Goal: Task Accomplishment & Management: Use online tool/utility

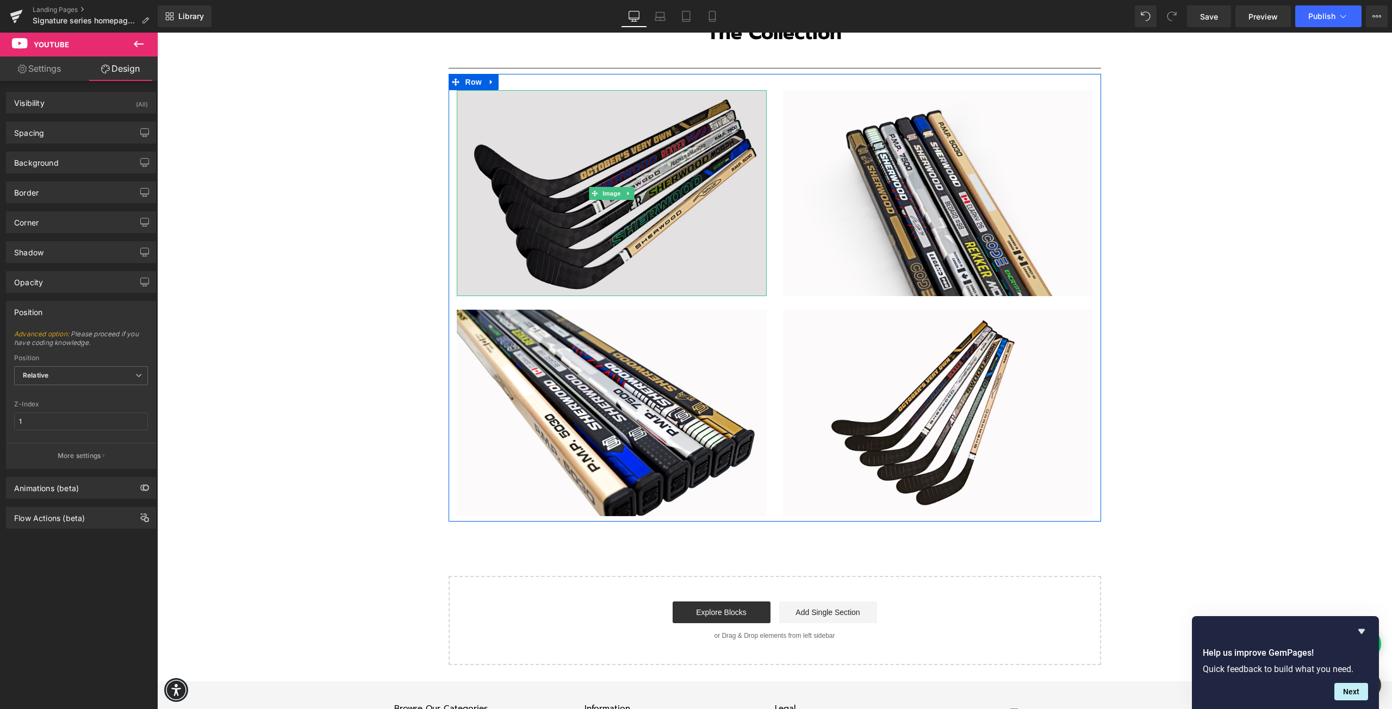
scroll to position [1957, 0]
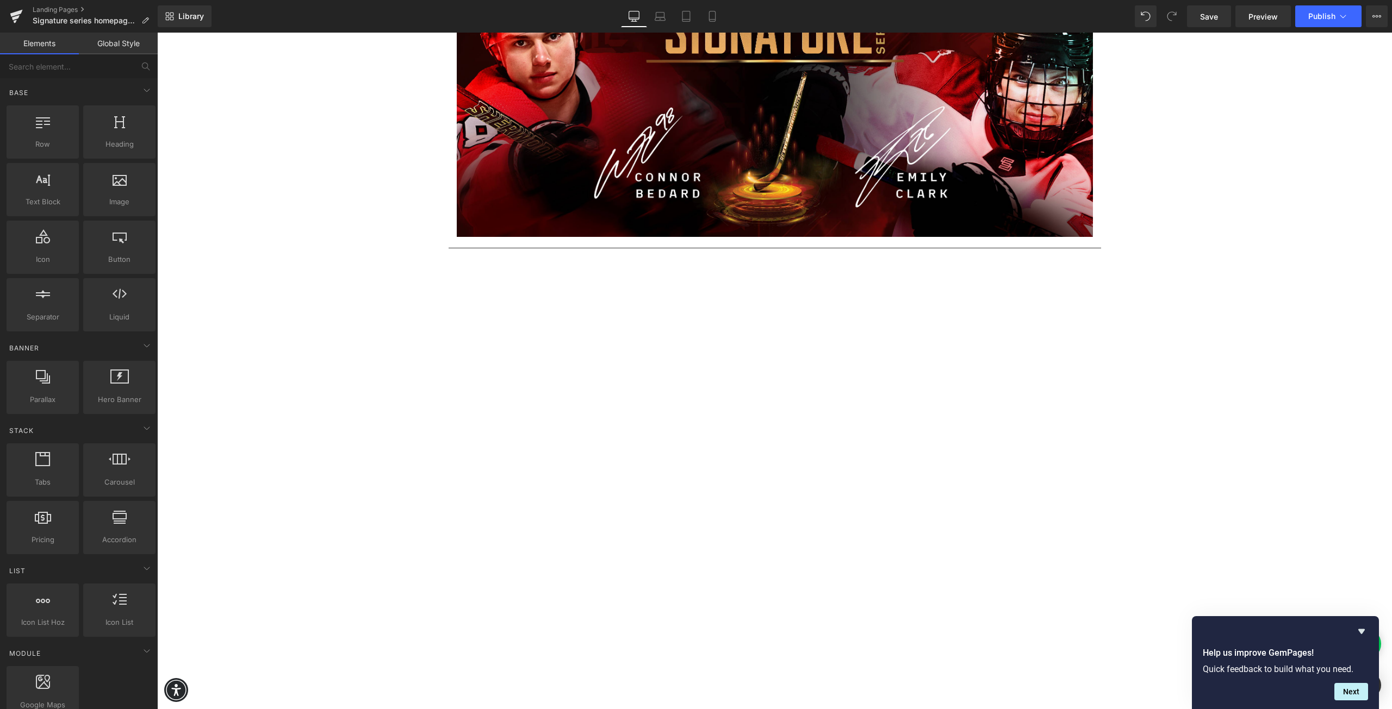
scroll to position [0, 0]
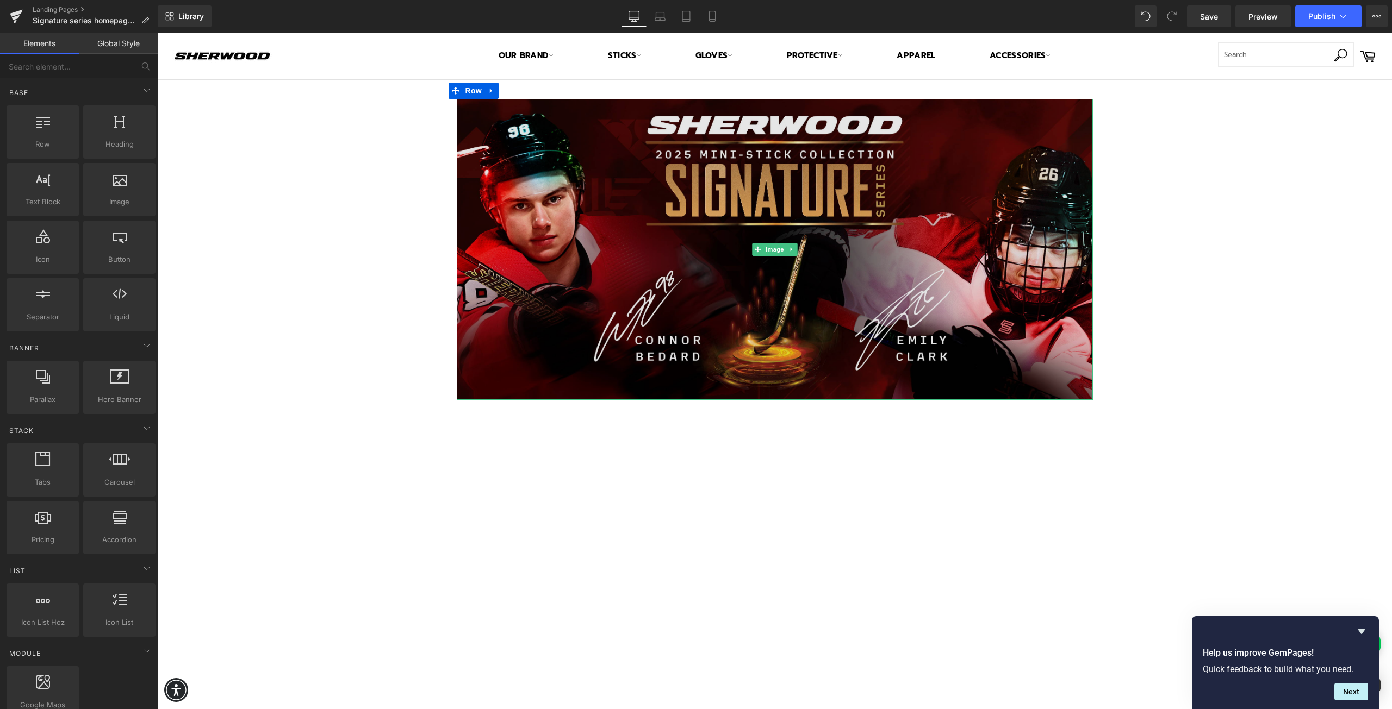
click at [608, 215] on img at bounding box center [775, 249] width 636 height 301
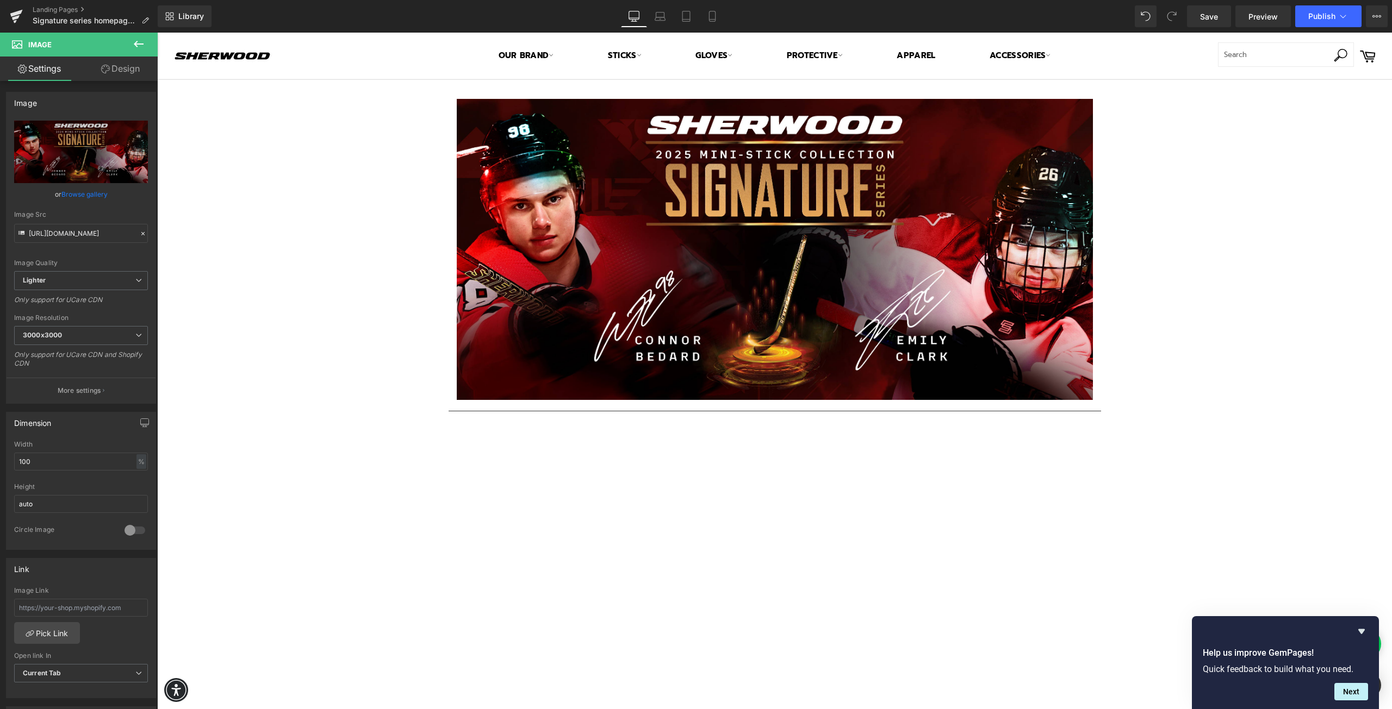
click at [140, 47] on icon at bounding box center [138, 44] width 13 height 13
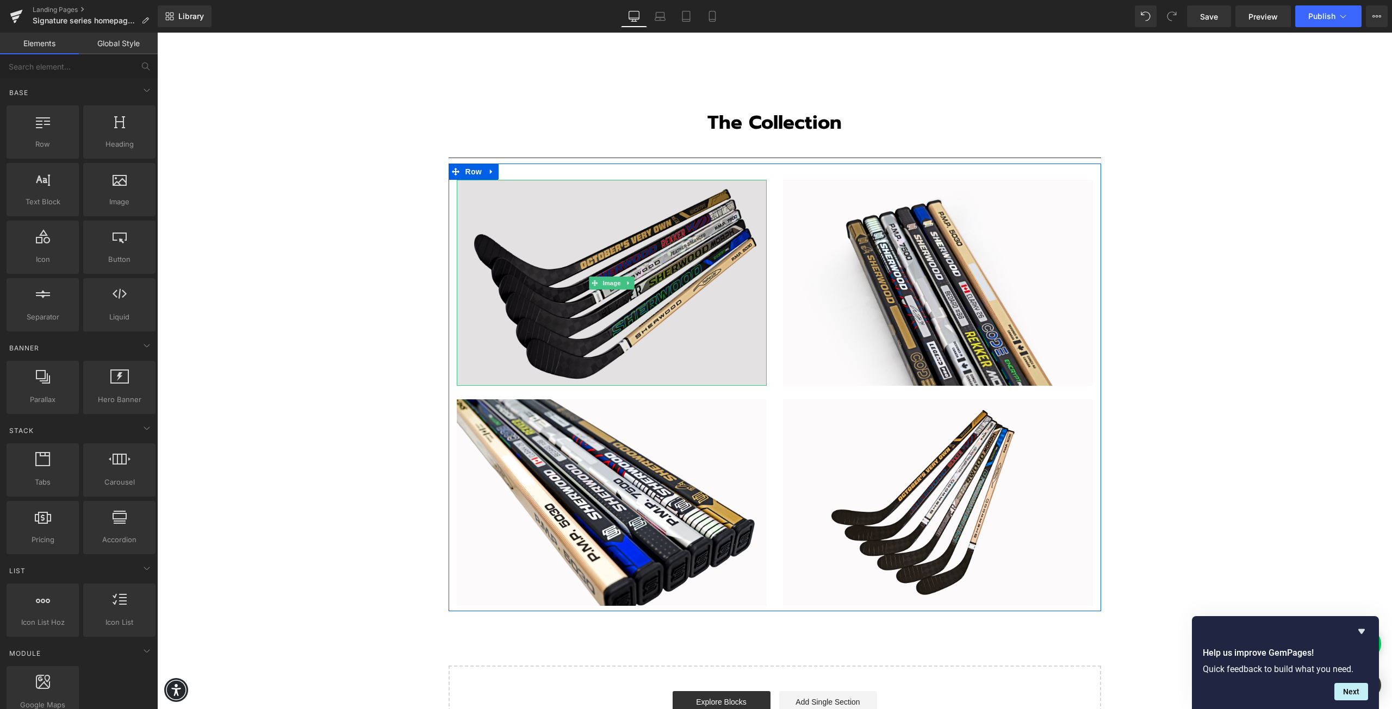
scroll to position [2057, 0]
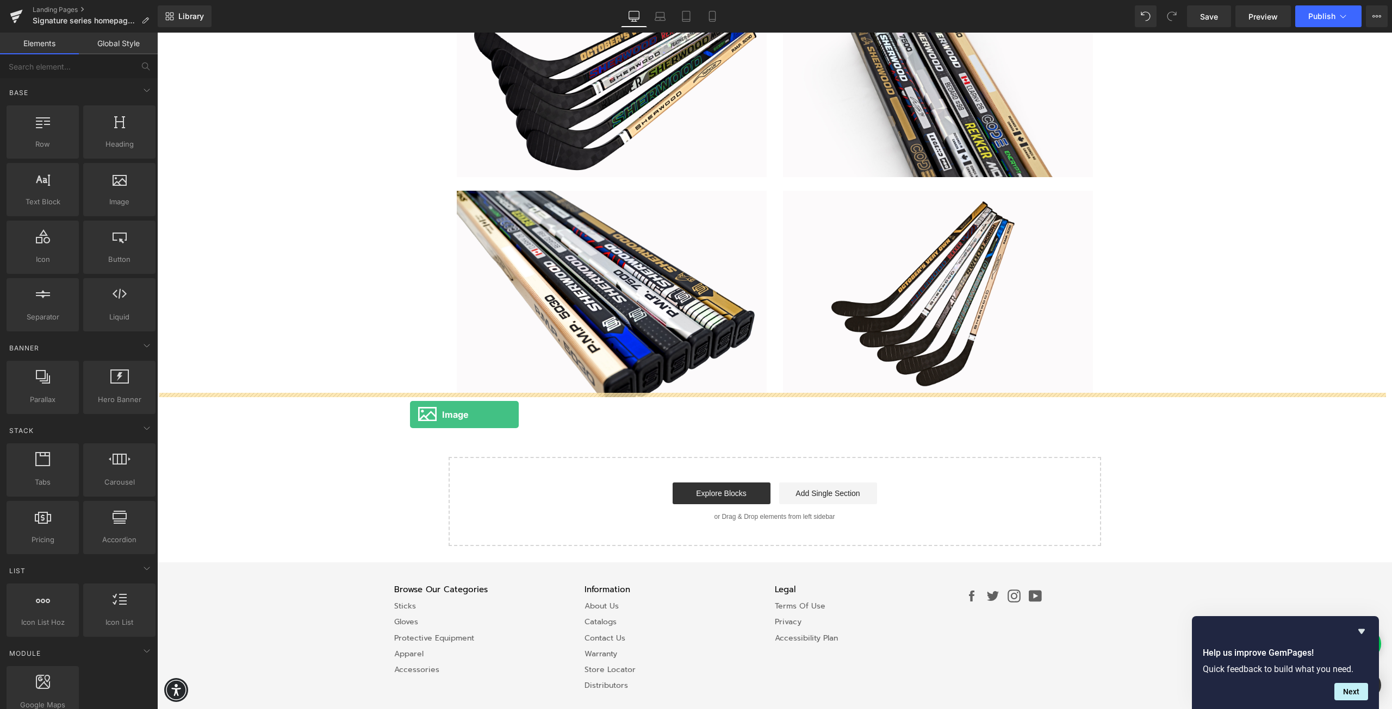
drag, startPoint x: 275, startPoint y: 229, endPoint x: 410, endPoint y: 415, distance: 229.6
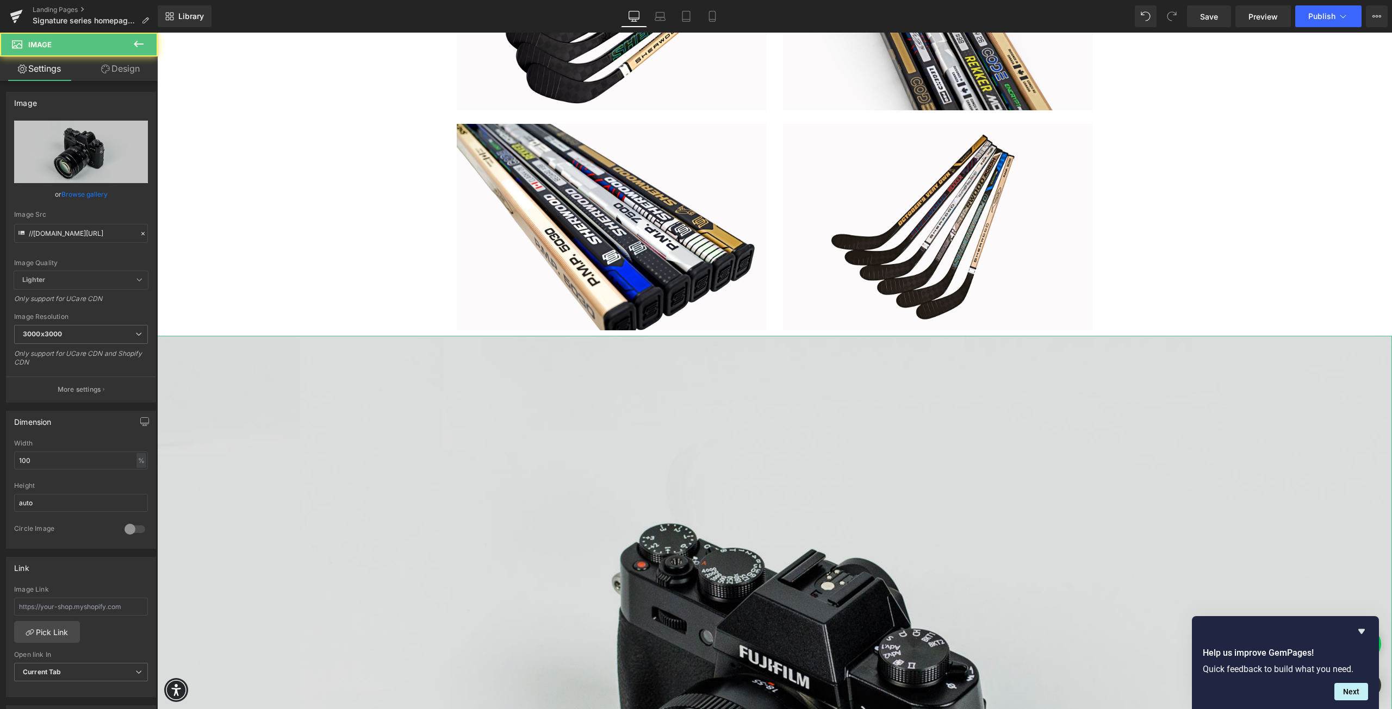
scroll to position [2274, 0]
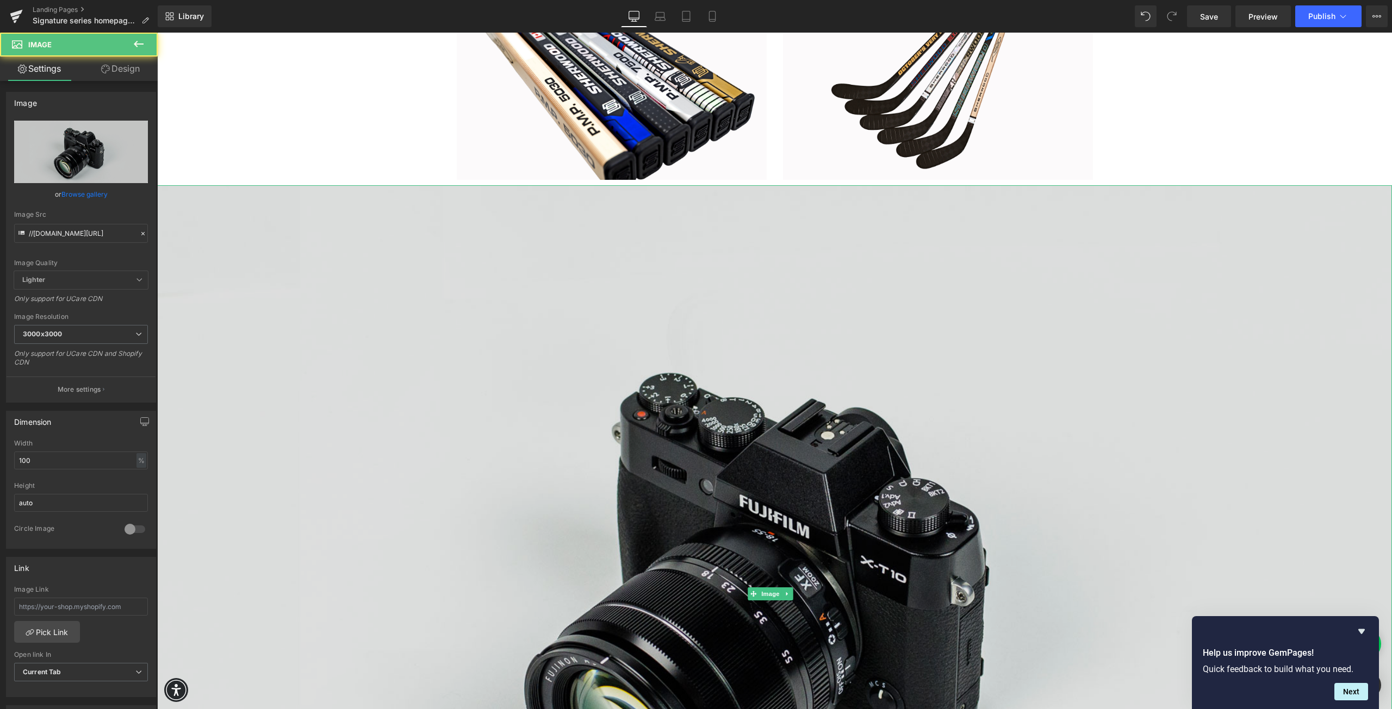
click at [635, 501] on img at bounding box center [774, 594] width 1234 height 818
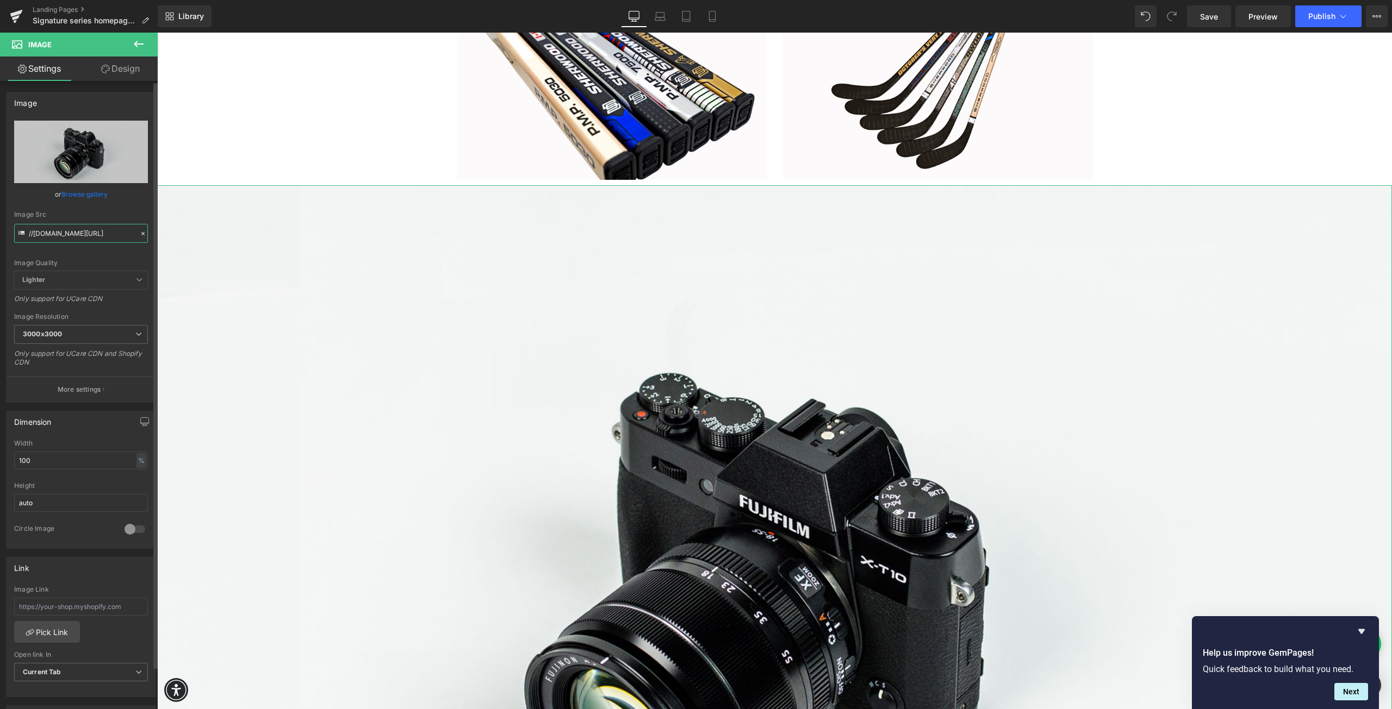
click at [74, 234] on input "//[DOMAIN_NAME][URL]" at bounding box center [81, 233] width 134 height 19
paste input "[URL][DOMAIN_NAME]"
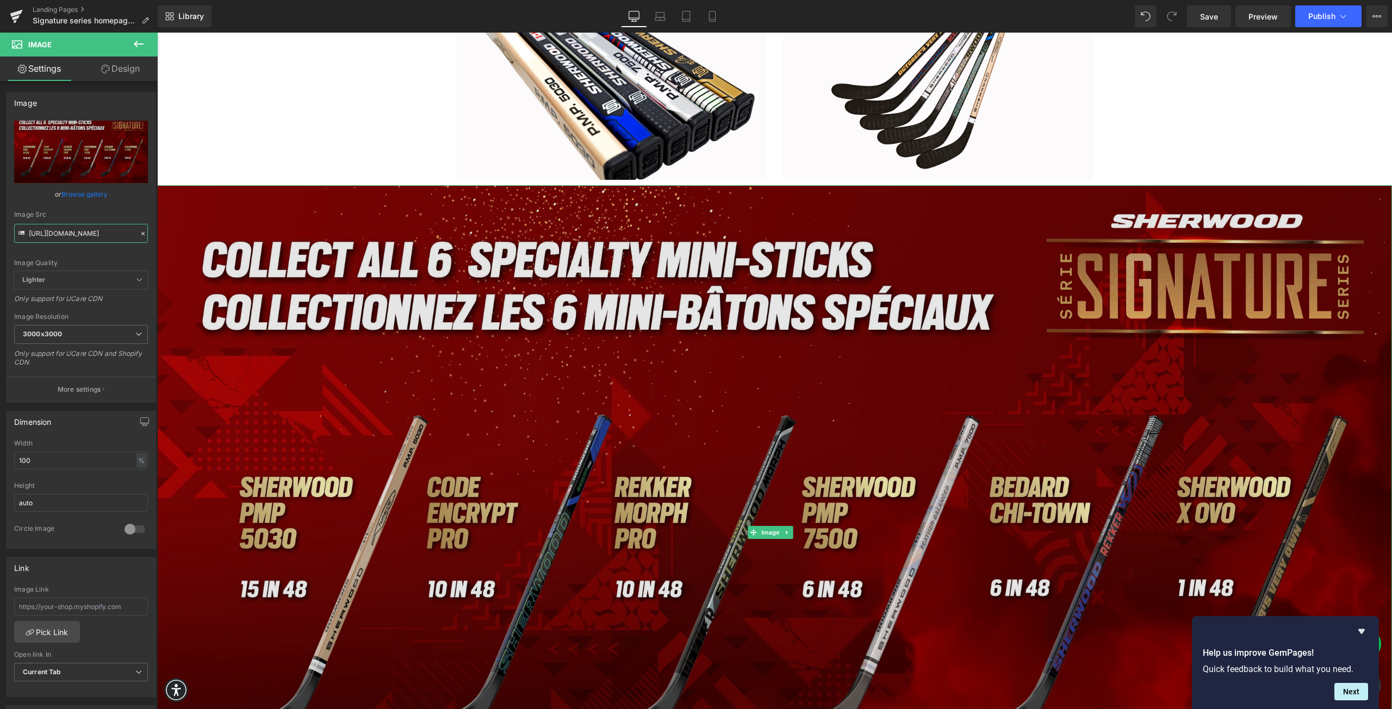
type input "[URL][DOMAIN_NAME]"
click at [703, 426] on img at bounding box center [774, 532] width 1234 height 695
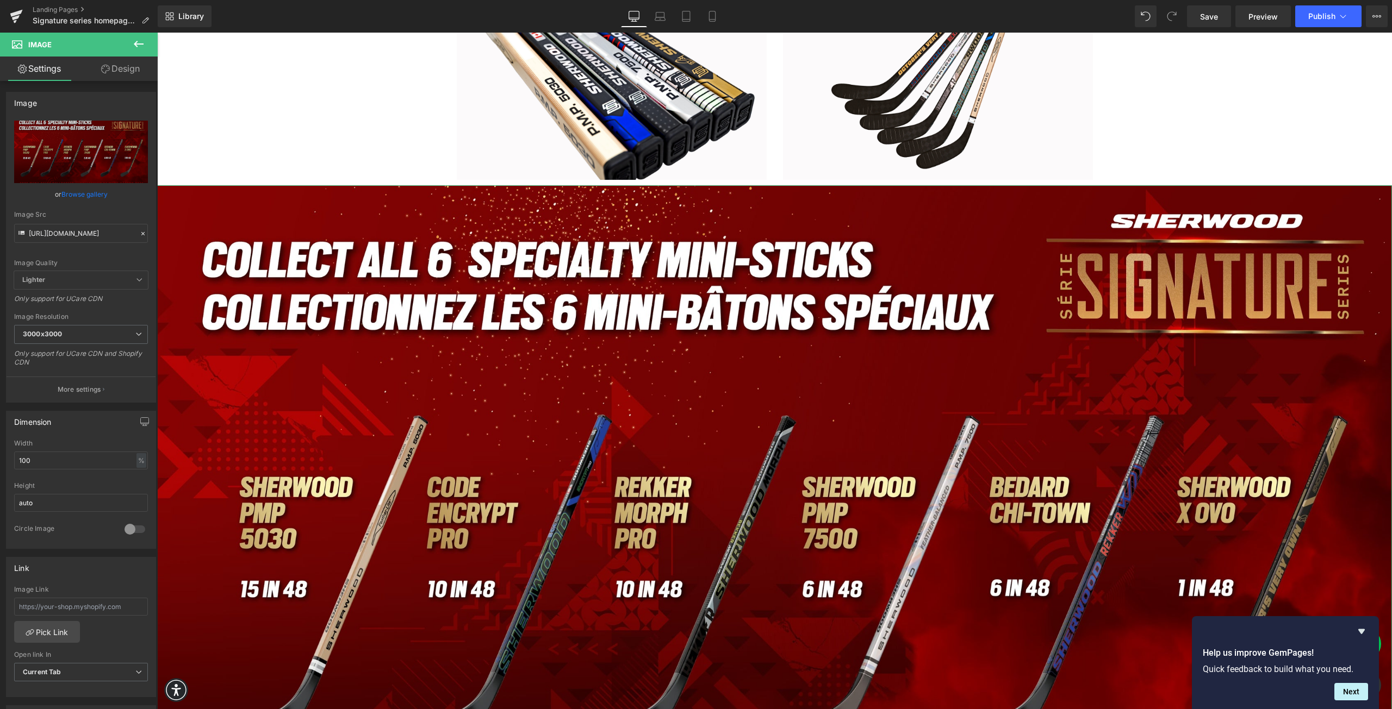
click at [117, 70] on link "Design" at bounding box center [120, 69] width 79 height 24
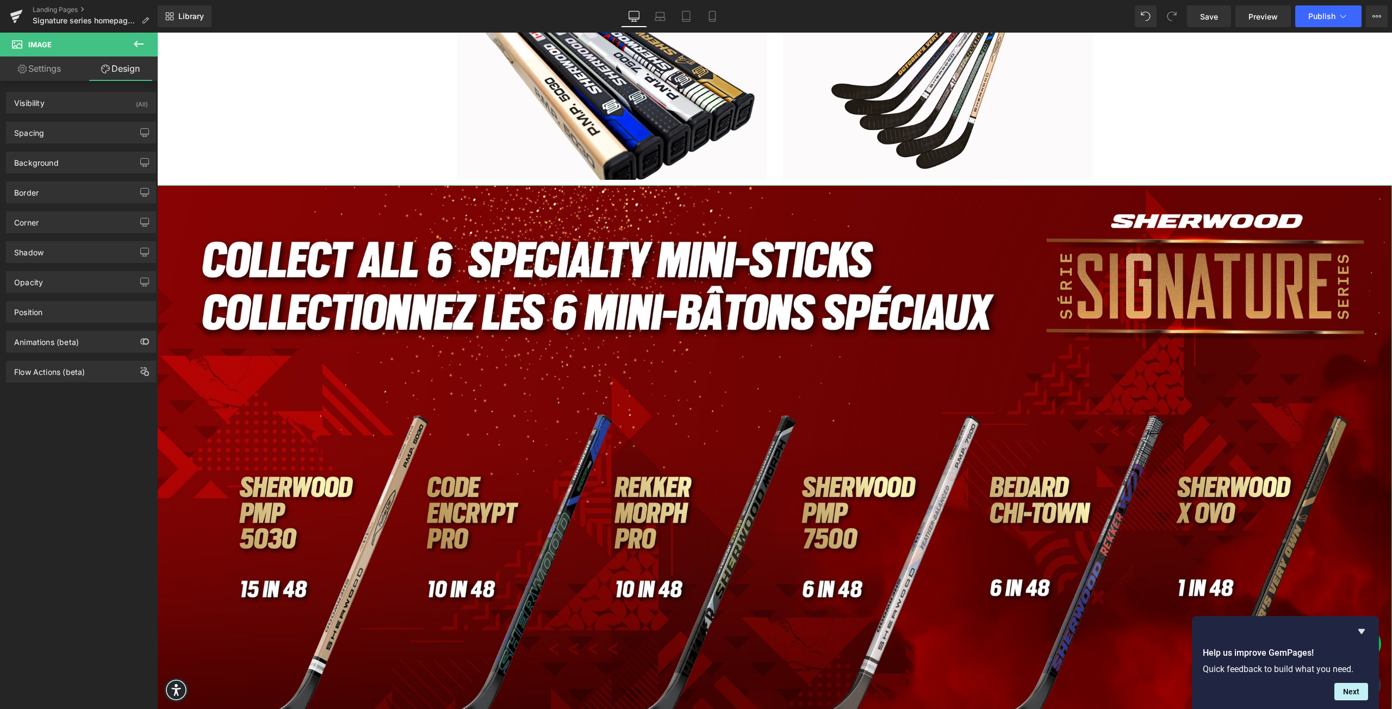
click at [51, 76] on link "Settings" at bounding box center [39, 69] width 79 height 24
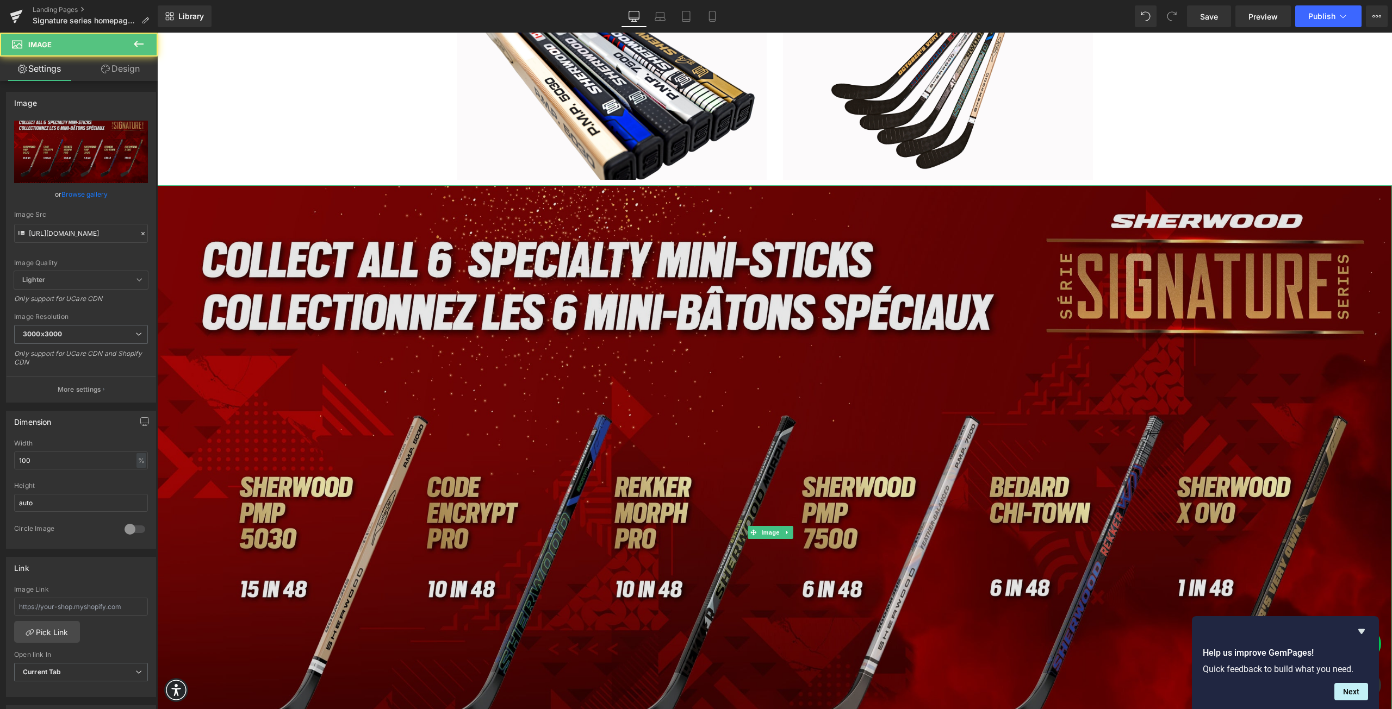
click at [258, 247] on img at bounding box center [774, 532] width 1234 height 695
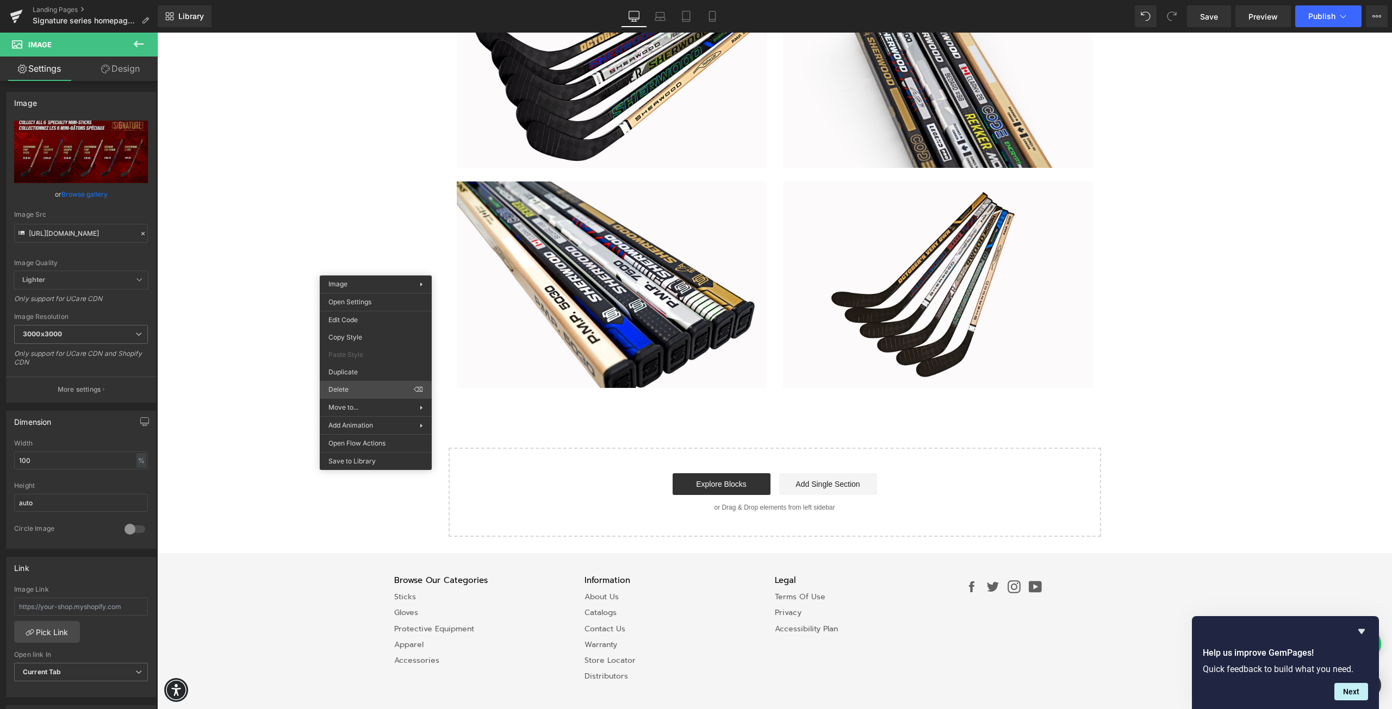
scroll to position [2051, 0]
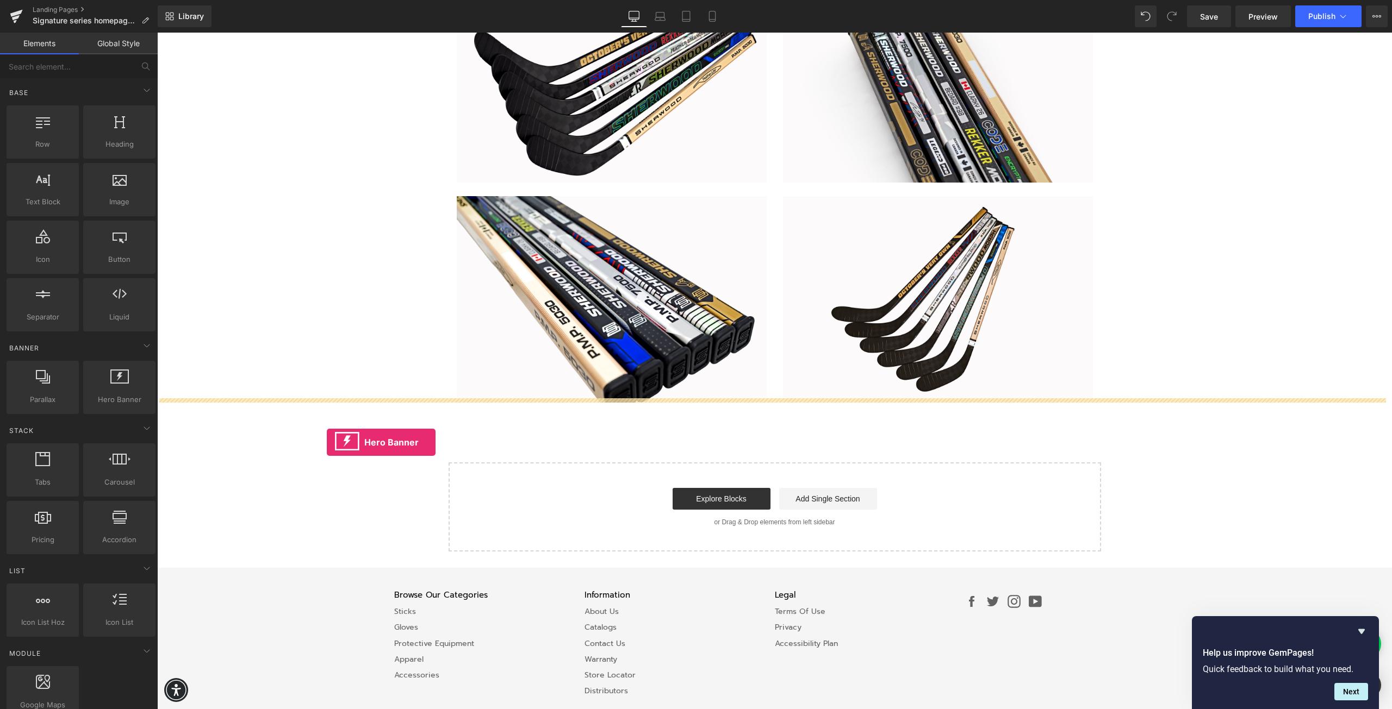
drag, startPoint x: 272, startPoint y: 425, endPoint x: 327, endPoint y: 442, distance: 57.1
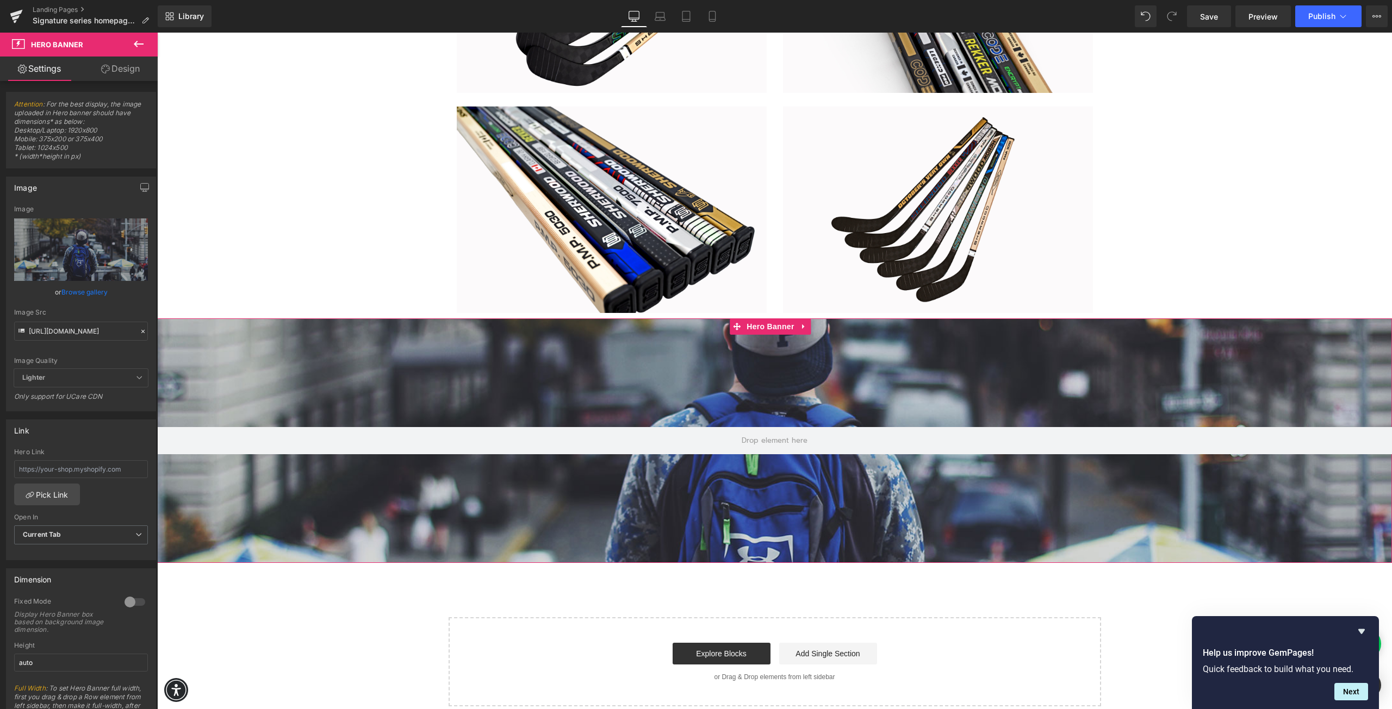
scroll to position [2160, 0]
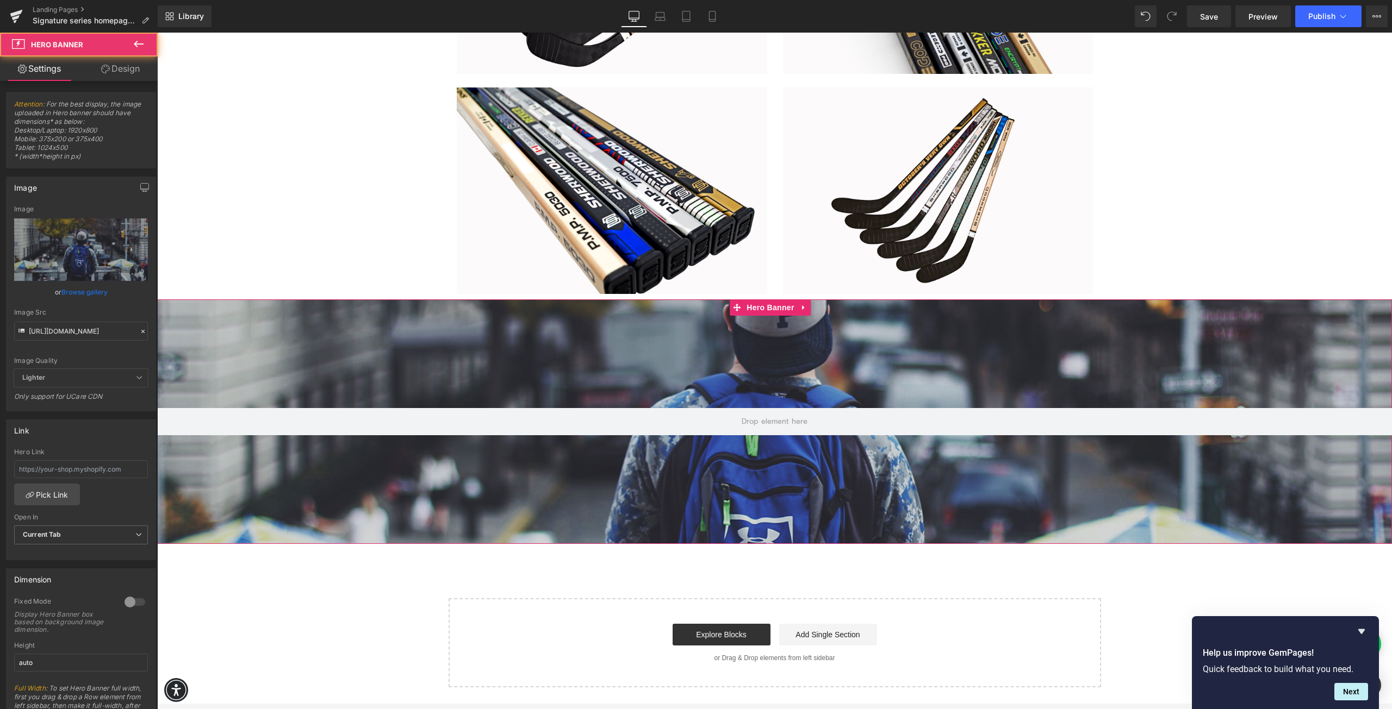
click at [684, 457] on div at bounding box center [774, 422] width 1234 height 245
click at [77, 331] on input "[URL][DOMAIN_NAME]" at bounding box center [81, 331] width 134 height 19
paste input "[DOMAIN_NAME][URL]"
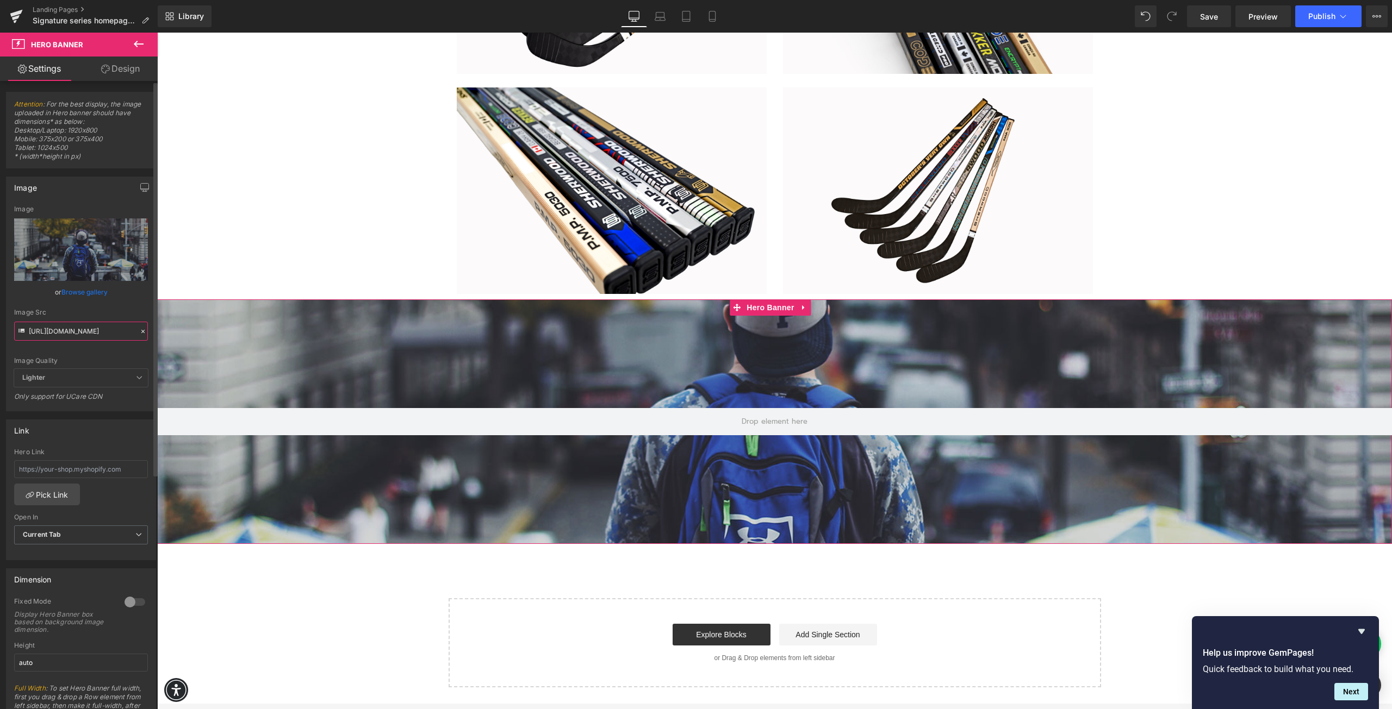
type input "[URL][DOMAIN_NAME]"
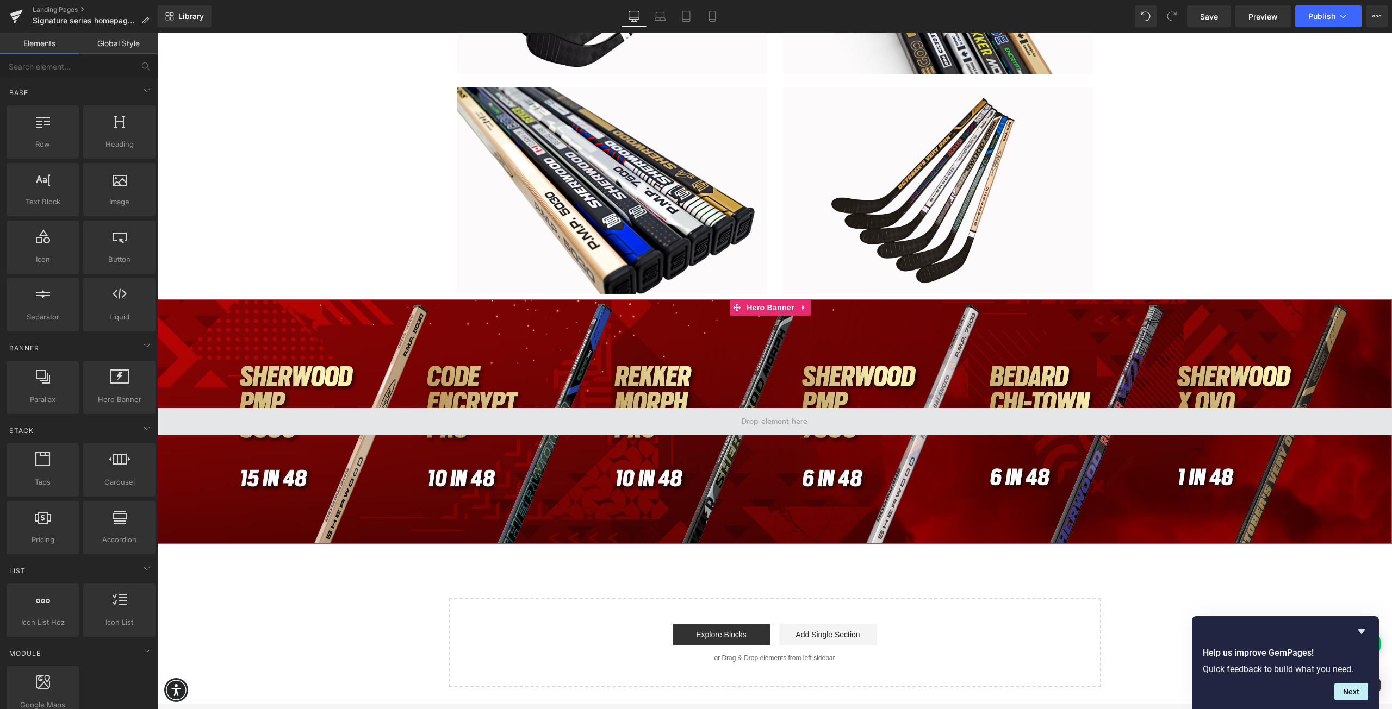
click at [761, 414] on span at bounding box center [774, 421] width 73 height 15
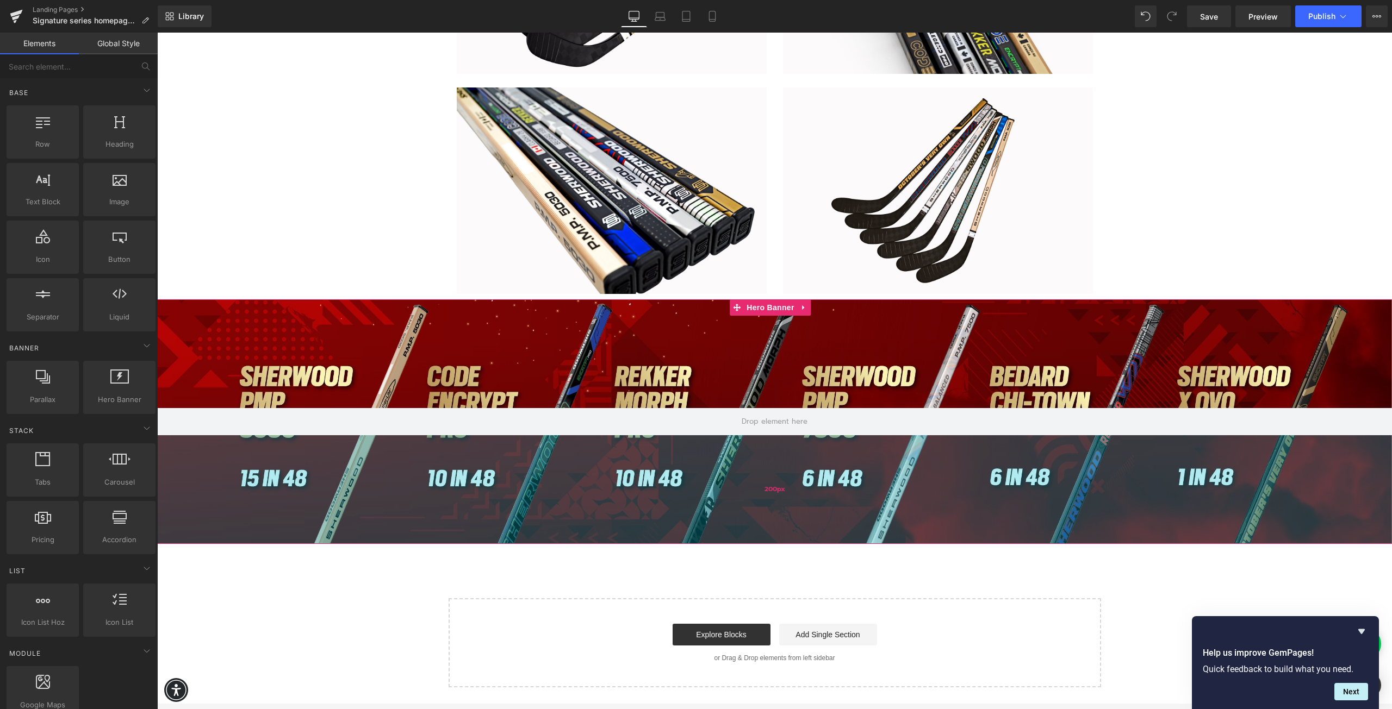
click at [716, 448] on div "200px" at bounding box center [774, 489] width 1234 height 109
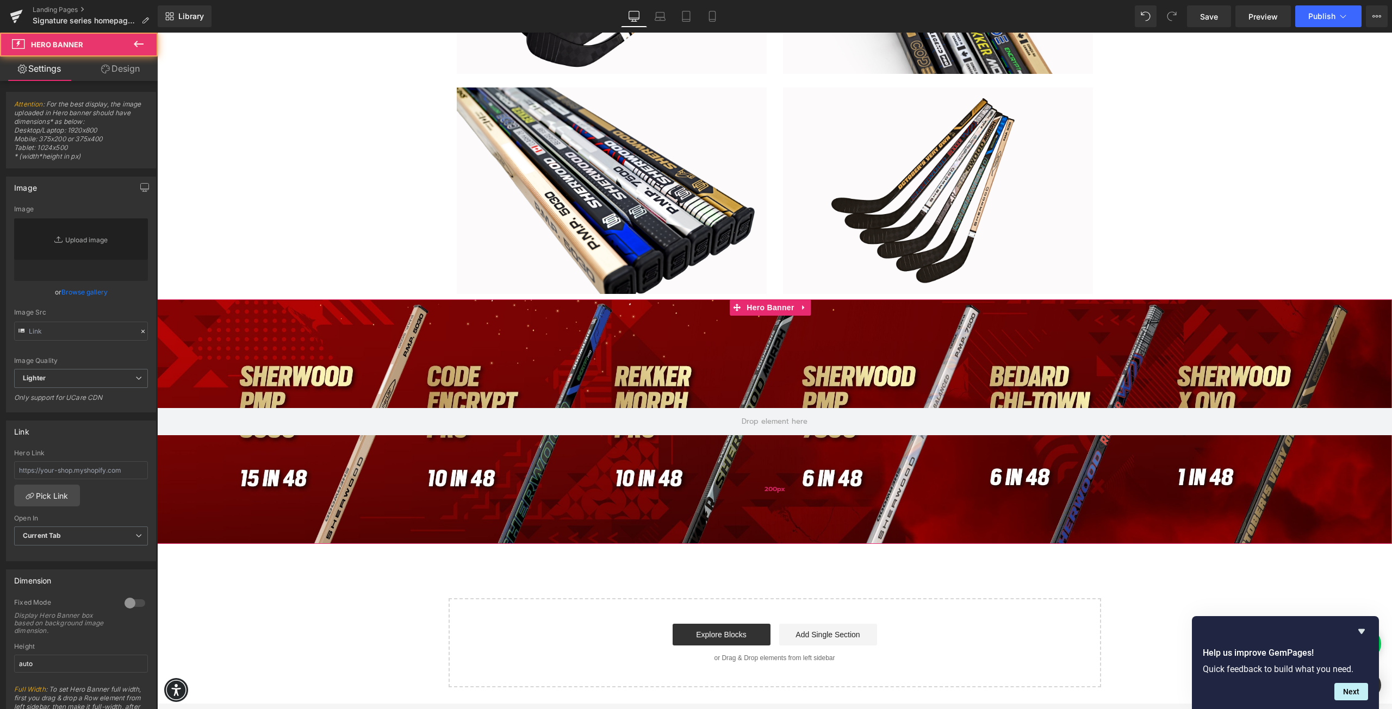
type input "[URL][DOMAIN_NAME]"
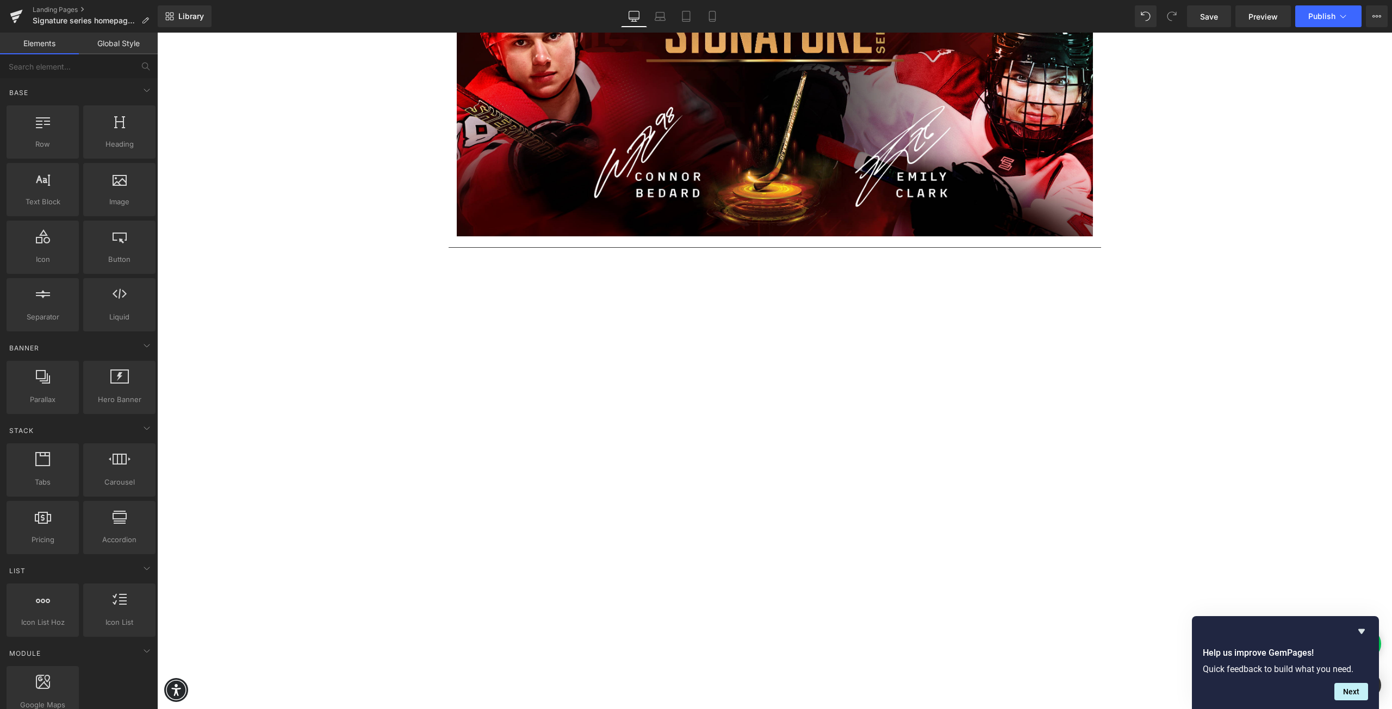
scroll to position [0, 0]
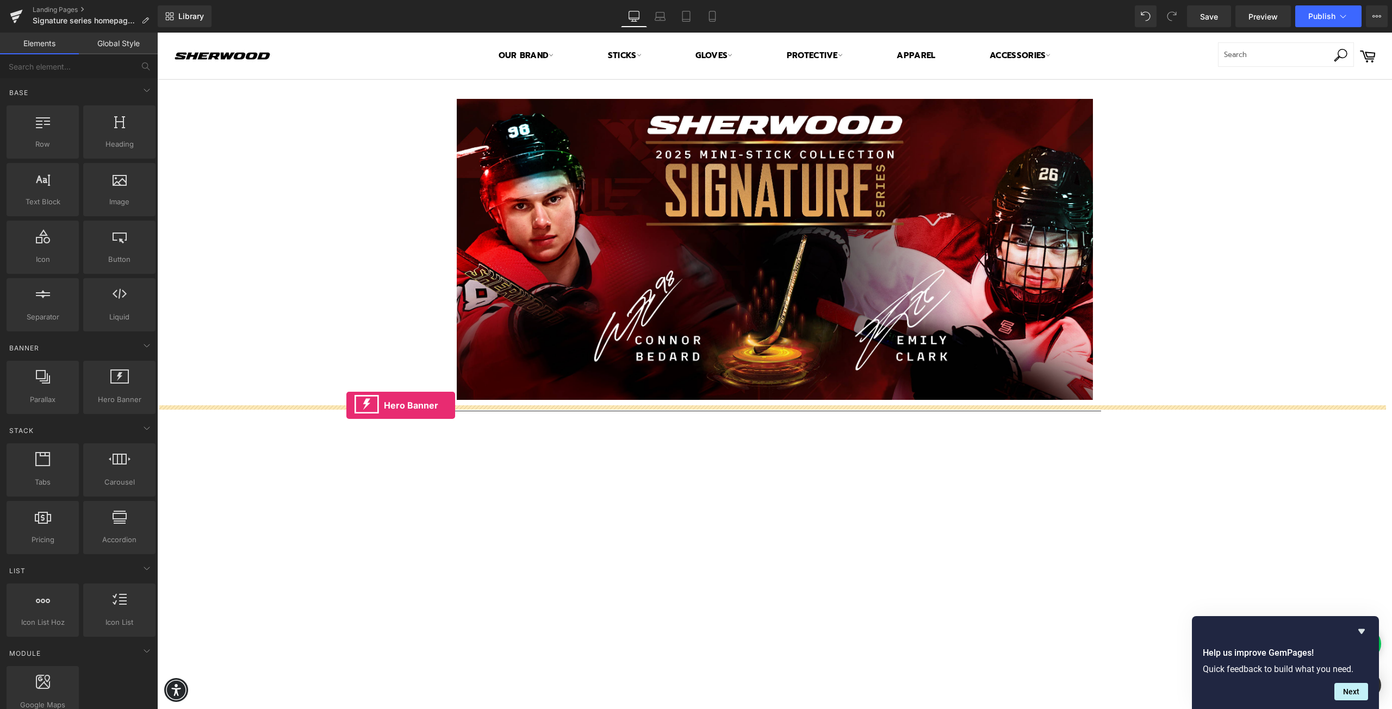
drag, startPoint x: 266, startPoint y: 423, endPoint x: 346, endPoint y: 406, distance: 82.3
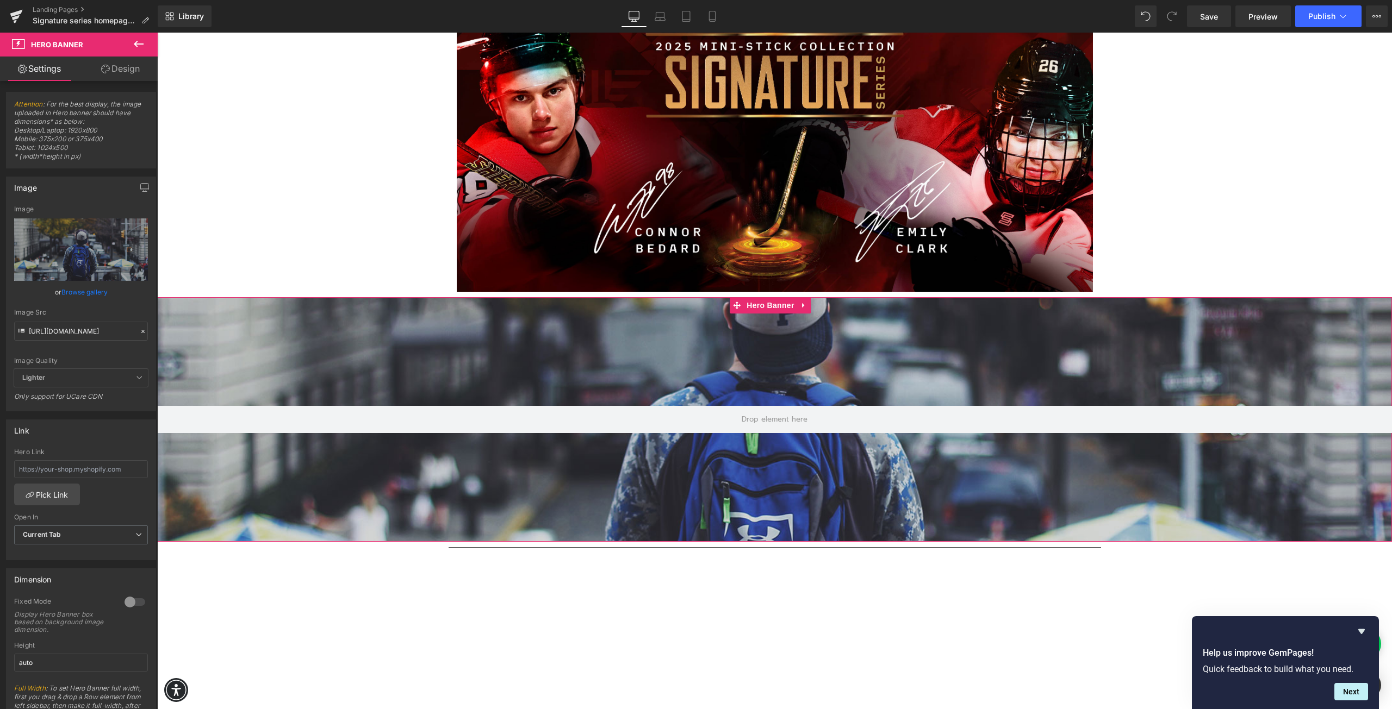
scroll to position [109, 0]
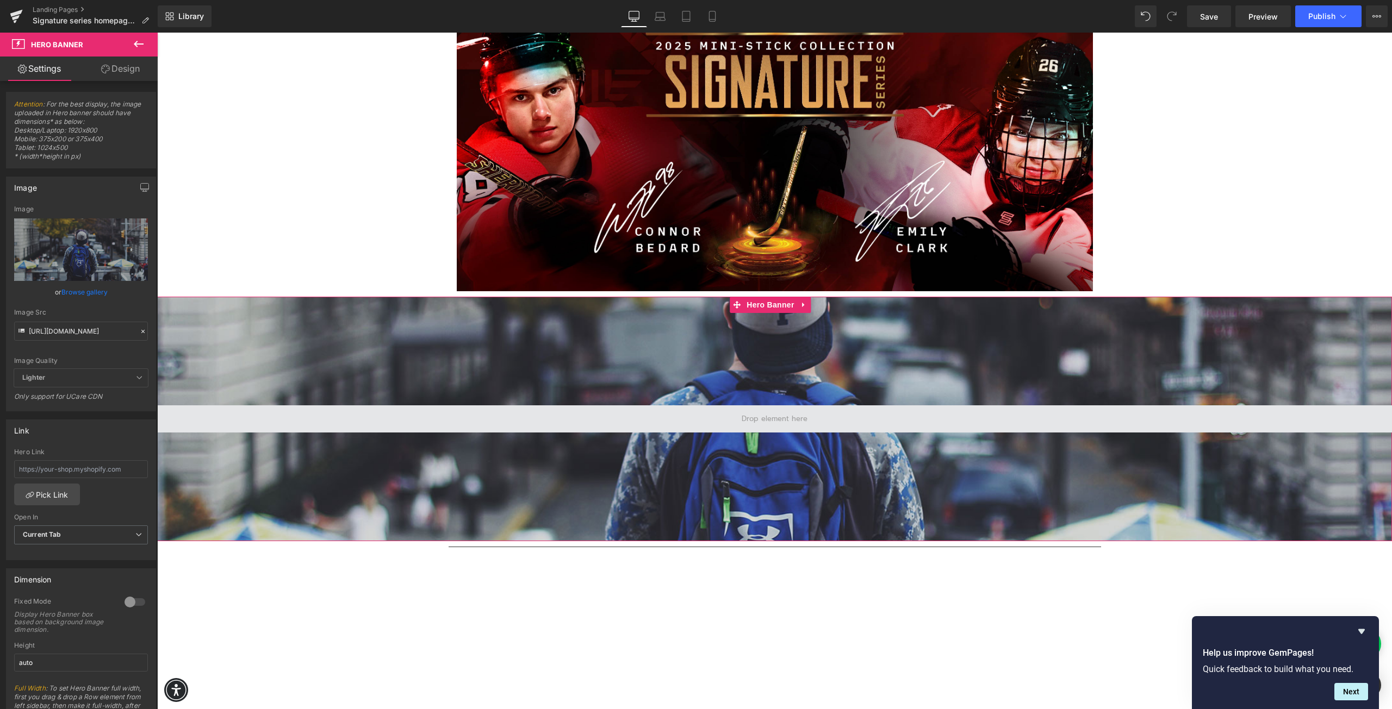
click at [763, 420] on span at bounding box center [774, 418] width 73 height 15
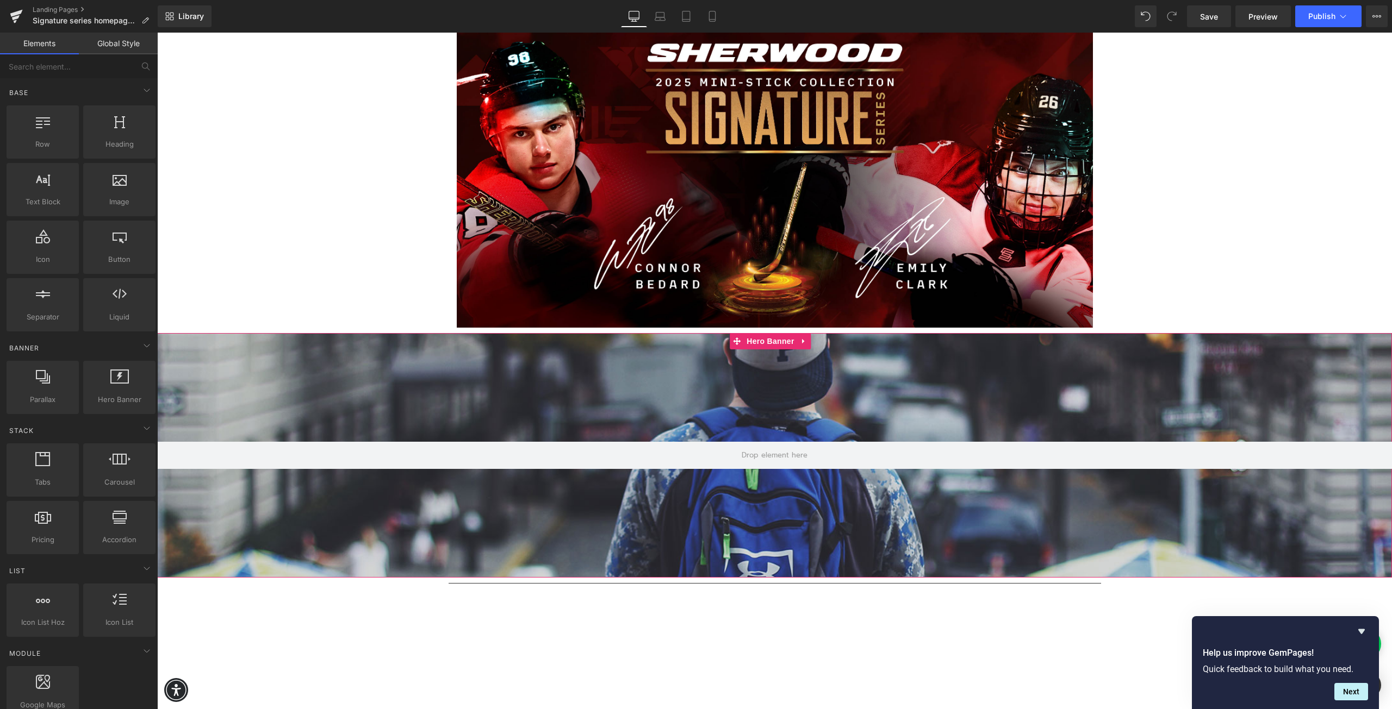
scroll to position [54, 0]
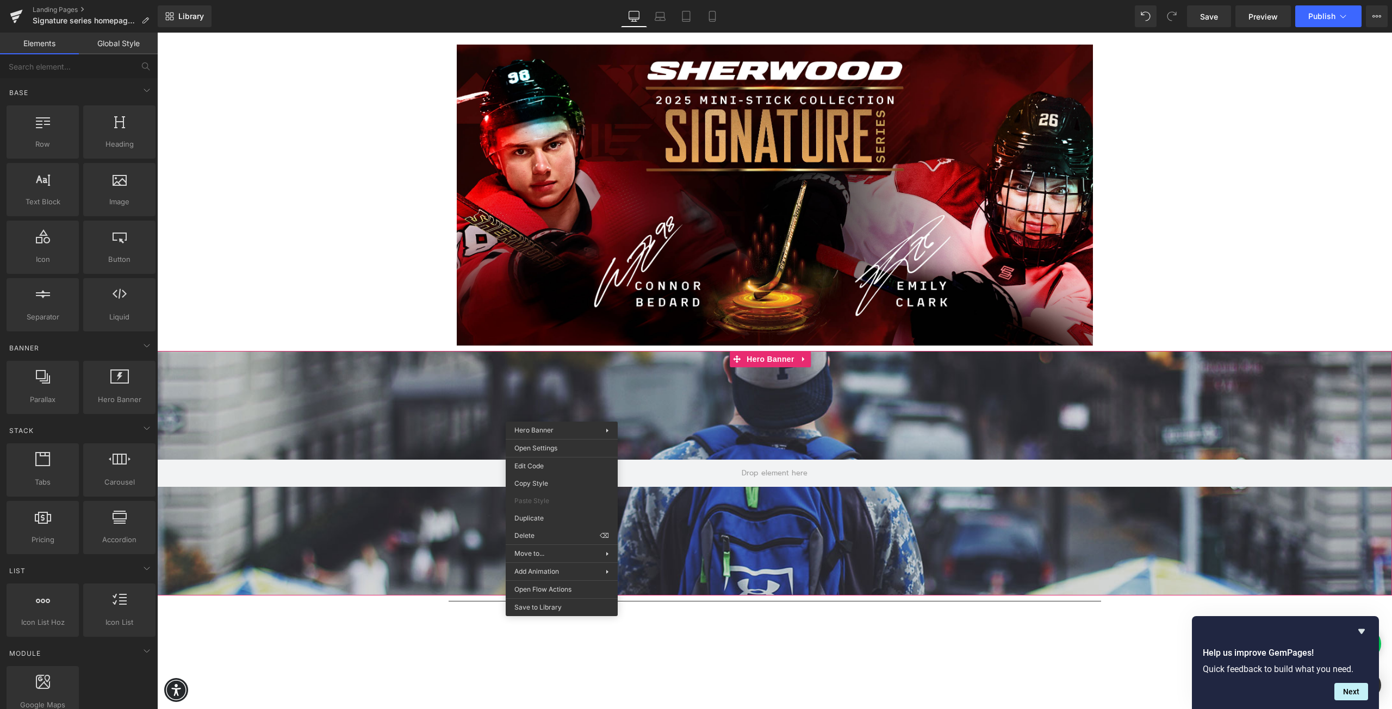
click at [346, 414] on div at bounding box center [774, 473] width 1234 height 245
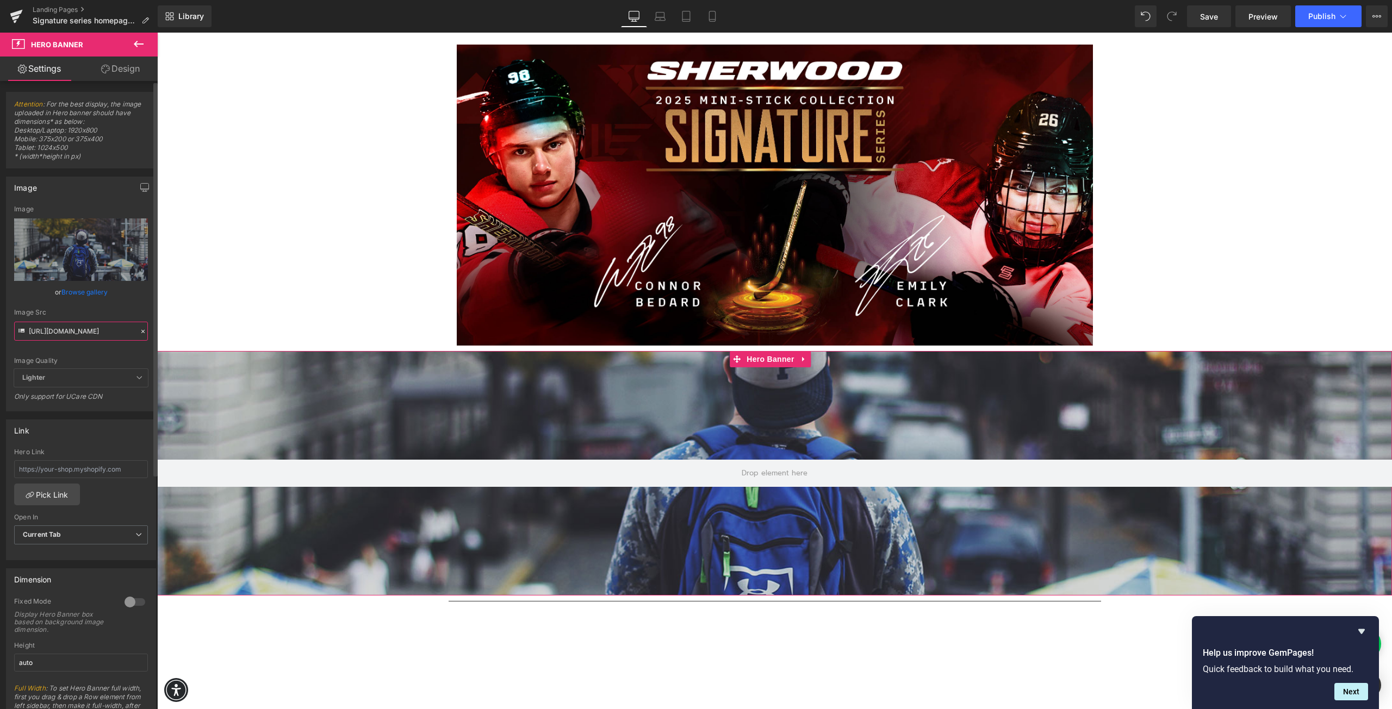
click at [76, 330] on input "[URL][DOMAIN_NAME]" at bounding box center [81, 331] width 134 height 19
paste input "[URL][DOMAIN_NAME]"
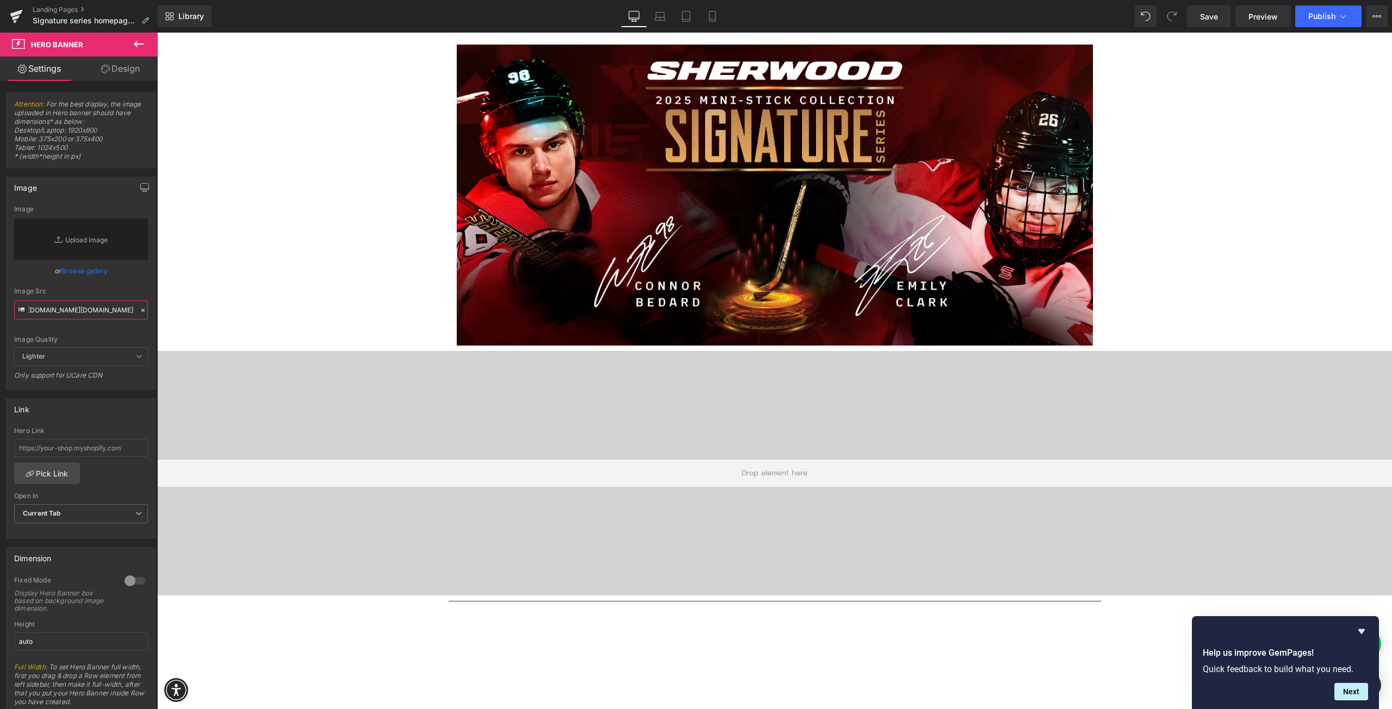
scroll to position [0, 0]
drag, startPoint x: 104, startPoint y: 316, endPoint x: -77, endPoint y: 323, distance: 181.7
click at [0, 323] on html "Hero Banner You are previewing how the will restyle your page. You can not edit…" at bounding box center [696, 354] width 1392 height 709
click at [72, 309] on input "https://[URL][DOMAIN_NAME][DOMAIN_NAME]" at bounding box center [81, 310] width 134 height 19
drag, startPoint x: 185, startPoint y: 344, endPoint x: 379, endPoint y: 327, distance: 194.7
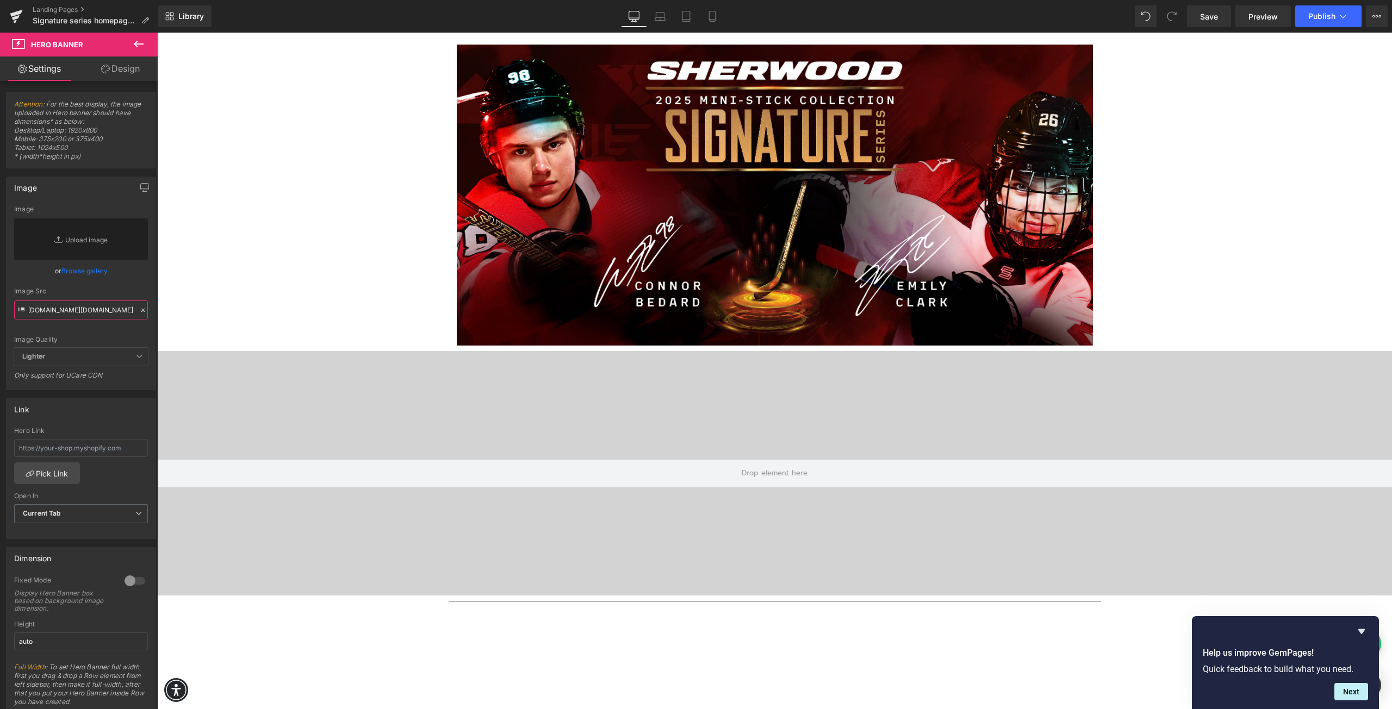
paste input "[DOMAIN_NAME][URL]"
type input "[URL][DOMAIN_NAME]"
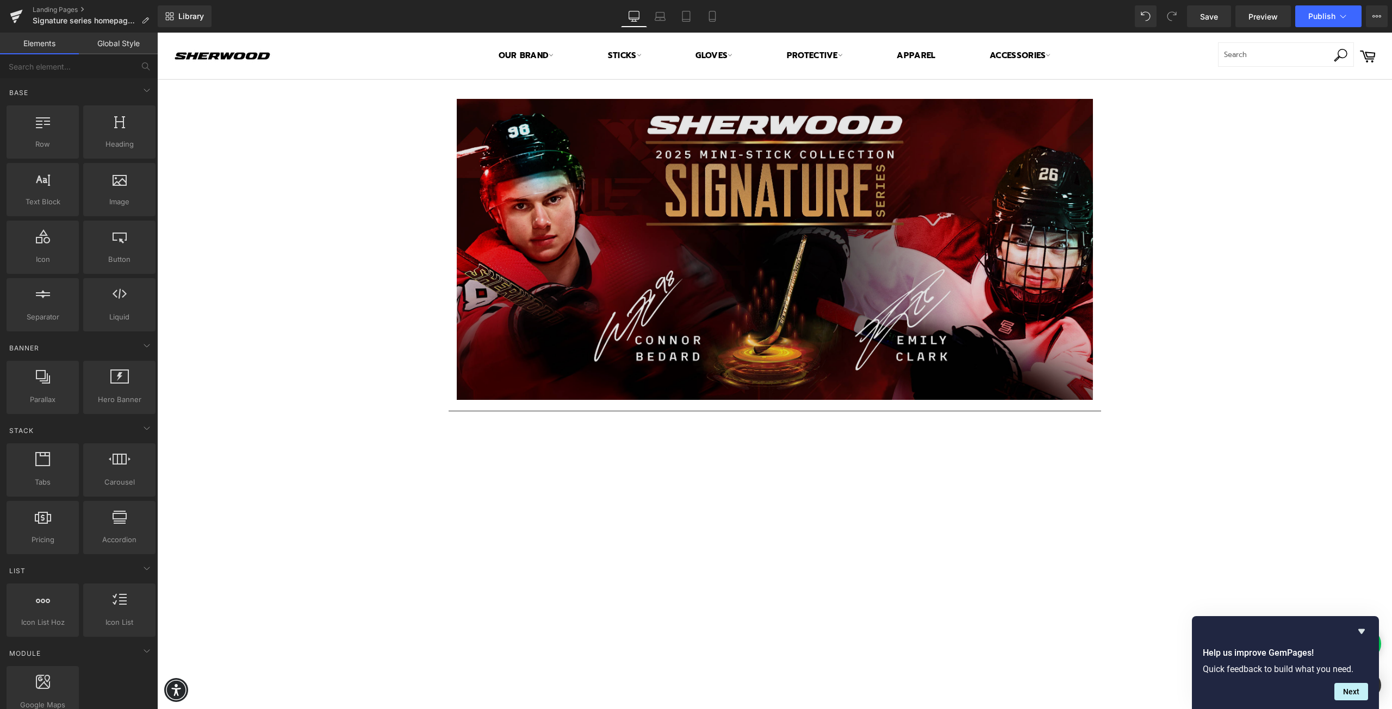
click at [532, 316] on img at bounding box center [775, 249] width 636 height 301
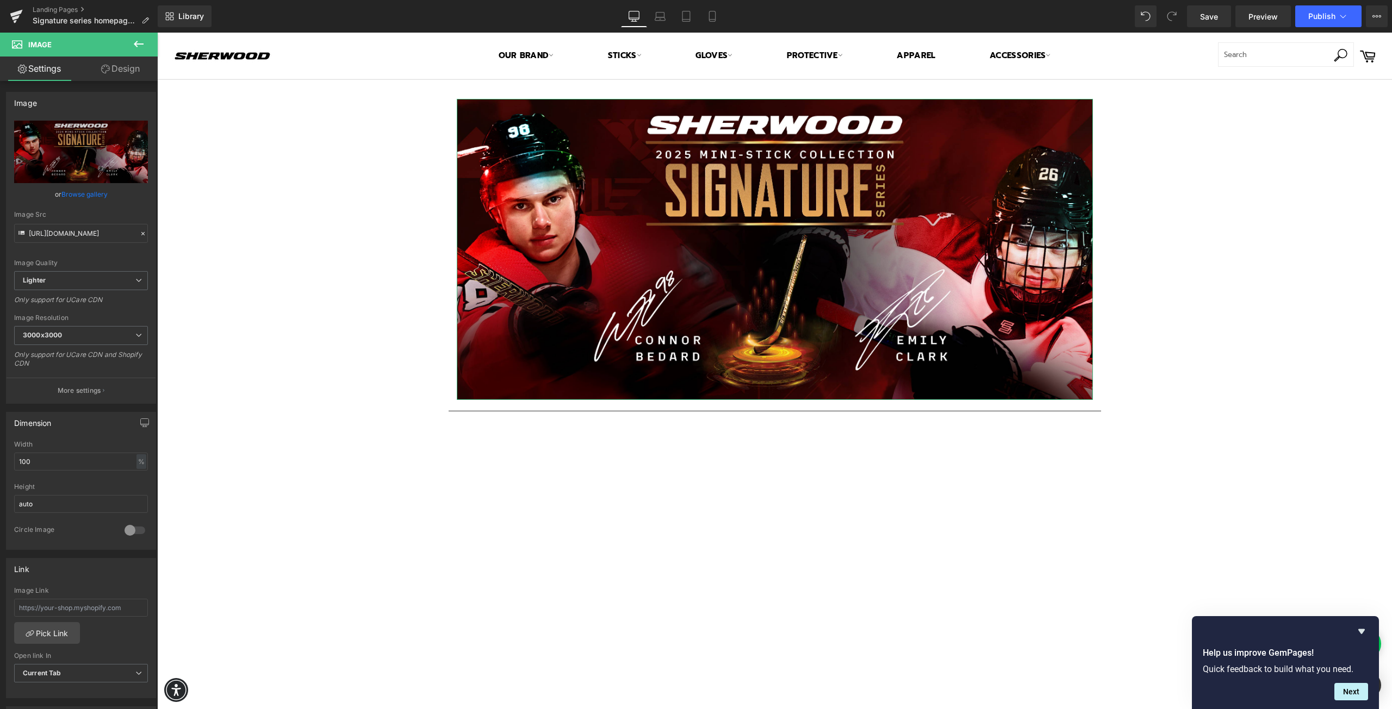
click at [115, 71] on link "Design" at bounding box center [120, 69] width 79 height 24
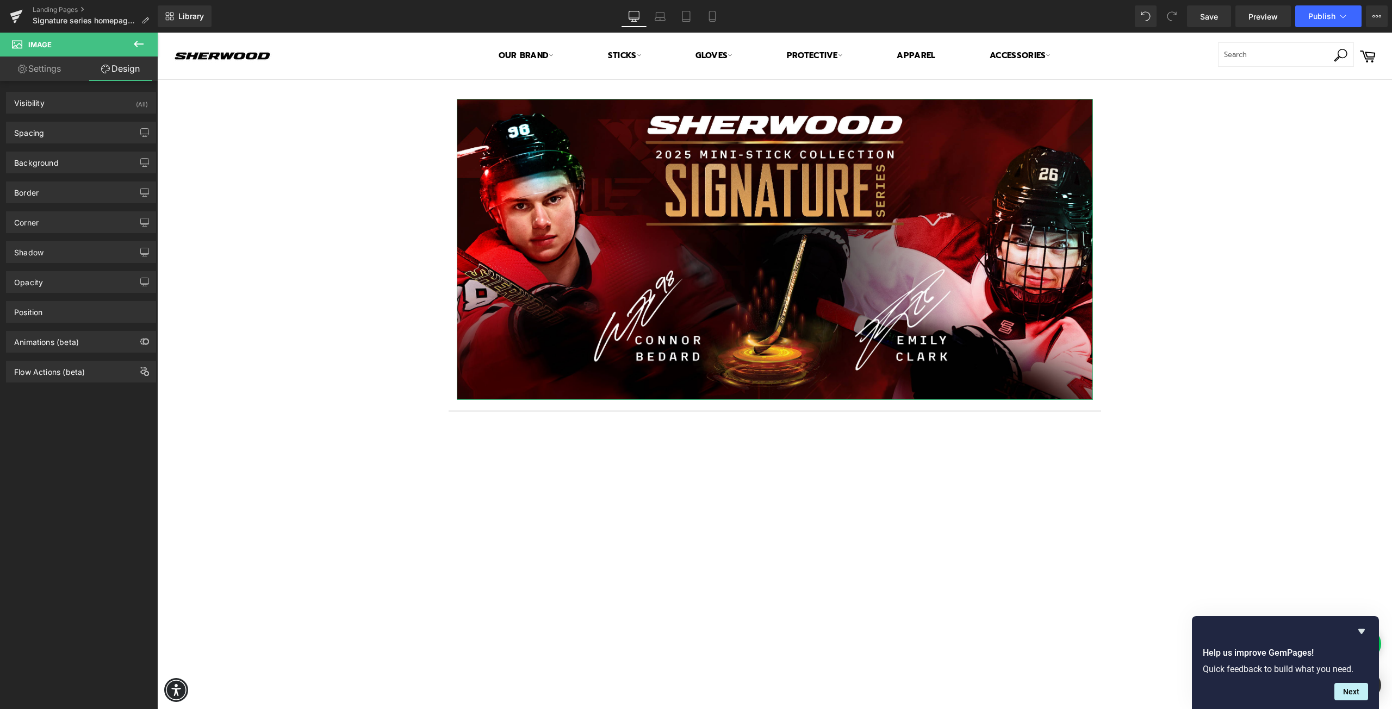
click at [48, 73] on link "Settings" at bounding box center [39, 69] width 79 height 24
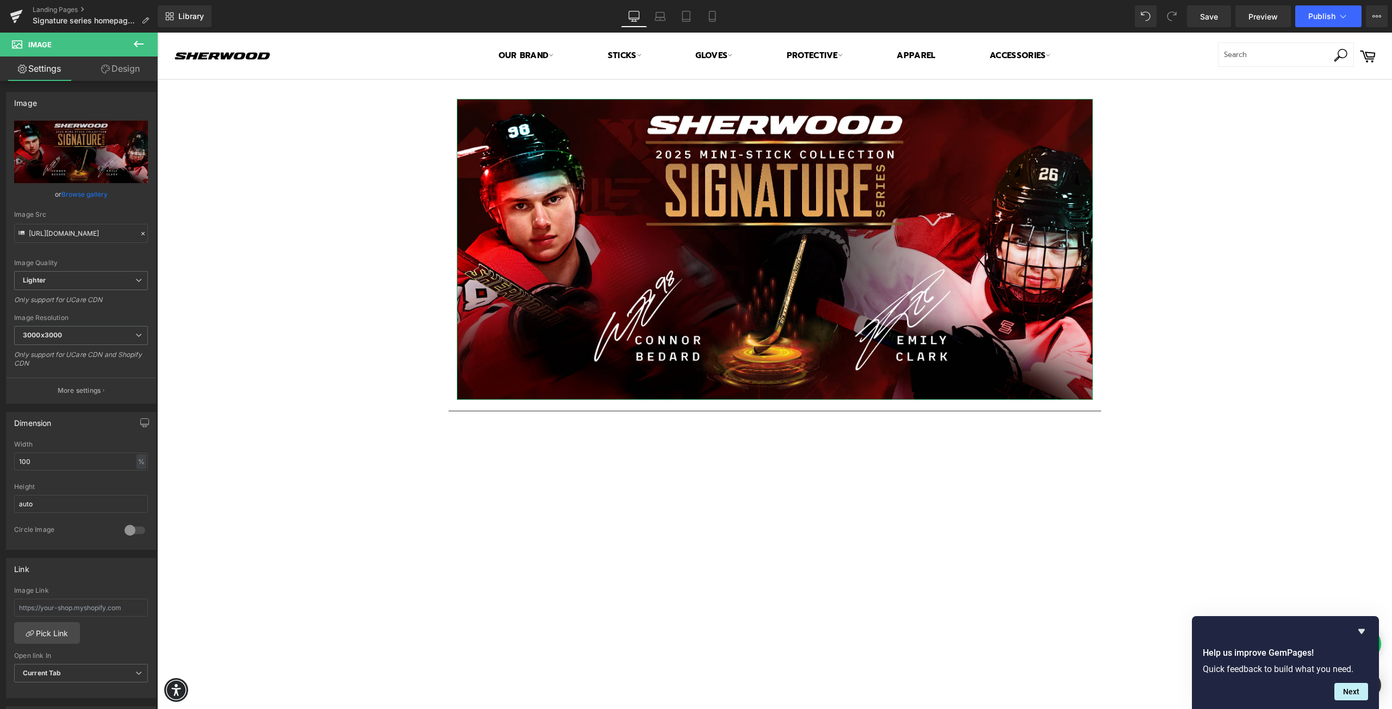
click at [105, 68] on icon at bounding box center [105, 69] width 9 height 9
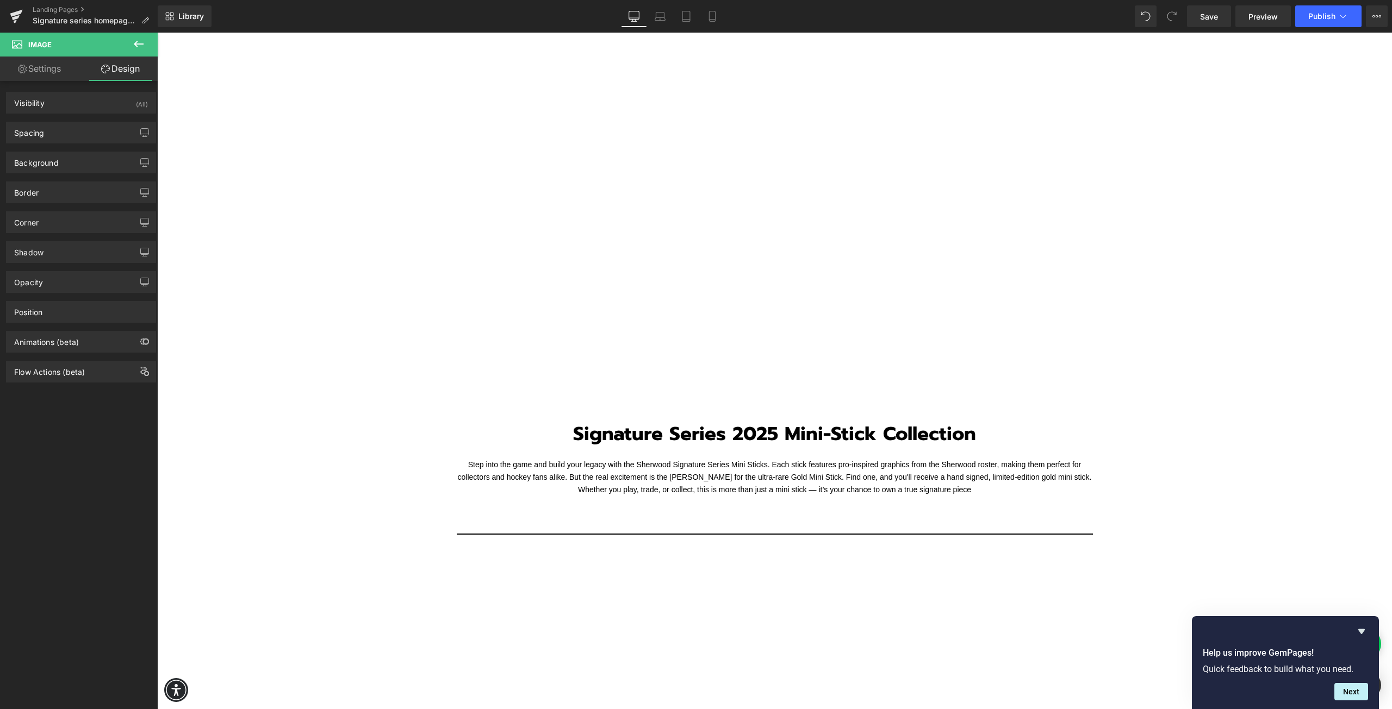
scroll to position [1033, 0]
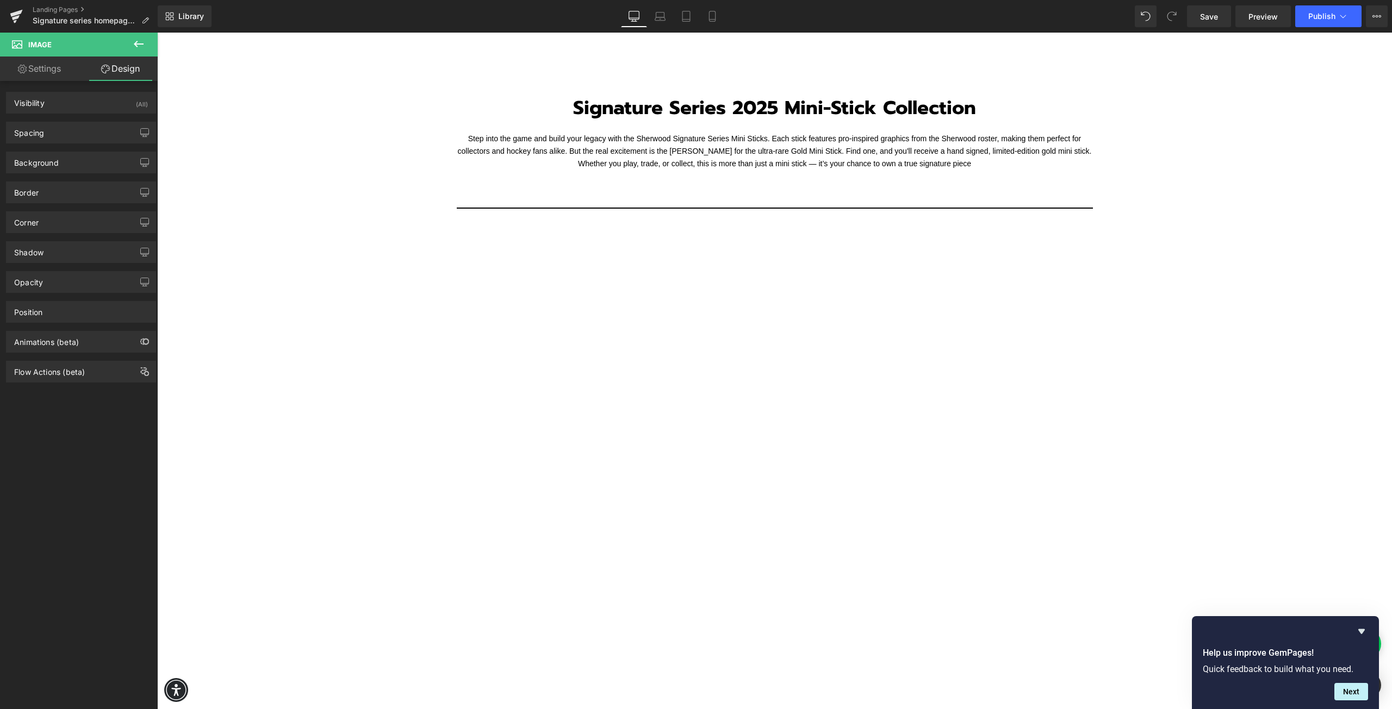
click at [140, 43] on icon at bounding box center [139, 44] width 10 height 7
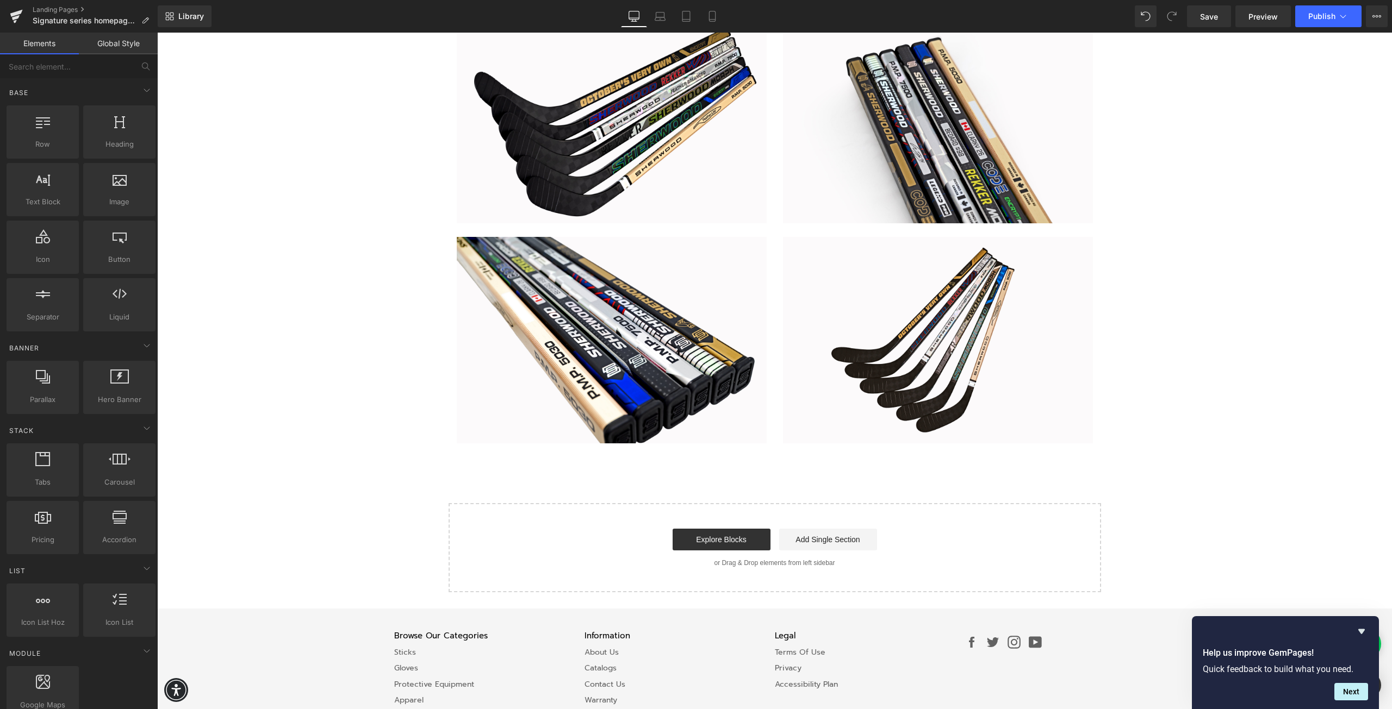
scroll to position [2057, 0]
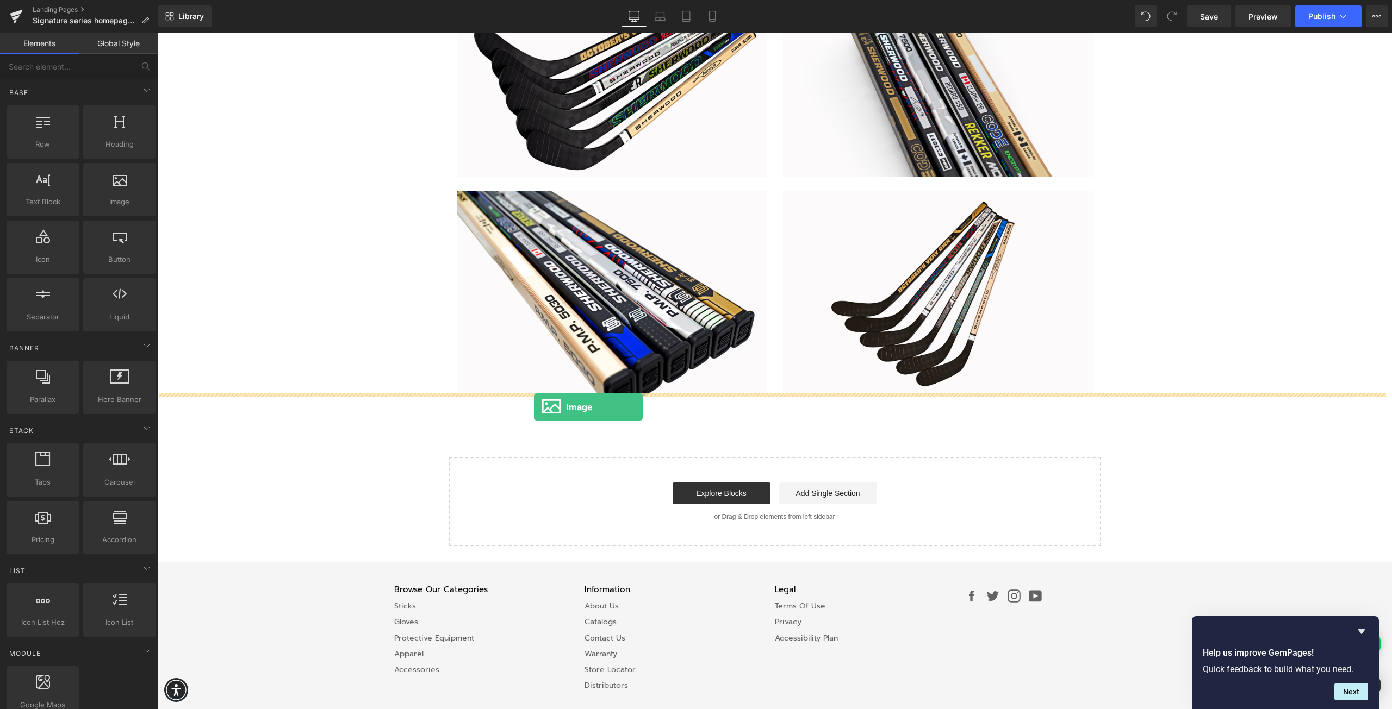
drag, startPoint x: 277, startPoint y: 226, endPoint x: 534, endPoint y: 407, distance: 314.1
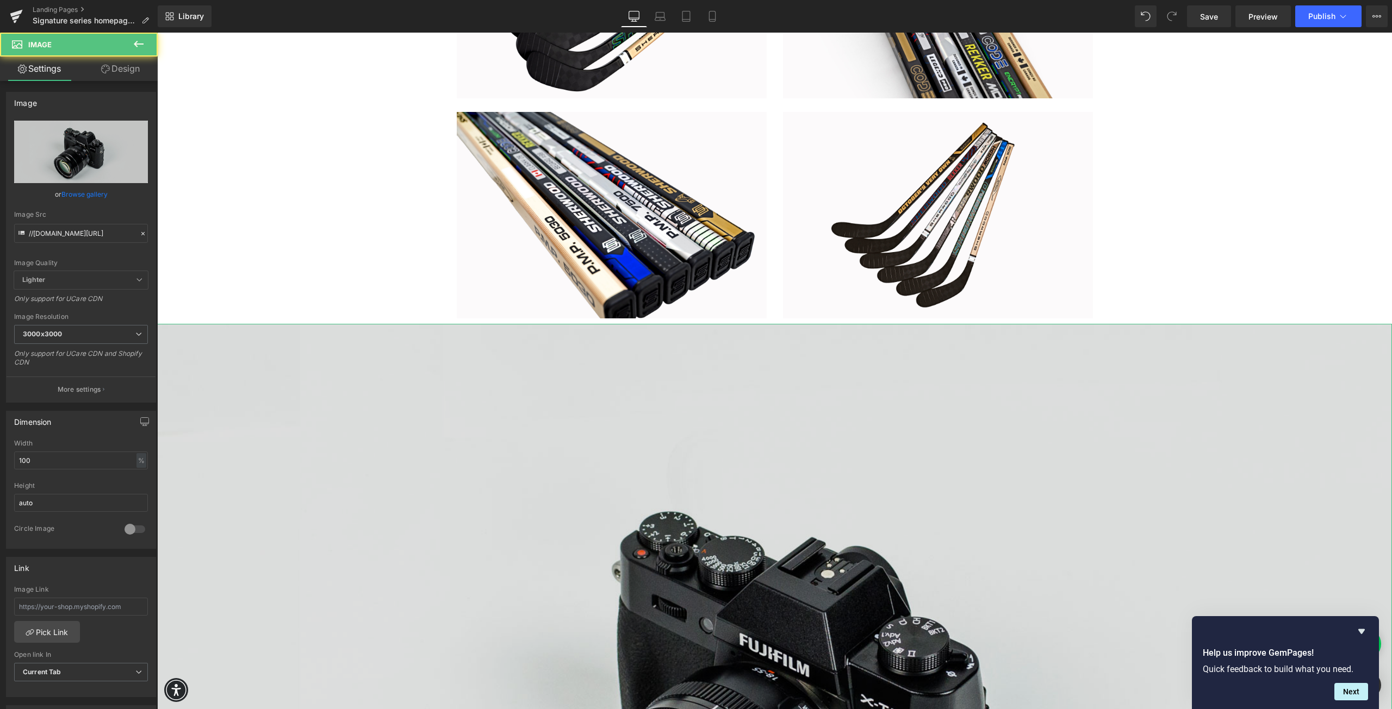
scroll to position [2383, 0]
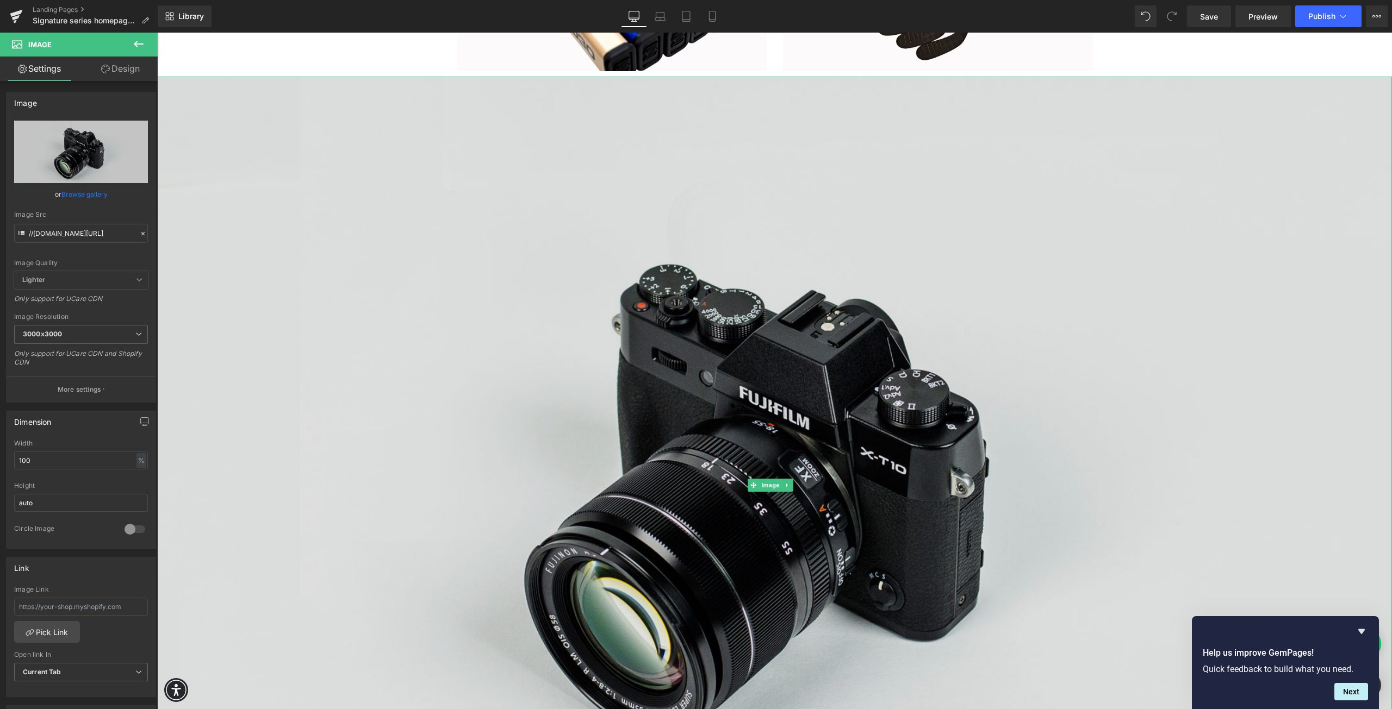
click at [659, 453] on img at bounding box center [774, 486] width 1234 height 818
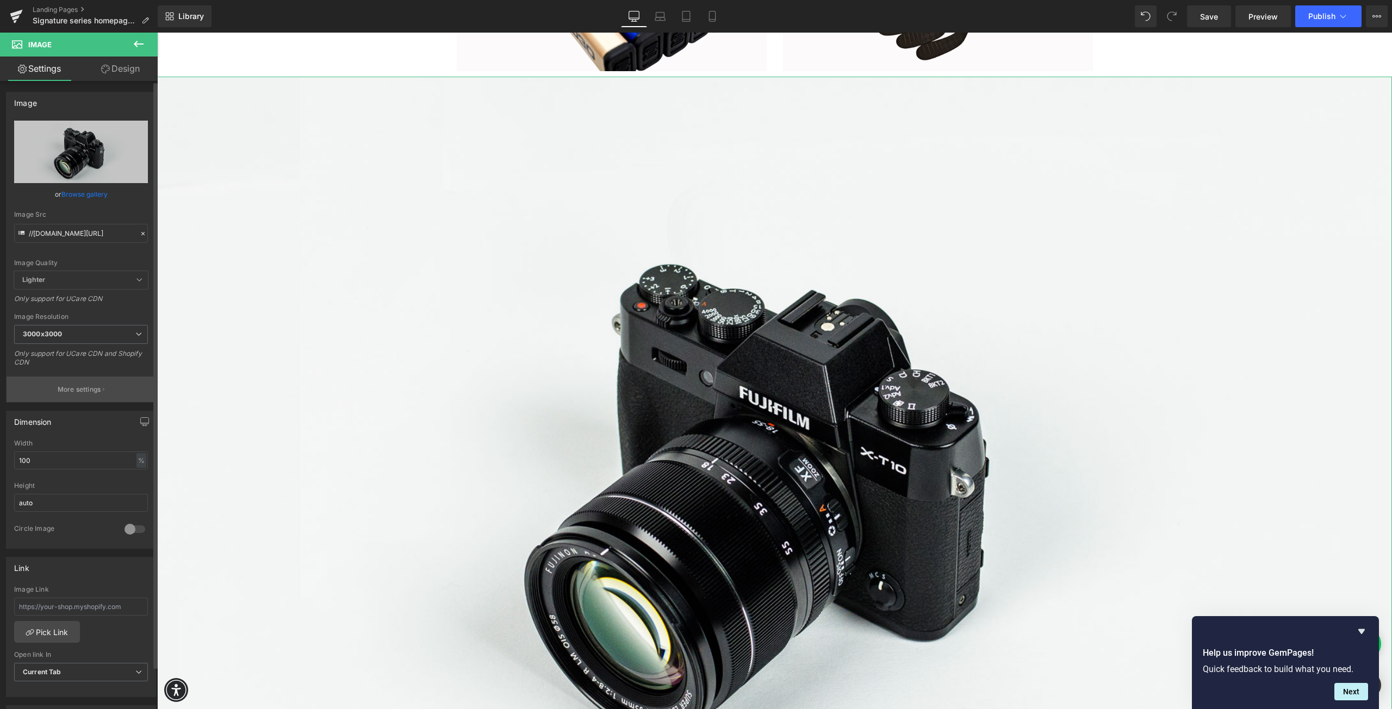
click at [92, 391] on p "More settings" at bounding box center [79, 390] width 43 height 10
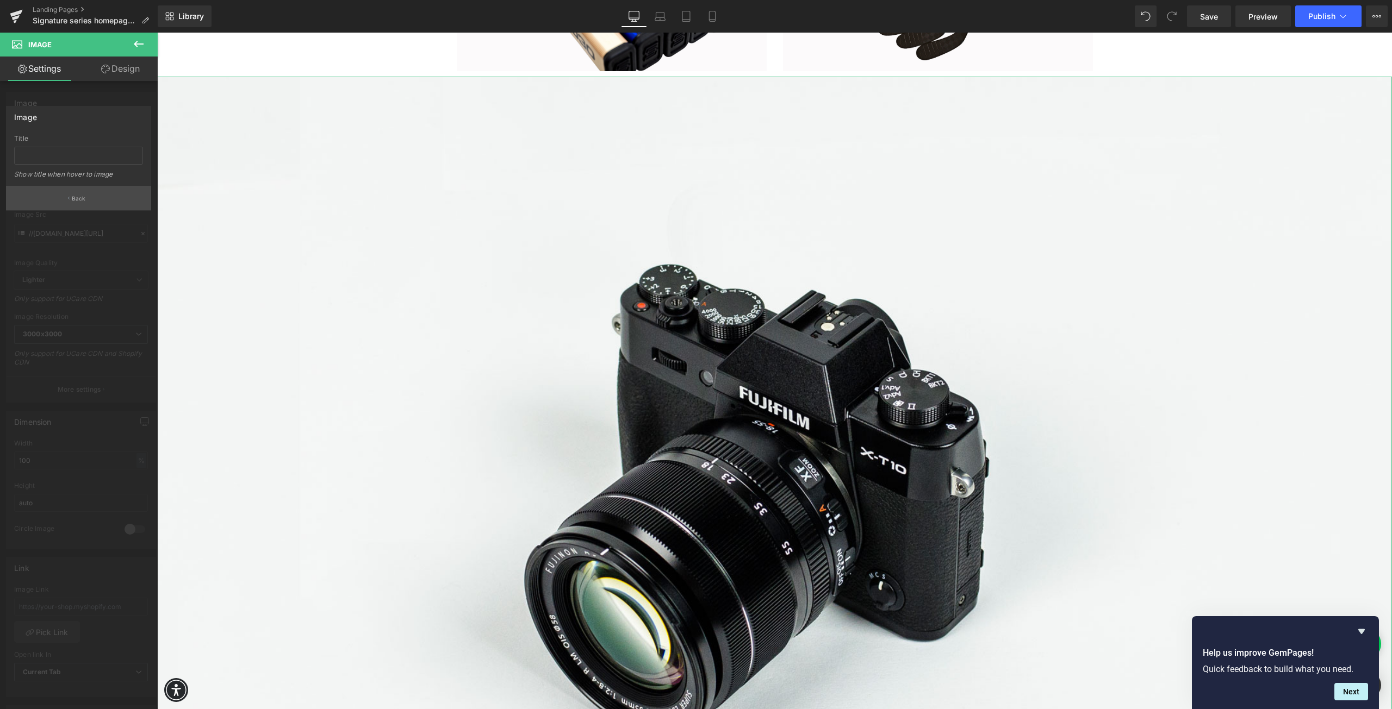
click at [73, 202] on p "Back" at bounding box center [79, 199] width 14 height 8
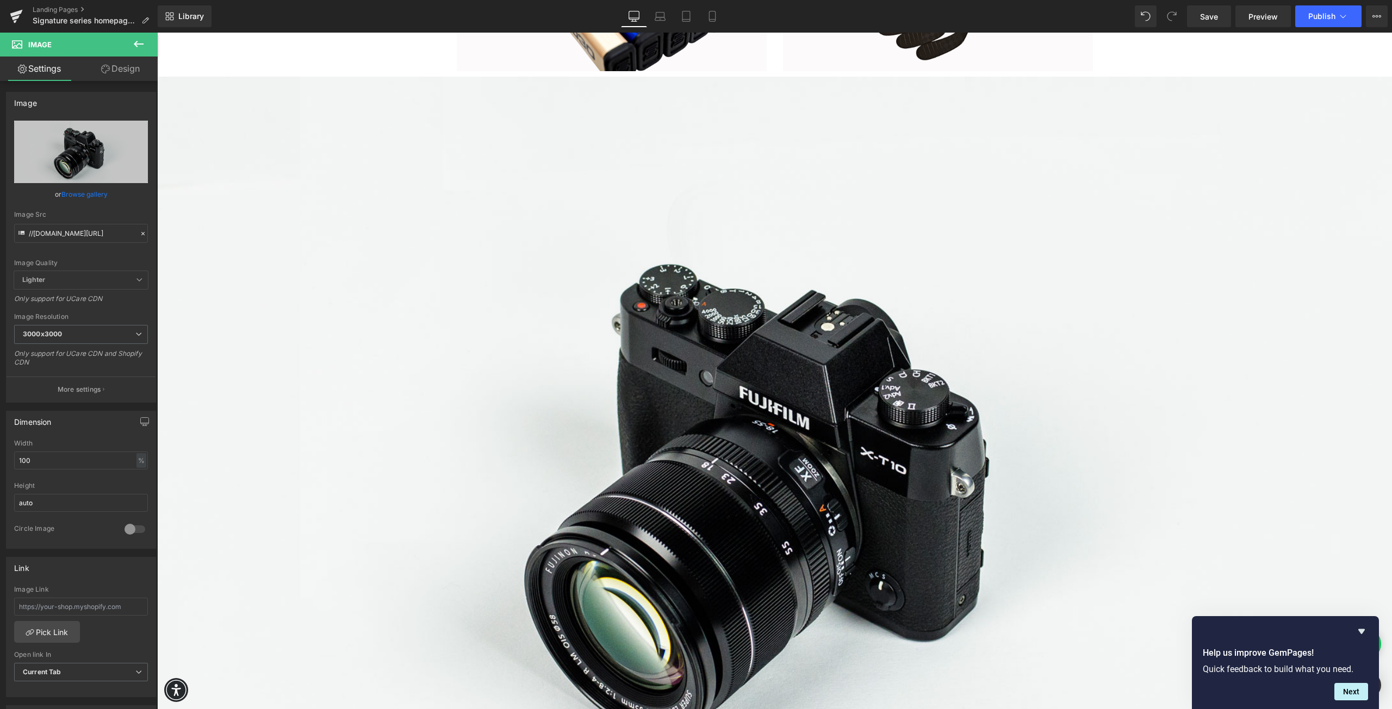
click at [135, 45] on icon at bounding box center [139, 44] width 10 height 7
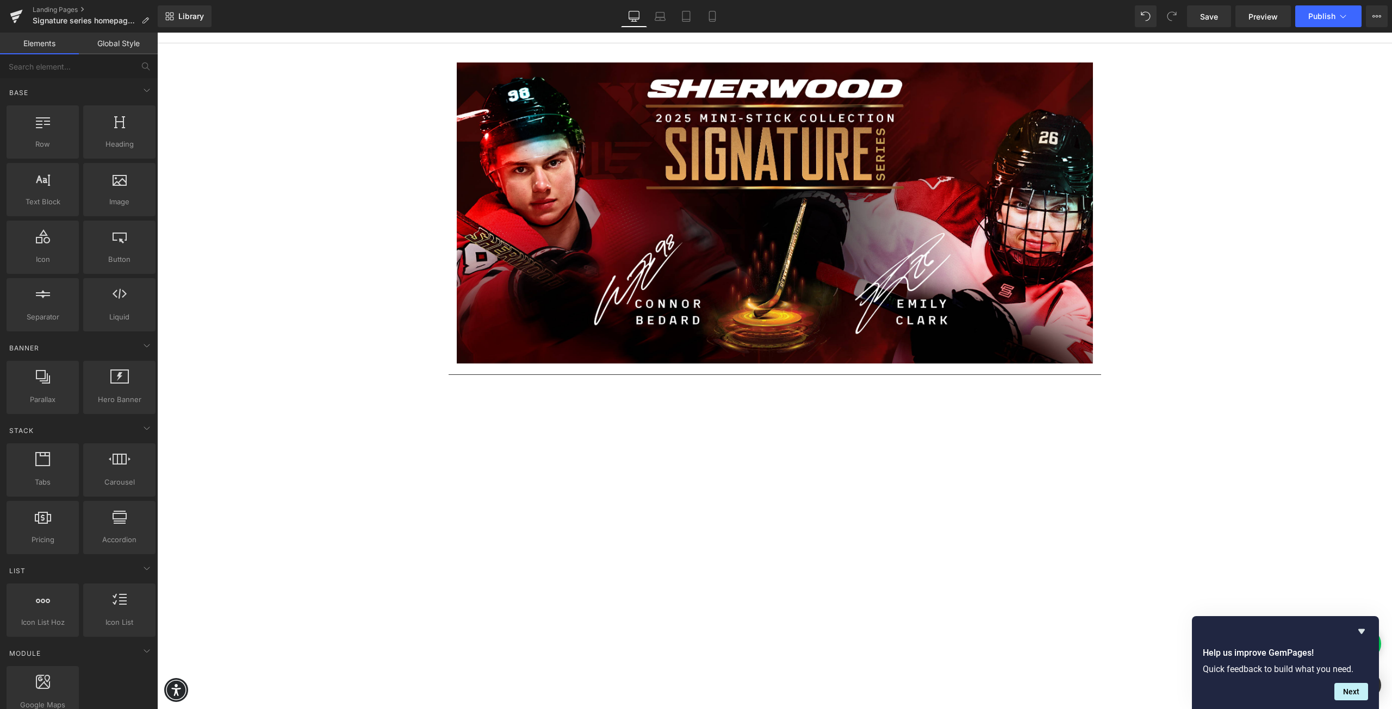
scroll to position [0, 0]
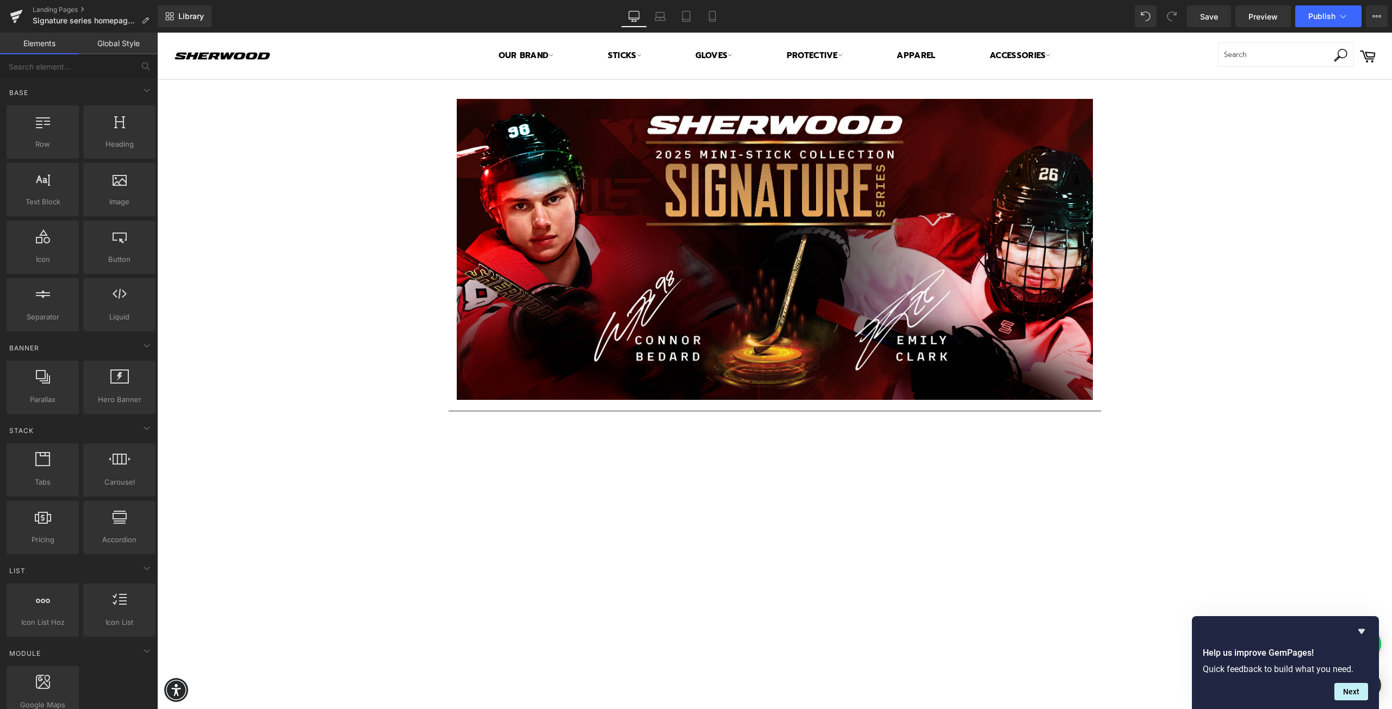
click at [557, 299] on img at bounding box center [775, 249] width 636 height 301
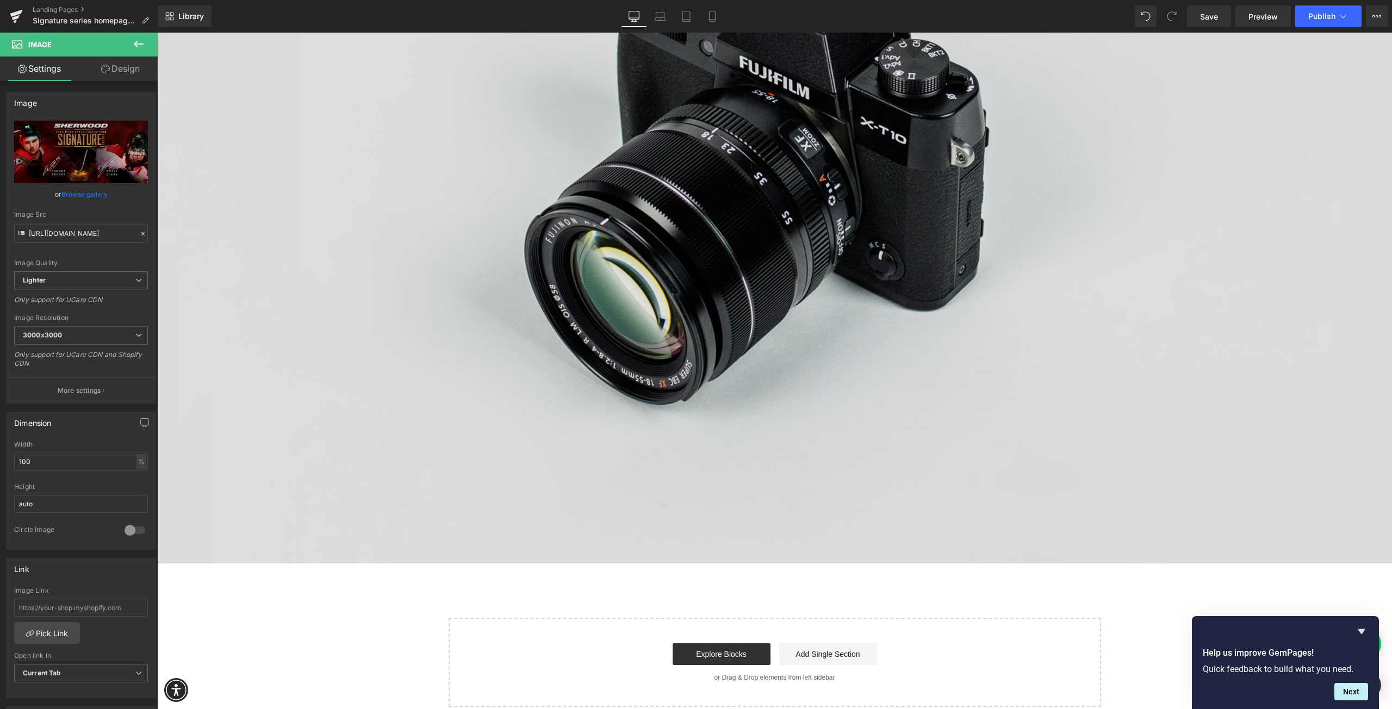
scroll to position [2543, 0]
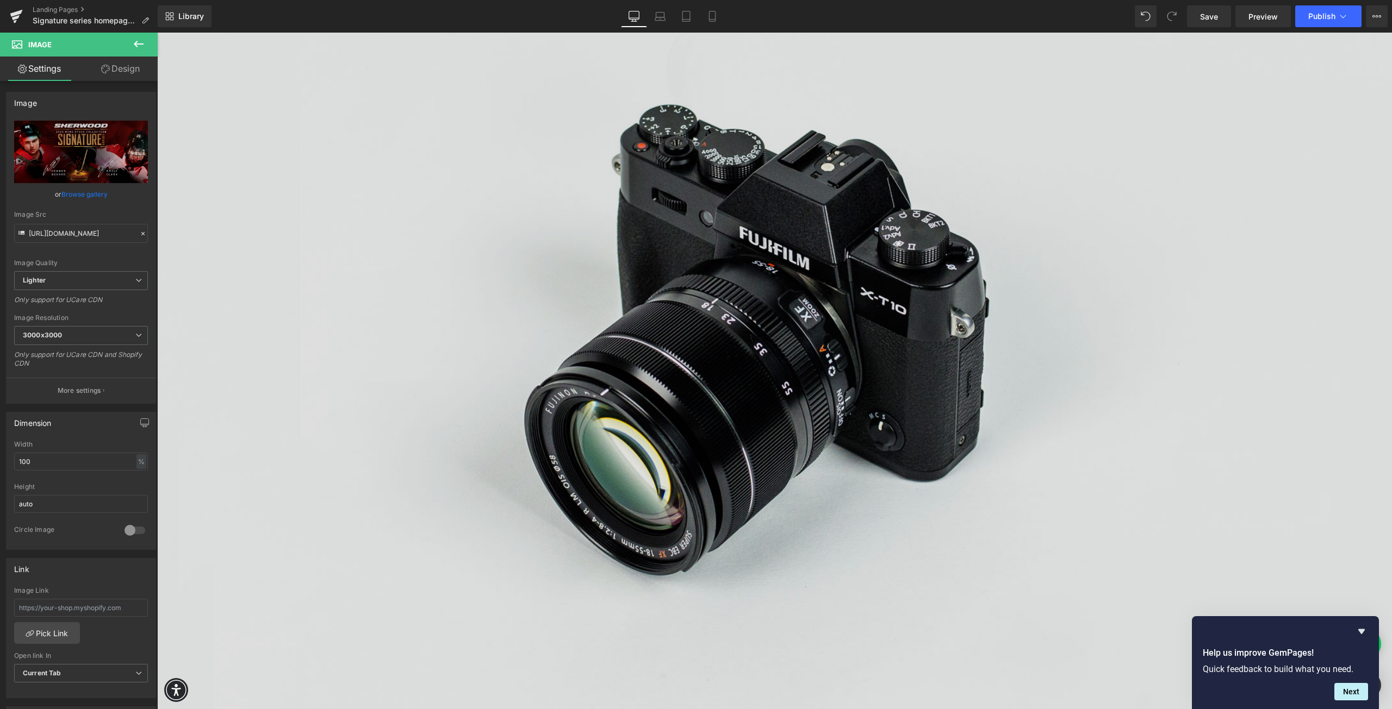
click at [518, 388] on img at bounding box center [774, 326] width 1234 height 818
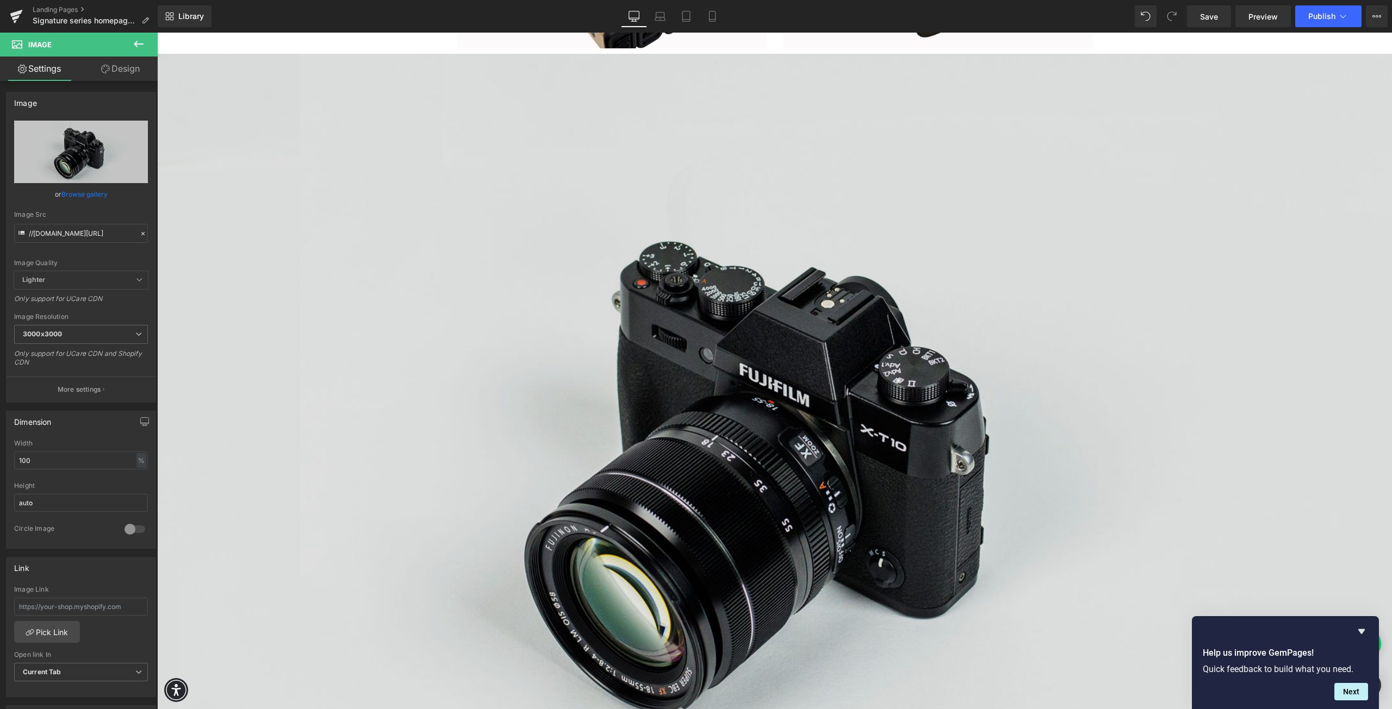
scroll to position [2325, 0]
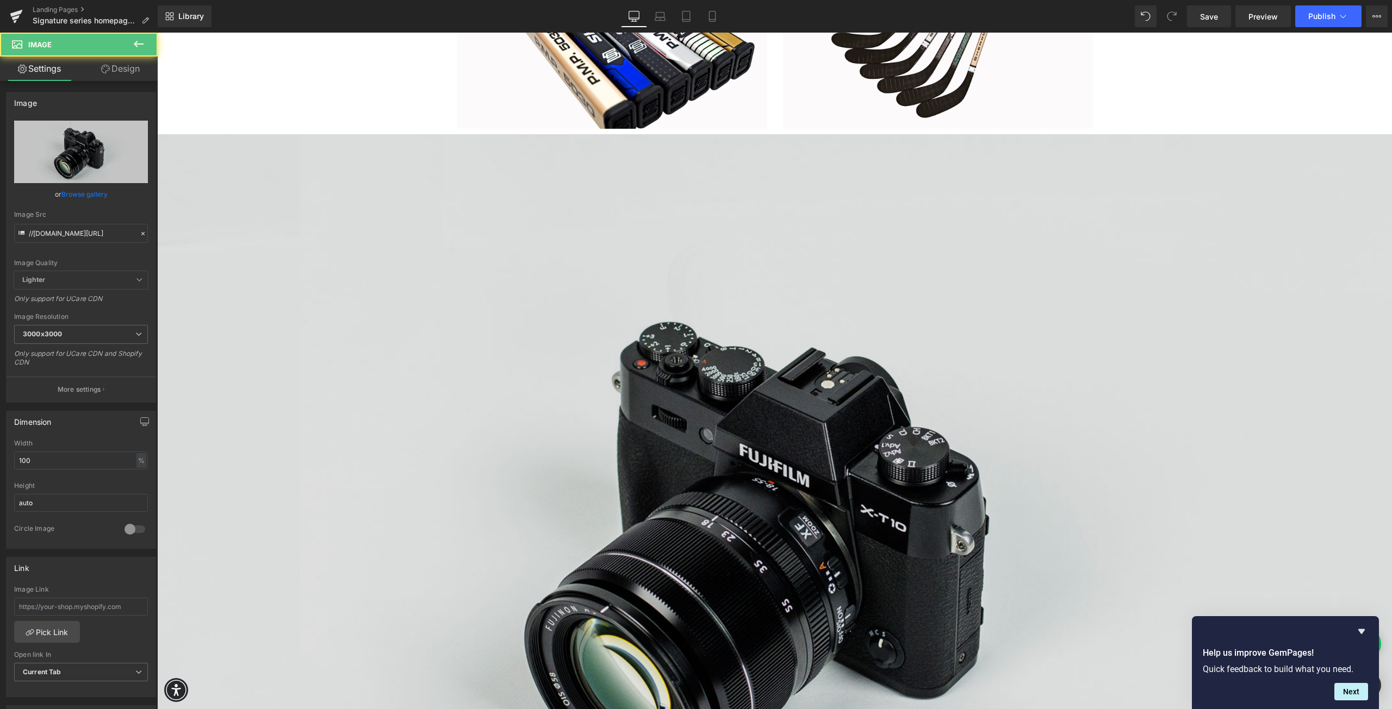
click at [708, 533] on img at bounding box center [774, 543] width 1234 height 818
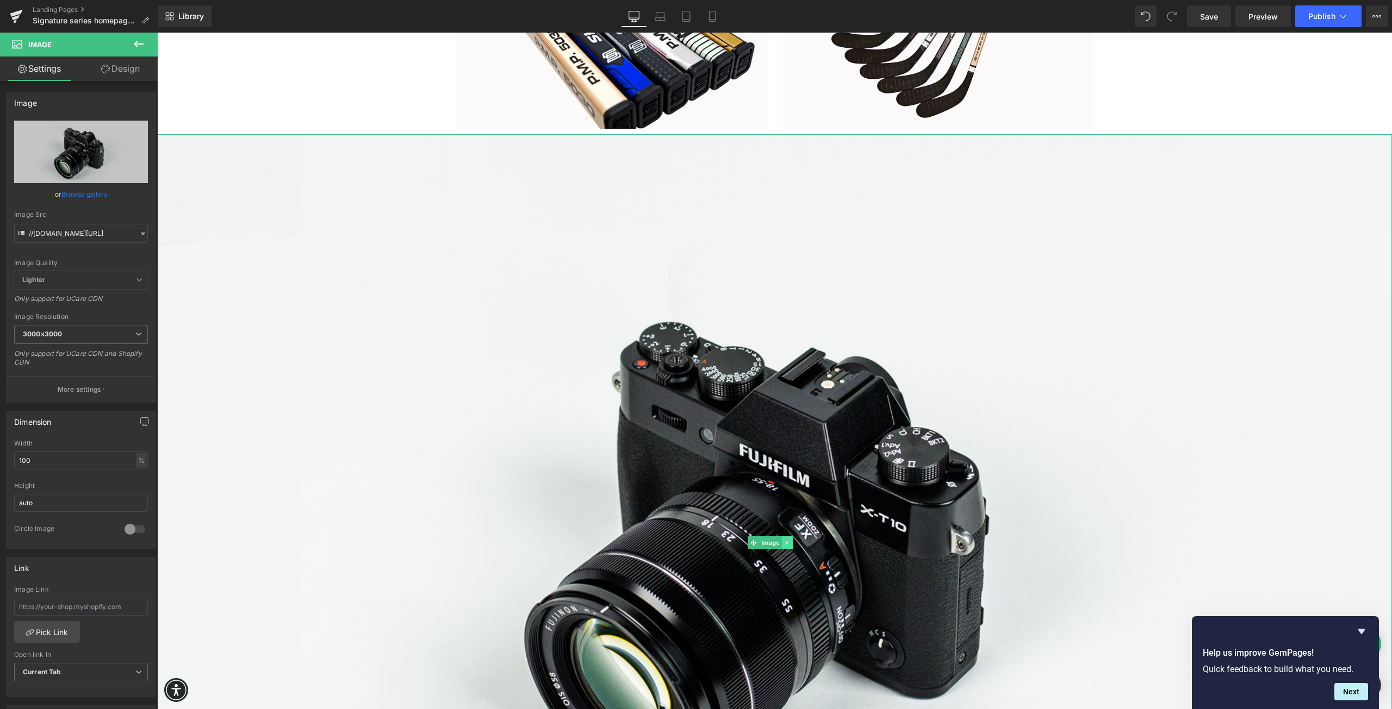
click at [787, 541] on icon at bounding box center [787, 543] width 2 height 4
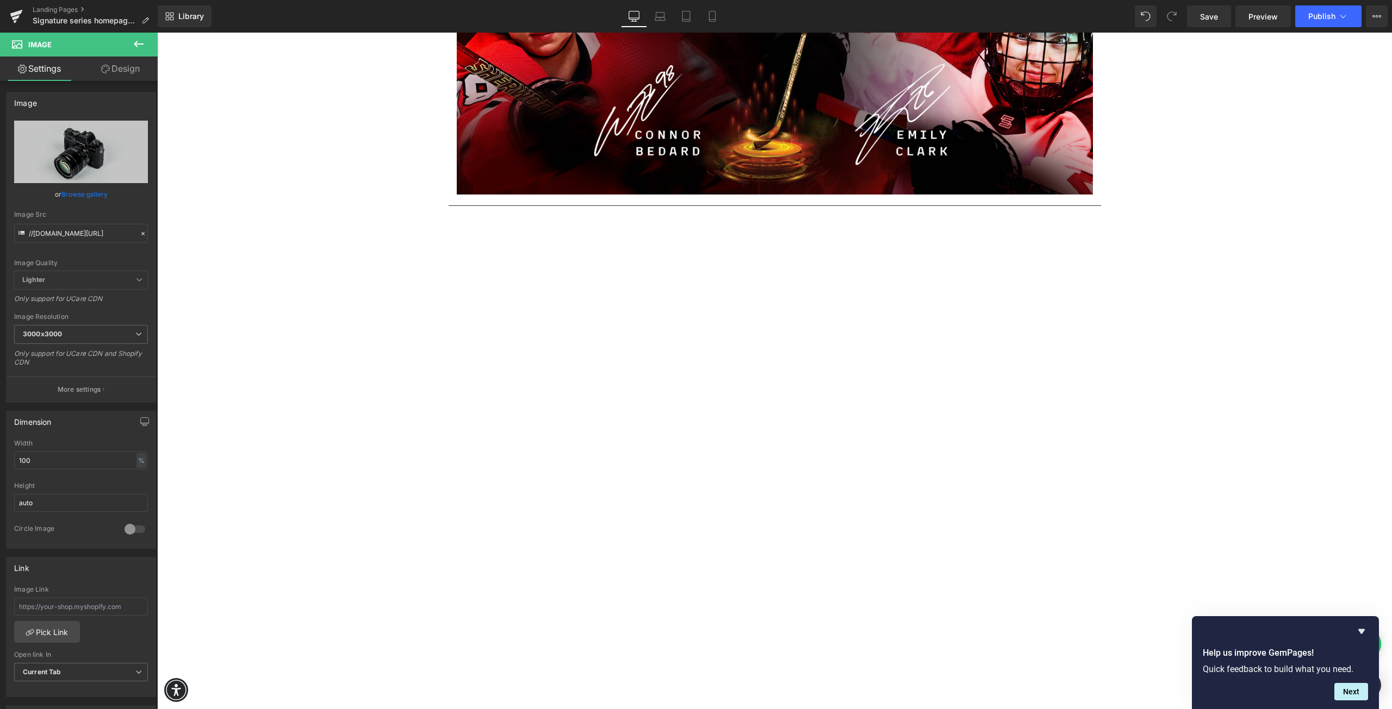
scroll to position [0, 0]
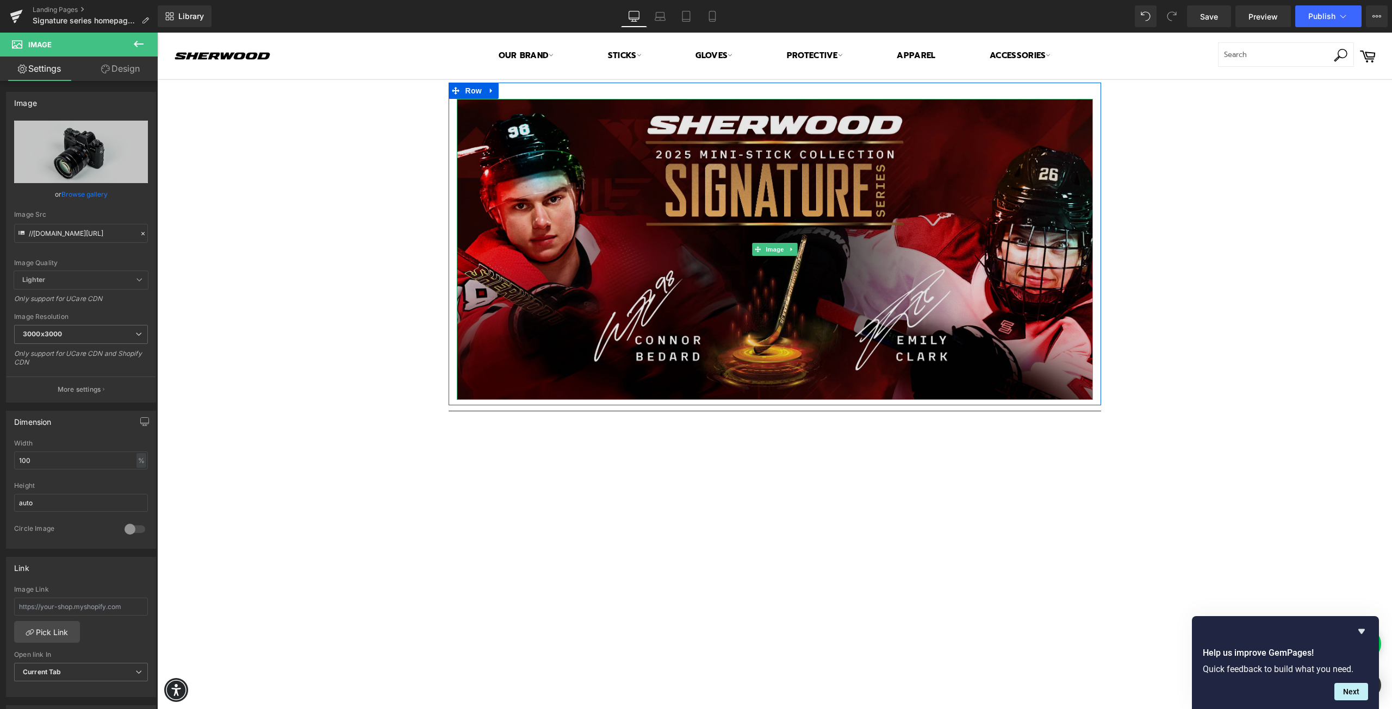
click at [562, 257] on img at bounding box center [775, 249] width 636 height 301
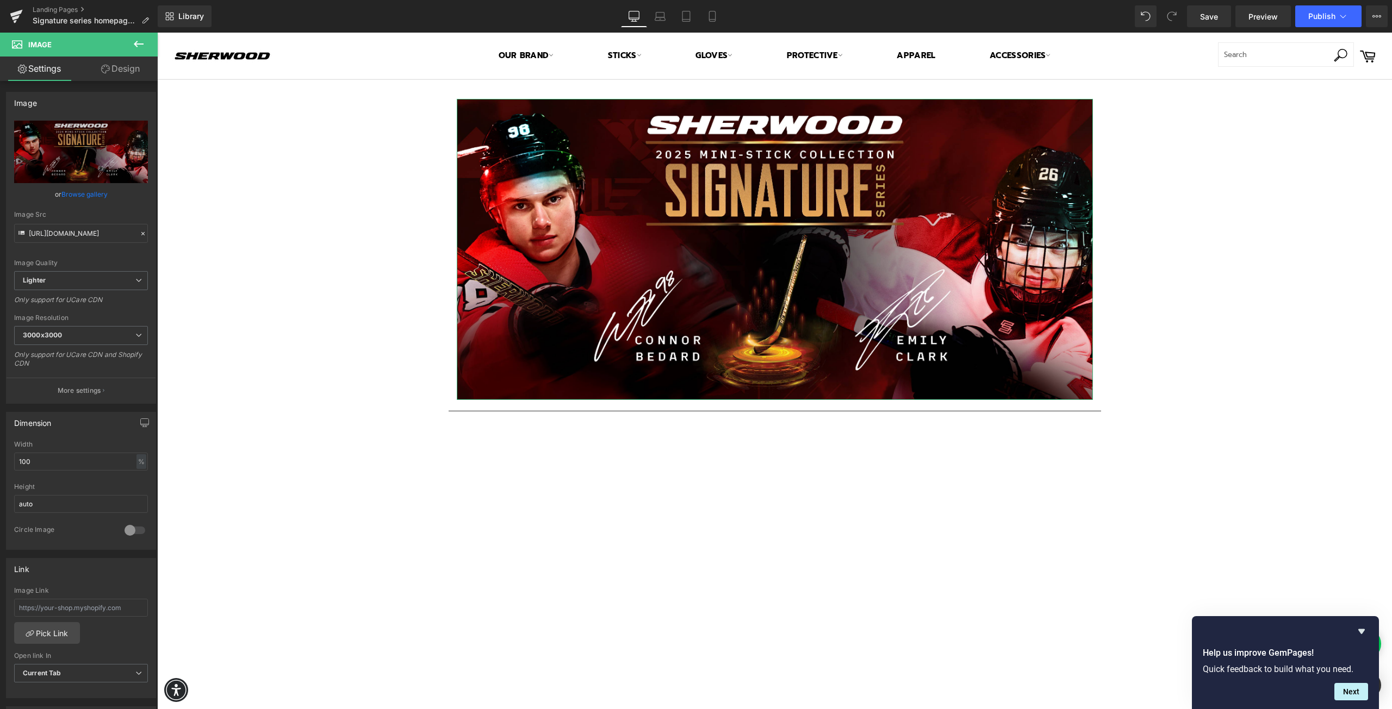
click at [112, 67] on link "Design" at bounding box center [120, 69] width 79 height 24
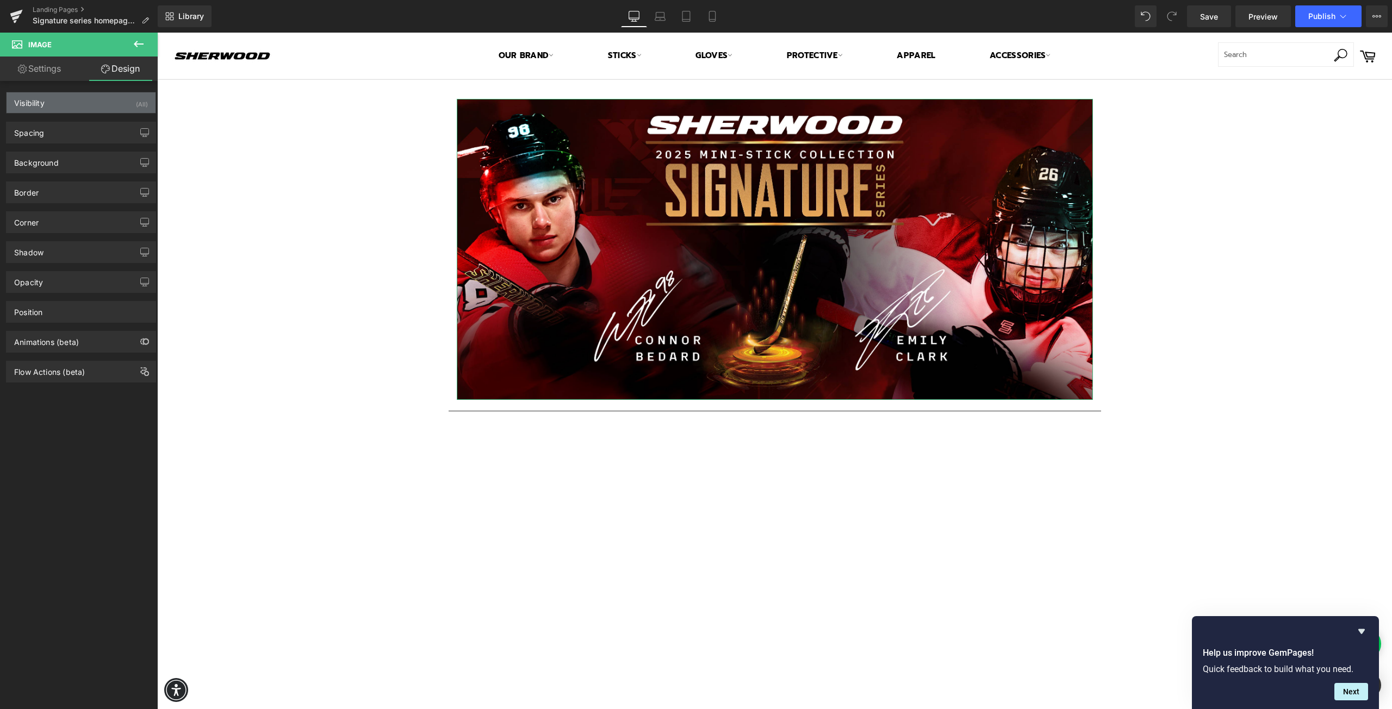
click at [59, 111] on div "Visibility (All)" at bounding box center [81, 102] width 149 height 21
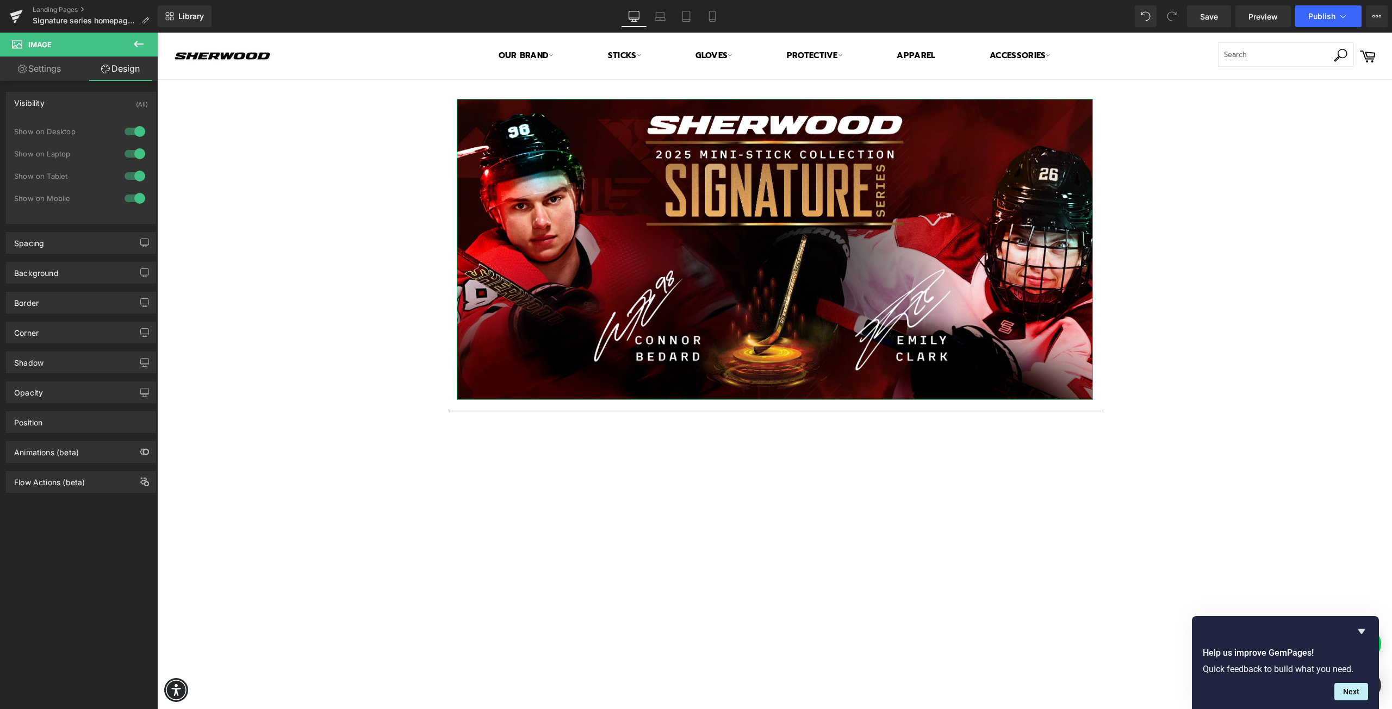
click at [59, 105] on div "Visibility (All)" at bounding box center [81, 102] width 149 height 21
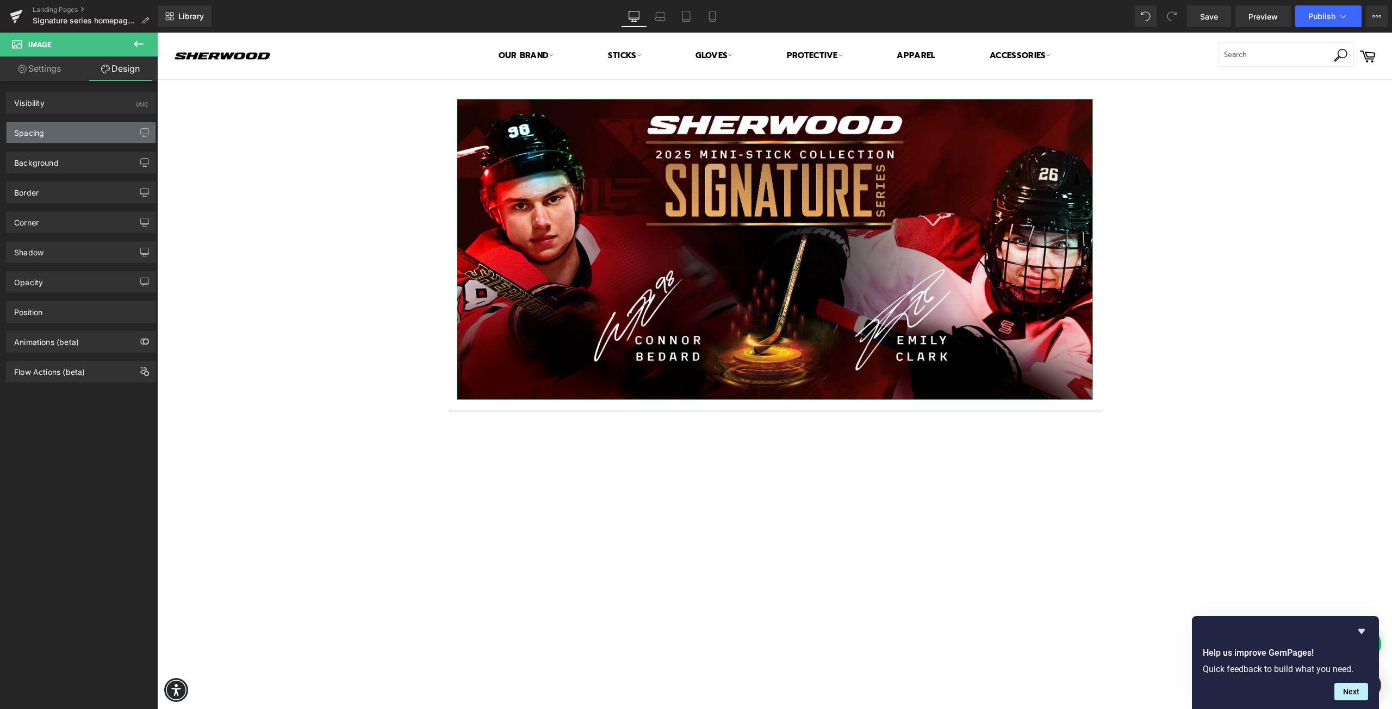
click at [58, 129] on div "Spacing" at bounding box center [81, 132] width 149 height 21
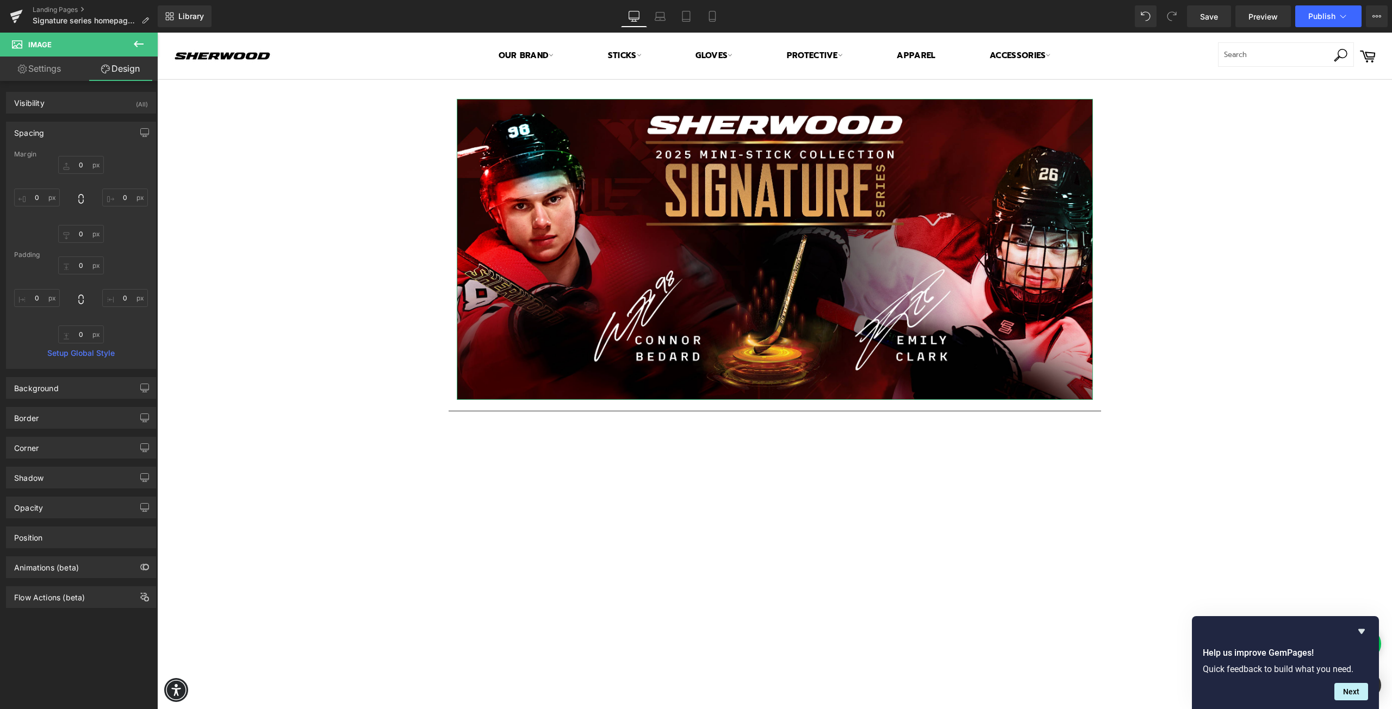
click at [58, 129] on div "Spacing" at bounding box center [81, 132] width 149 height 21
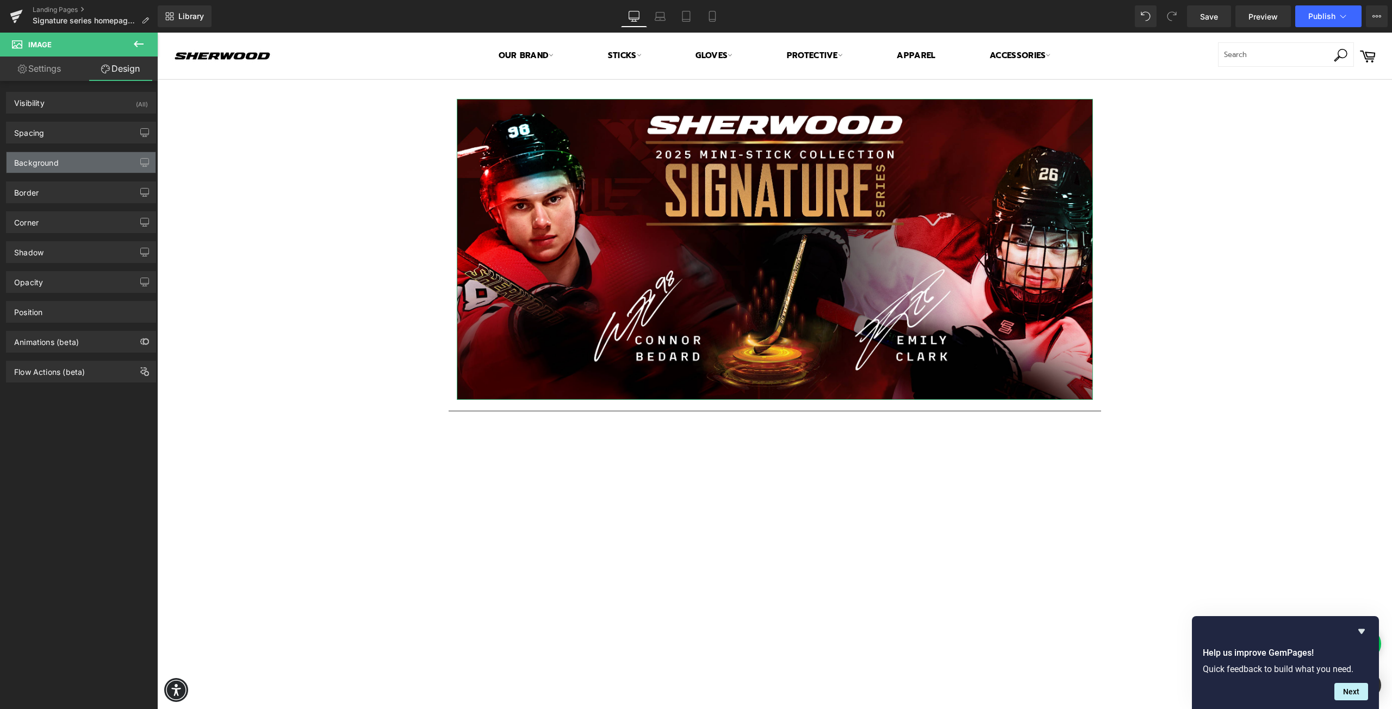
click at [55, 168] on div "Background" at bounding box center [81, 162] width 149 height 21
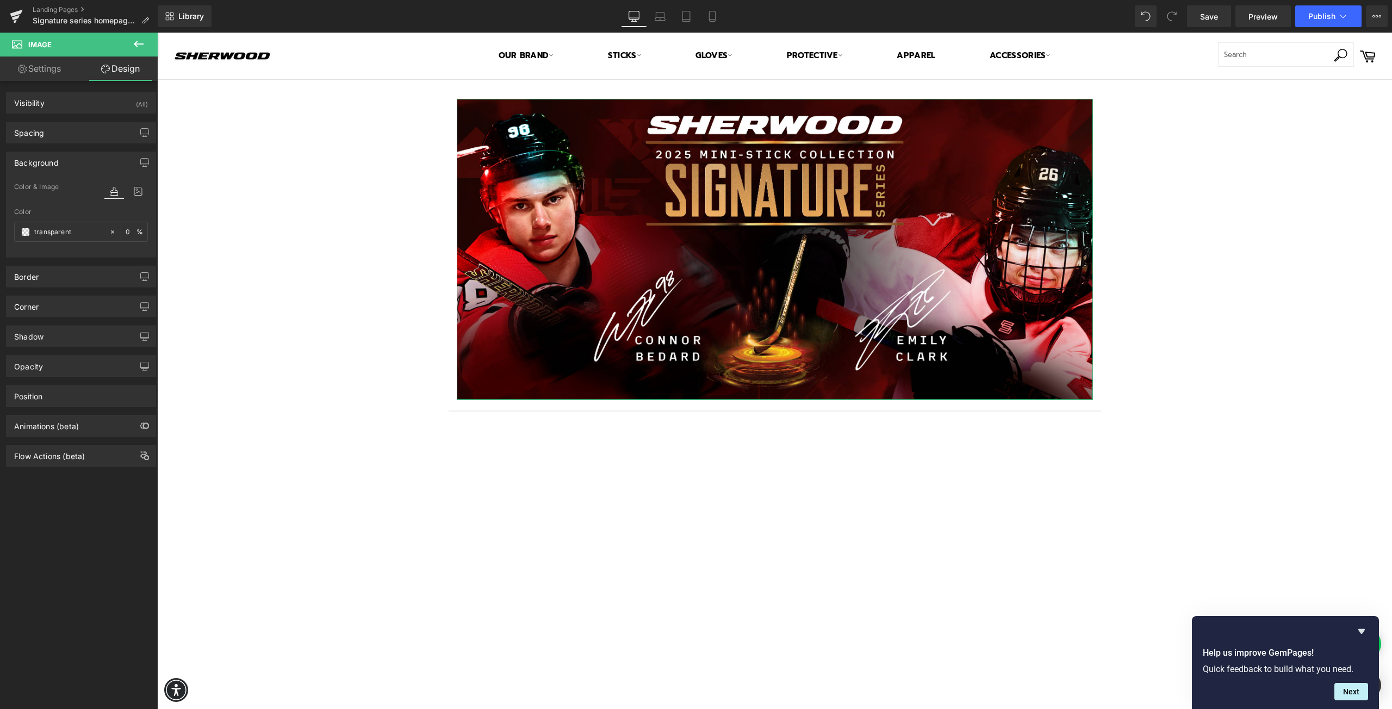
click at [58, 166] on div "Background" at bounding box center [36, 159] width 45 height 15
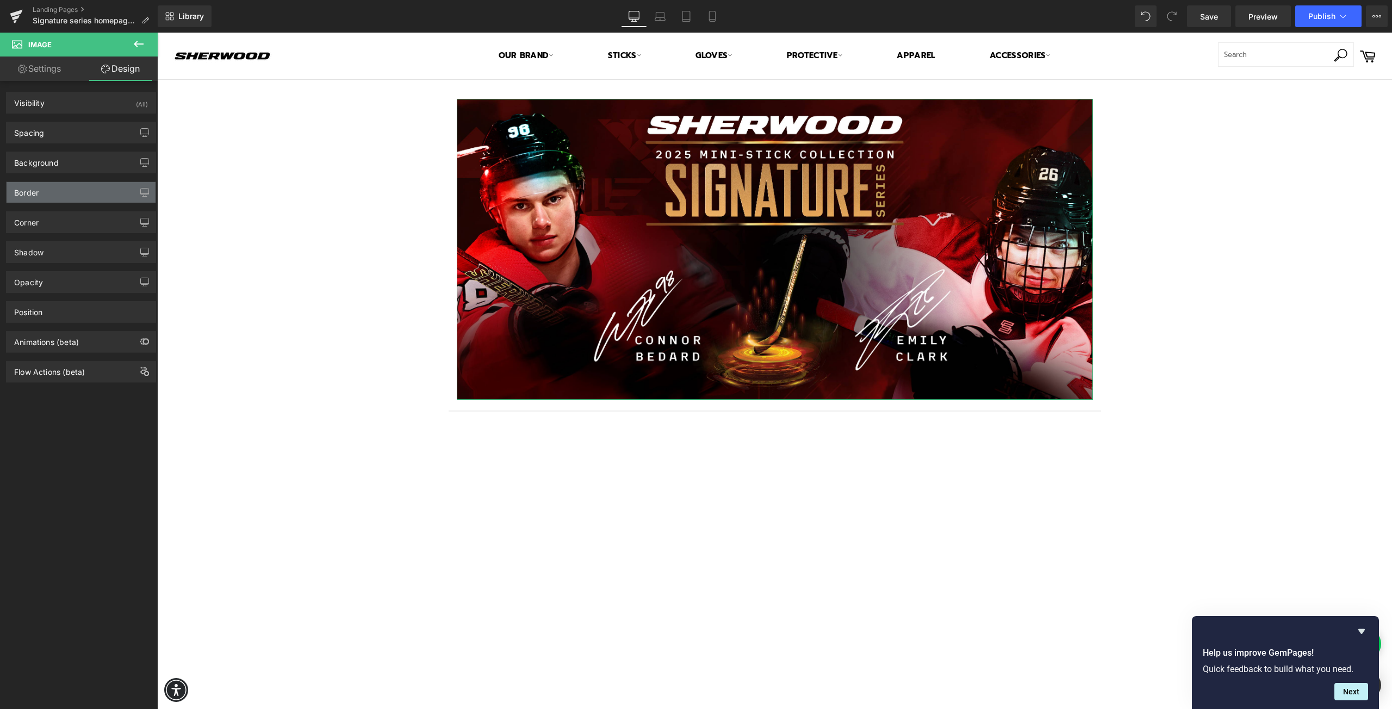
click at [60, 191] on div "Border" at bounding box center [81, 192] width 149 height 21
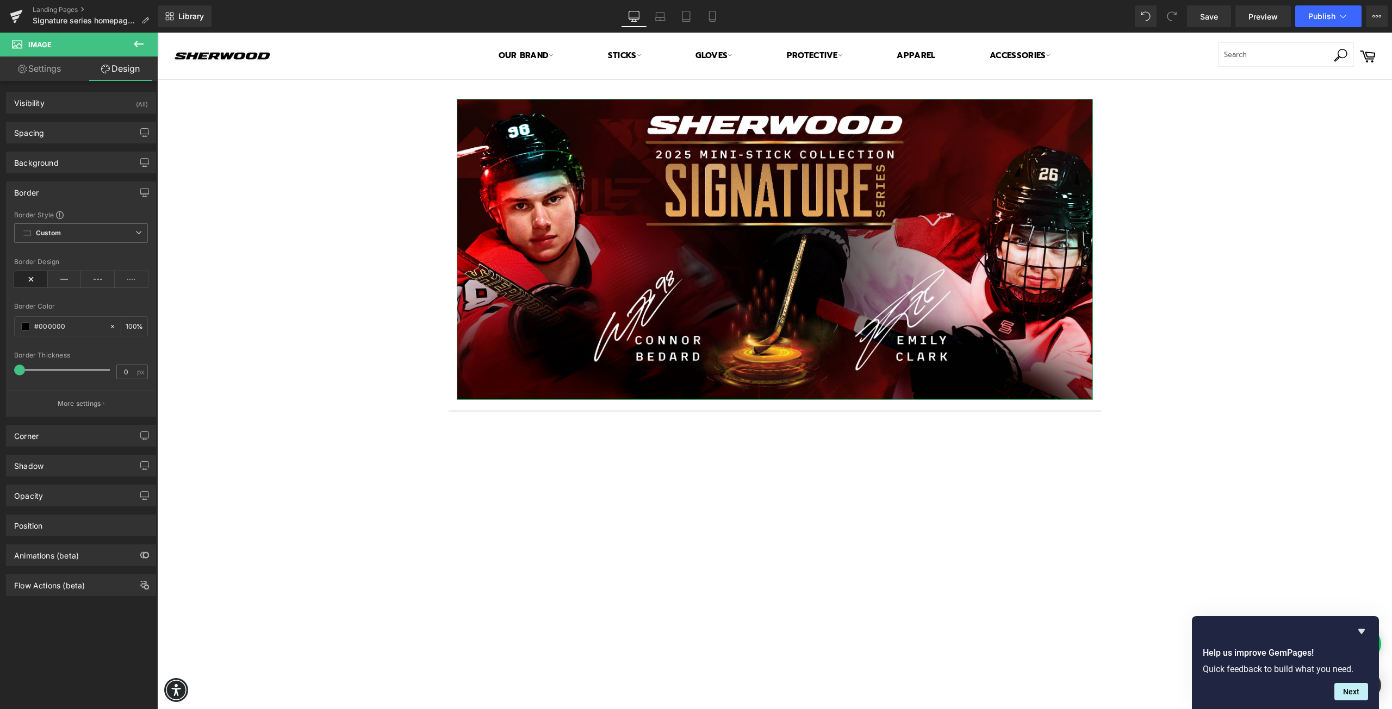
click at [60, 191] on div "Border" at bounding box center [81, 192] width 149 height 21
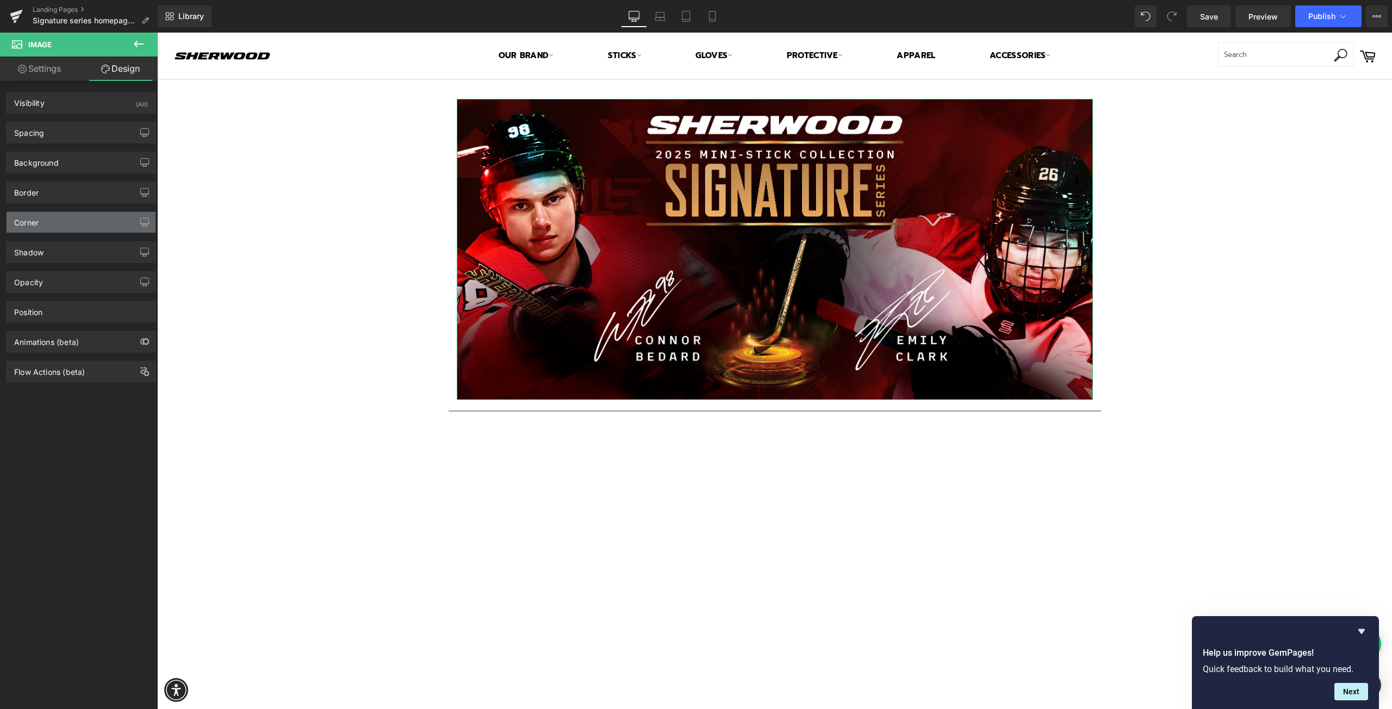
click at [59, 227] on div "Corner" at bounding box center [81, 222] width 149 height 21
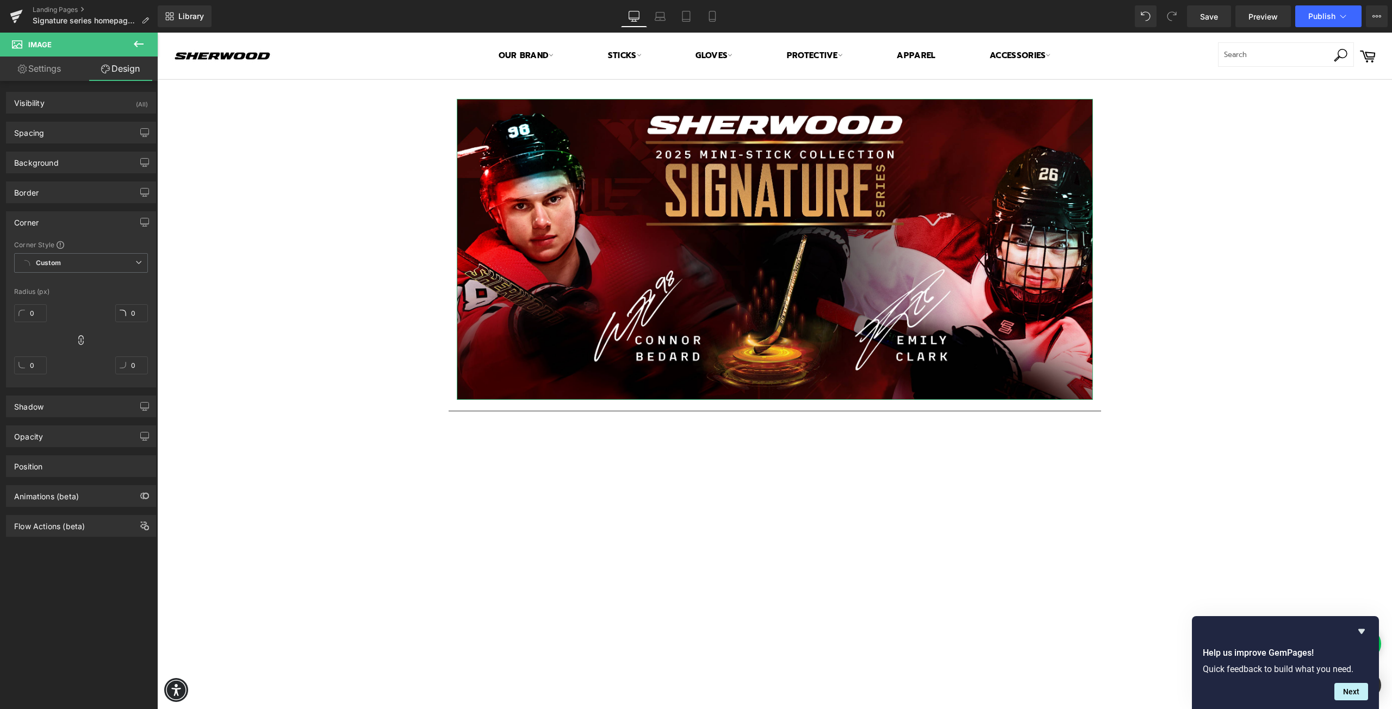
click at [59, 227] on div "Corner" at bounding box center [81, 222] width 149 height 21
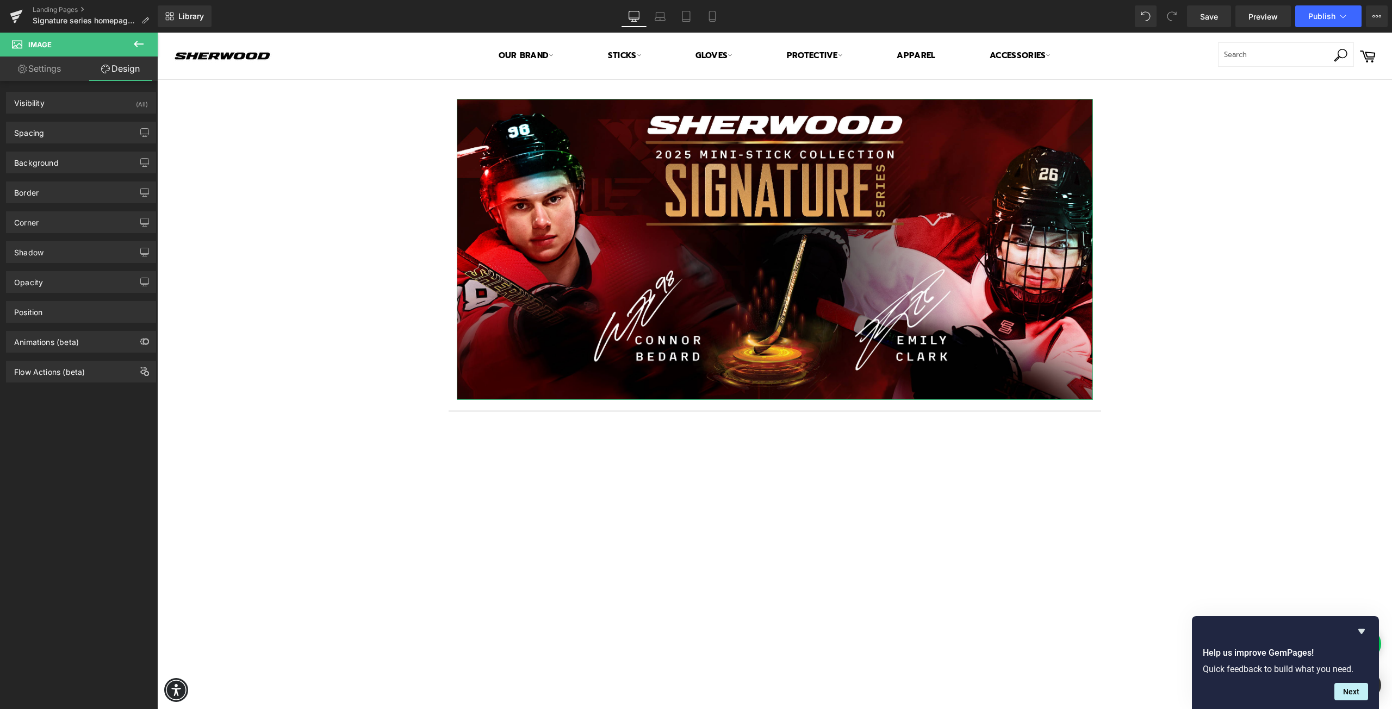
click at [58, 263] on div "Opacity 1 1" at bounding box center [81, 278] width 163 height 30
click at [61, 254] on div "Shadow" at bounding box center [81, 252] width 149 height 21
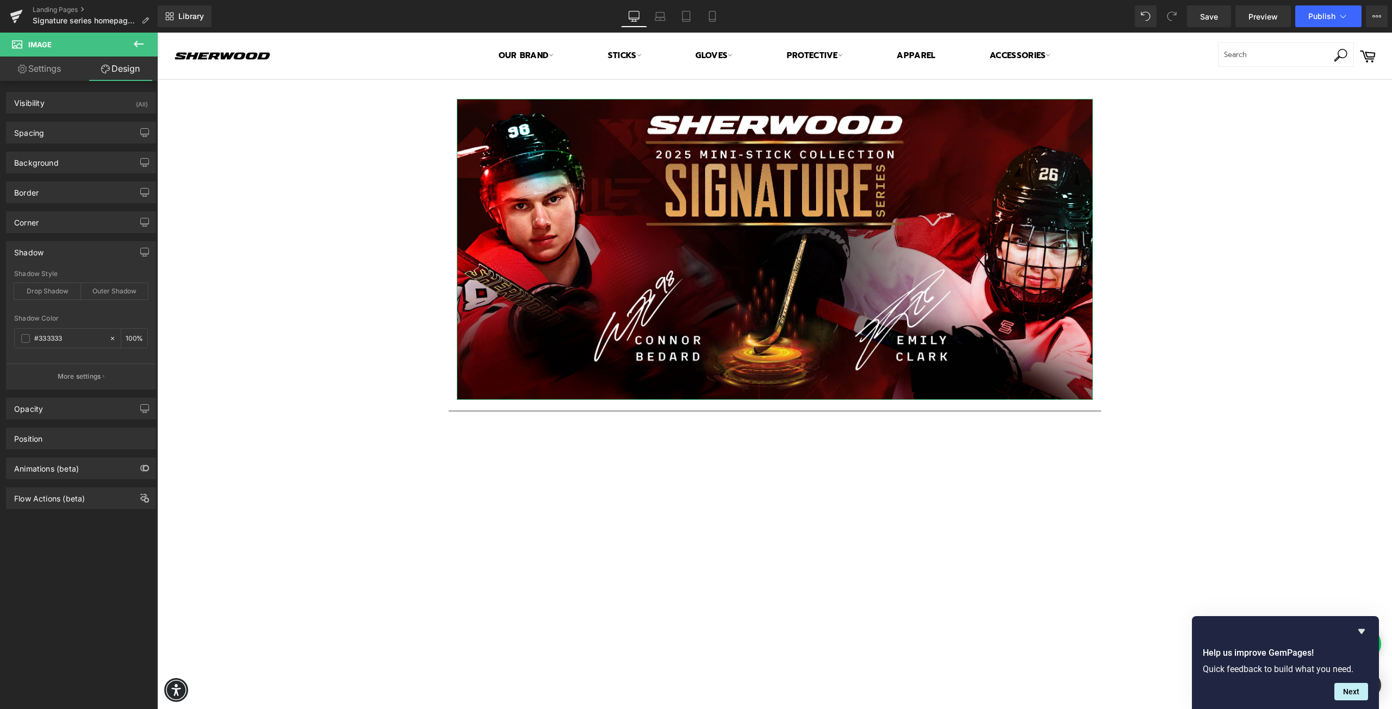
click at [61, 254] on div "Shadow" at bounding box center [81, 252] width 149 height 21
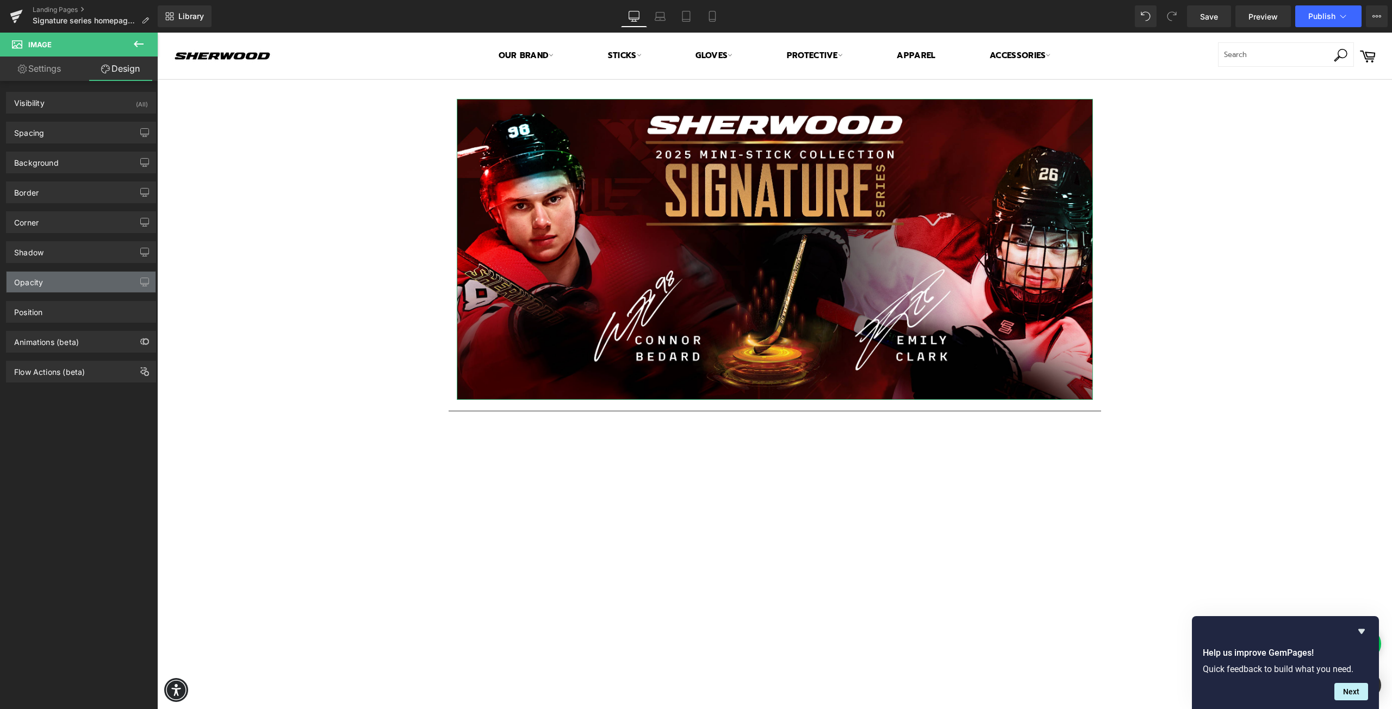
click at [53, 279] on div "Opacity" at bounding box center [81, 282] width 149 height 21
click at [48, 317] on div "Position" at bounding box center [81, 312] width 149 height 21
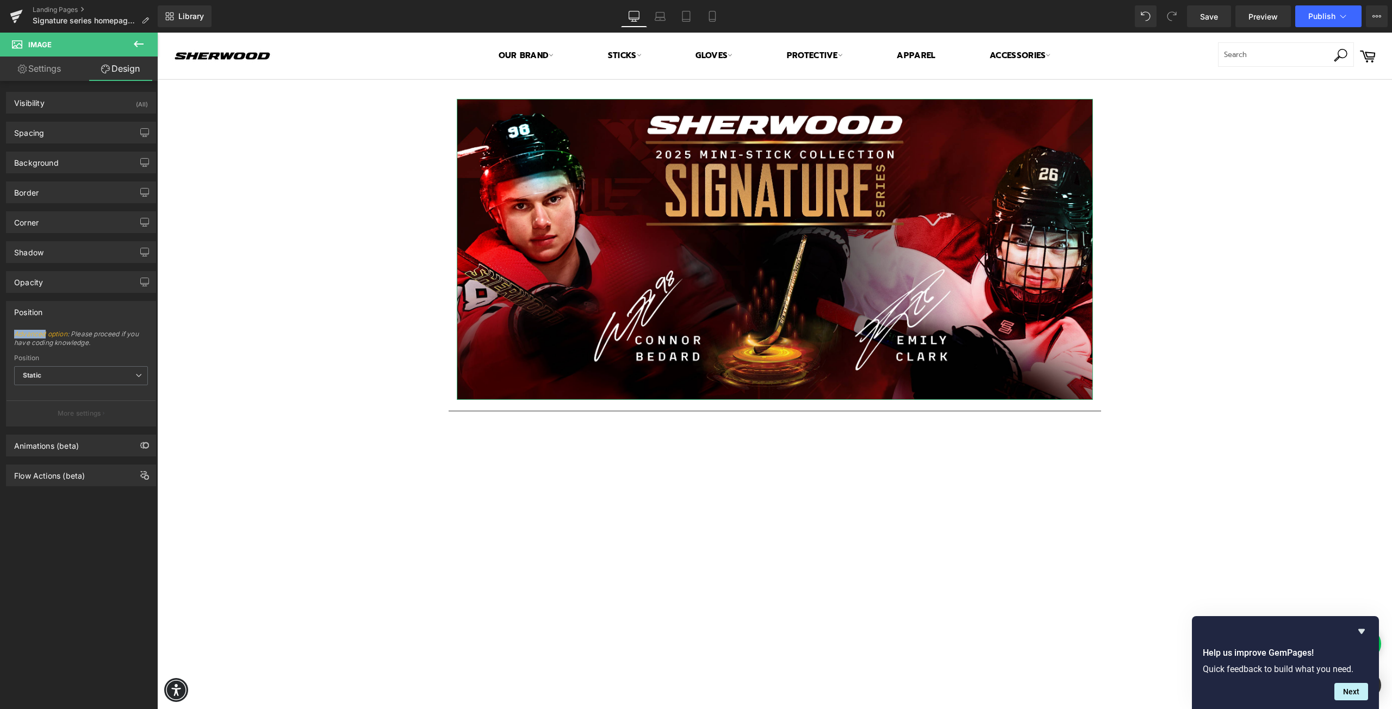
click at [60, 312] on div "Position" at bounding box center [81, 312] width 149 height 21
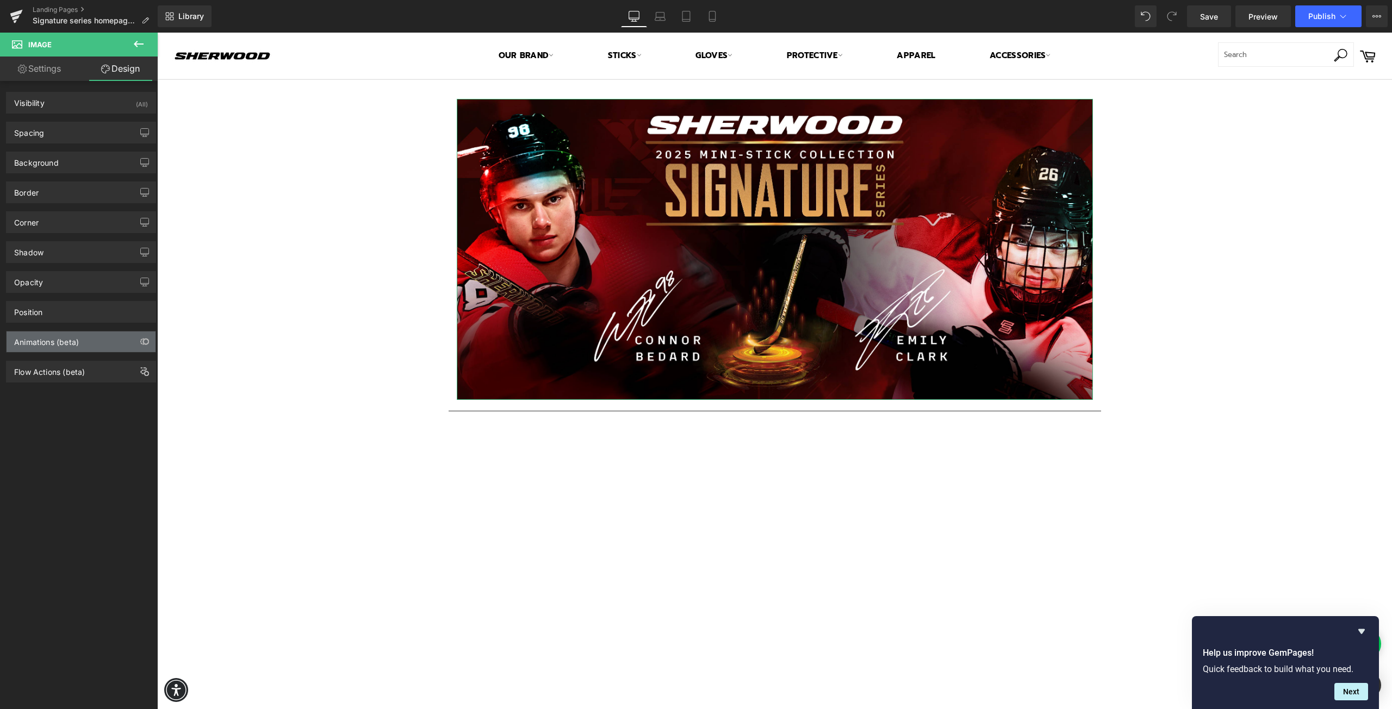
click at [64, 341] on div "Animations (beta)" at bounding box center [46, 339] width 65 height 15
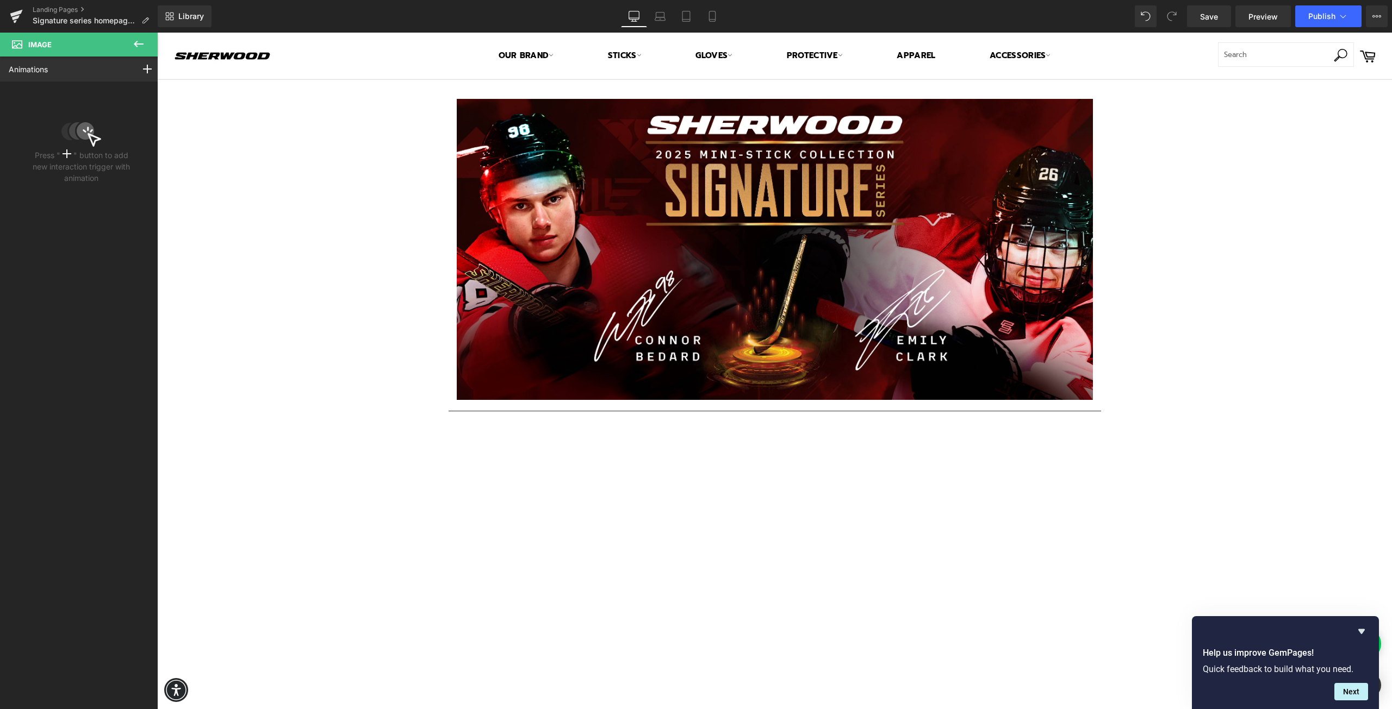
click at [135, 49] on icon at bounding box center [138, 44] width 13 height 13
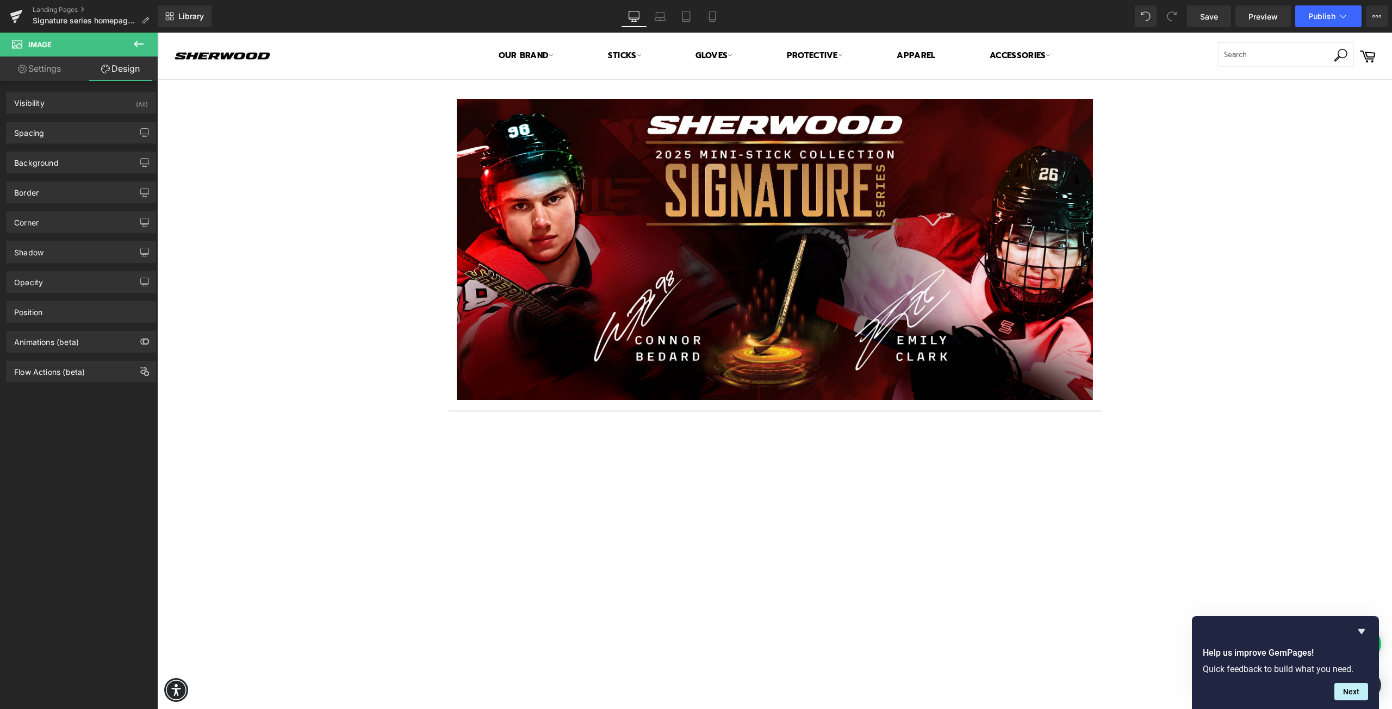
click at [136, 43] on icon at bounding box center [139, 44] width 10 height 7
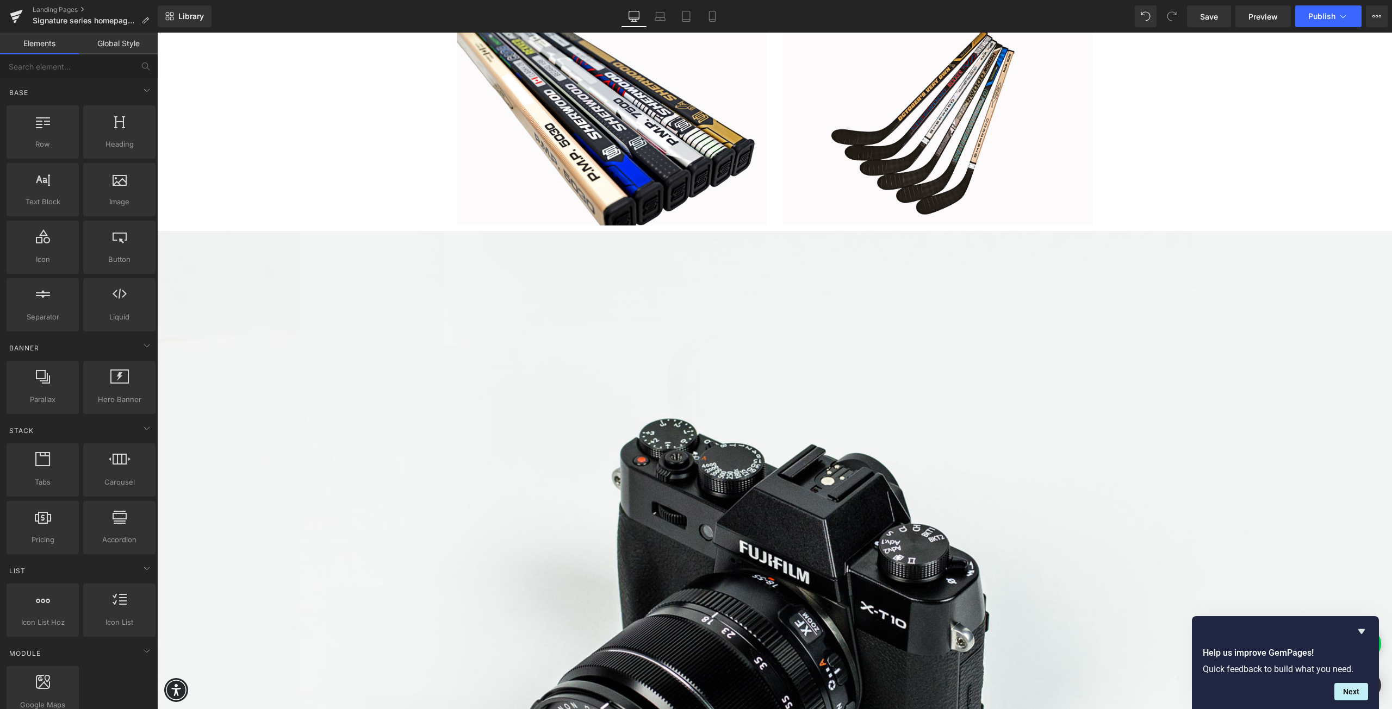
scroll to position [2664, 0]
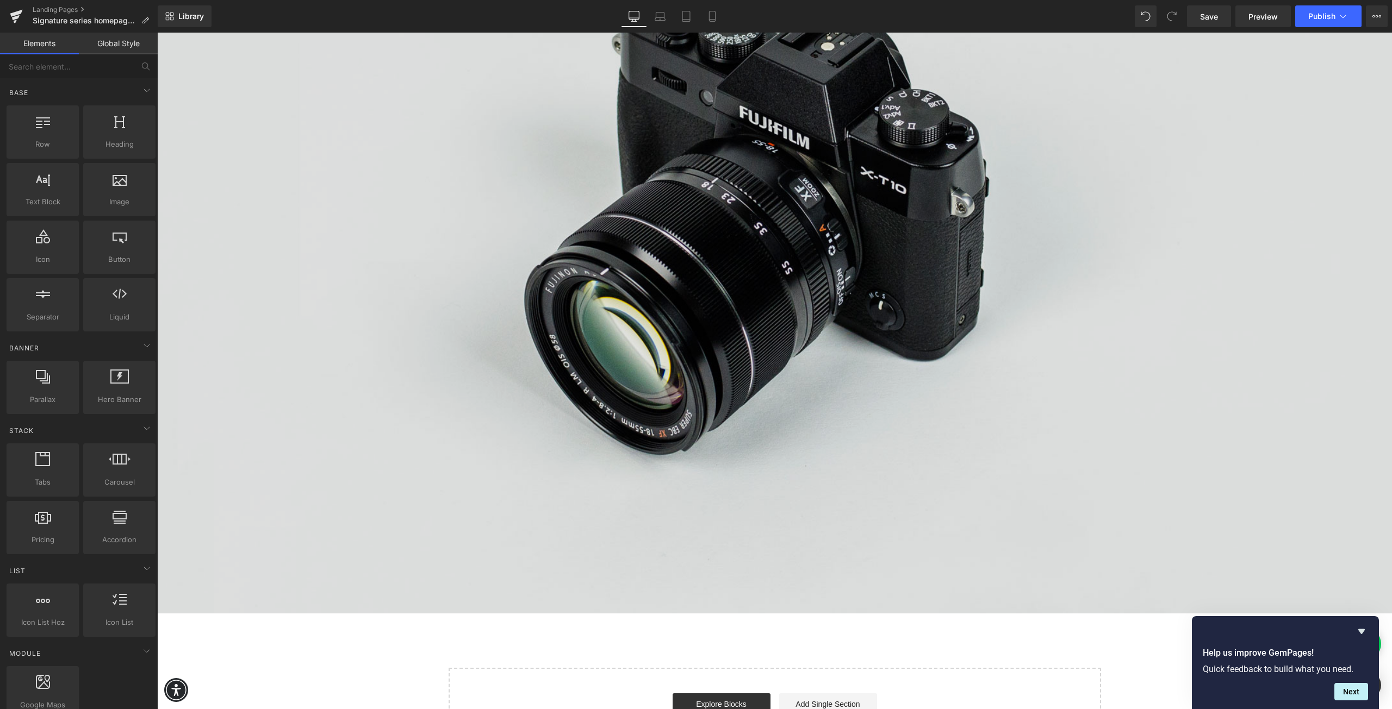
click at [647, 397] on img at bounding box center [774, 205] width 1234 height 818
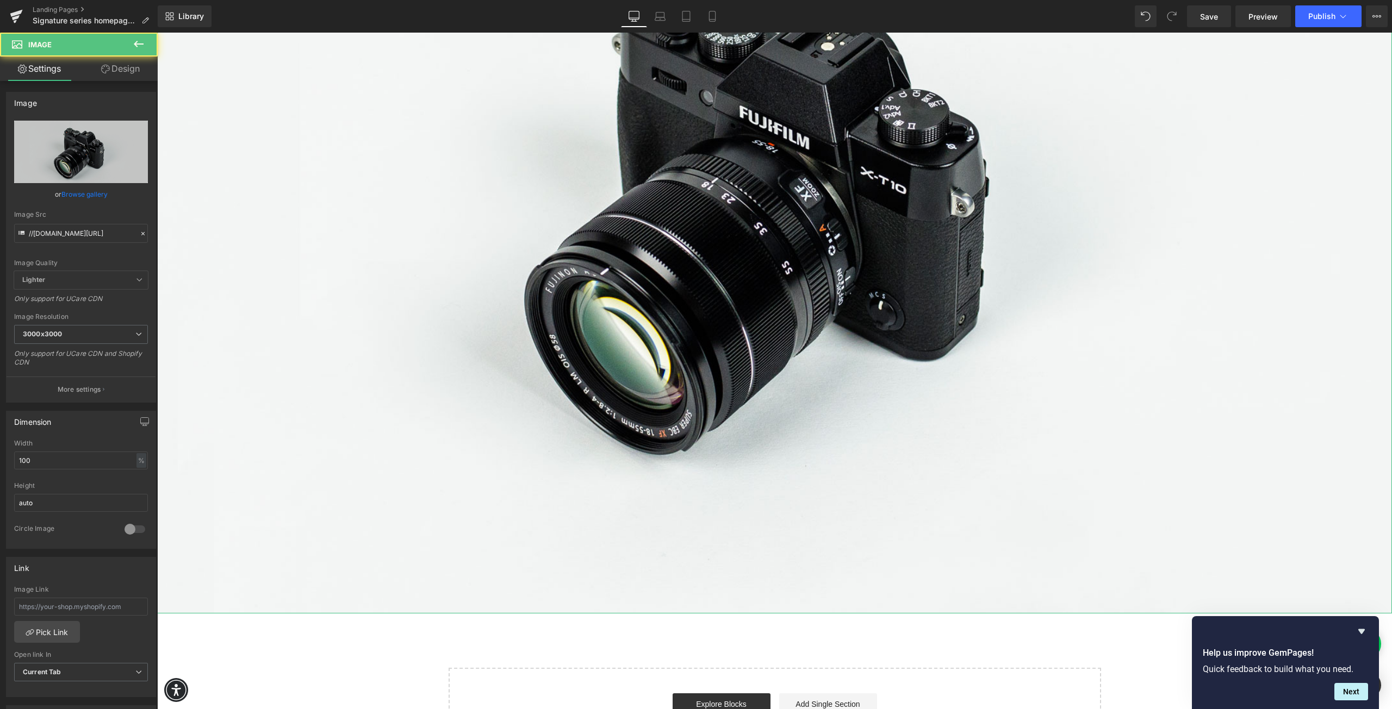
click at [102, 69] on icon at bounding box center [105, 69] width 9 height 9
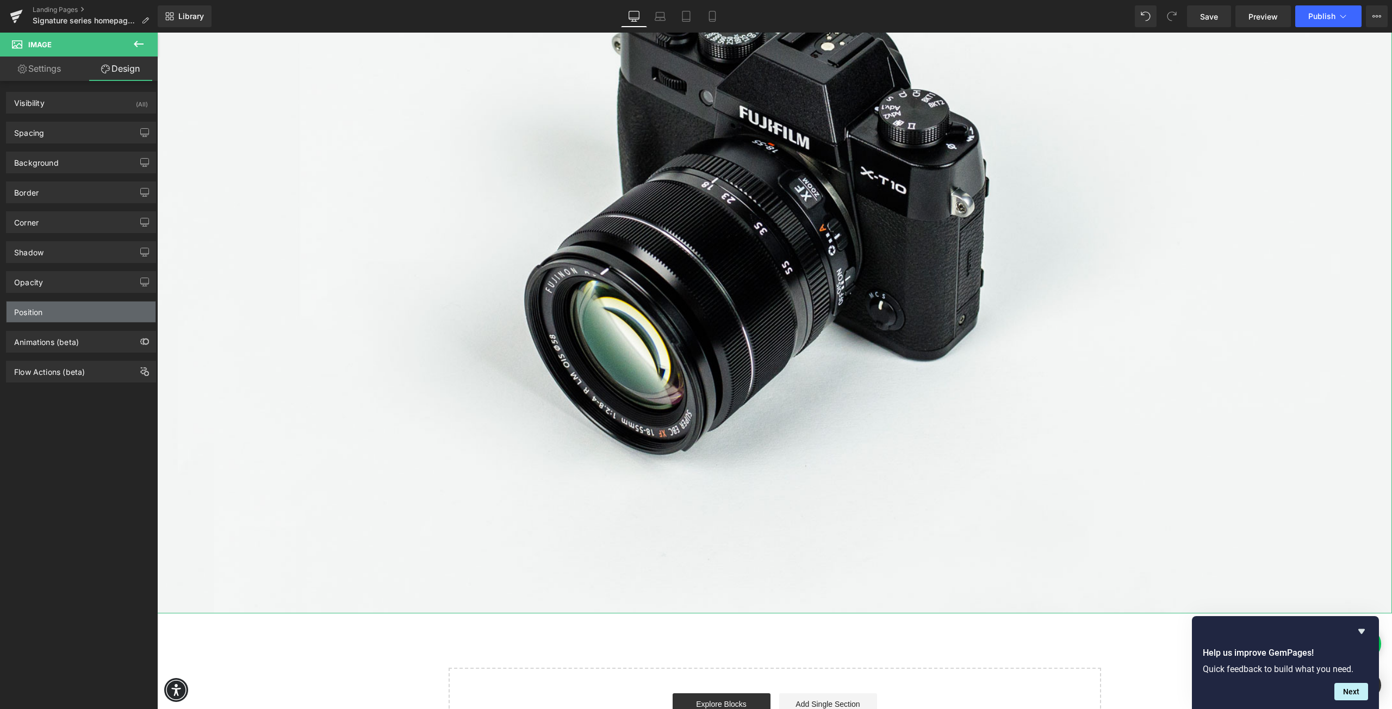
click at [67, 309] on div "Position" at bounding box center [81, 312] width 149 height 21
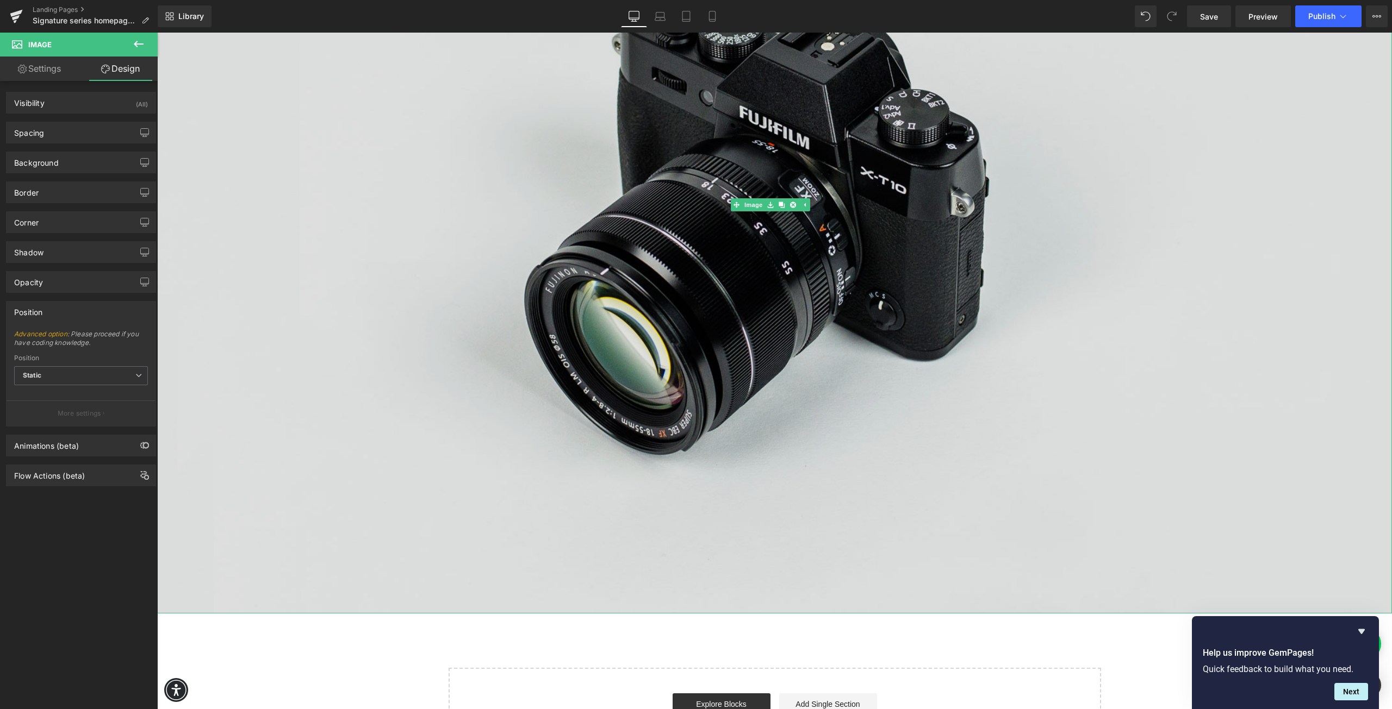
click at [517, 346] on img at bounding box center [774, 205] width 1234 height 818
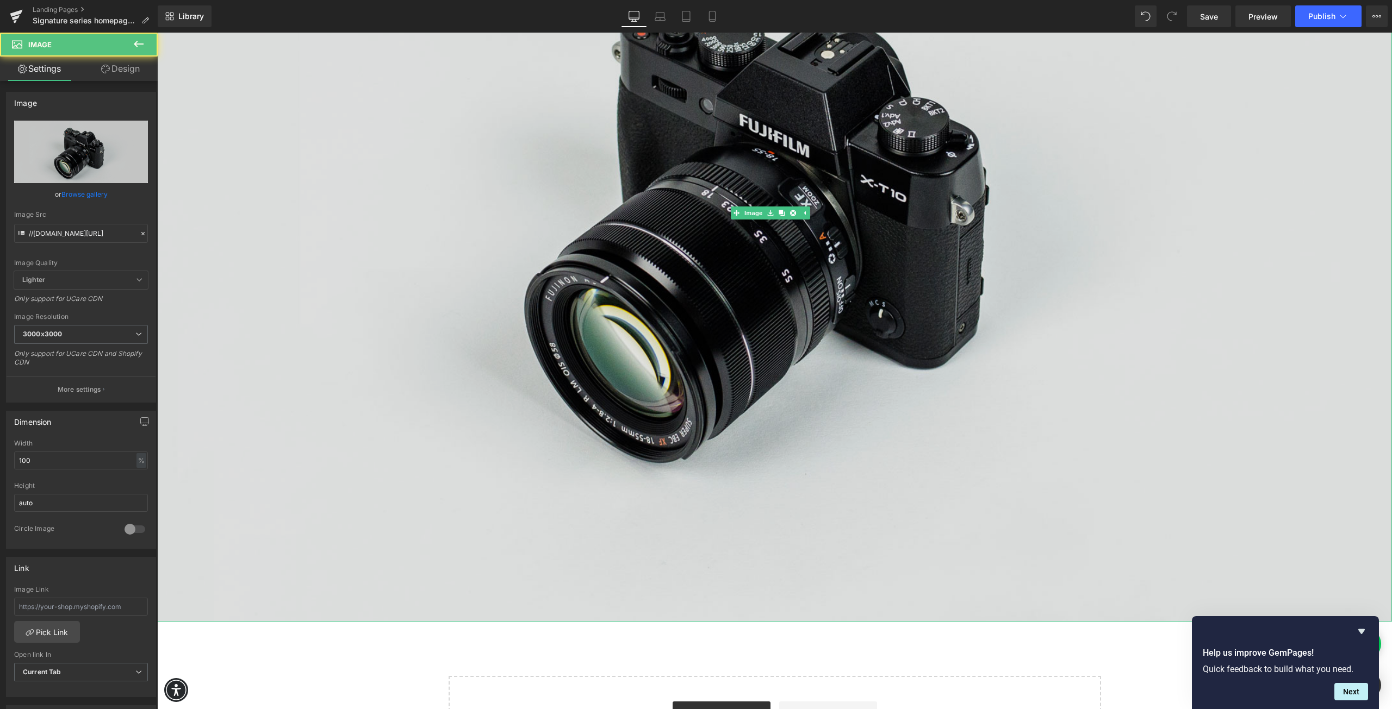
scroll to position [2446, 0]
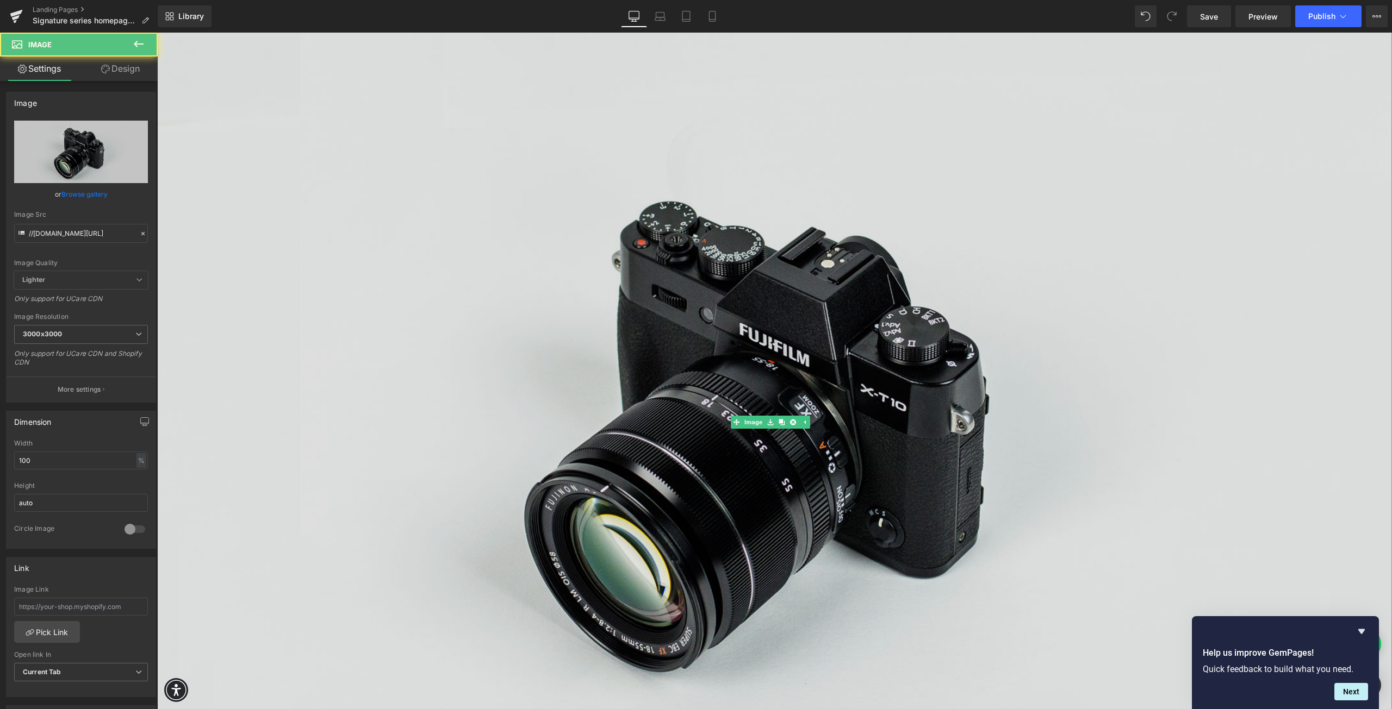
click at [594, 250] on img at bounding box center [774, 423] width 1234 height 818
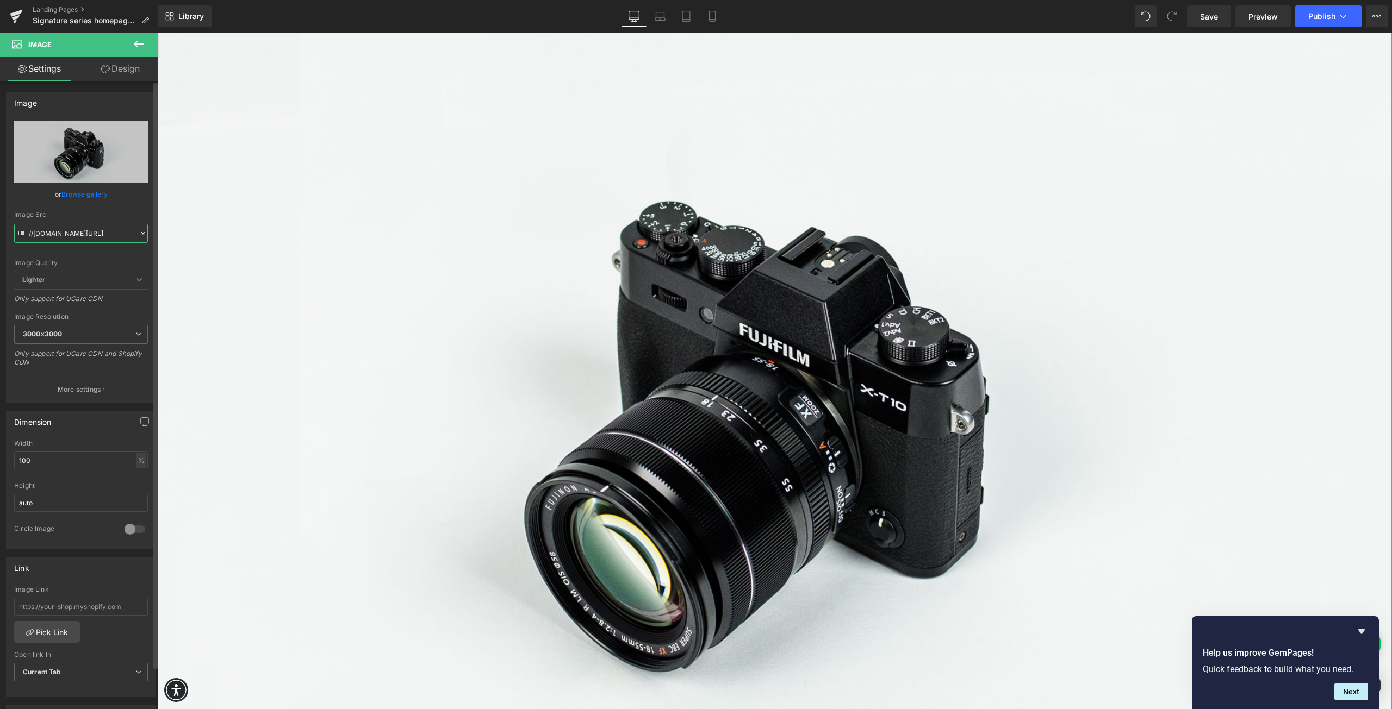
click at [72, 231] on input "//[DOMAIN_NAME][URL]" at bounding box center [81, 233] width 134 height 19
paste input "[URL][DOMAIN_NAME]"
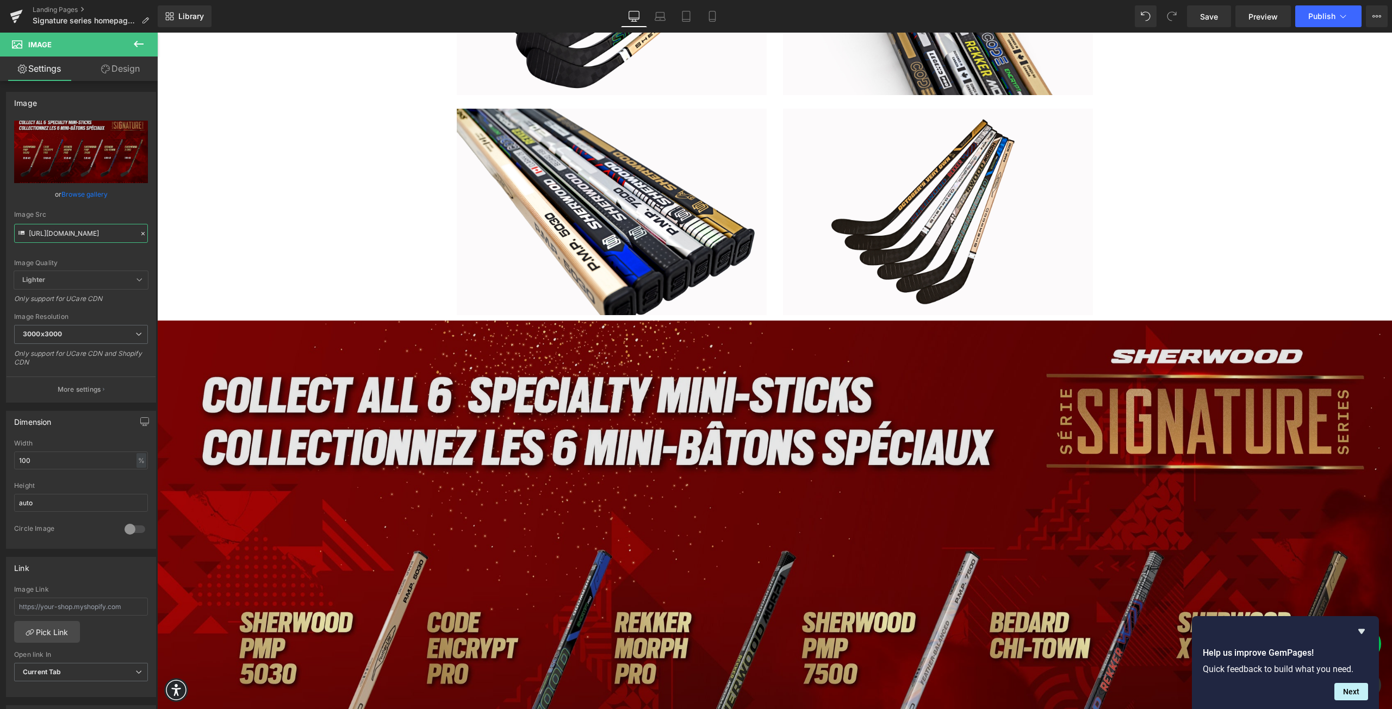
scroll to position [2229, 0]
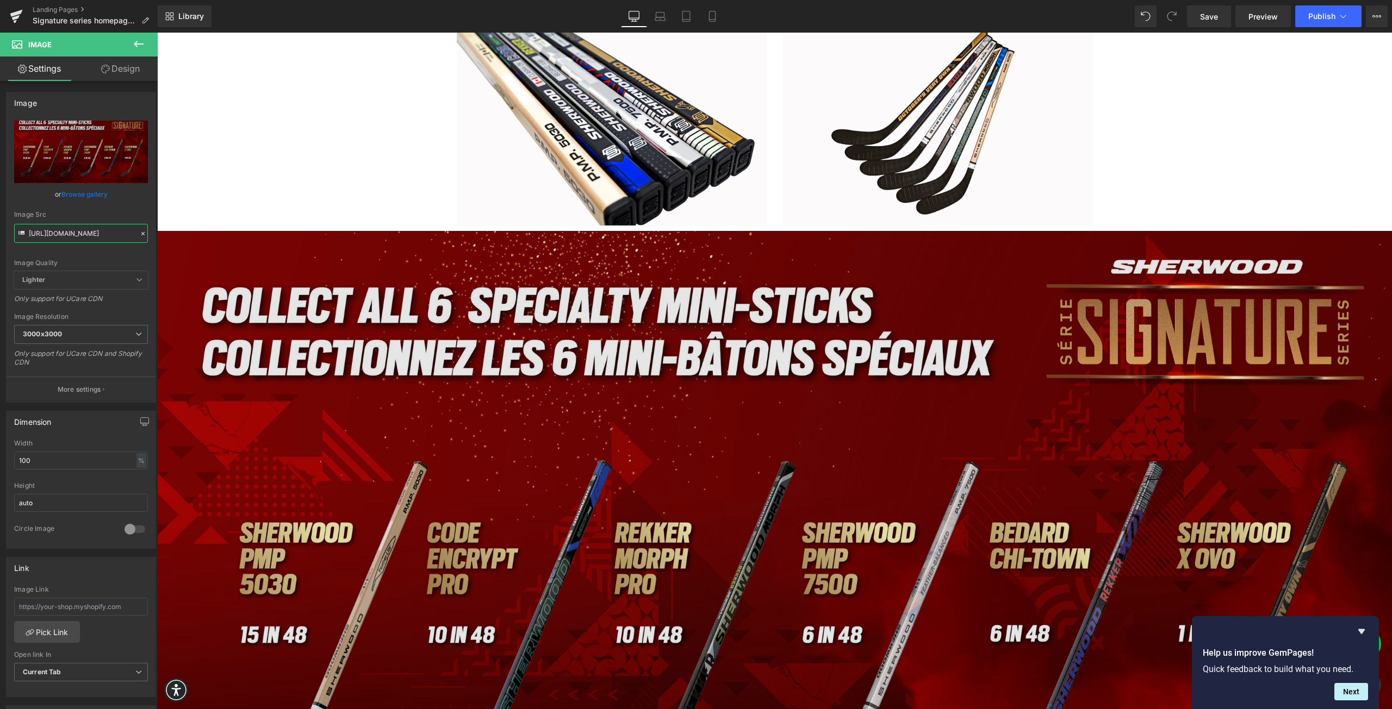
type input "[URL][DOMAIN_NAME]"
click at [728, 368] on img at bounding box center [774, 578] width 1234 height 695
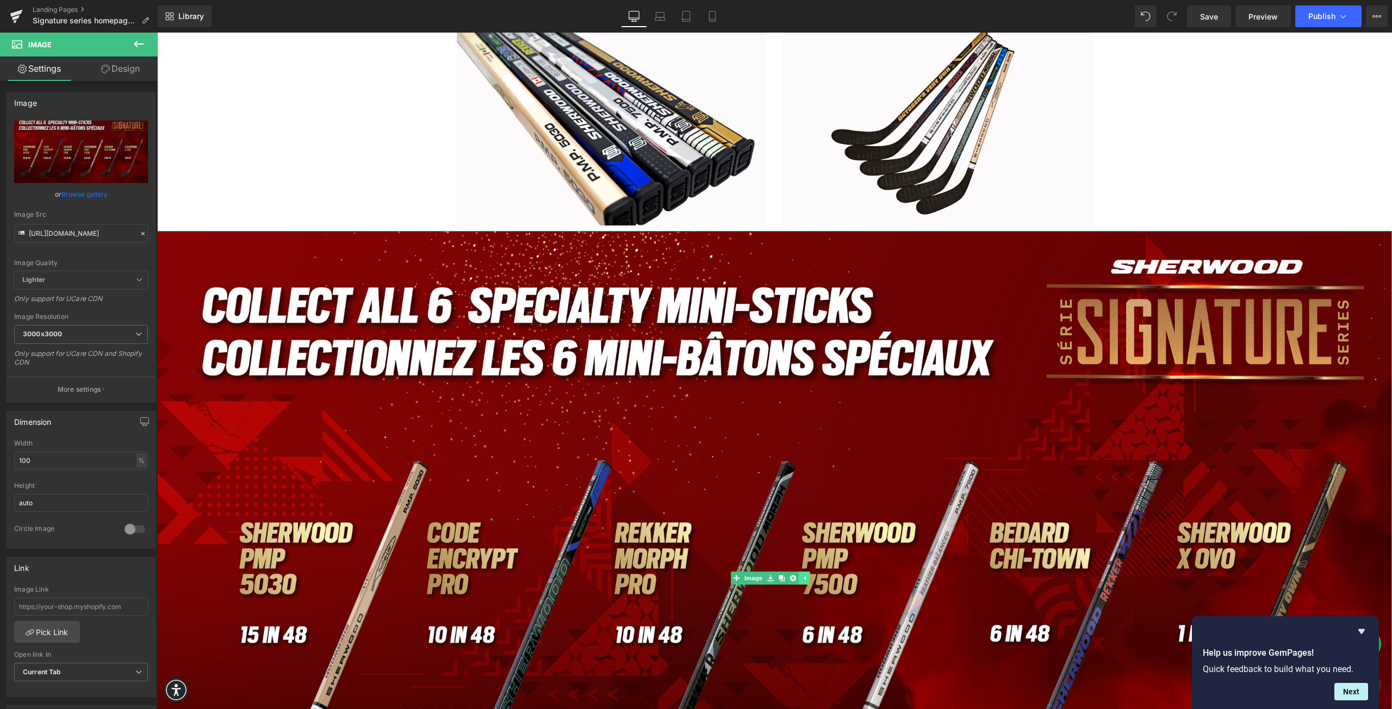
click at [806, 575] on icon at bounding box center [804, 578] width 6 height 7
click at [786, 575] on icon at bounding box center [787, 578] width 6 height 7
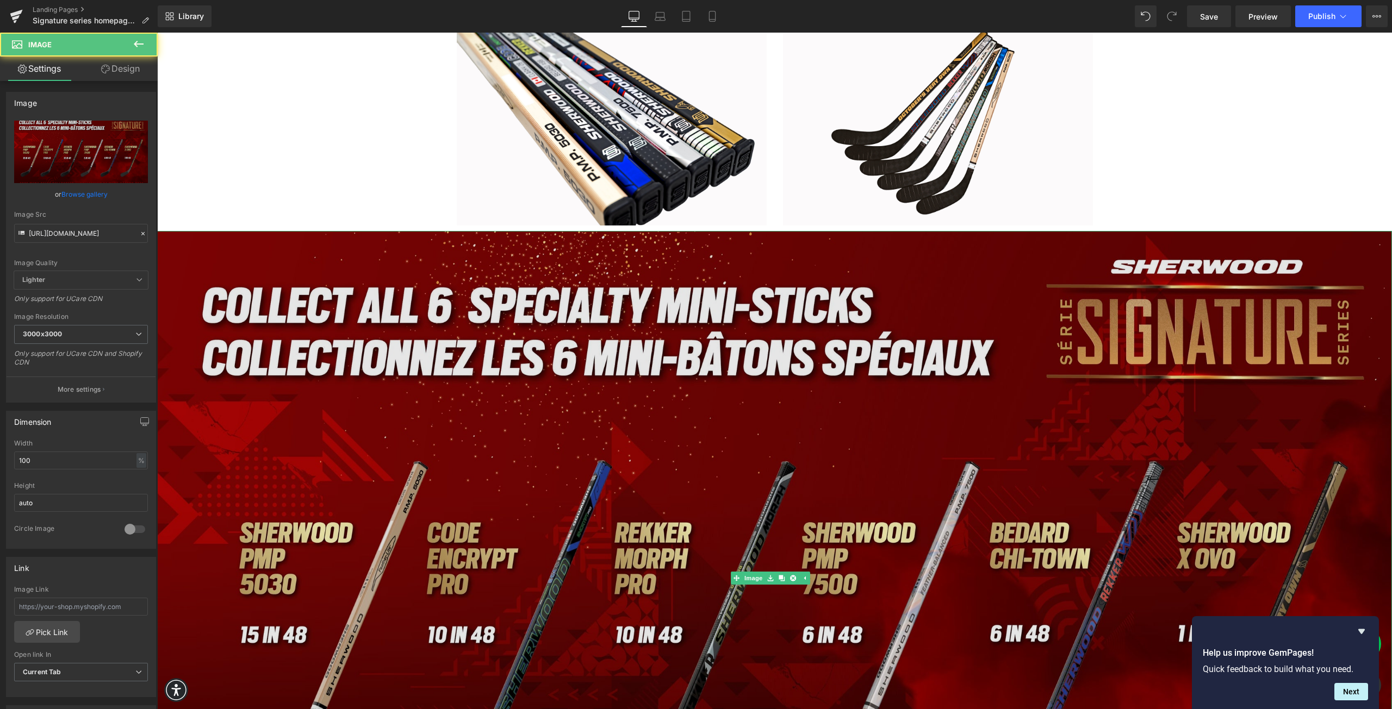
click at [766, 428] on img at bounding box center [774, 578] width 1234 height 695
click at [695, 437] on img at bounding box center [774, 578] width 1234 height 695
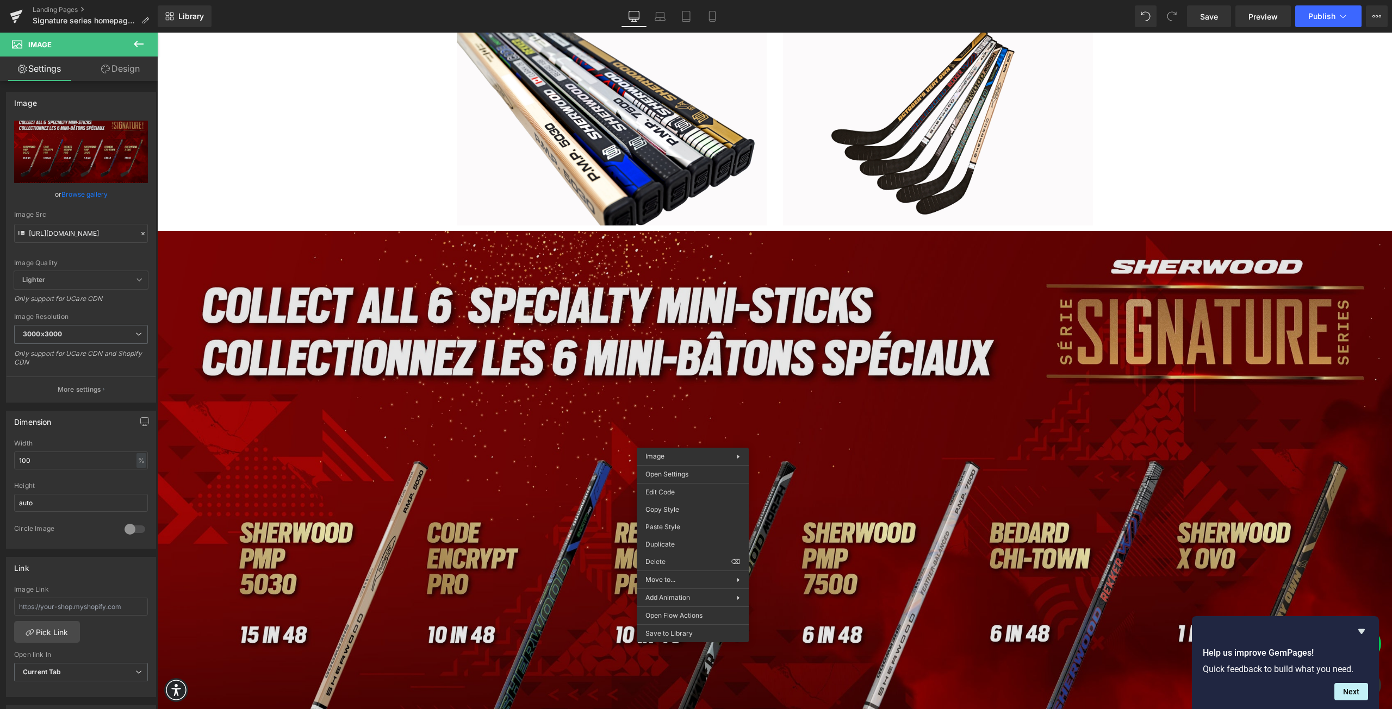
click at [486, 506] on img at bounding box center [774, 578] width 1234 height 695
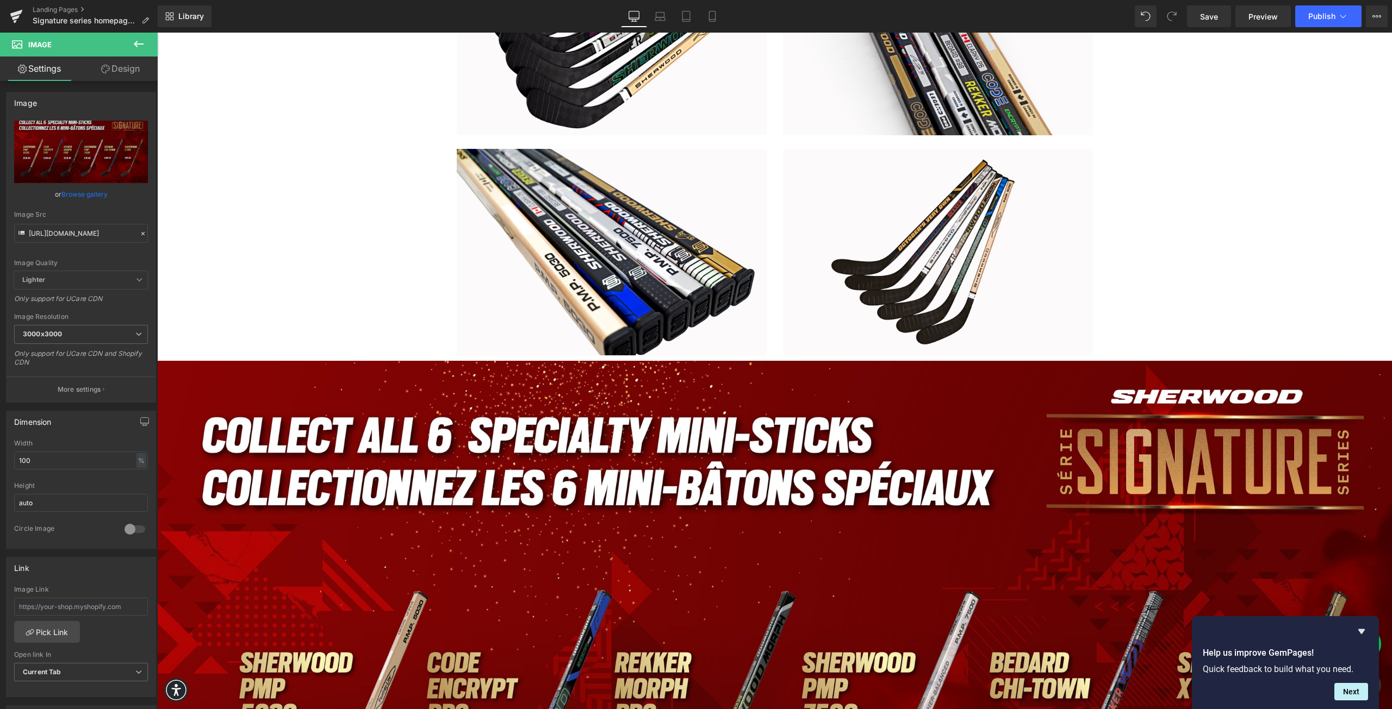
scroll to position [2066, 0]
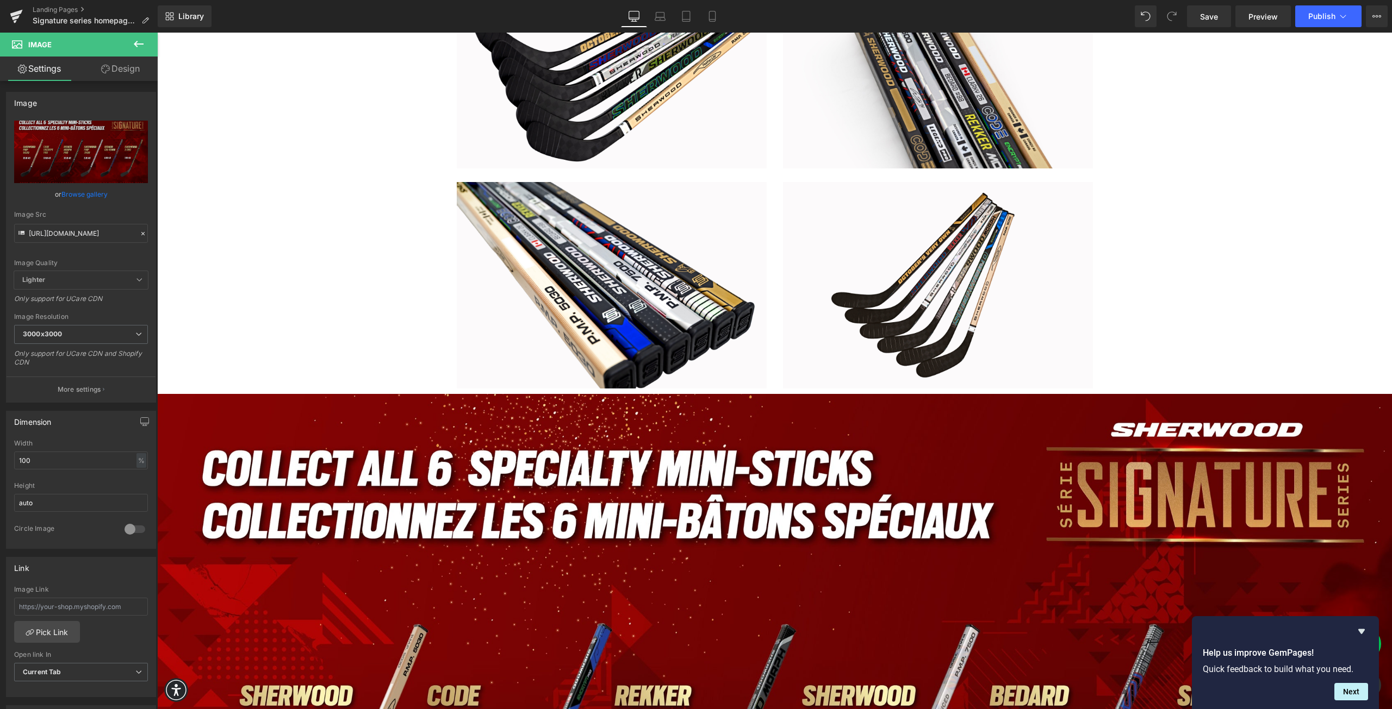
click at [136, 43] on icon at bounding box center [139, 44] width 10 height 7
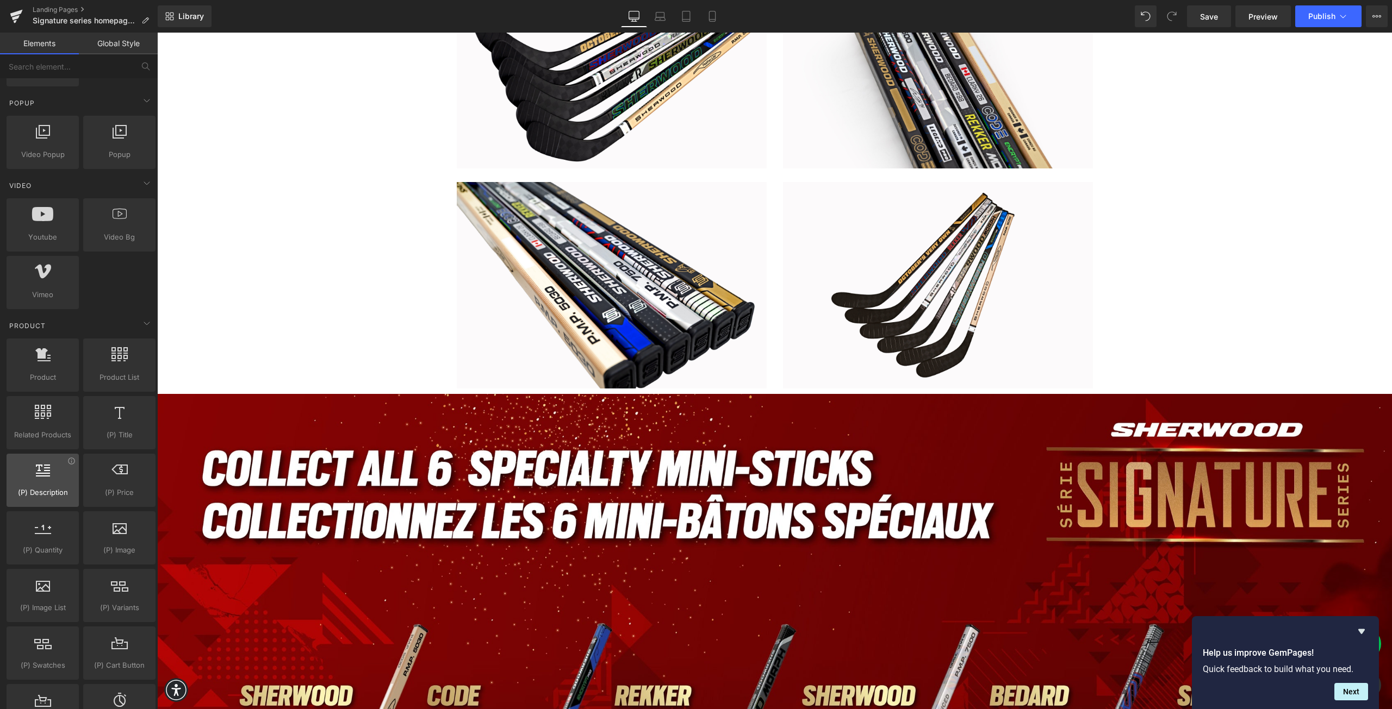
scroll to position [652, 0]
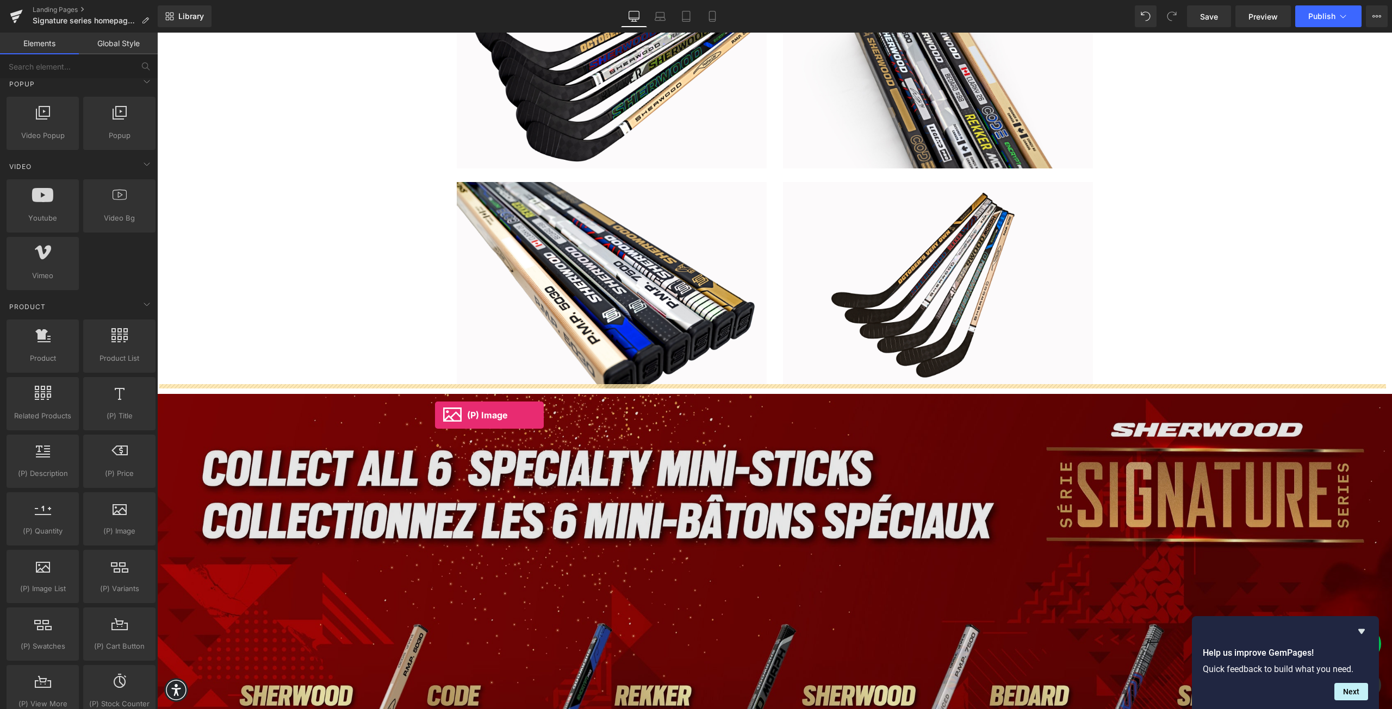
drag, startPoint x: 273, startPoint y: 559, endPoint x: 435, endPoint y: 415, distance: 216.4
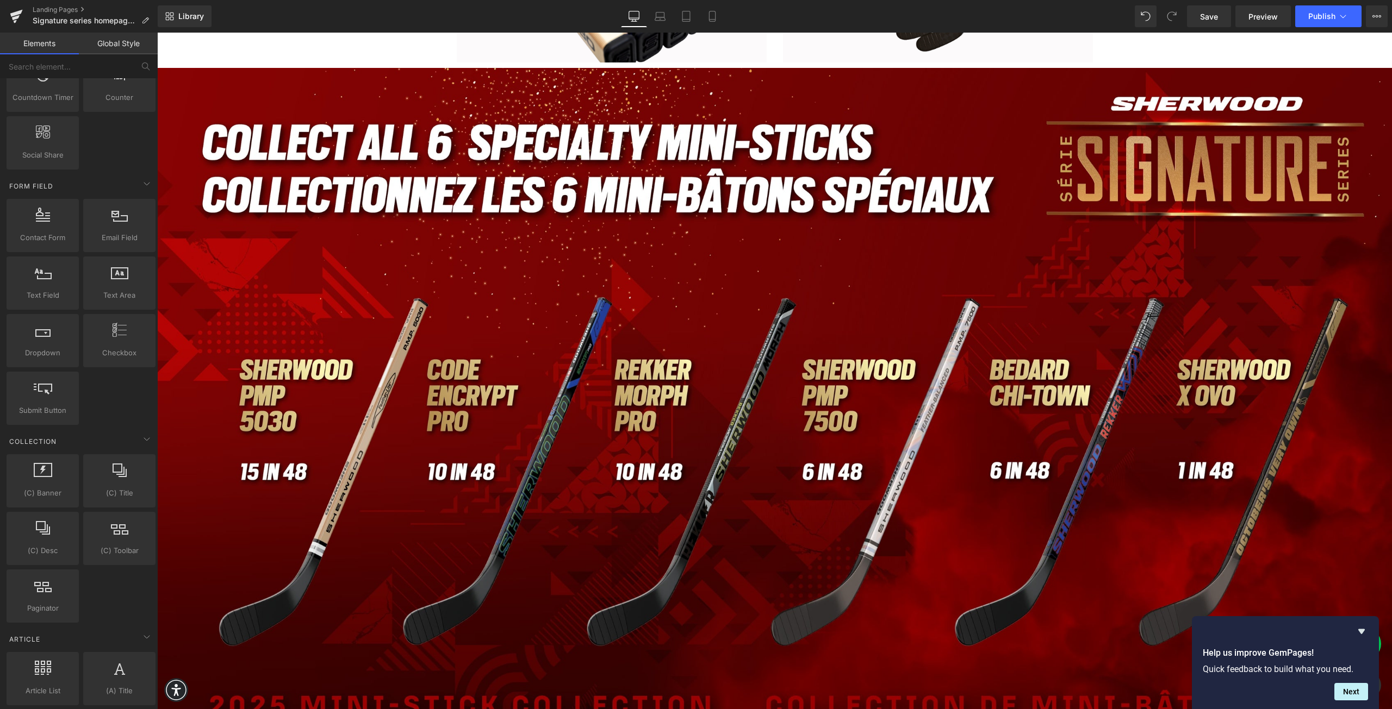
scroll to position [1359, 0]
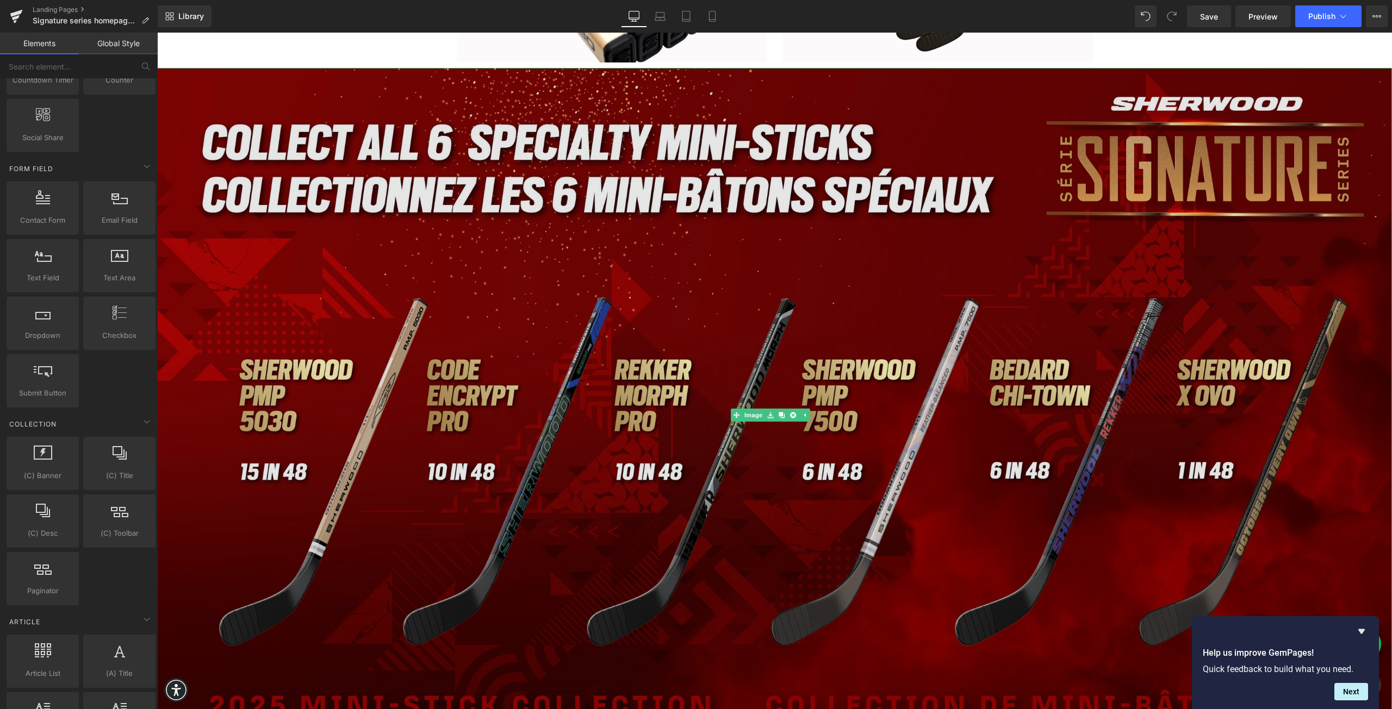
click at [333, 462] on img at bounding box center [774, 415] width 1234 height 695
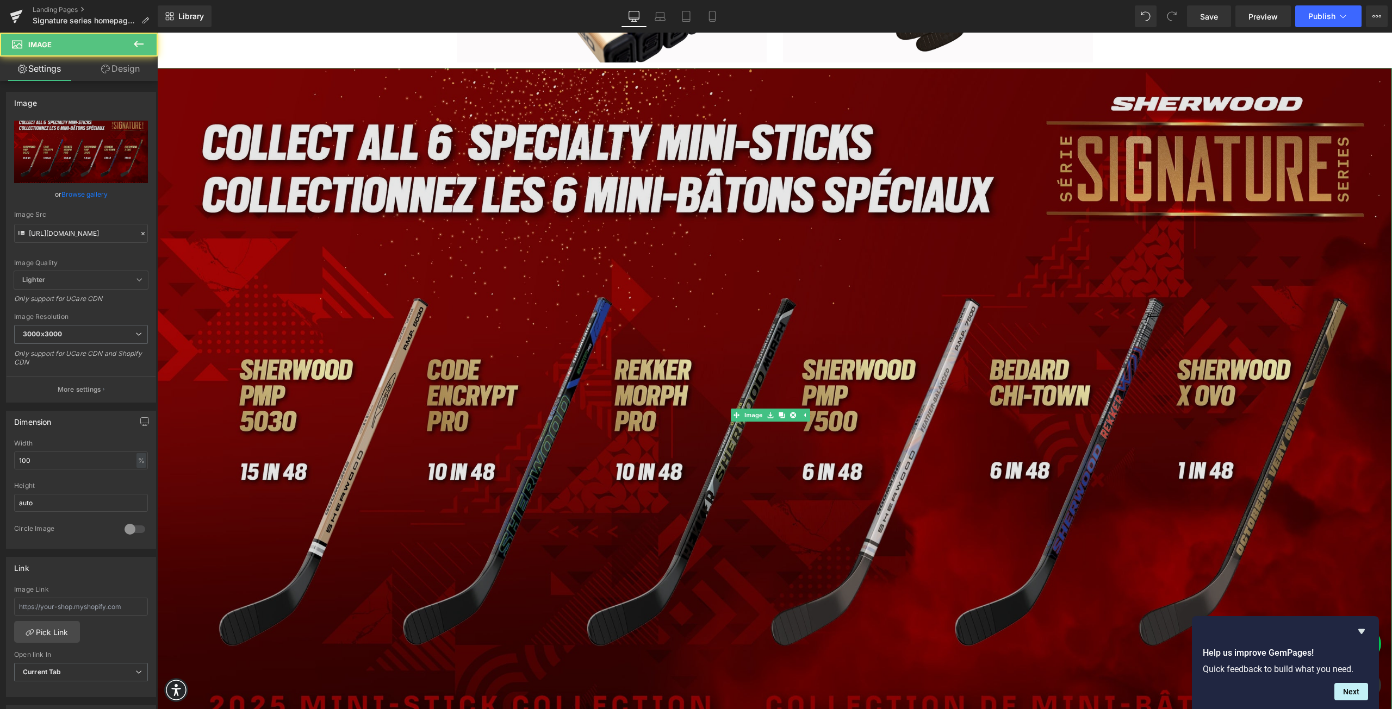
click at [422, 292] on img at bounding box center [774, 415] width 1234 height 695
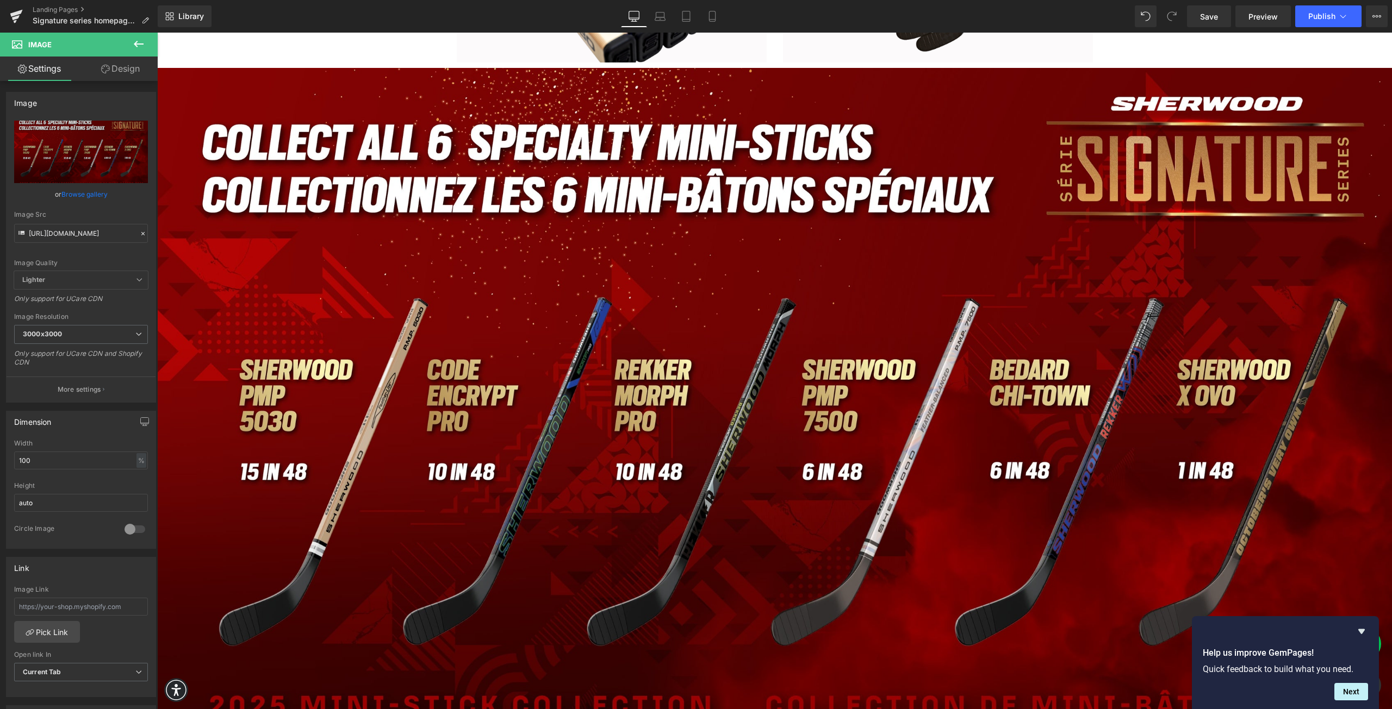
click at [139, 43] on icon at bounding box center [139, 44] width 10 height 7
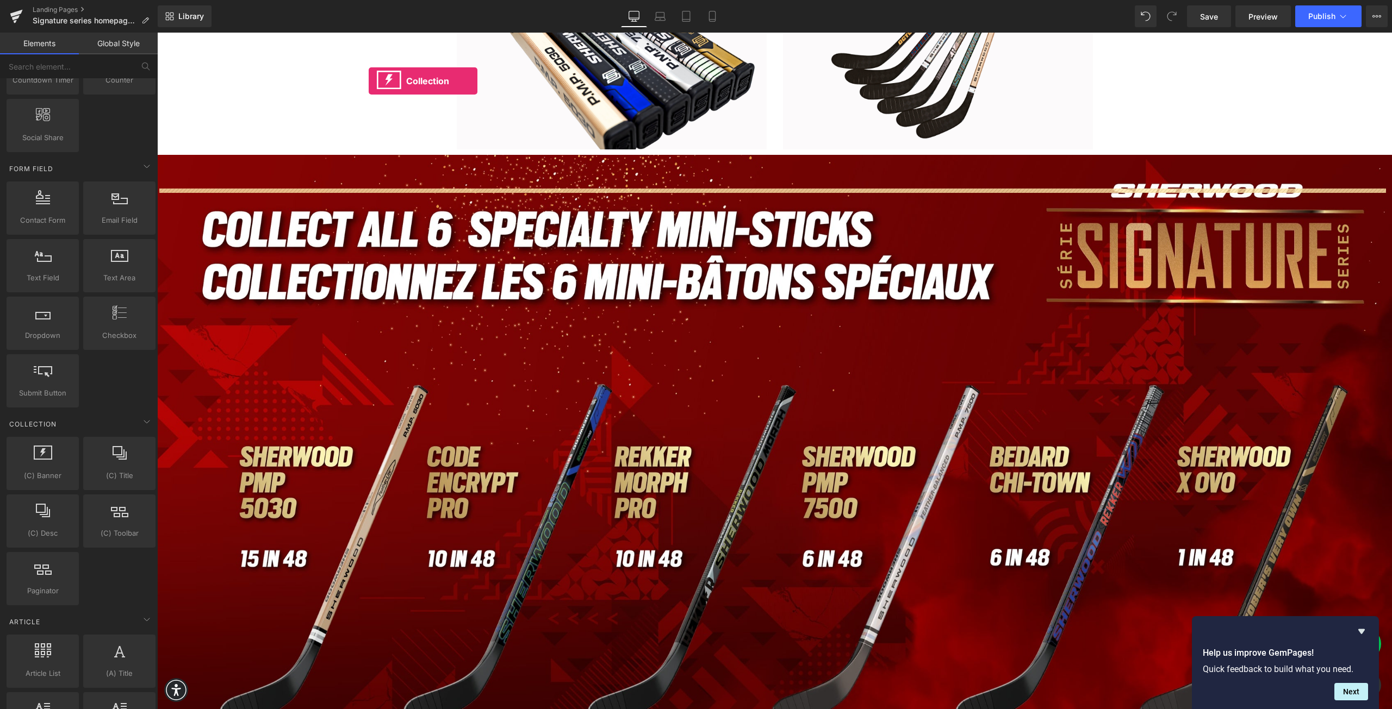
scroll to position [2261, 0]
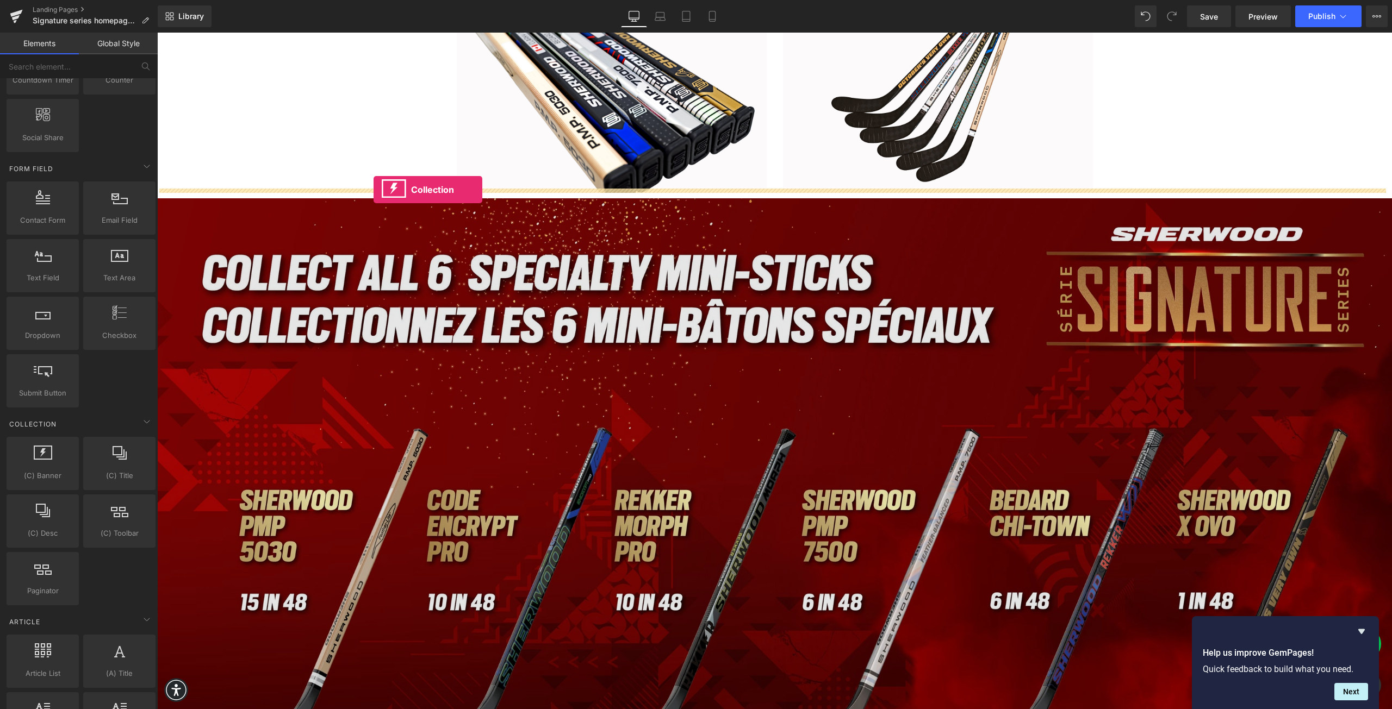
drag, startPoint x: 199, startPoint y: 501, endPoint x: 373, endPoint y: 190, distance: 356.8
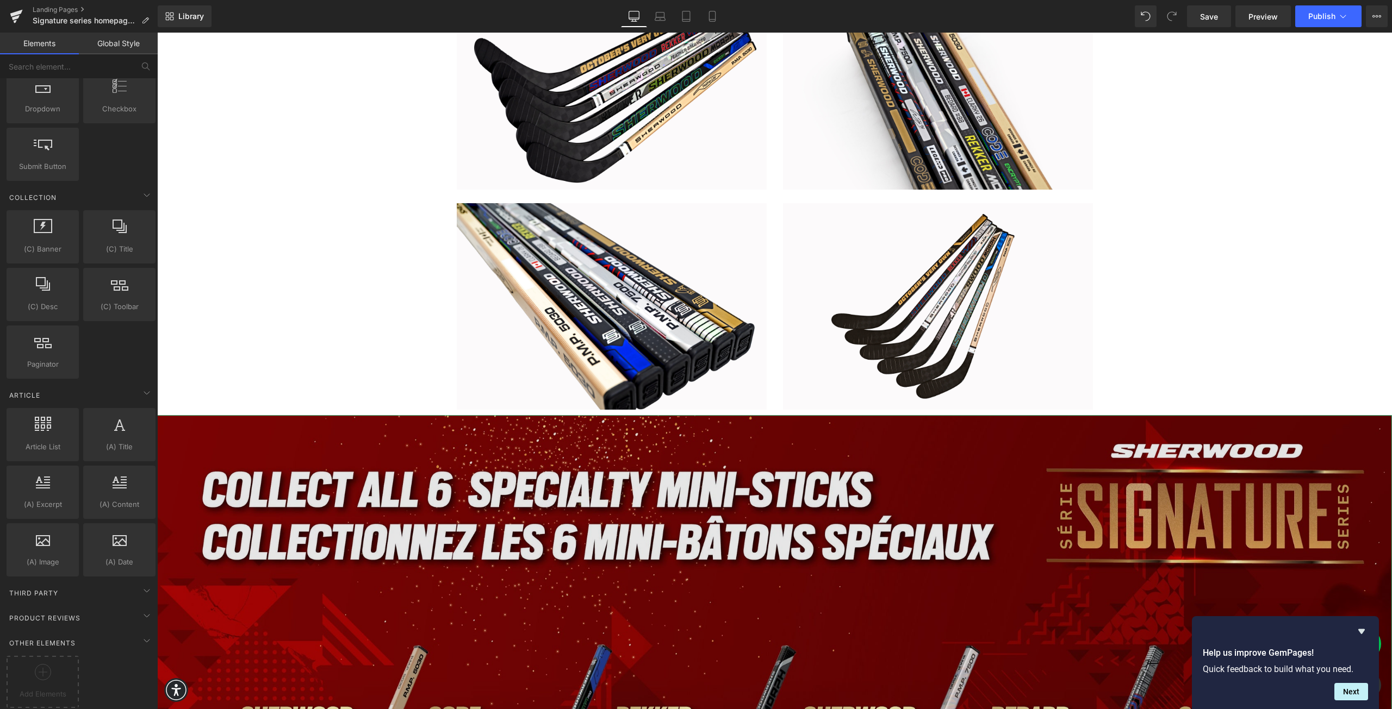
scroll to position [2044, 0]
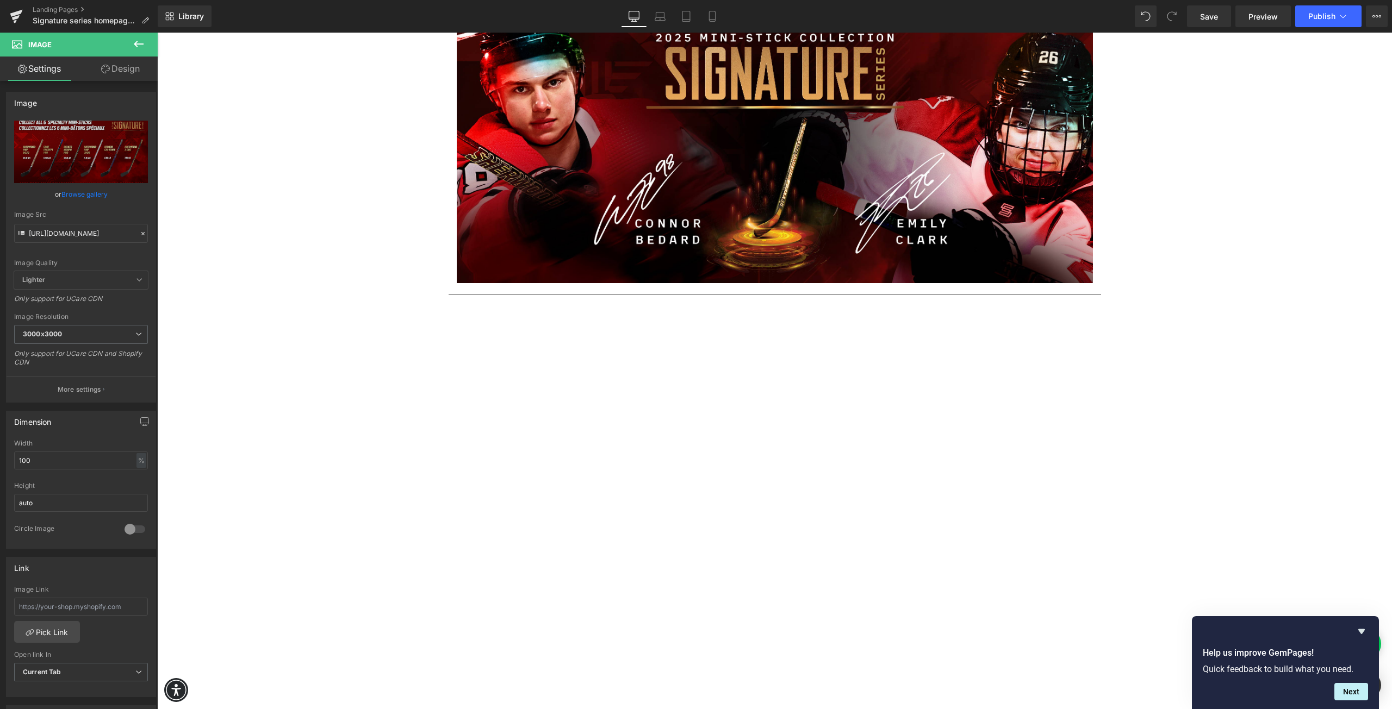
scroll to position [0, 0]
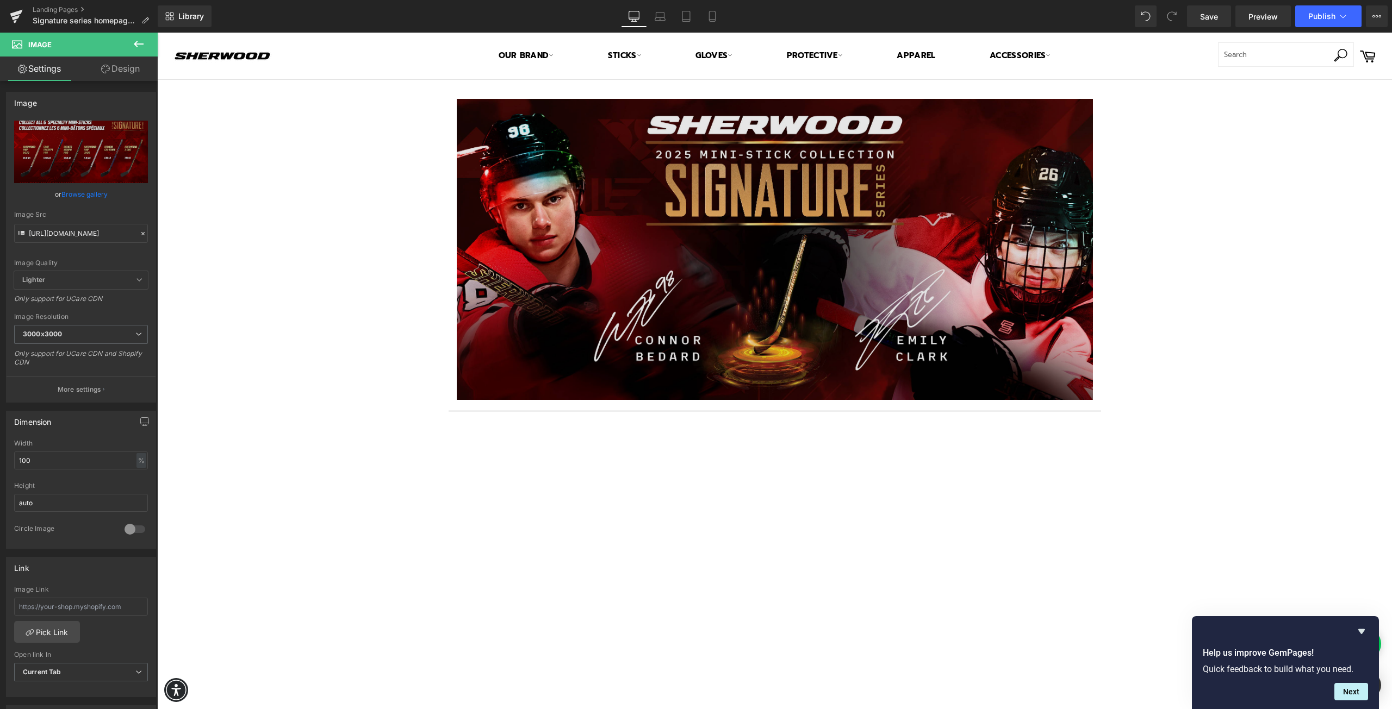
click at [576, 282] on img at bounding box center [775, 249] width 636 height 301
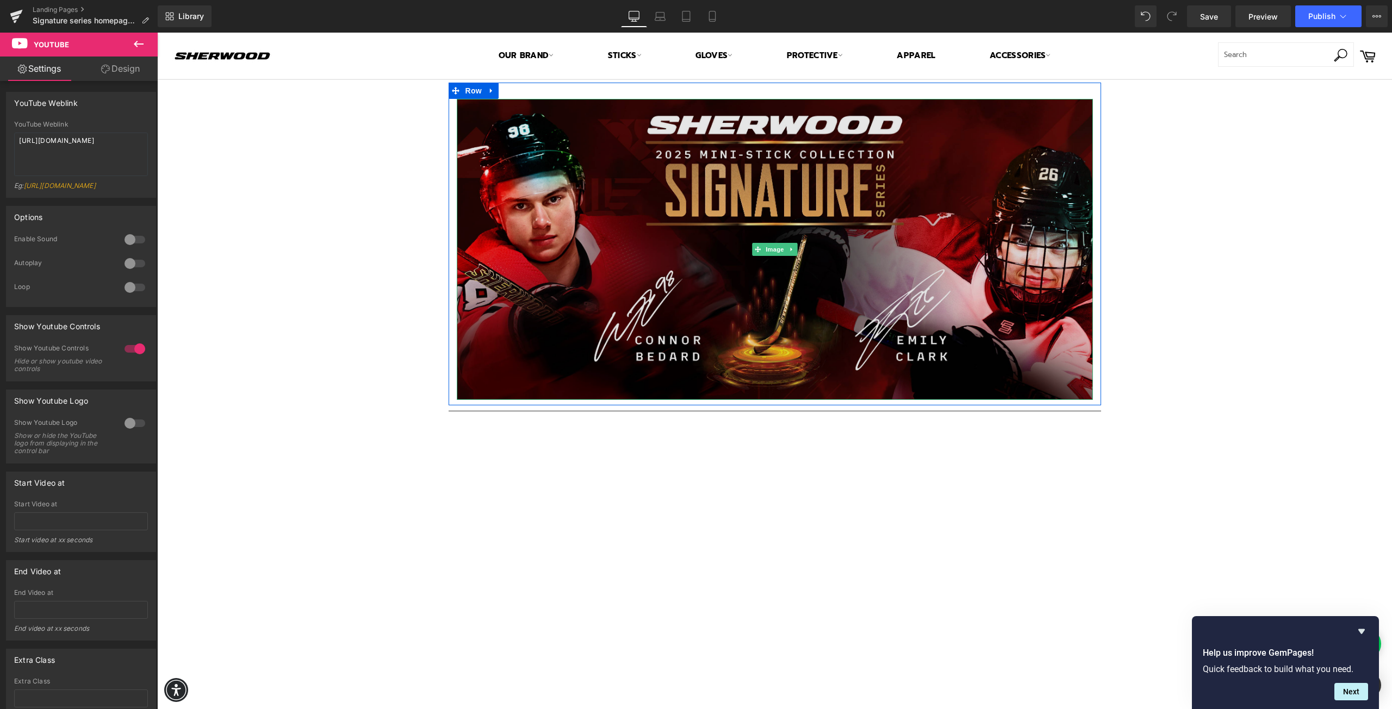
click at [629, 210] on img at bounding box center [775, 249] width 636 height 301
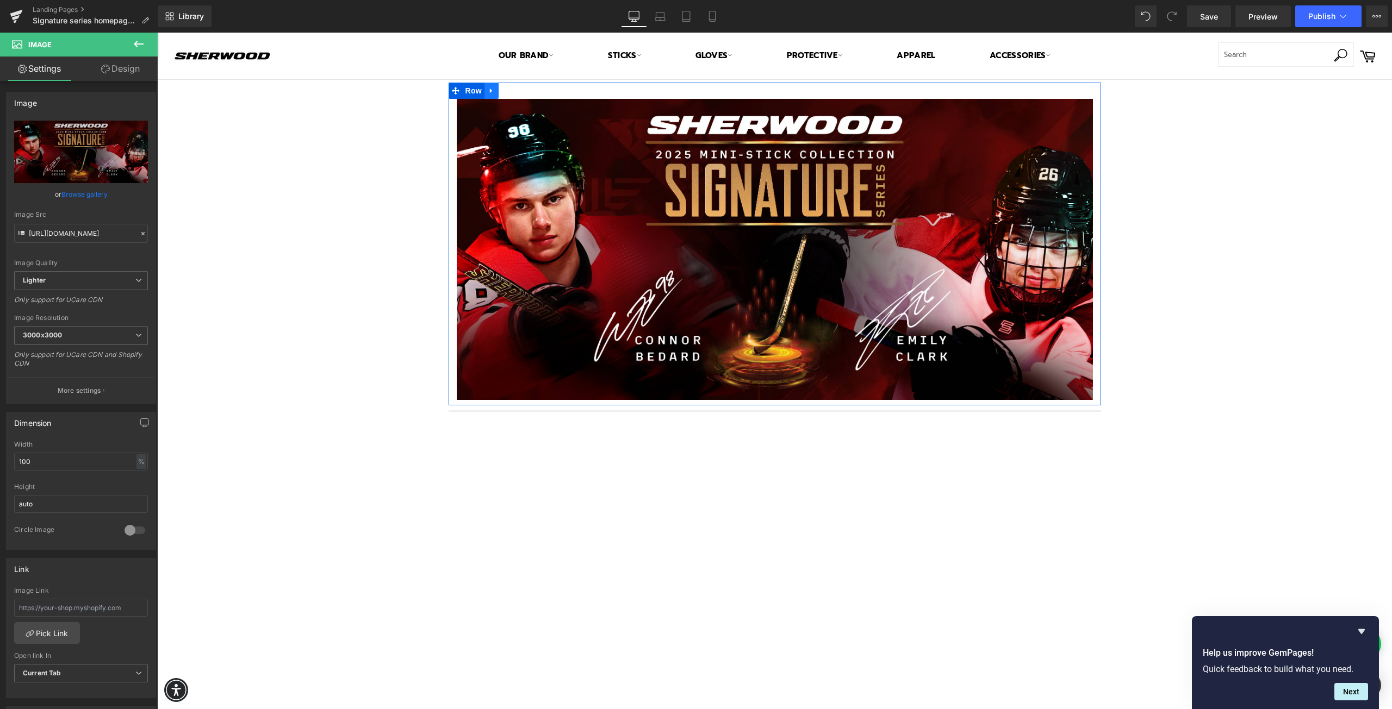
click at [488, 91] on icon at bounding box center [492, 91] width 8 height 8
click at [141, 45] on icon at bounding box center [139, 44] width 10 height 7
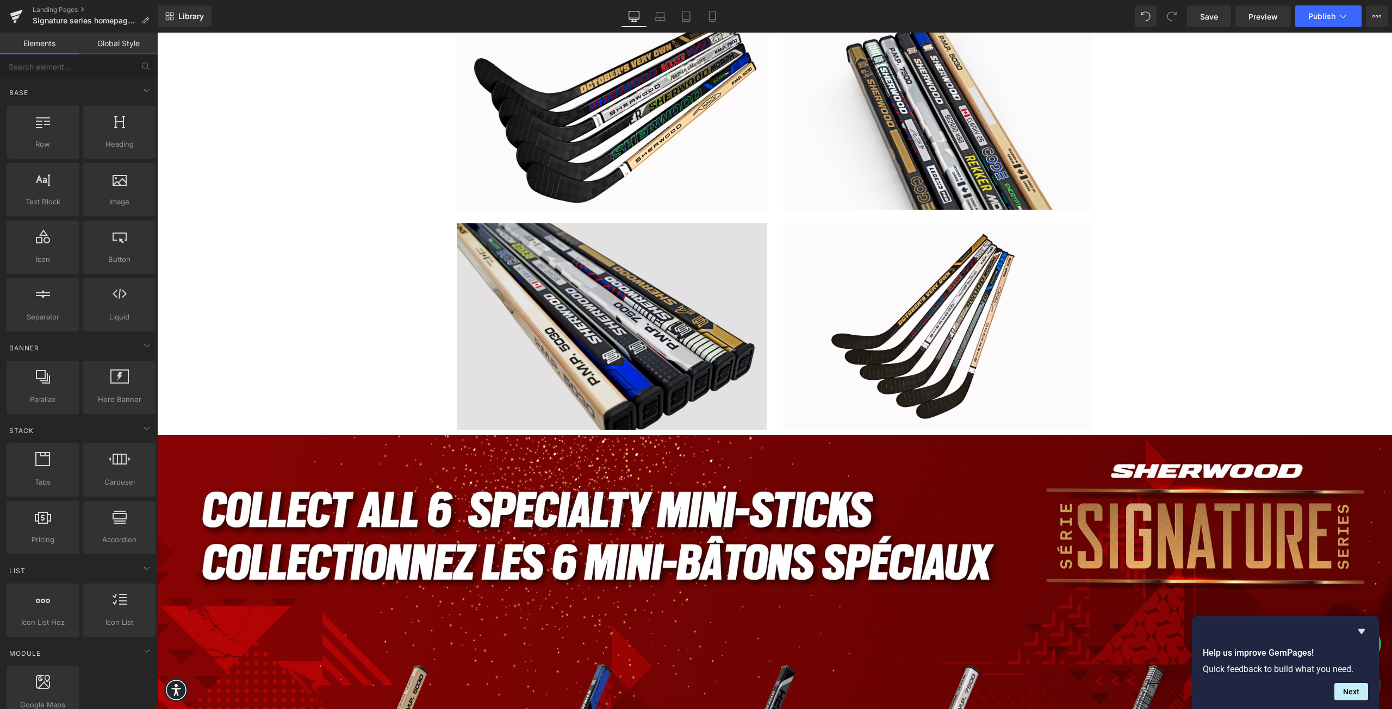
scroll to position [2066, 0]
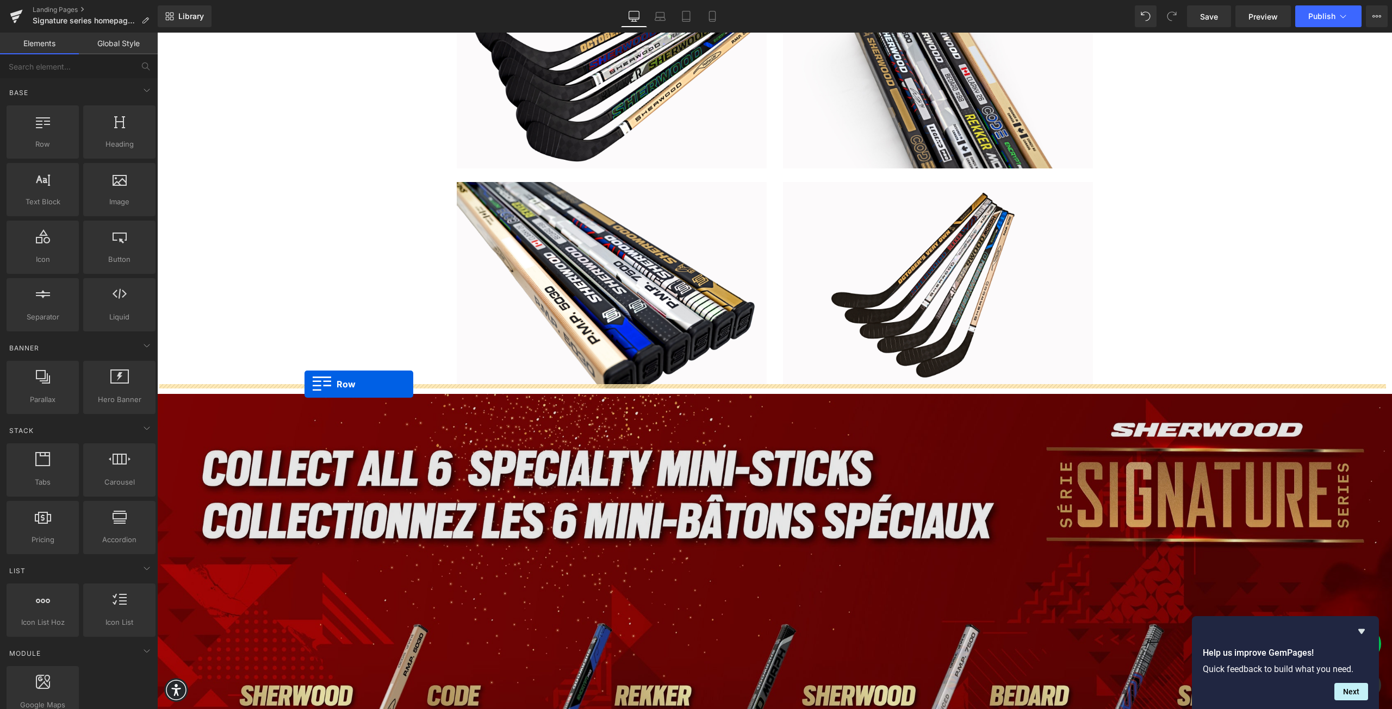
drag, startPoint x: 206, startPoint y: 177, endPoint x: 304, endPoint y: 384, distance: 229.3
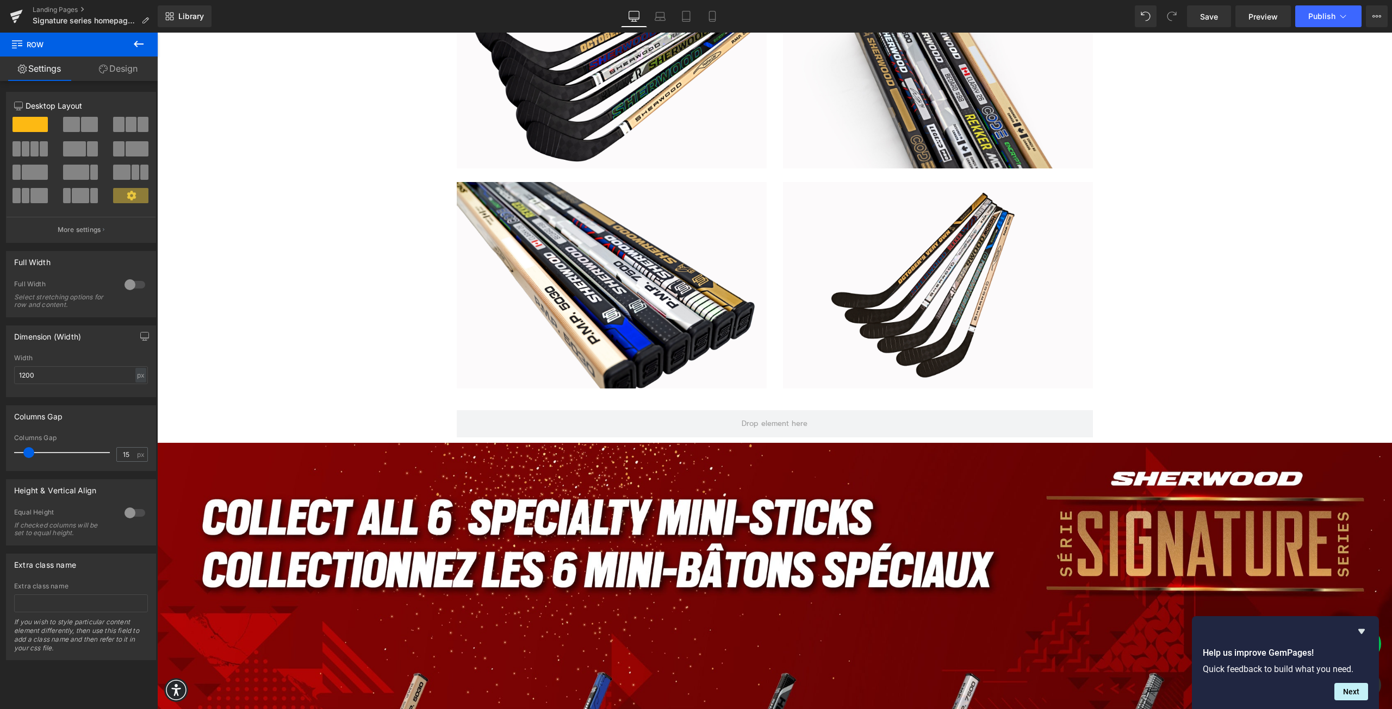
scroll to position [2120, 0]
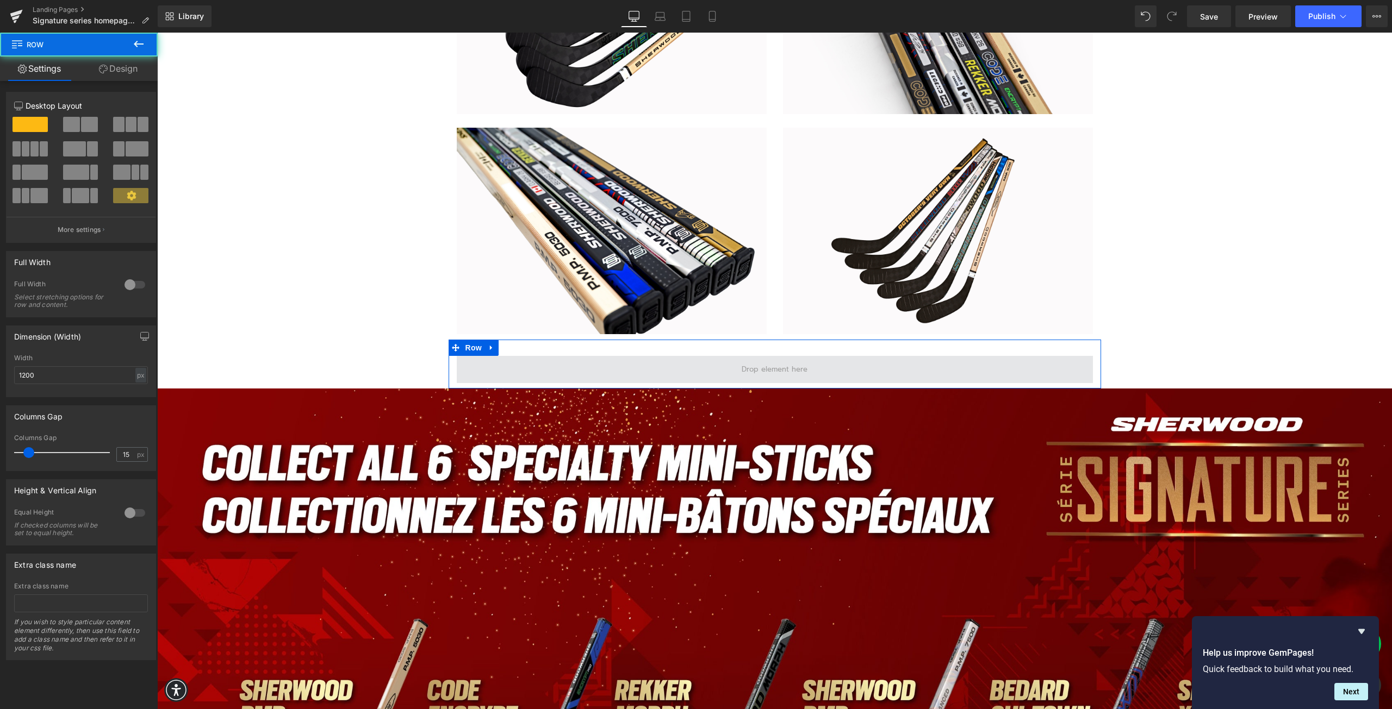
click at [553, 363] on span at bounding box center [775, 369] width 636 height 27
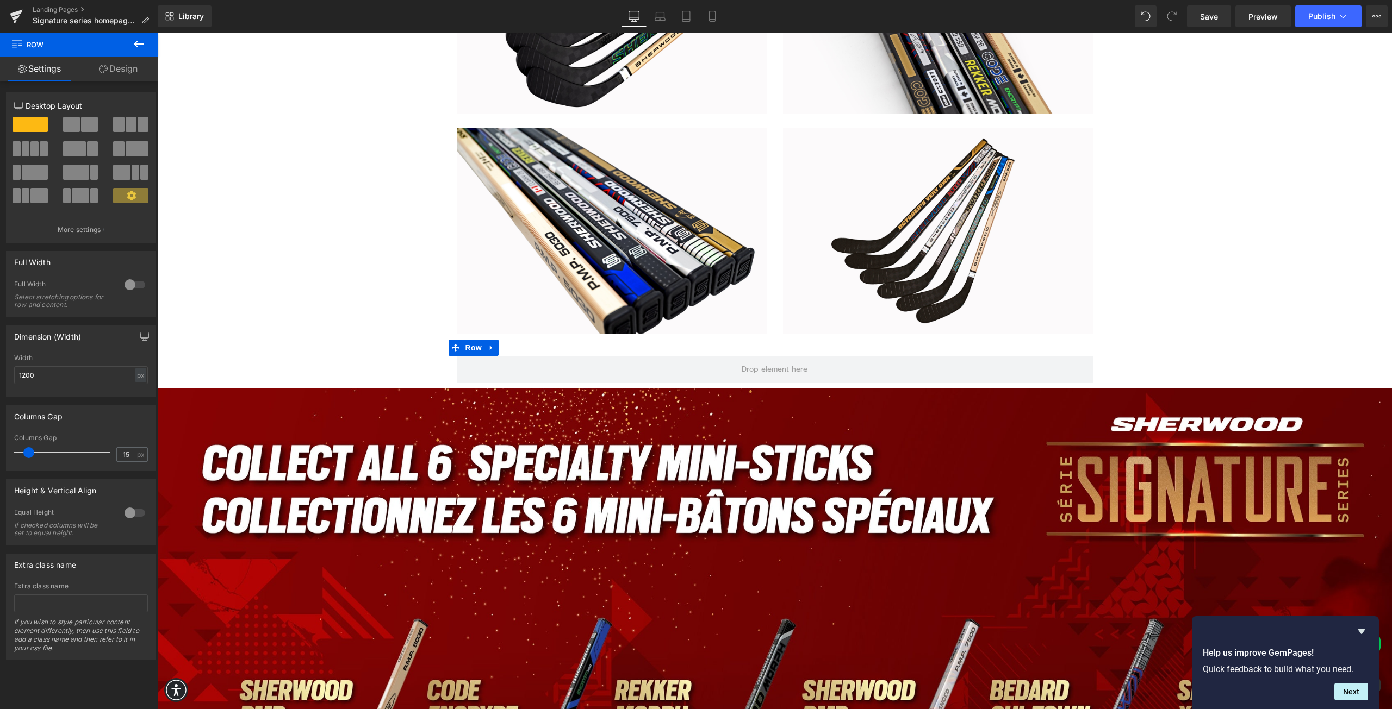
click at [111, 63] on link "Design" at bounding box center [118, 69] width 79 height 24
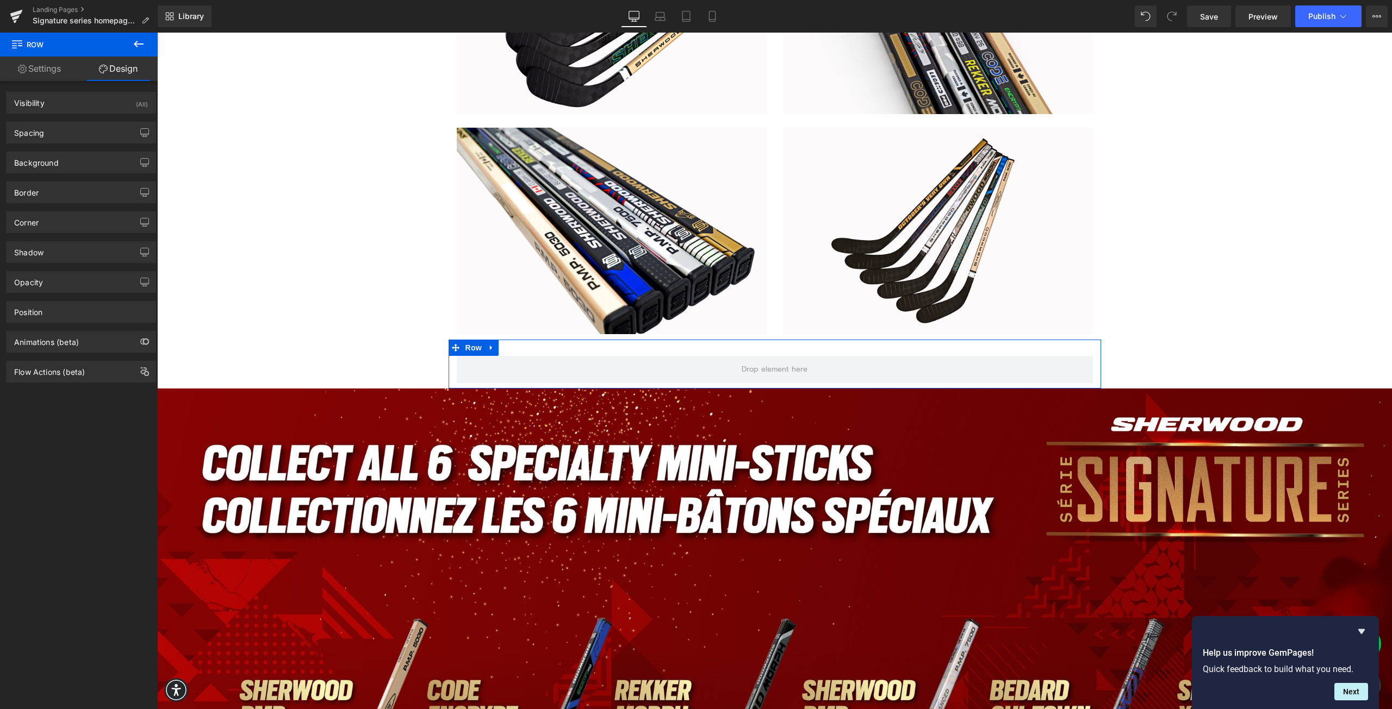
click at [51, 69] on link "Settings" at bounding box center [39, 69] width 79 height 24
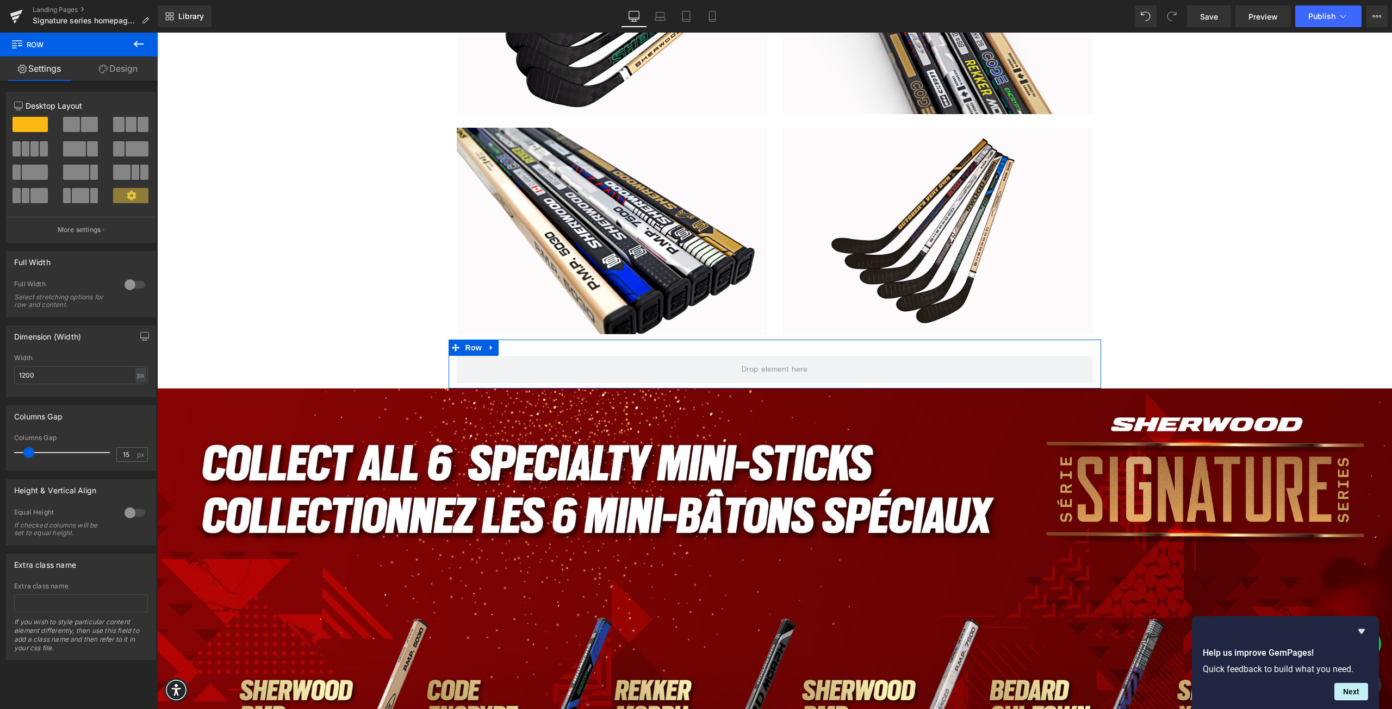
click at [29, 121] on span at bounding box center [30, 124] width 35 height 15
click at [134, 46] on icon at bounding box center [138, 44] width 13 height 13
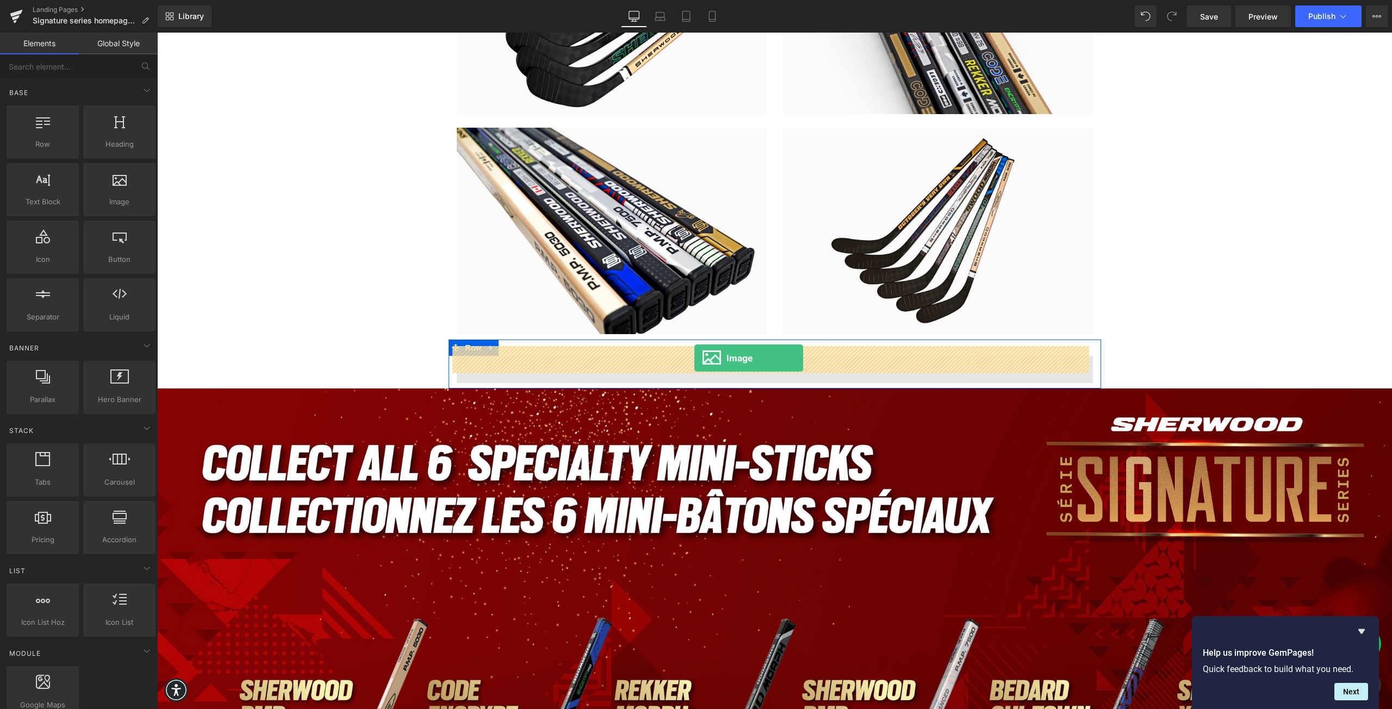
drag, startPoint x: 276, startPoint y: 232, endPoint x: 694, endPoint y: 361, distance: 437.6
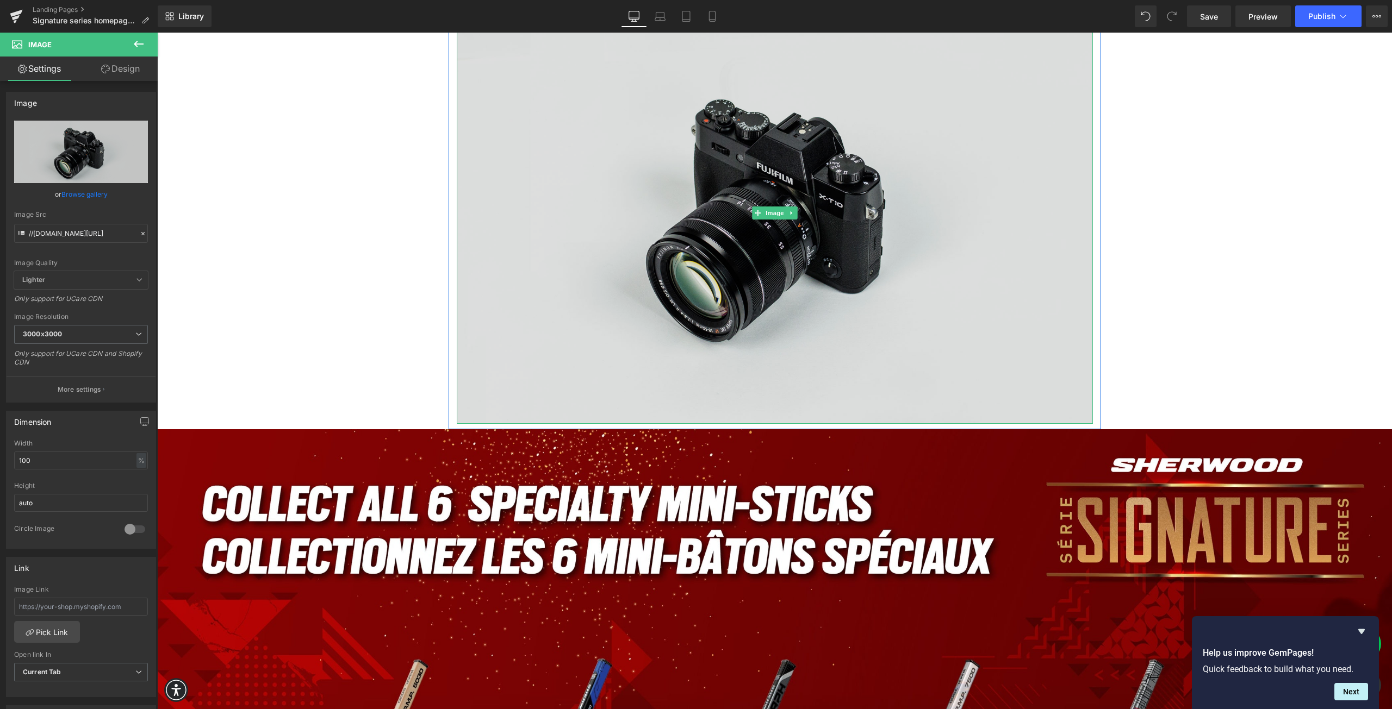
scroll to position [2555, 0]
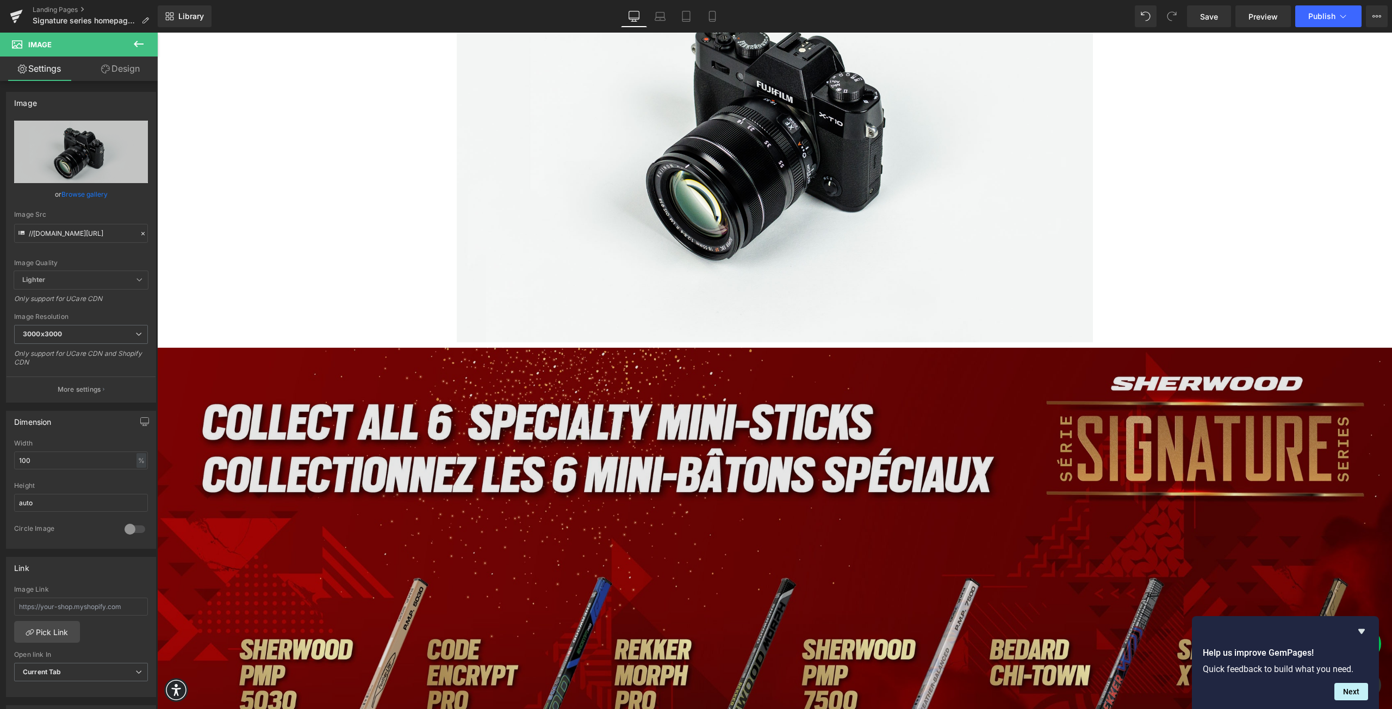
click at [666, 421] on img at bounding box center [774, 695] width 1234 height 695
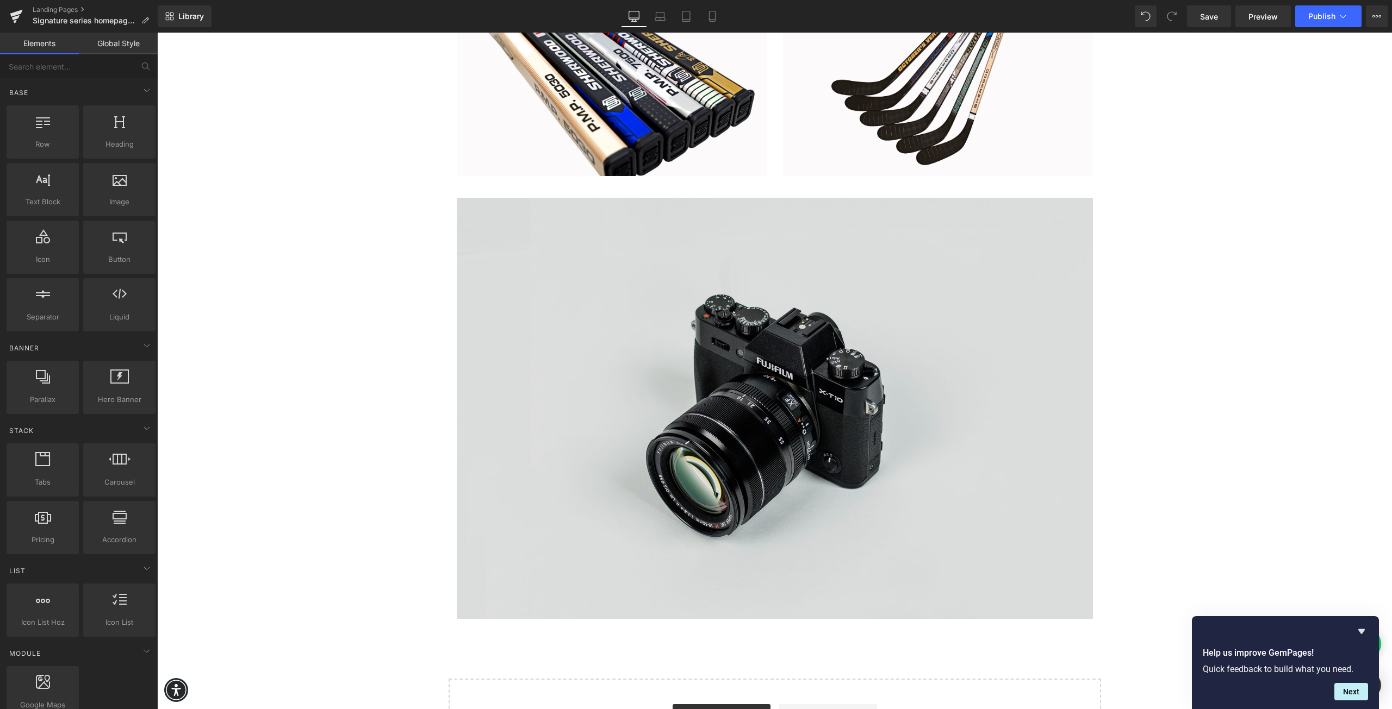
scroll to position [2277, 0]
click at [656, 442] on img at bounding box center [775, 409] width 636 height 421
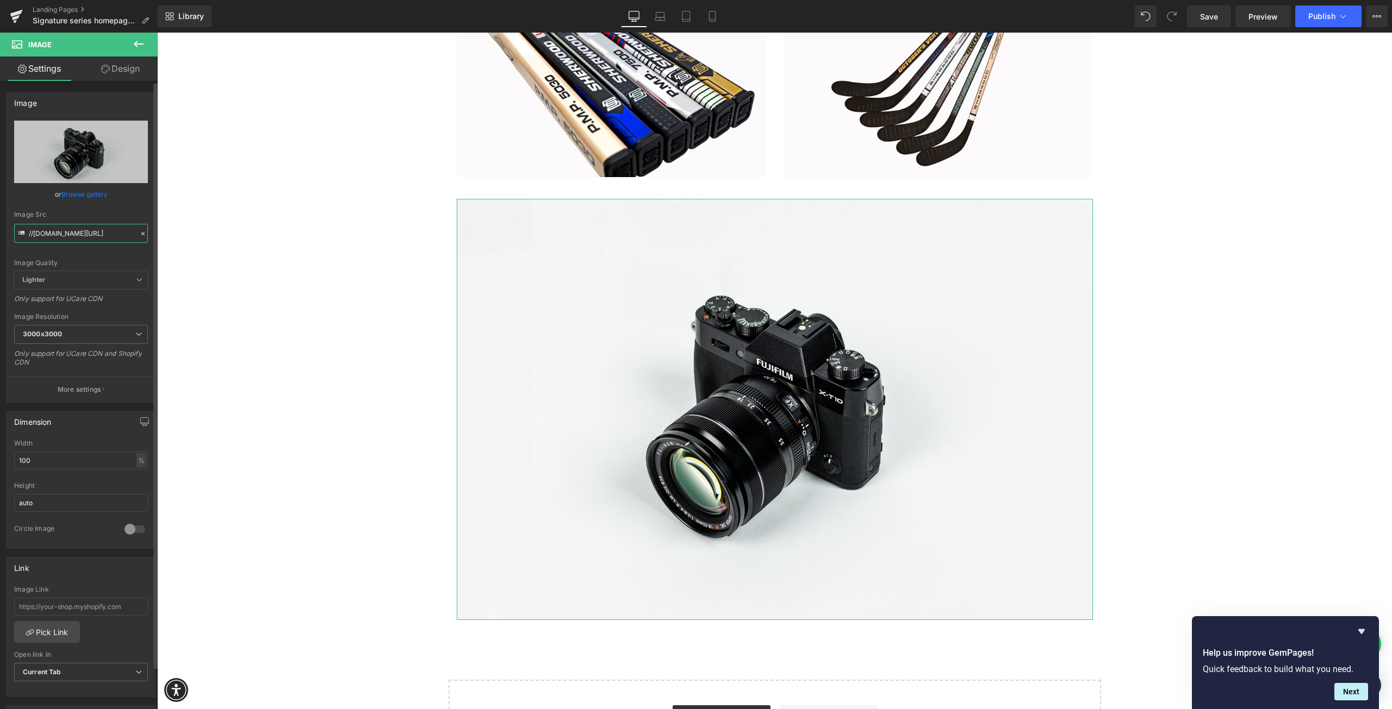
click at [80, 241] on input "//[DOMAIN_NAME][URL]" at bounding box center [81, 233] width 134 height 19
click at [81, 236] on input "//[DOMAIN_NAME][URL]" at bounding box center [81, 233] width 134 height 19
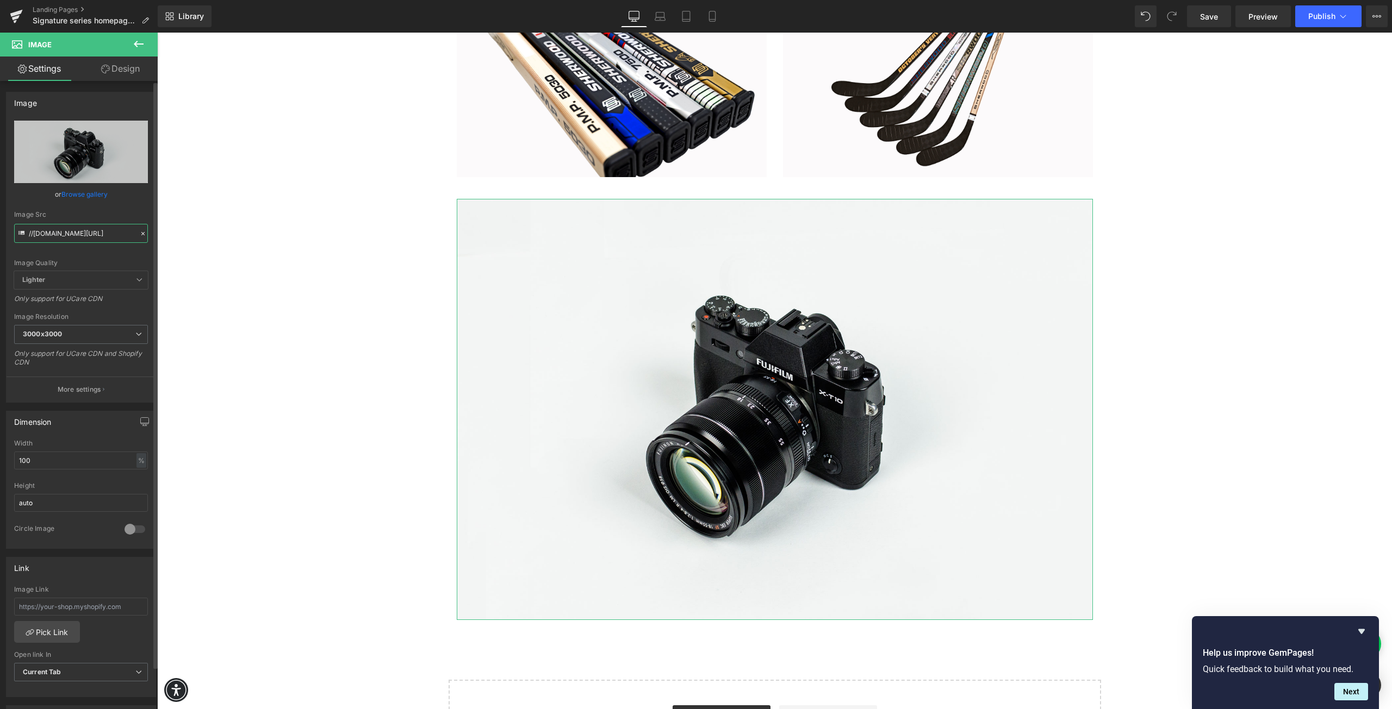
paste input "[URL][DOMAIN_NAME]"
type input "[URL][DOMAIN_NAME]"
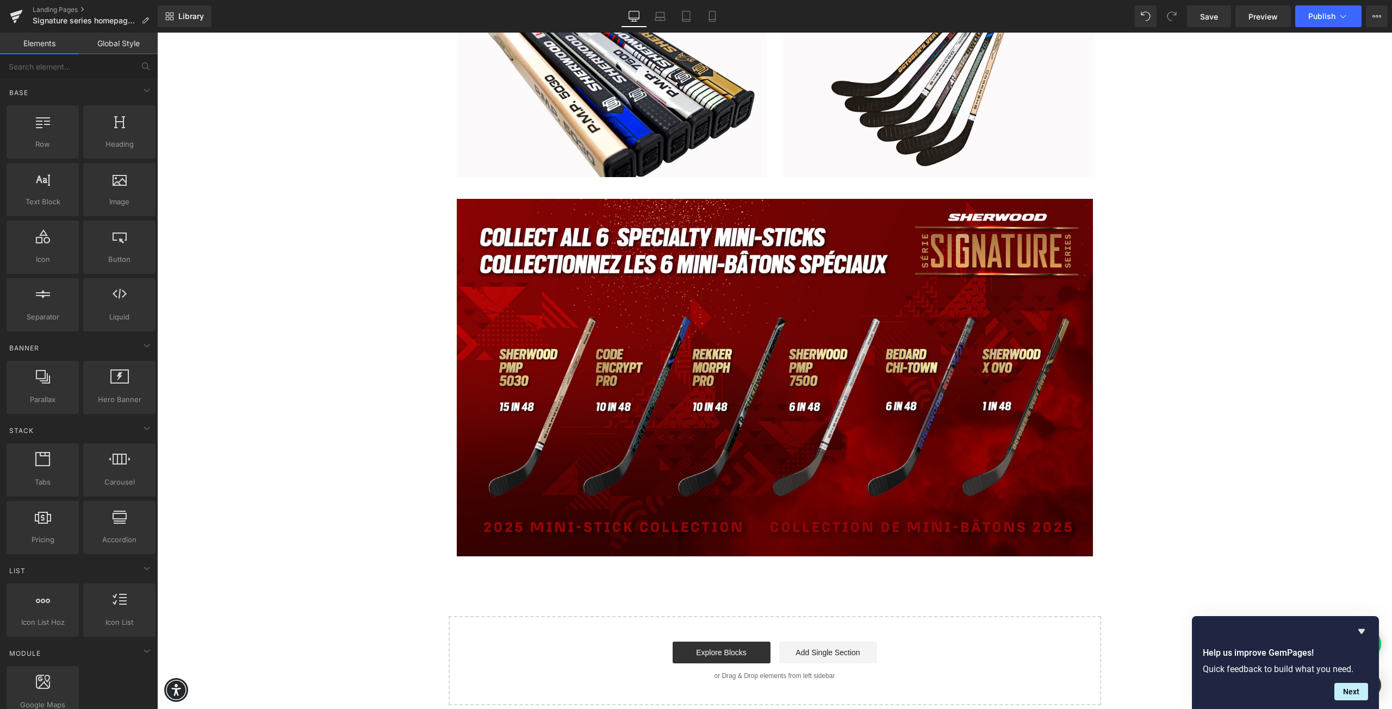
scroll to position [0, 0]
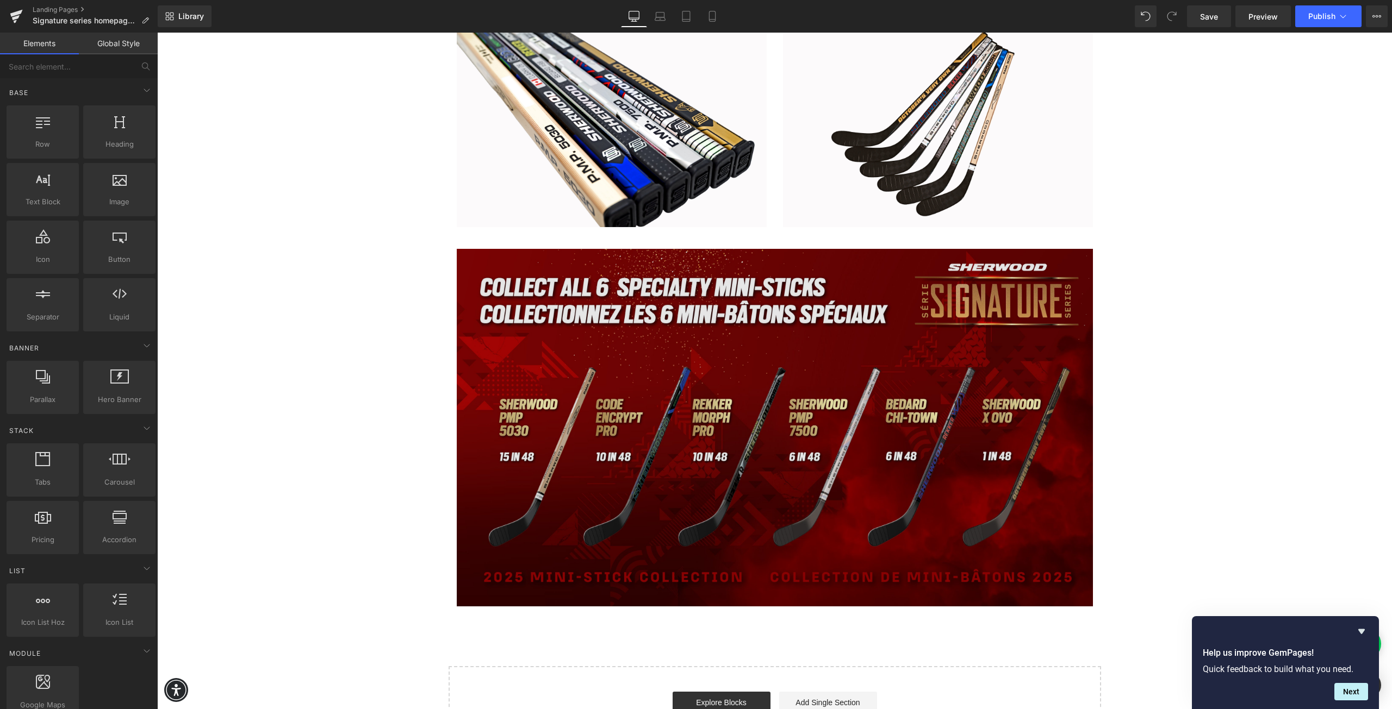
scroll to position [2223, 0]
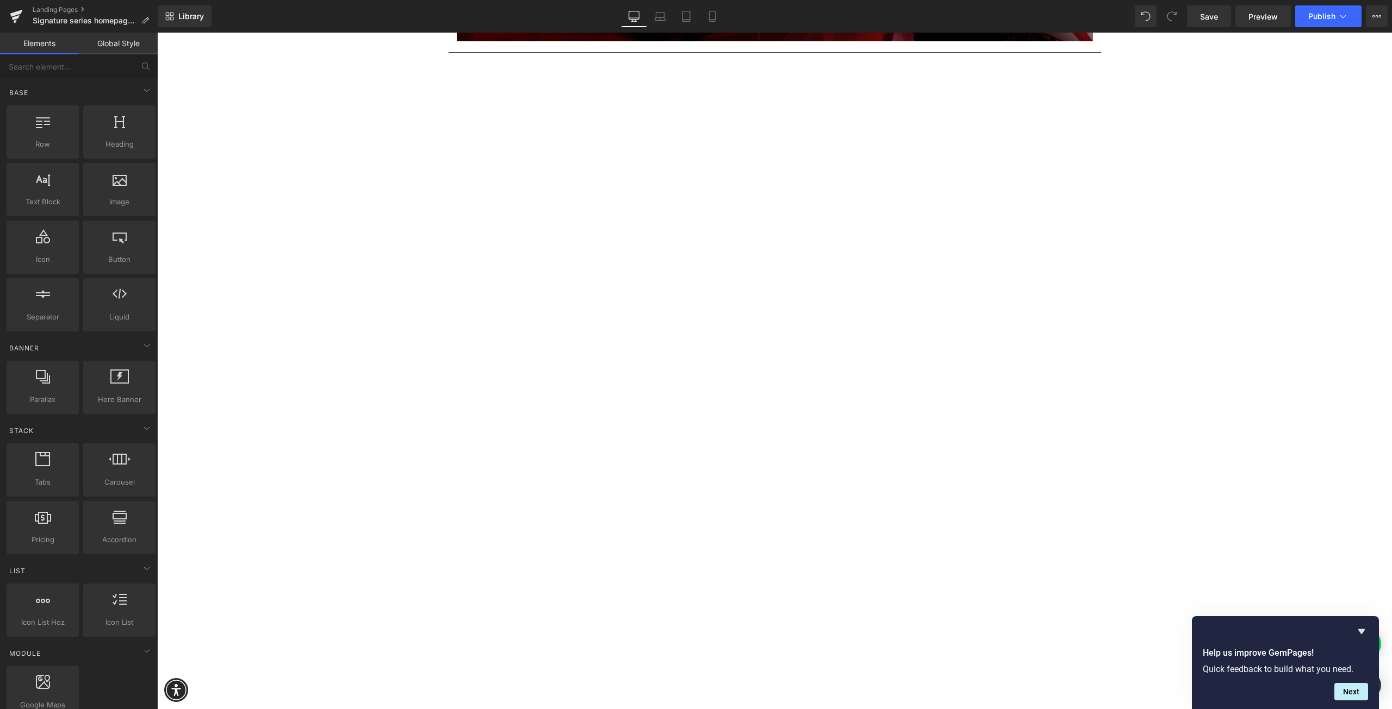
scroll to position [262, 0]
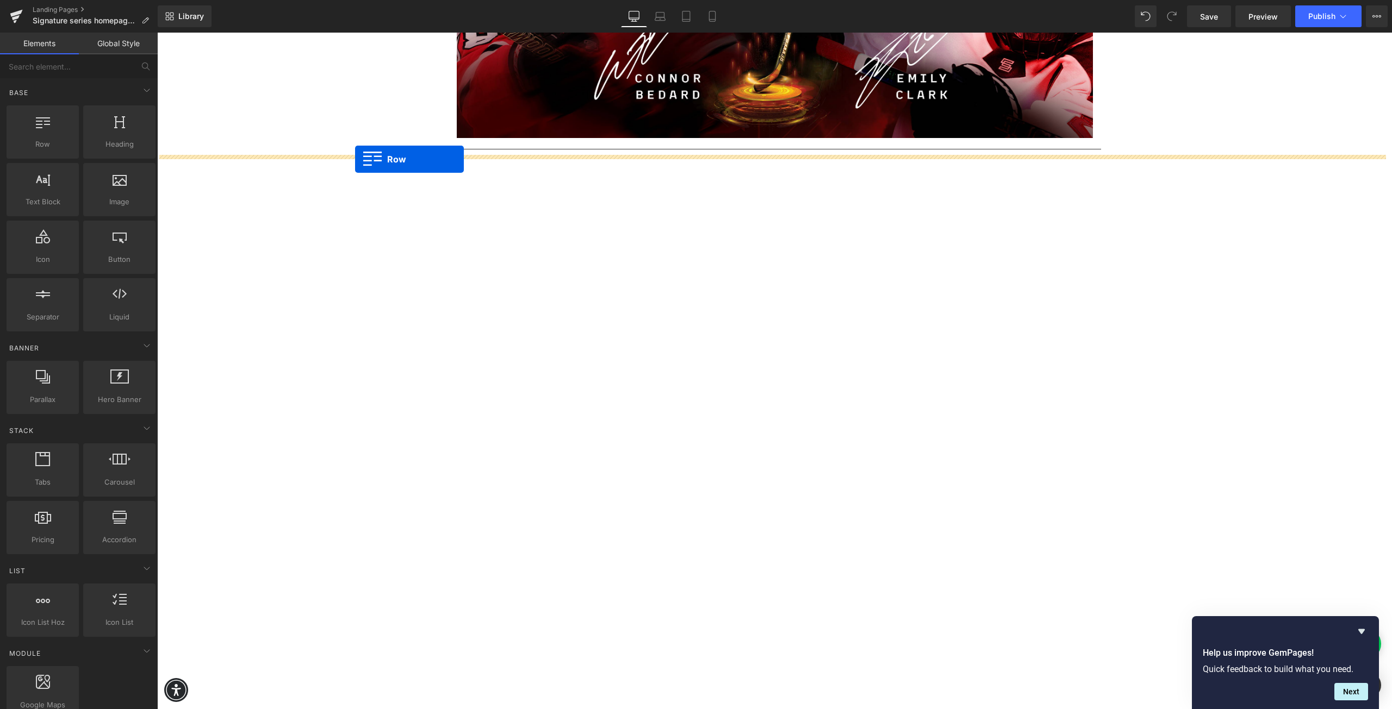
drag, startPoint x: 201, startPoint y: 172, endPoint x: 355, endPoint y: 159, distance: 154.9
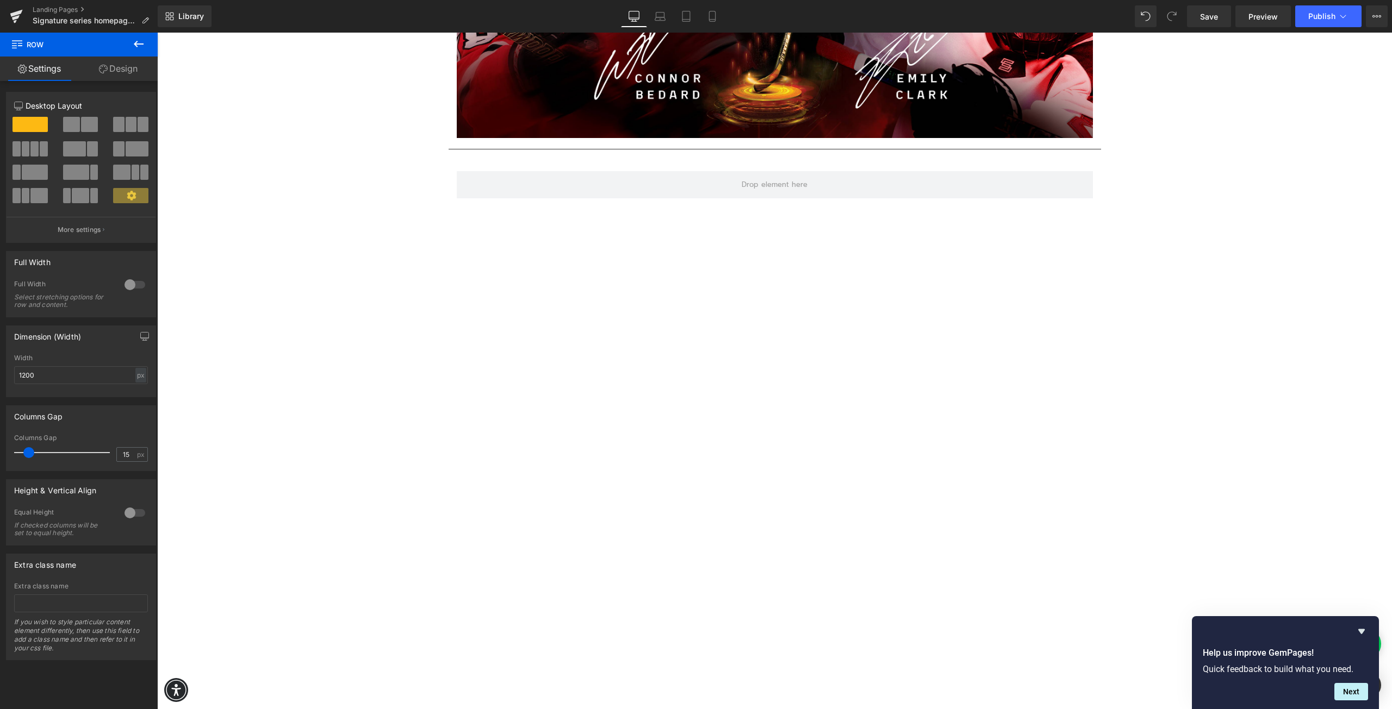
click at [138, 40] on icon at bounding box center [138, 44] width 13 height 13
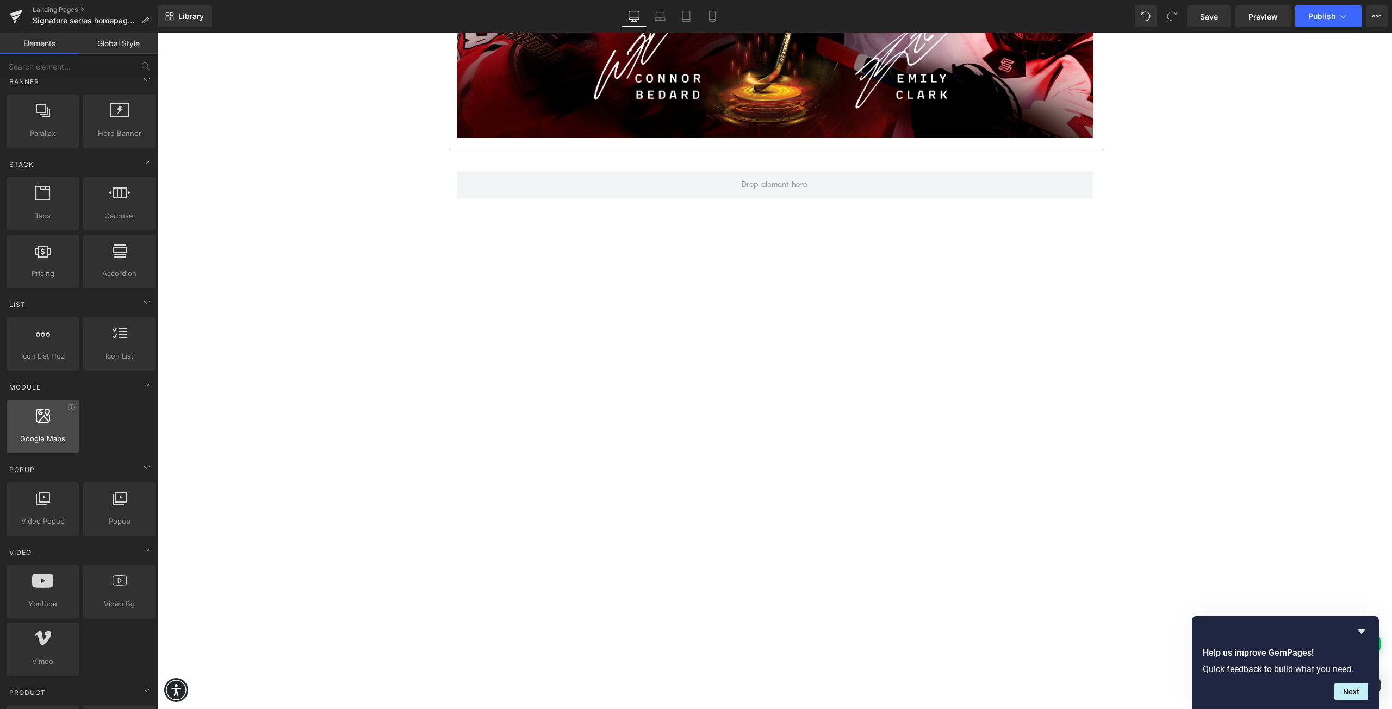
scroll to position [272, 0]
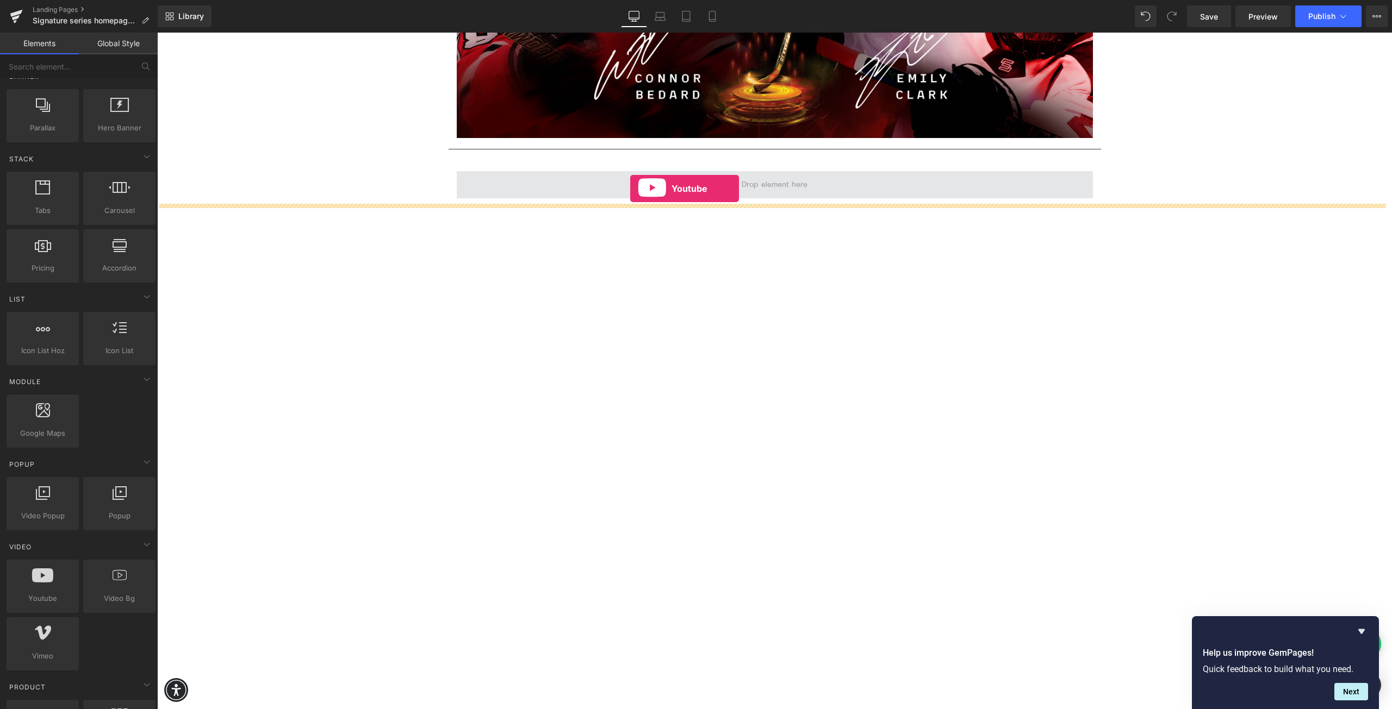
drag, startPoint x: 198, startPoint y: 631, endPoint x: 630, endPoint y: 189, distance: 618.1
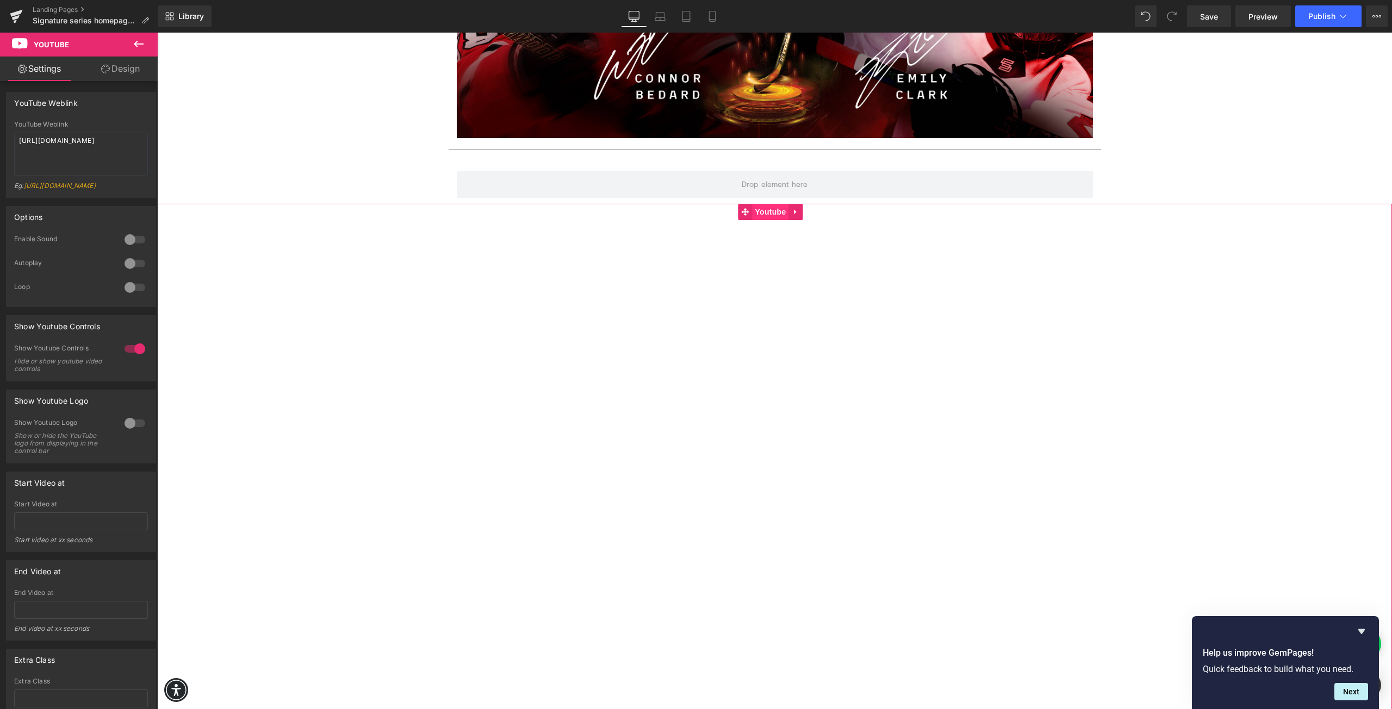
drag, startPoint x: 615, startPoint y: 234, endPoint x: 762, endPoint y: 209, distance: 149.4
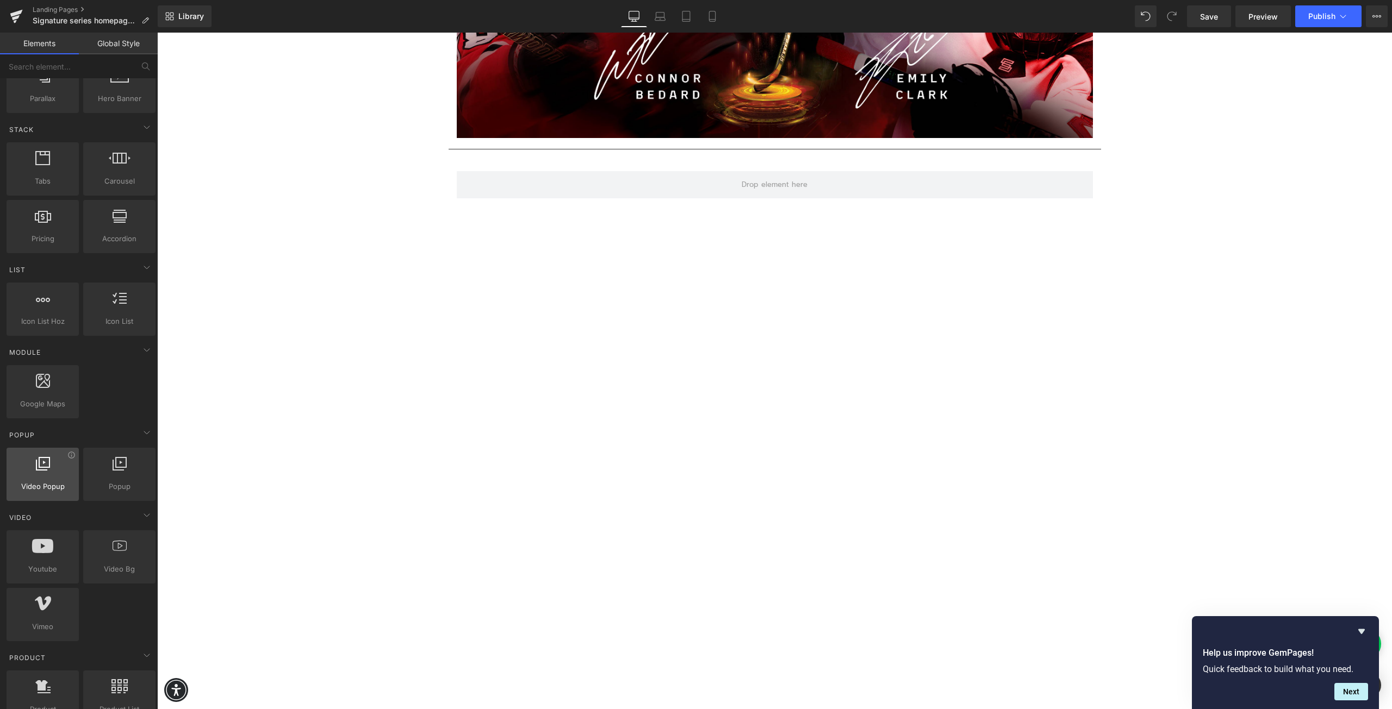
scroll to position [326, 0]
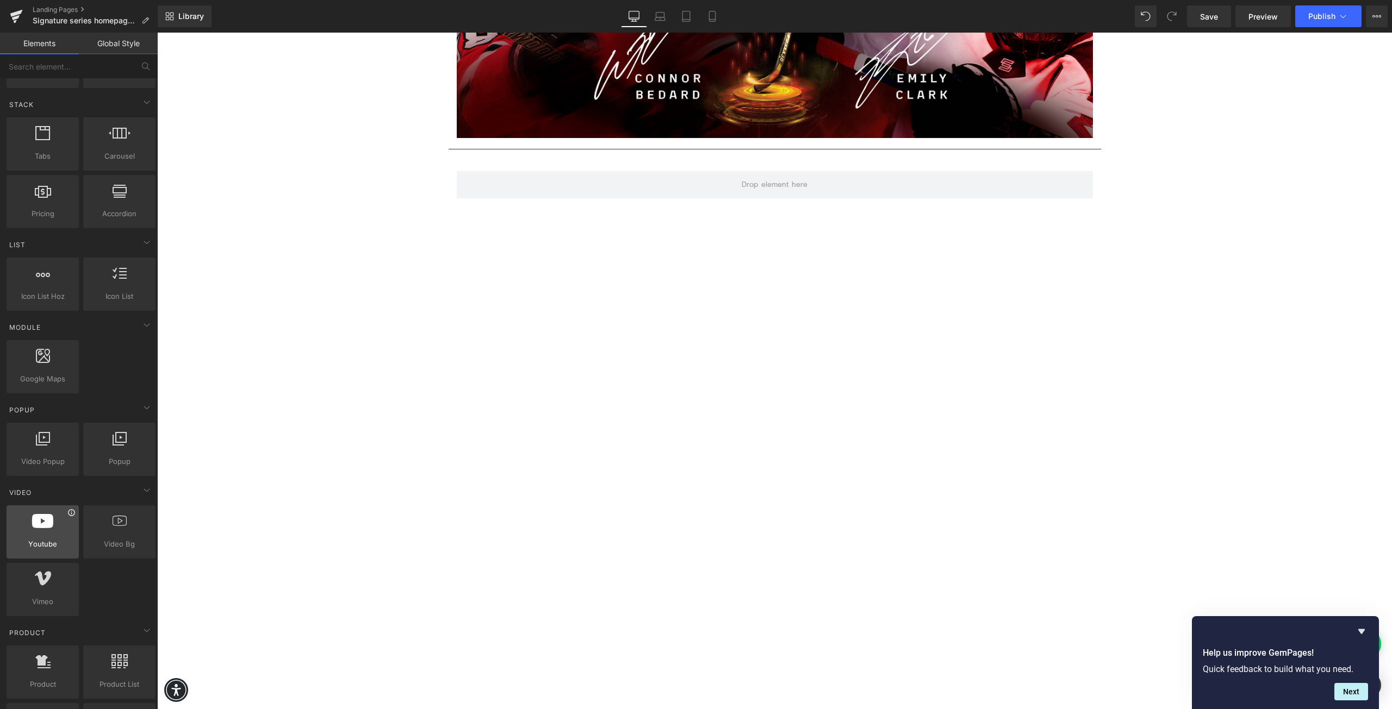
click at [70, 513] on icon at bounding box center [71, 513] width 8 height 8
click at [68, 514] on icon at bounding box center [71, 513] width 8 height 8
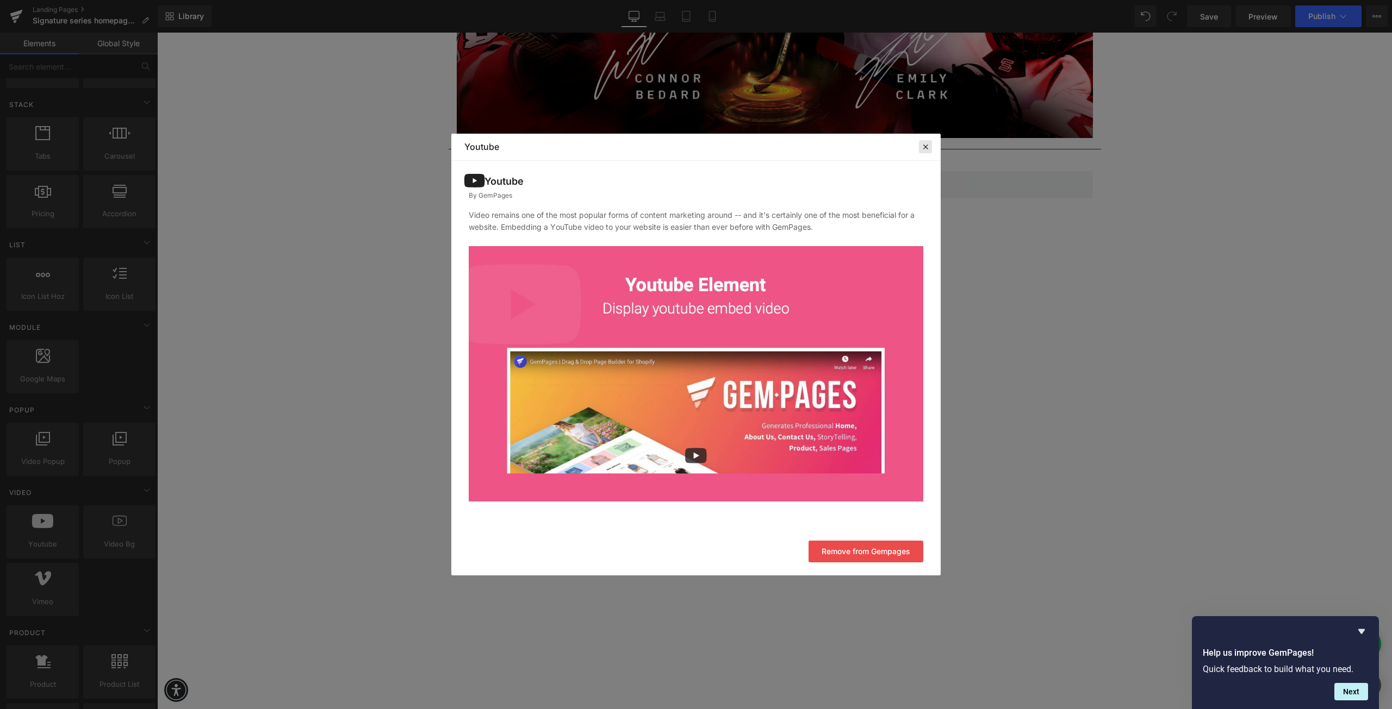
click at [924, 149] on icon at bounding box center [925, 147] width 10 height 10
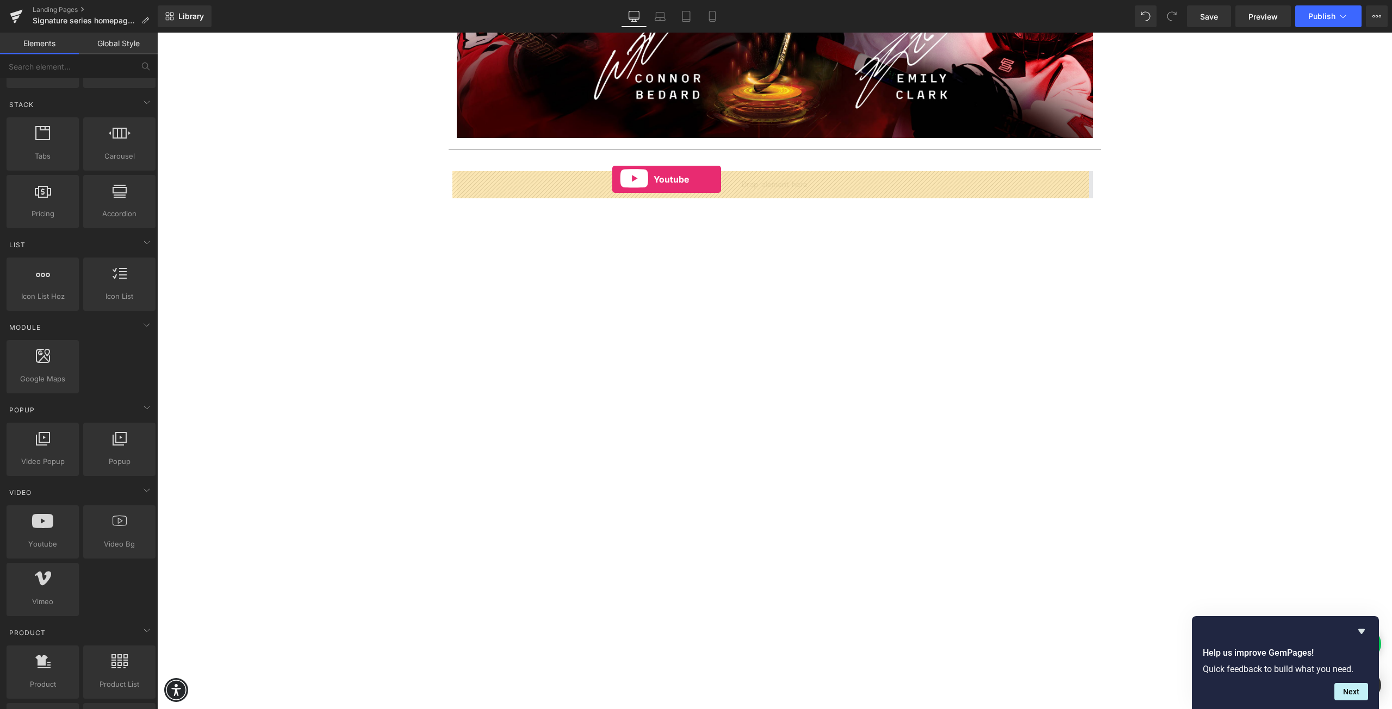
drag, startPoint x: 201, startPoint y: 570, endPoint x: 612, endPoint y: 179, distance: 567.1
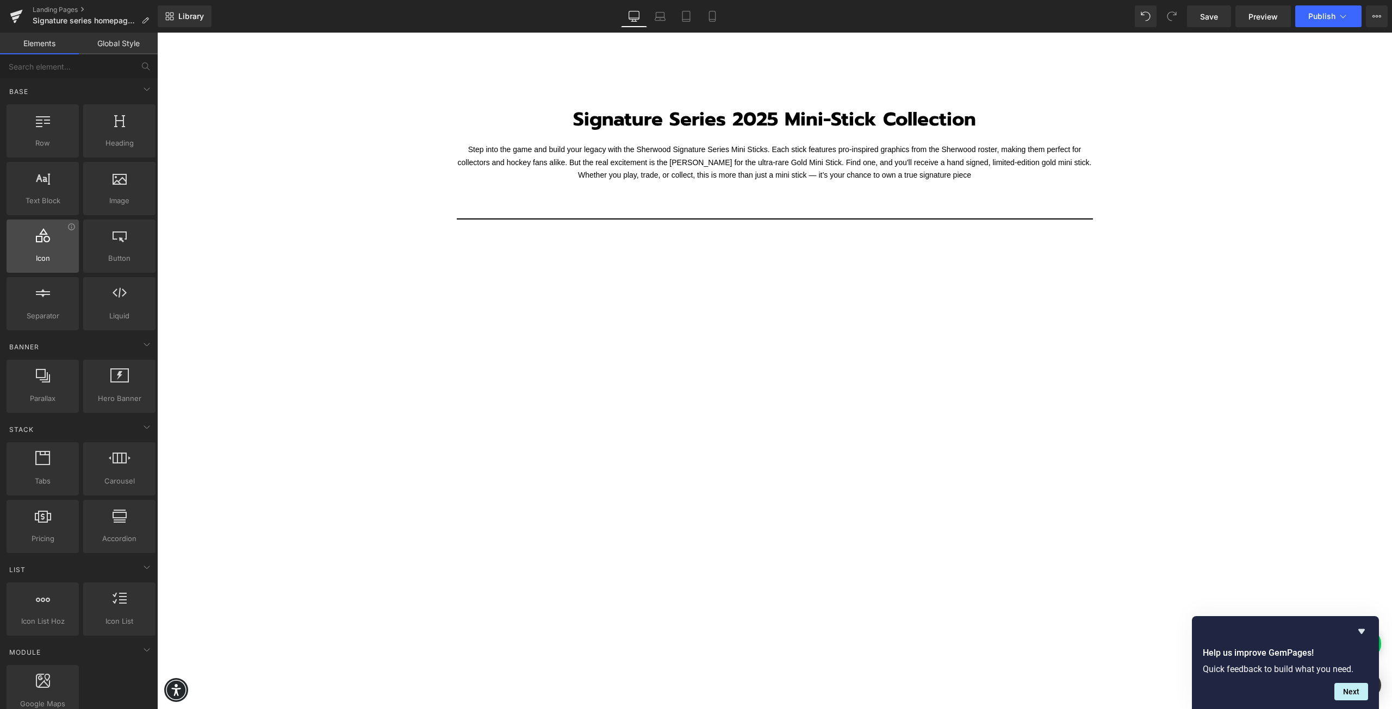
scroll to position [0, 0]
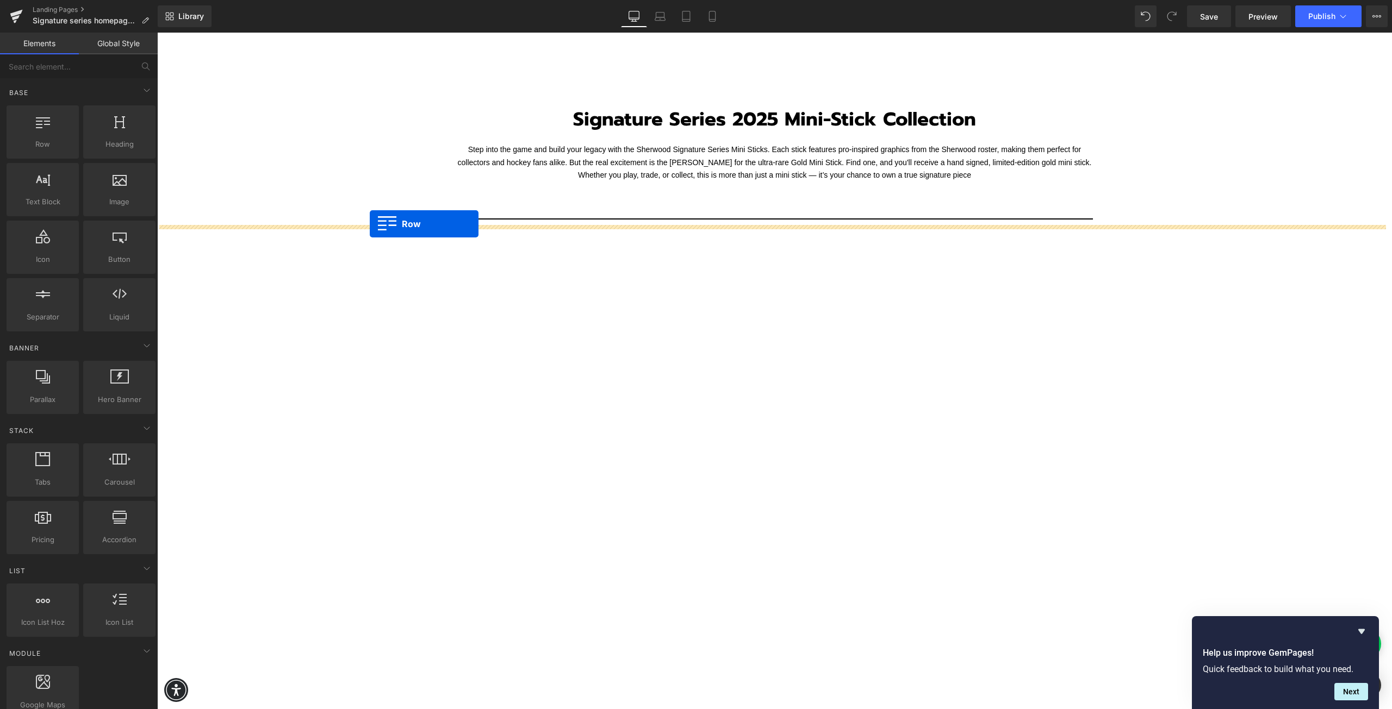
drag, startPoint x: 200, startPoint y: 172, endPoint x: 370, endPoint y: 224, distance: 177.4
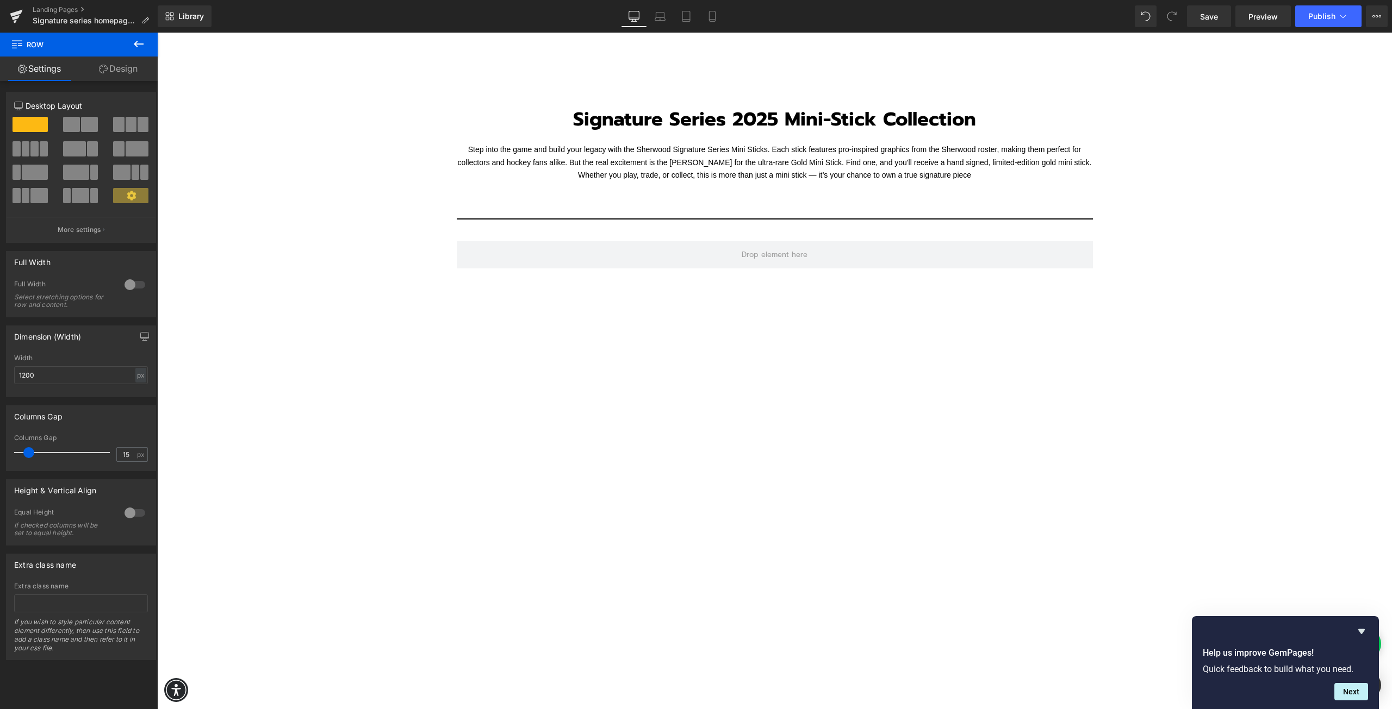
click at [136, 45] on icon at bounding box center [138, 44] width 13 height 13
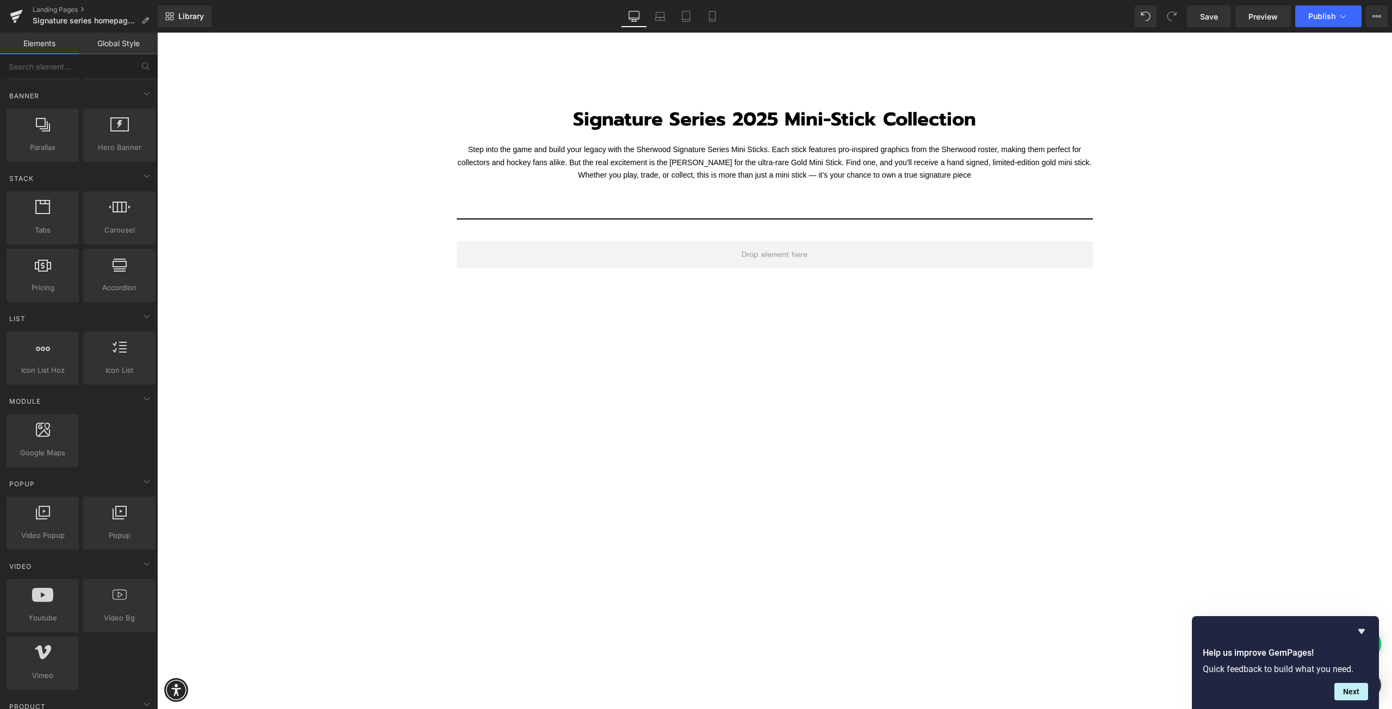
scroll to position [272, 0]
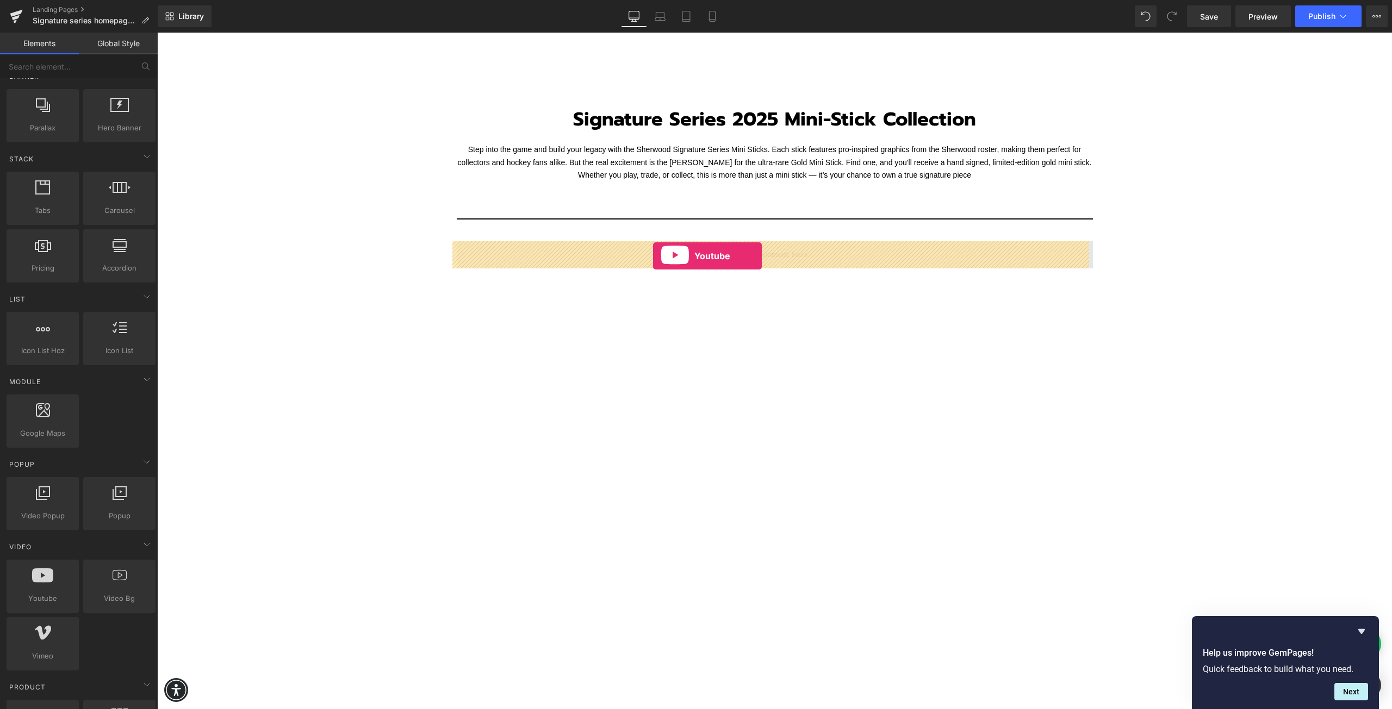
drag, startPoint x: 205, startPoint y: 625, endPoint x: 653, endPoint y: 256, distance: 580.0
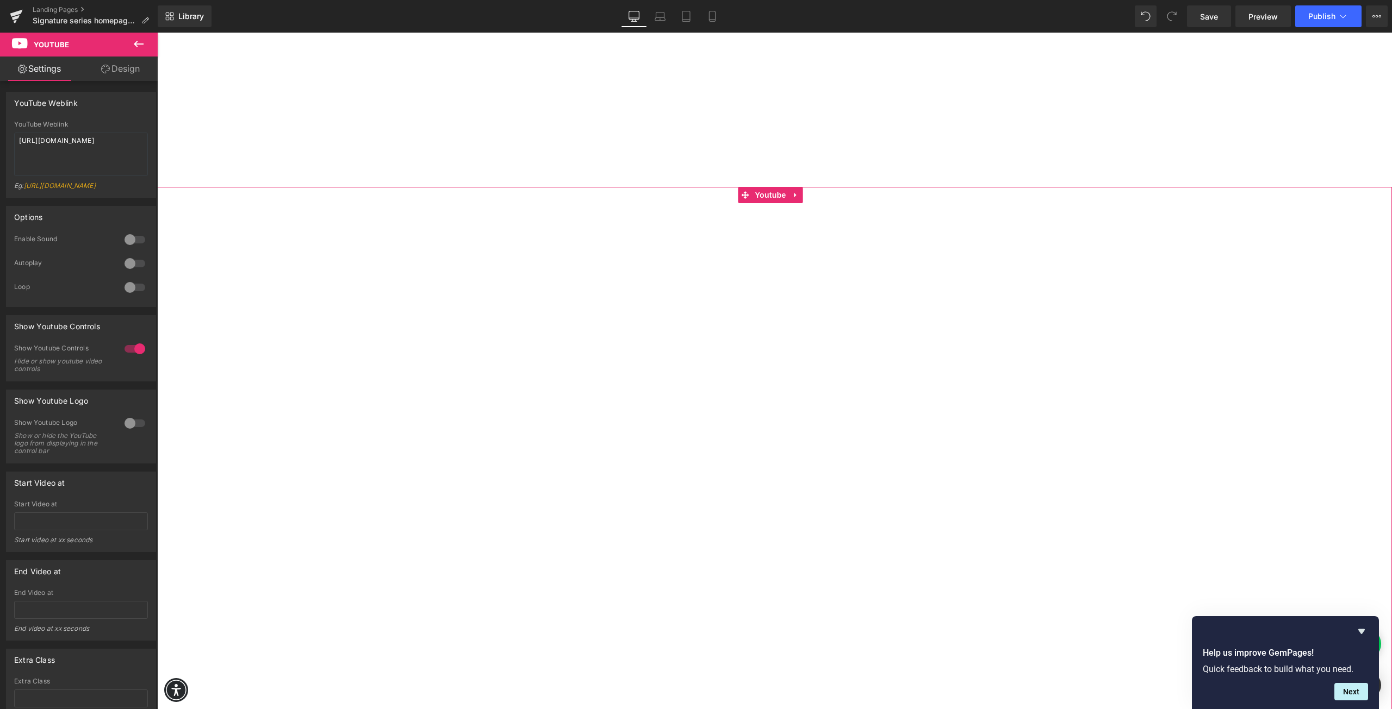
scroll to position [1142, 0]
drag, startPoint x: 754, startPoint y: 183, endPoint x: 759, endPoint y: 179, distance: 5.8
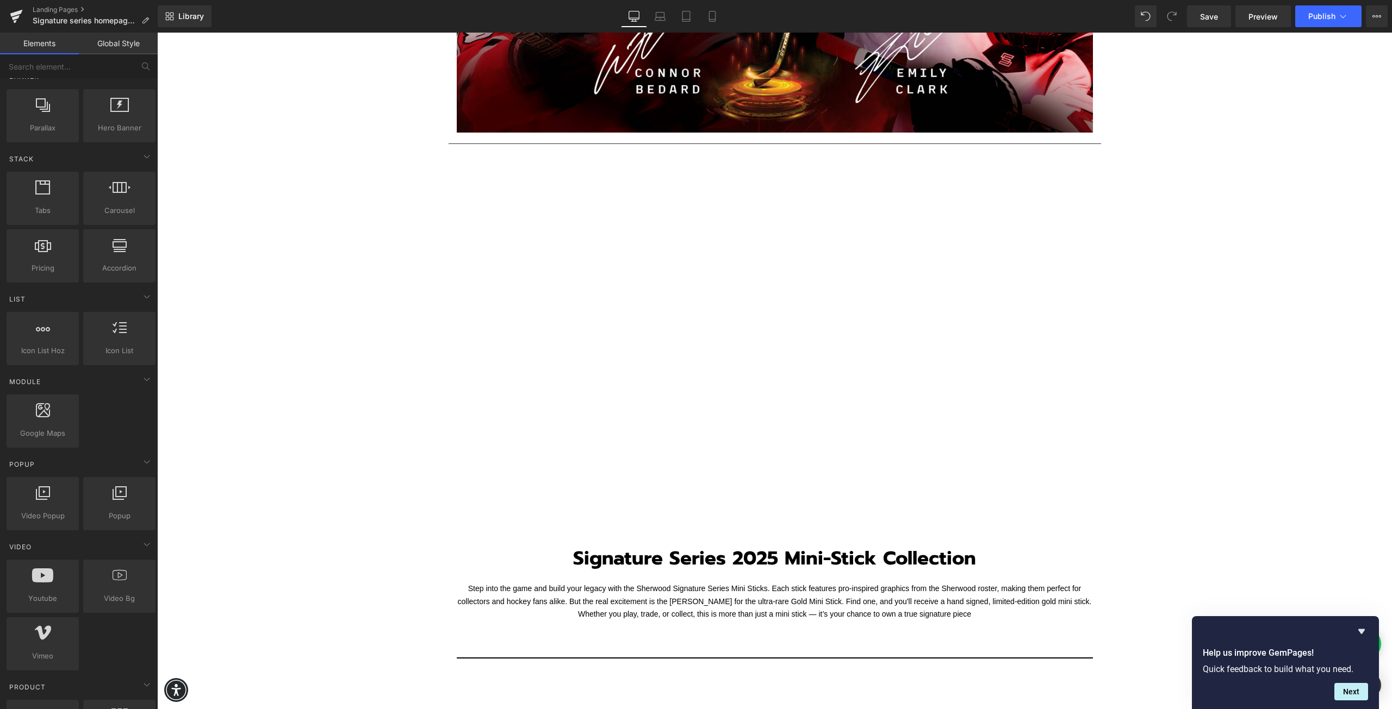
scroll to position [272, 0]
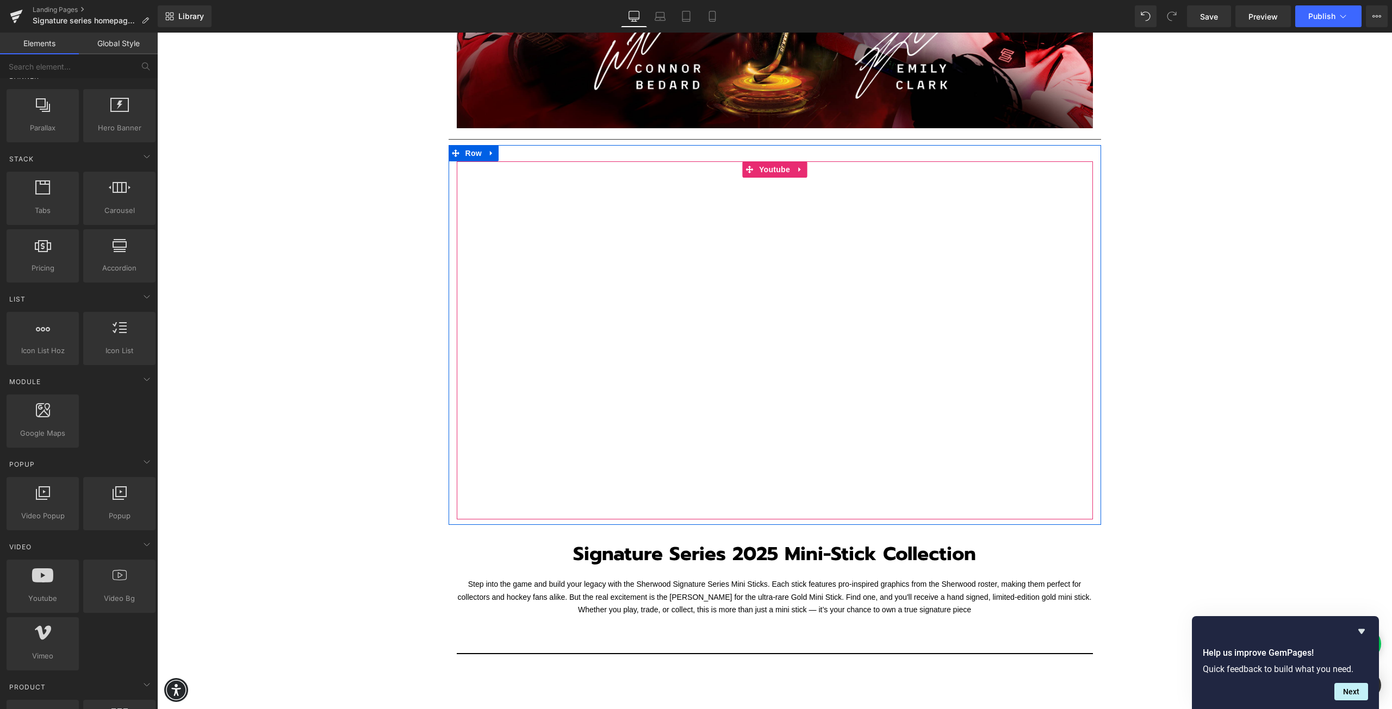
click at [469, 509] on div at bounding box center [775, 340] width 636 height 358
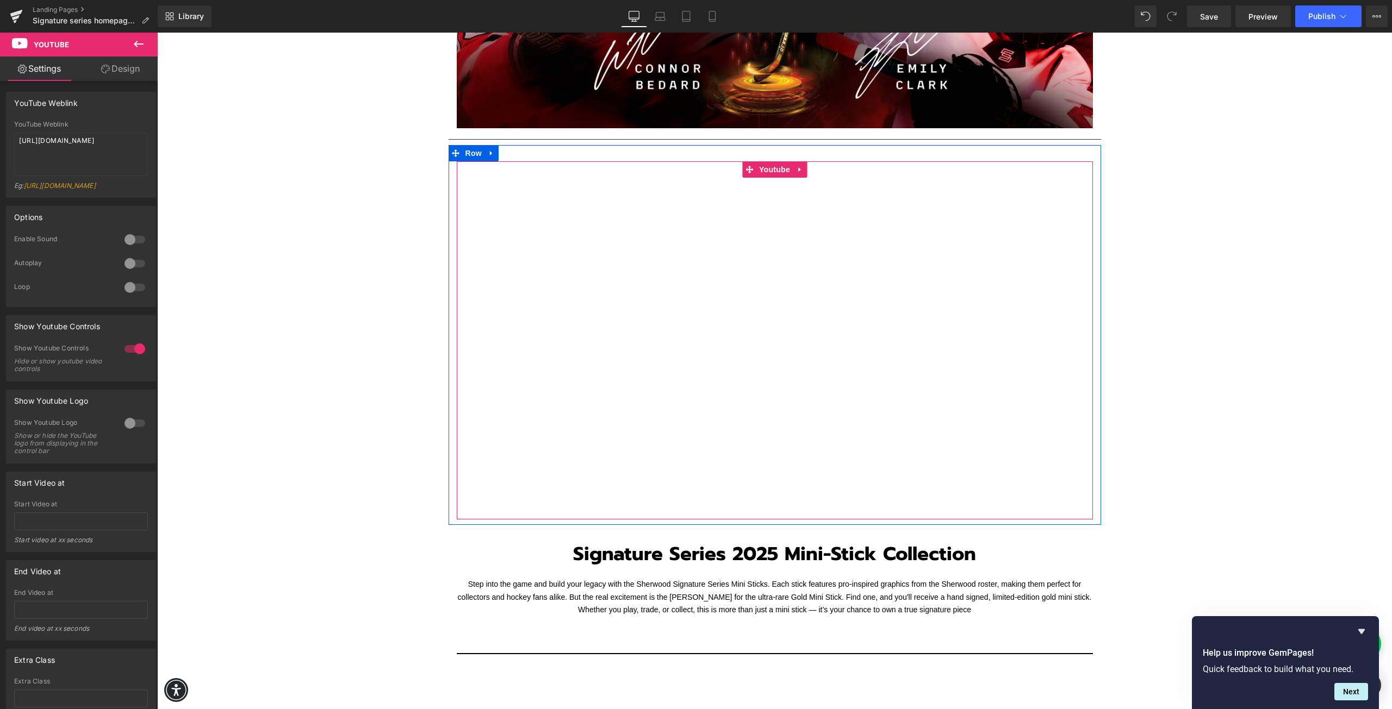
click at [471, 510] on div at bounding box center [775, 340] width 636 height 358
click at [650, 357] on div at bounding box center [775, 340] width 636 height 358
click at [679, 283] on div at bounding box center [775, 340] width 636 height 358
drag, startPoint x: 90, startPoint y: 150, endPoint x: 8, endPoint y: 142, distance: 82.4
click at [8, 142] on div "YouTube Weblink [URL][DOMAIN_NAME] Eg: [URL][DOMAIN_NAME]" at bounding box center [81, 159] width 149 height 77
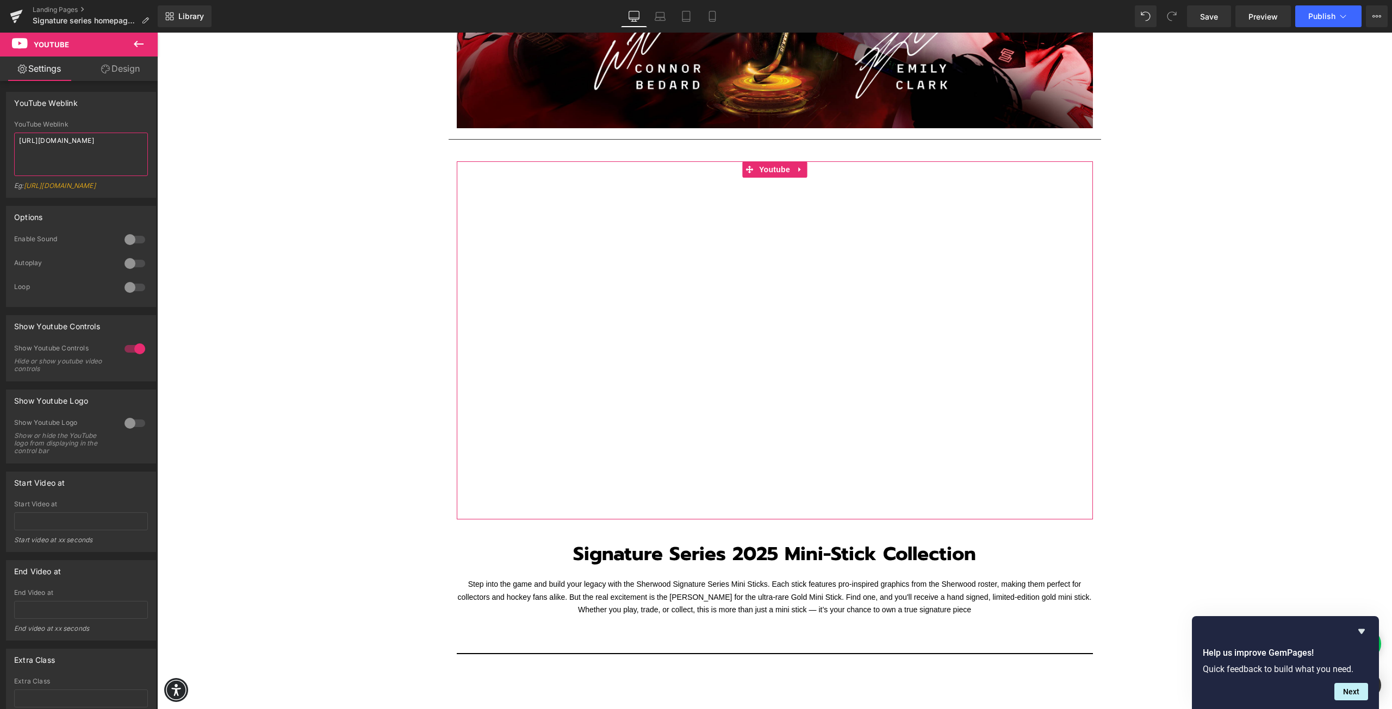
paste textarea "[DOMAIN_NAME][URL]"
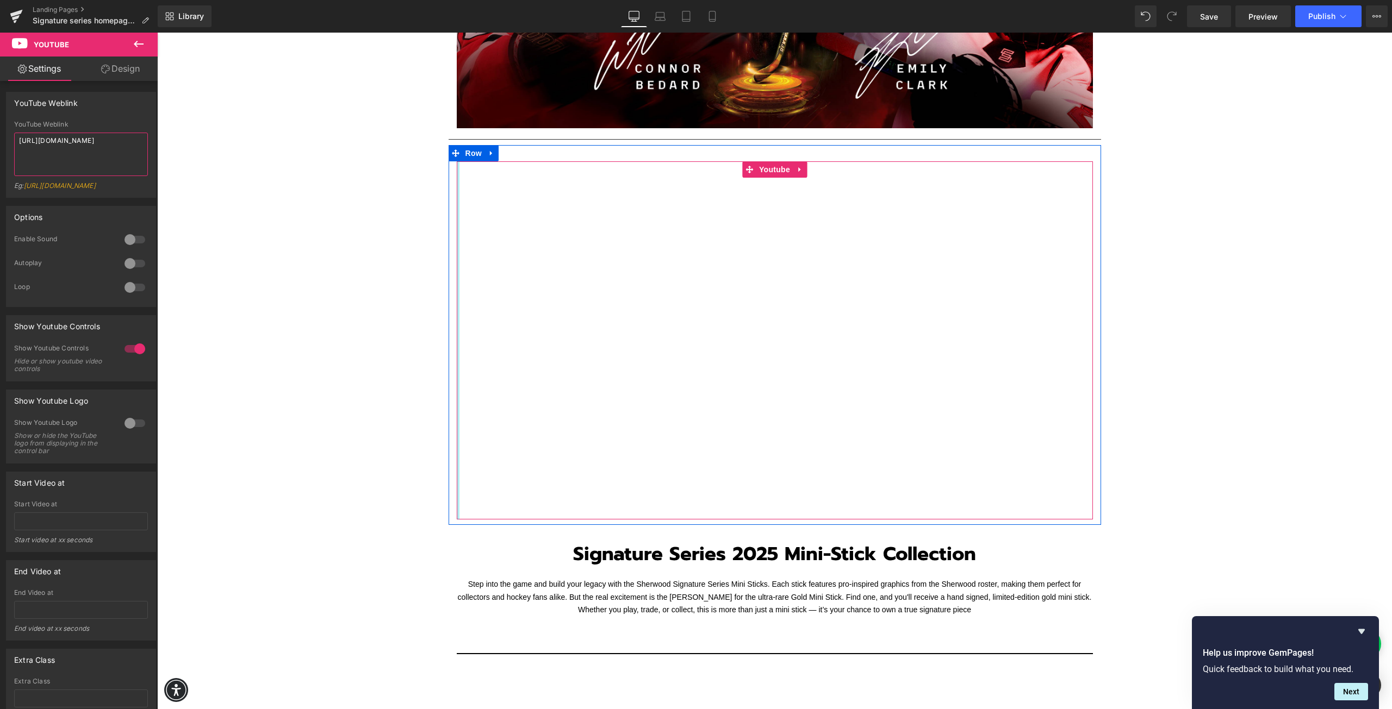
type textarea "[URL][DOMAIN_NAME]"
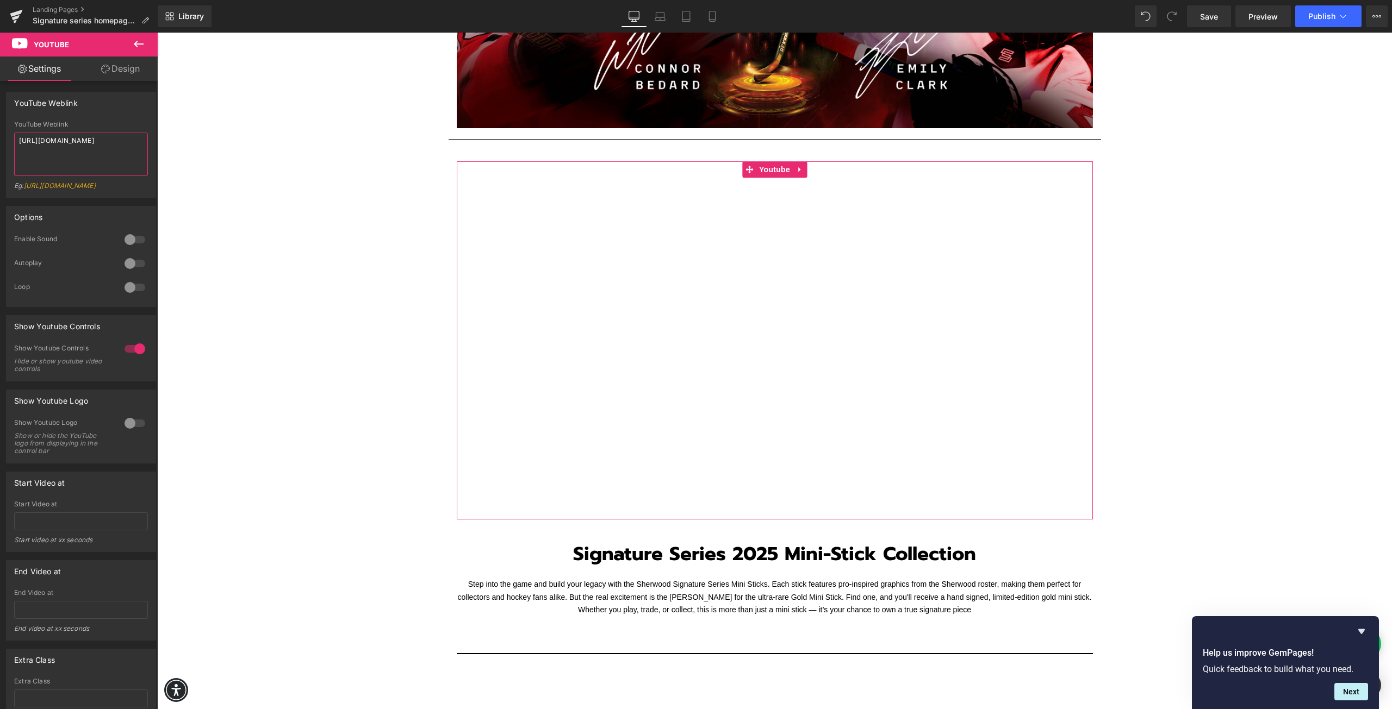
drag, startPoint x: 111, startPoint y: 143, endPoint x: 96, endPoint y: 143, distance: 15.2
click at [96, 143] on textarea "[URL][DOMAIN_NAME]" at bounding box center [81, 154] width 134 height 43
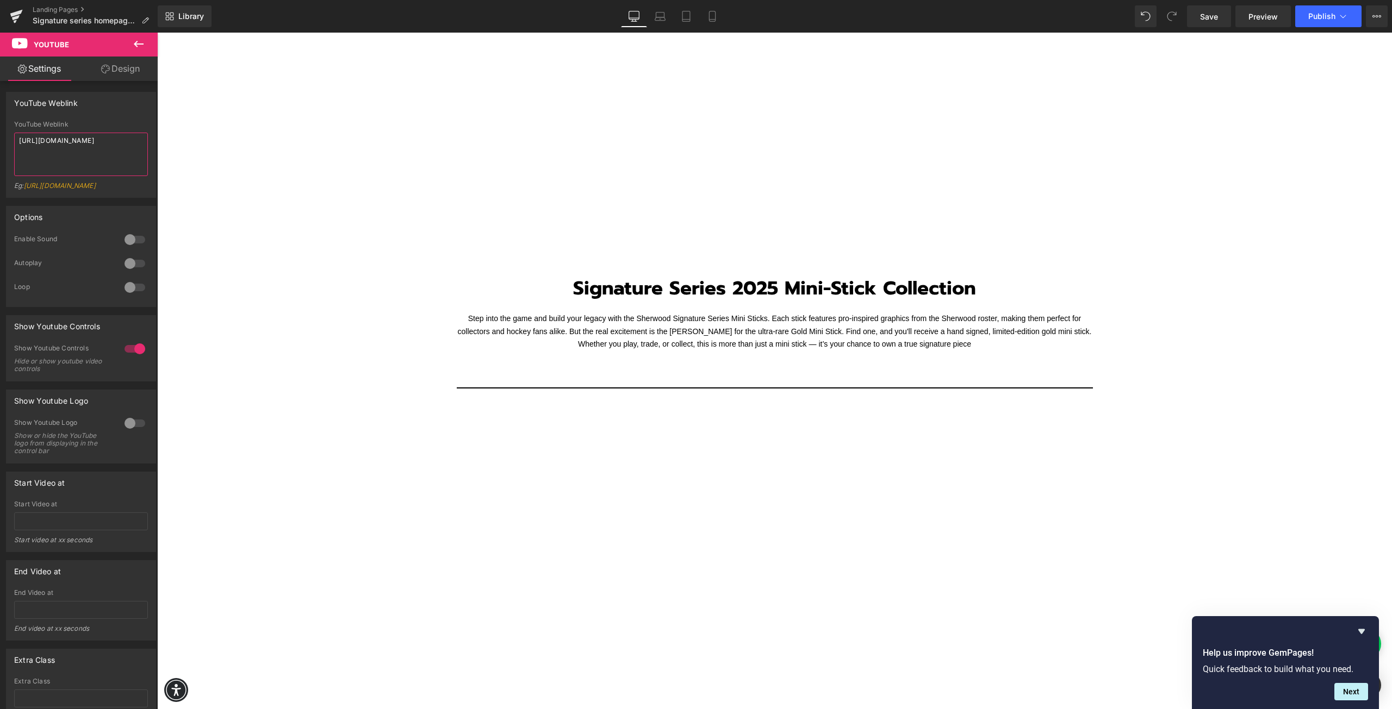
scroll to position [544, 0]
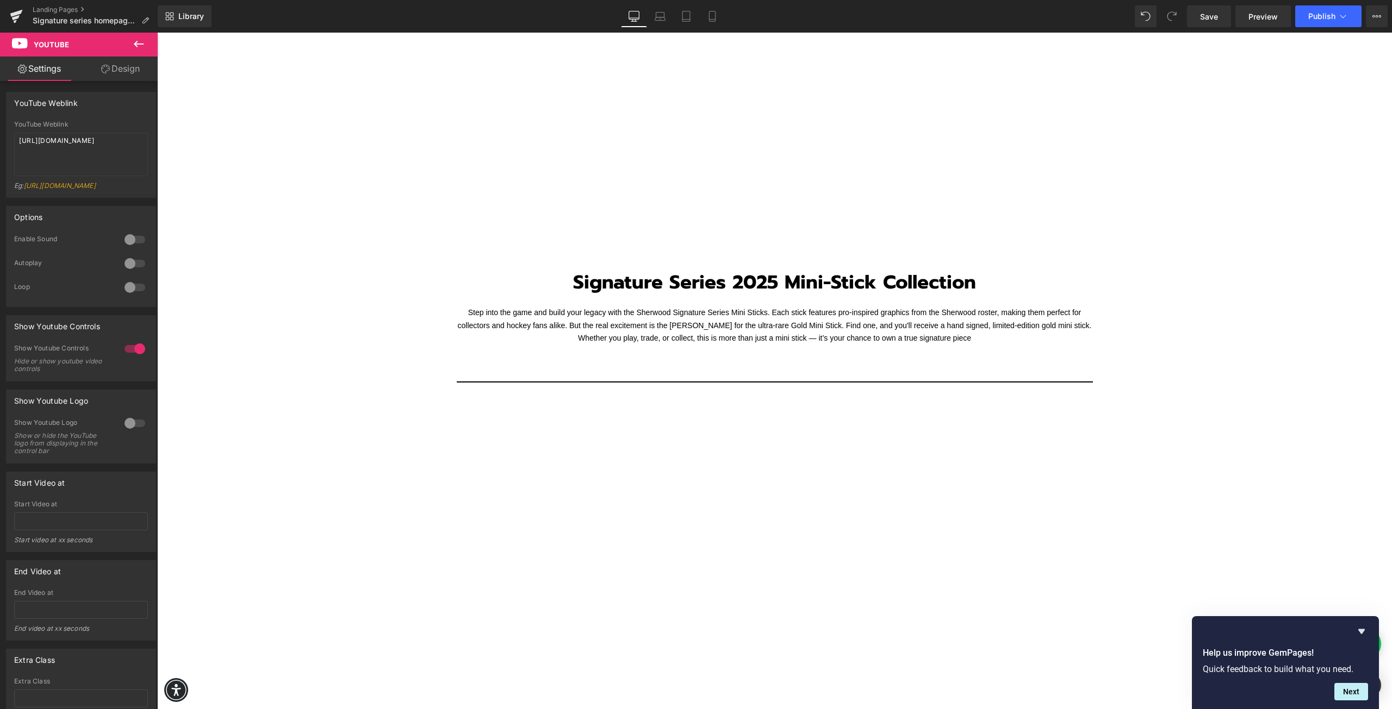
click at [592, 507] on div at bounding box center [775, 583] width 636 height 358
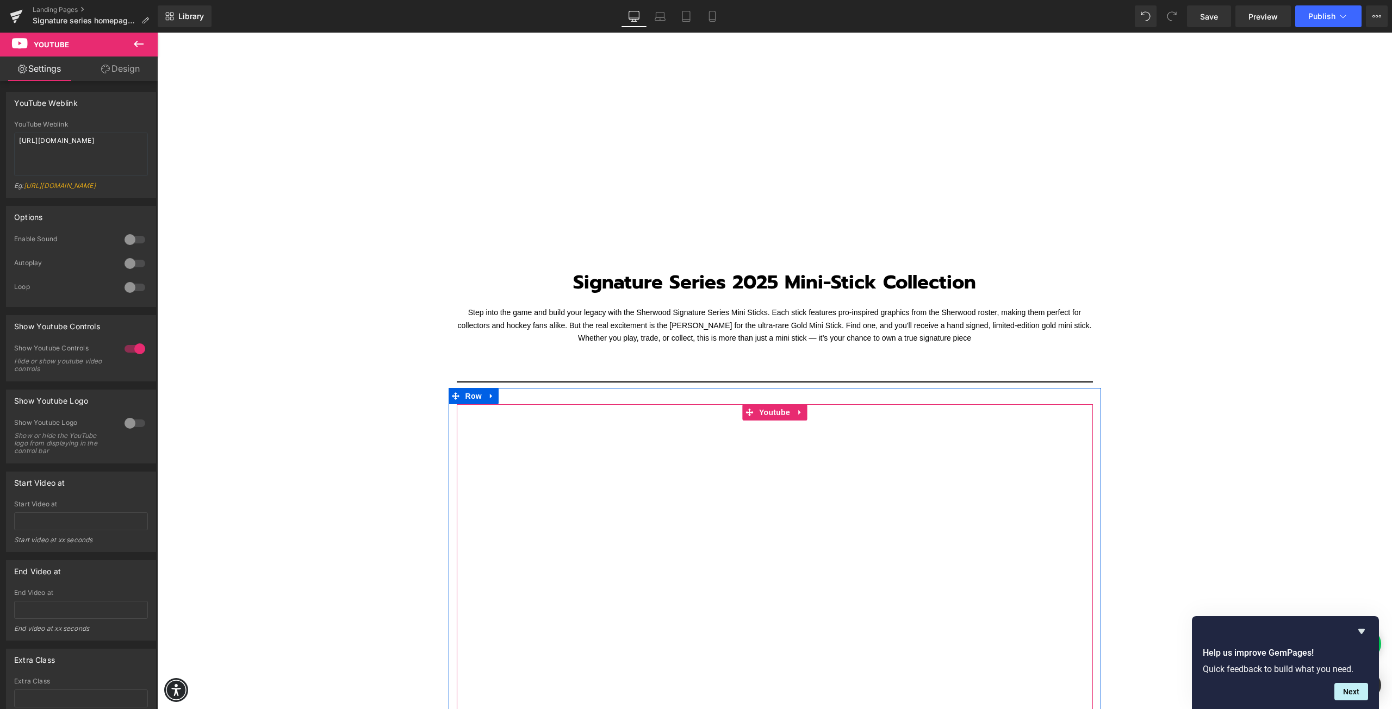
click at [632, 542] on div at bounding box center [775, 583] width 636 height 358
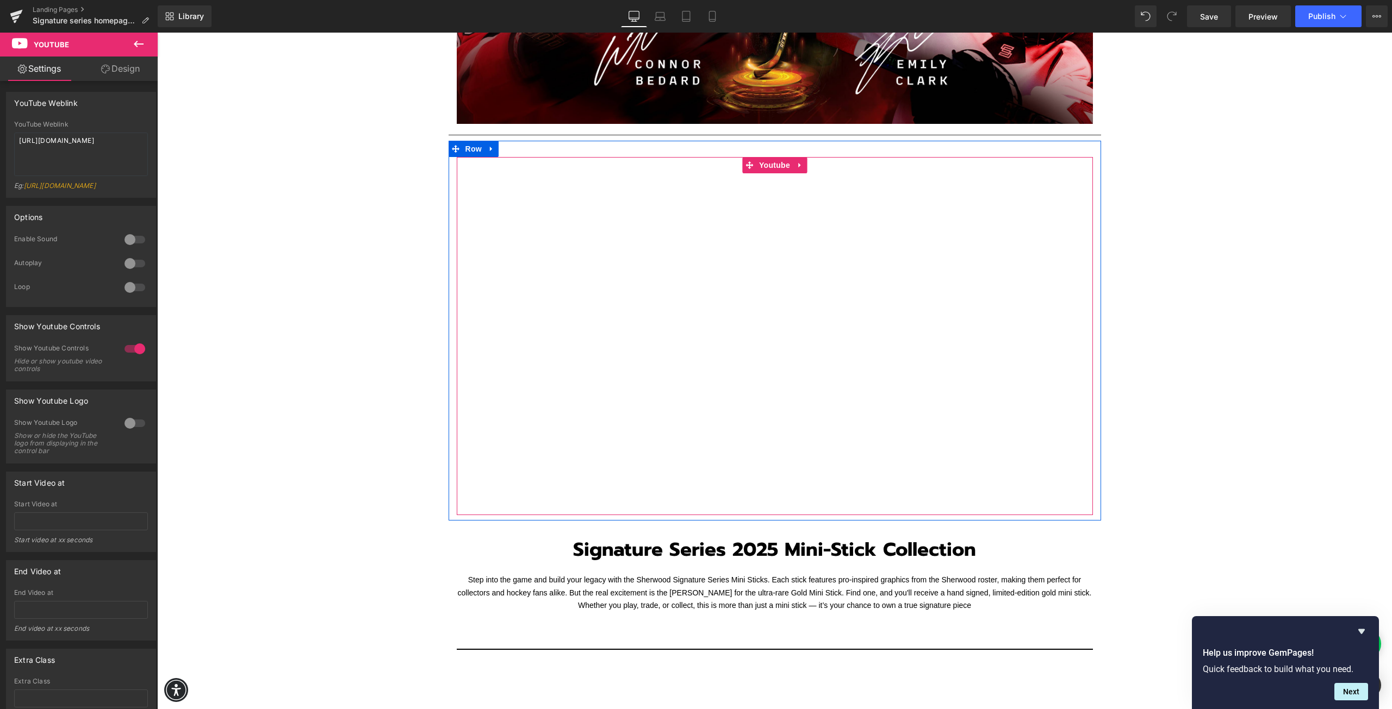
scroll to position [272, 0]
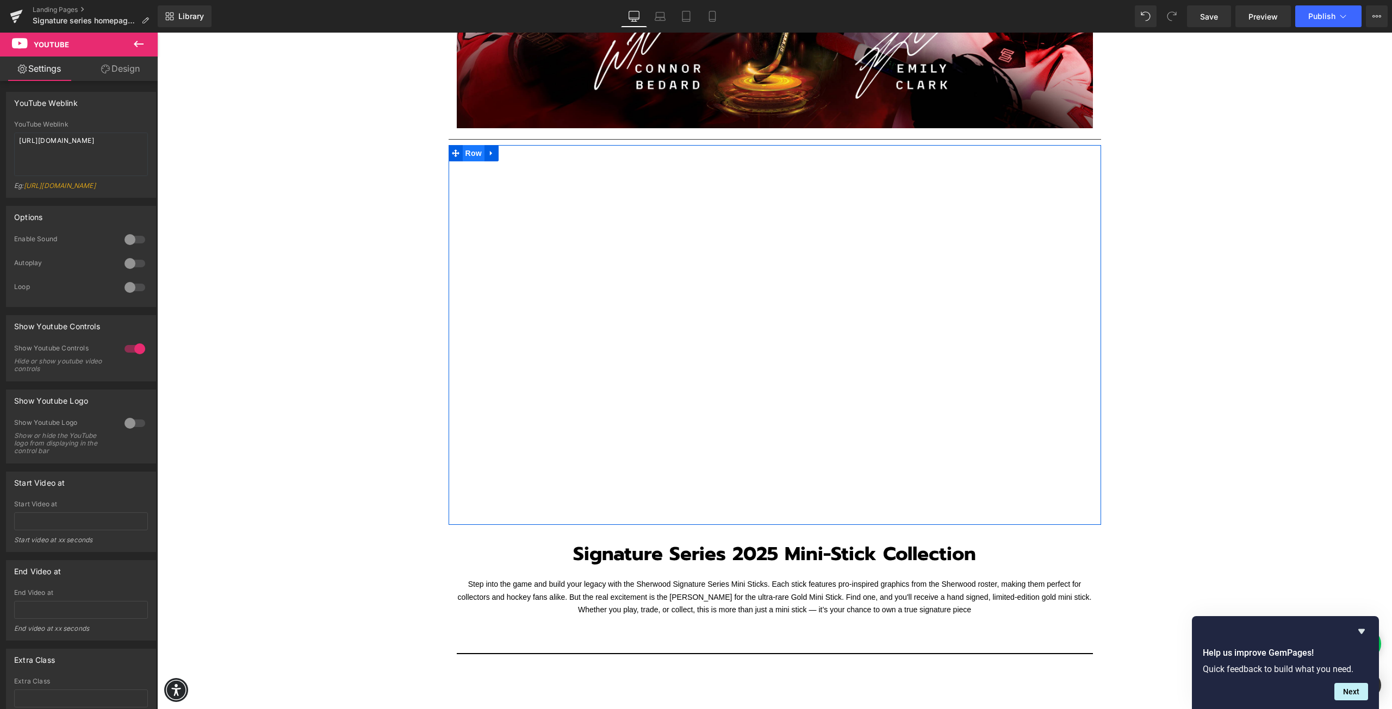
click at [464, 154] on span "Row" at bounding box center [474, 153] width 22 height 16
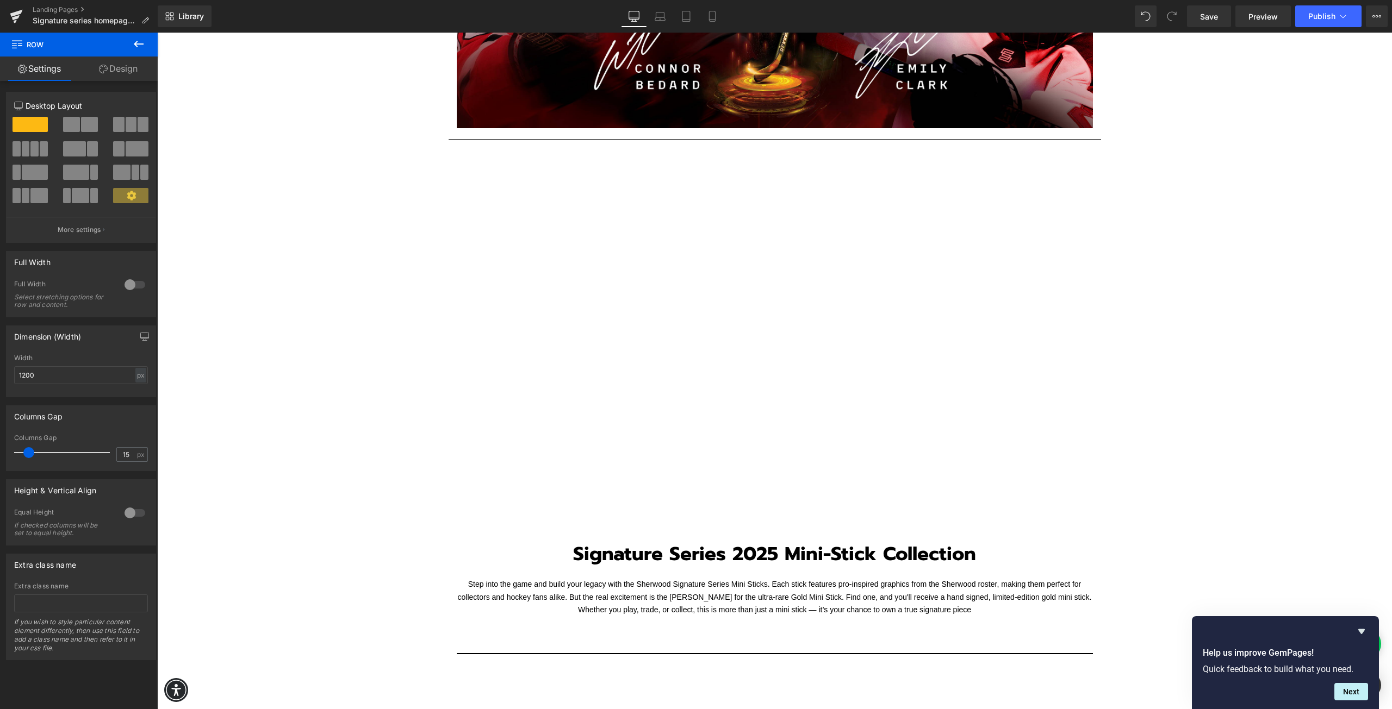
click at [141, 48] on icon at bounding box center [138, 44] width 13 height 13
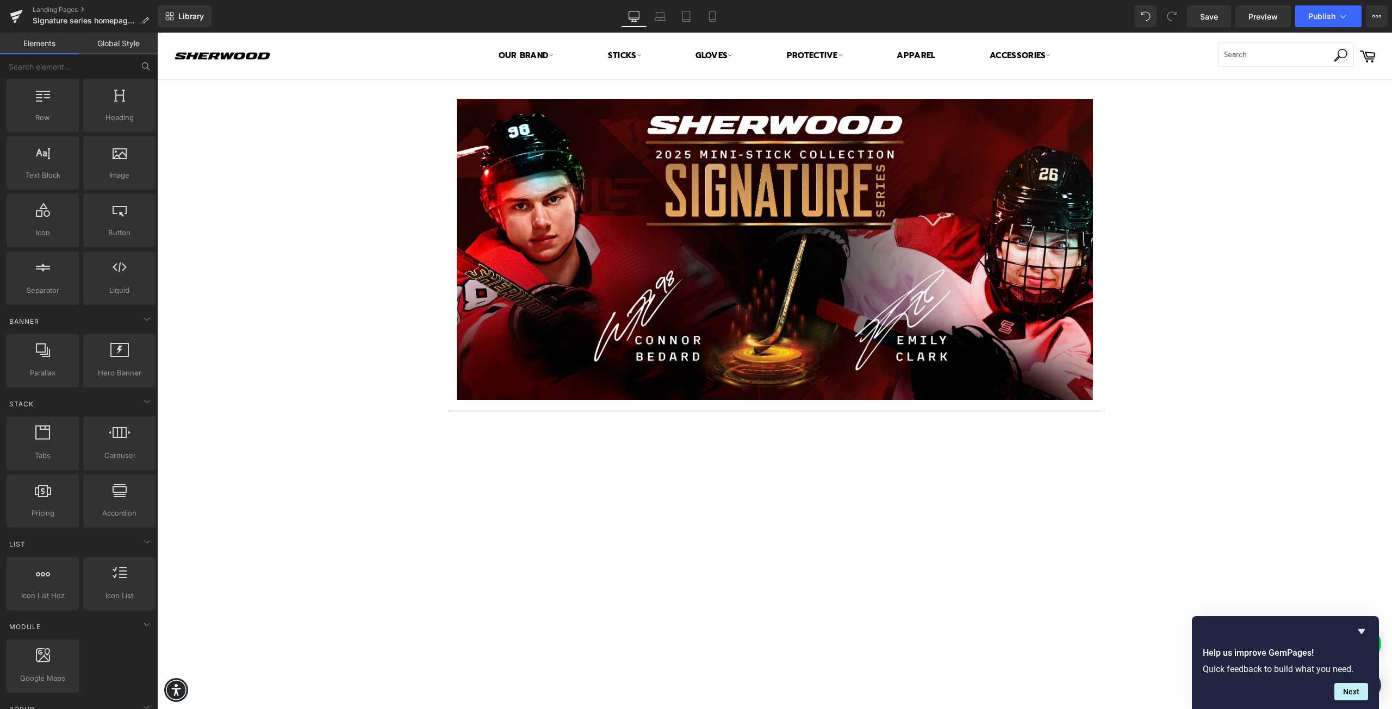
scroll to position [0, 0]
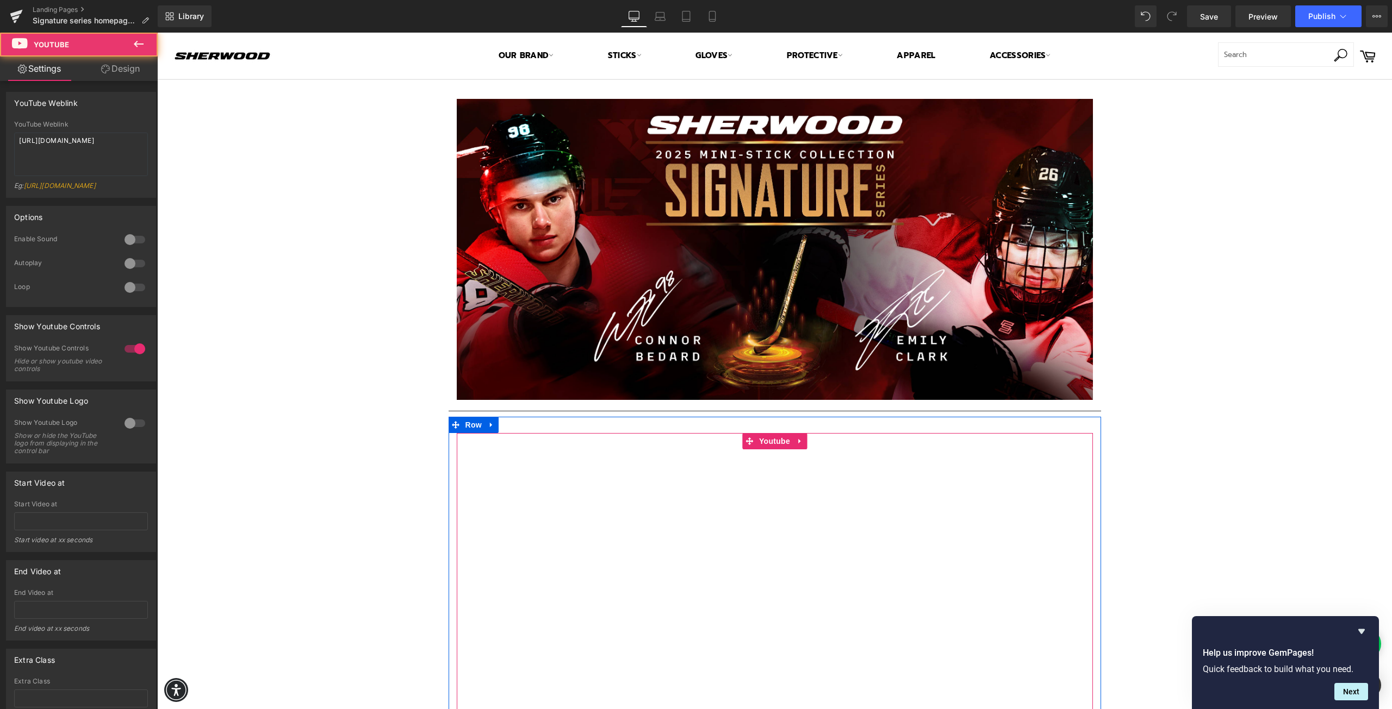
click at [712, 551] on div at bounding box center [775, 612] width 636 height 358
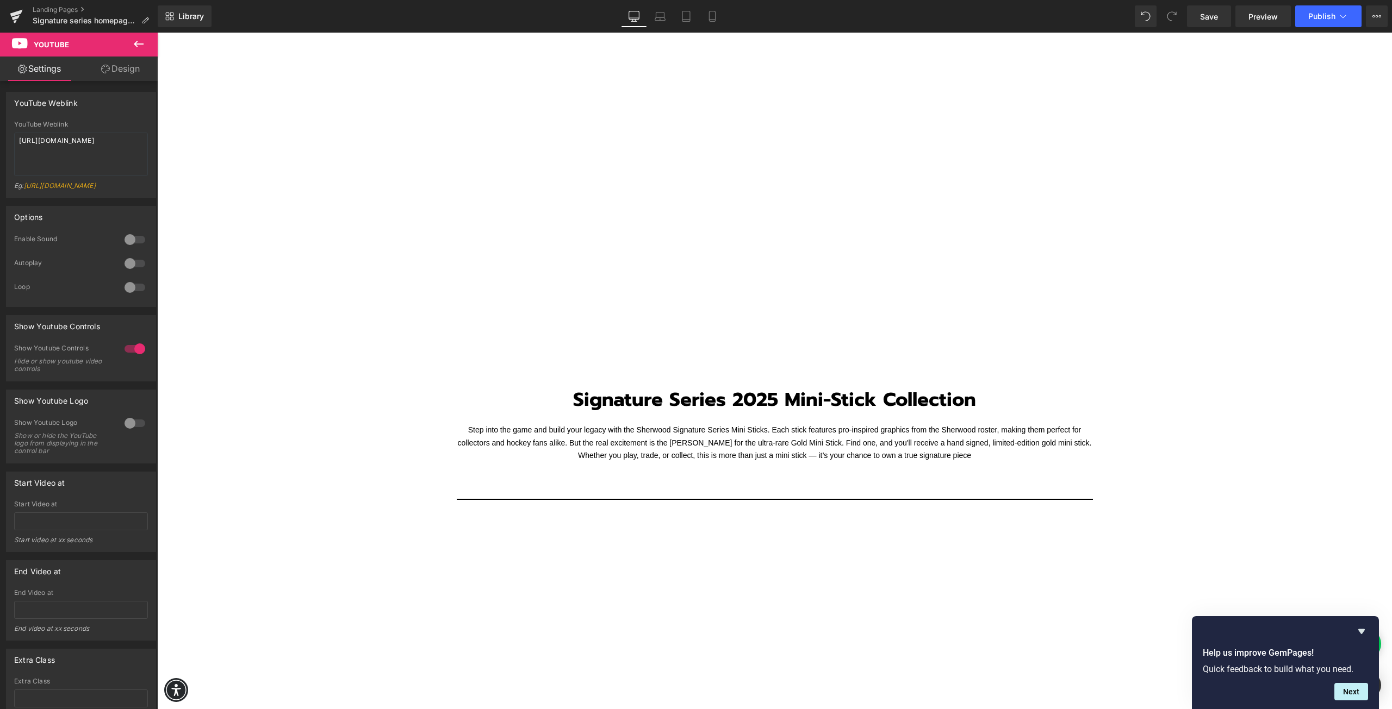
scroll to position [652, 0]
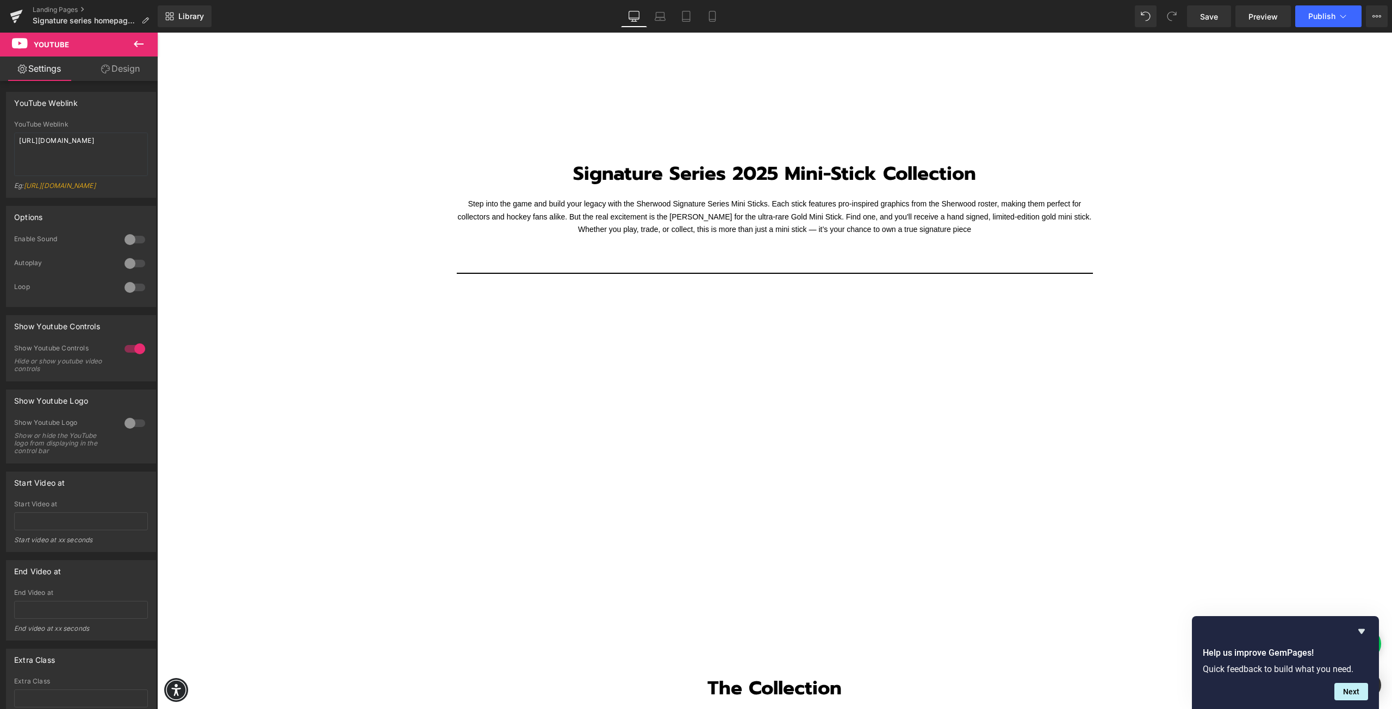
click at [706, 523] on div at bounding box center [775, 475] width 636 height 358
drag, startPoint x: 82, startPoint y: 161, endPoint x: -13, endPoint y: 174, distance: 95.0
click at [0, 174] on html "Row You are previewing how the will restyle your page. You can not edit Element…" at bounding box center [696, 354] width 1392 height 709
paste textarea "[URL][DOMAIN_NAME]"
drag, startPoint x: 81, startPoint y: 165, endPoint x: 14, endPoint y: 133, distance: 74.4
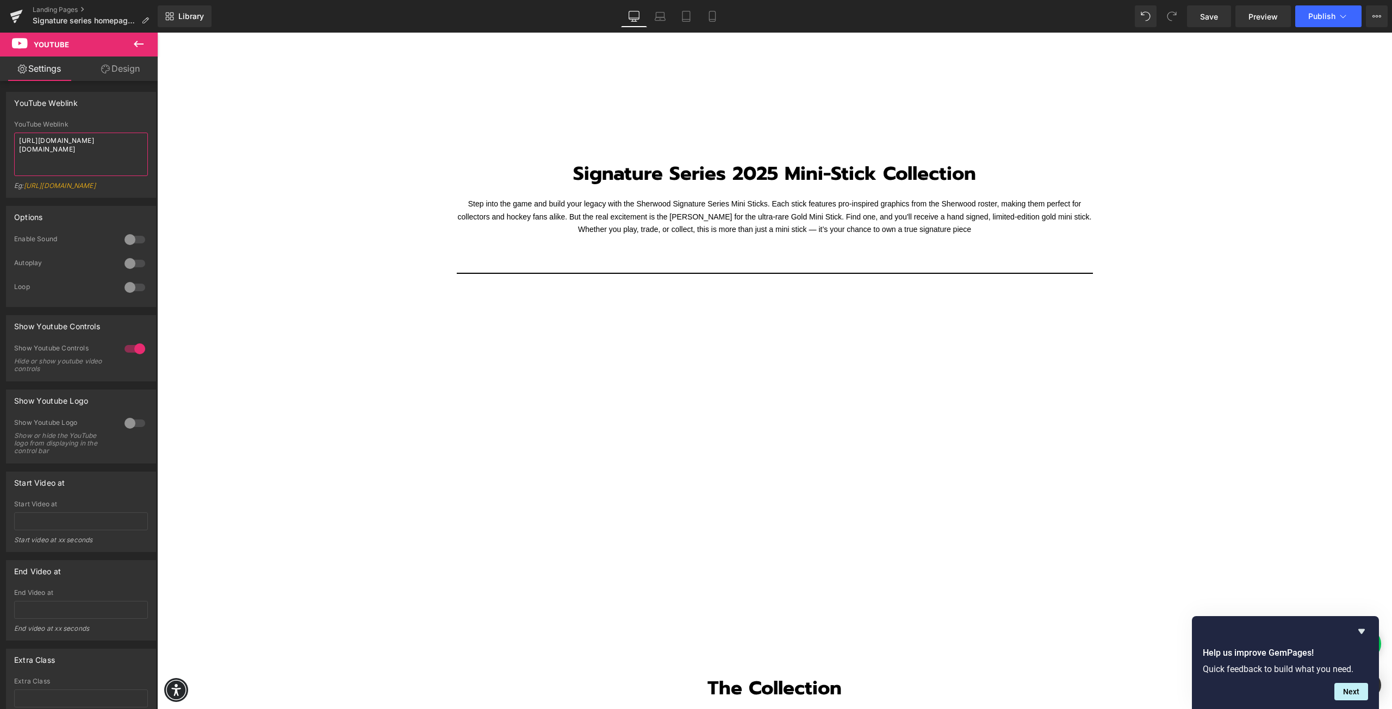
click at [14, 133] on div "[URL][DOMAIN_NAME][DOMAIN_NAME] YouTube Weblink [URL][DOMAIN_NAME][DOMAIN_NAME]…" at bounding box center [81, 159] width 149 height 77
paste textarea
type textarea "[URL][DOMAIN_NAME]"
click at [344, 196] on div "Text Block Image Row Separator Youtube Row Signature Series 2025 Mini-Stick Col…" at bounding box center [774, 564] width 1234 height 2273
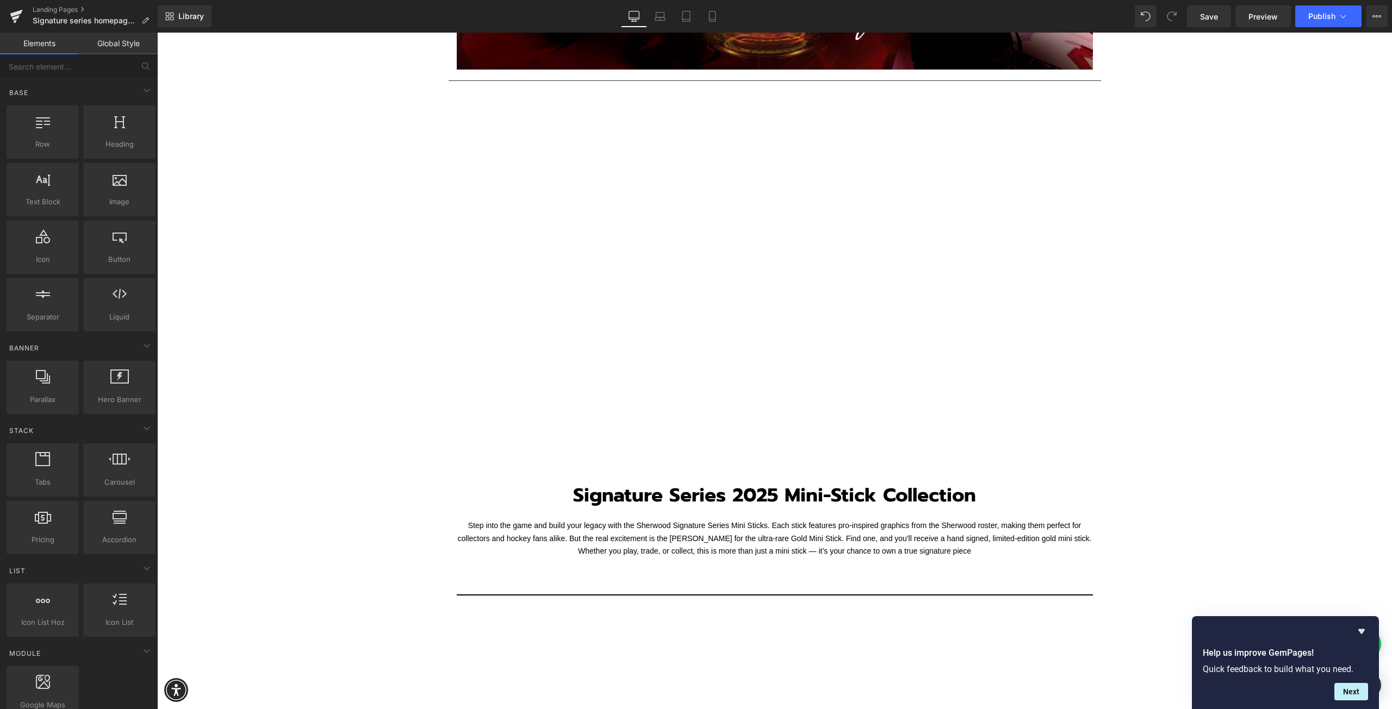
scroll to position [435, 0]
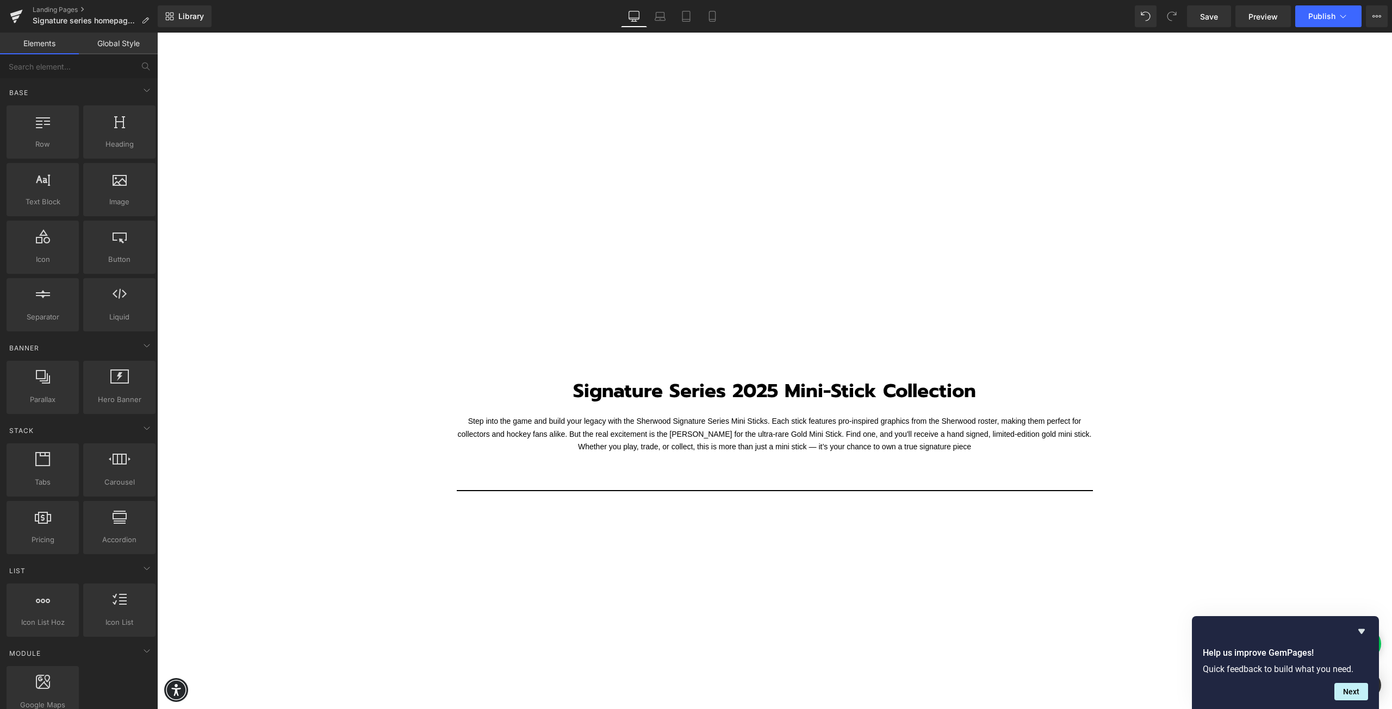
drag, startPoint x: 515, startPoint y: 394, endPoint x: 504, endPoint y: 400, distance: 12.9
click at [515, 394] on h1 "Signature Series 2025 Mini-Stick Collection" at bounding box center [774, 391] width 527 height 26
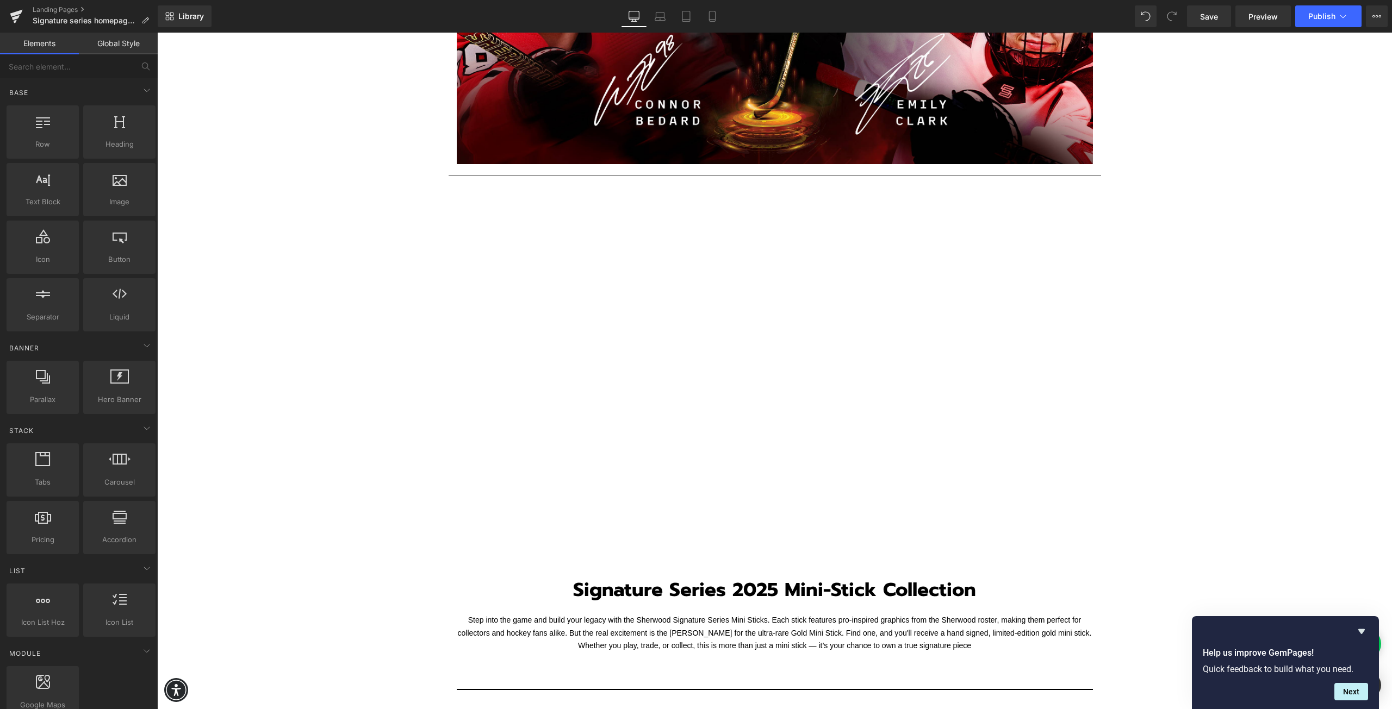
scroll to position [217, 0]
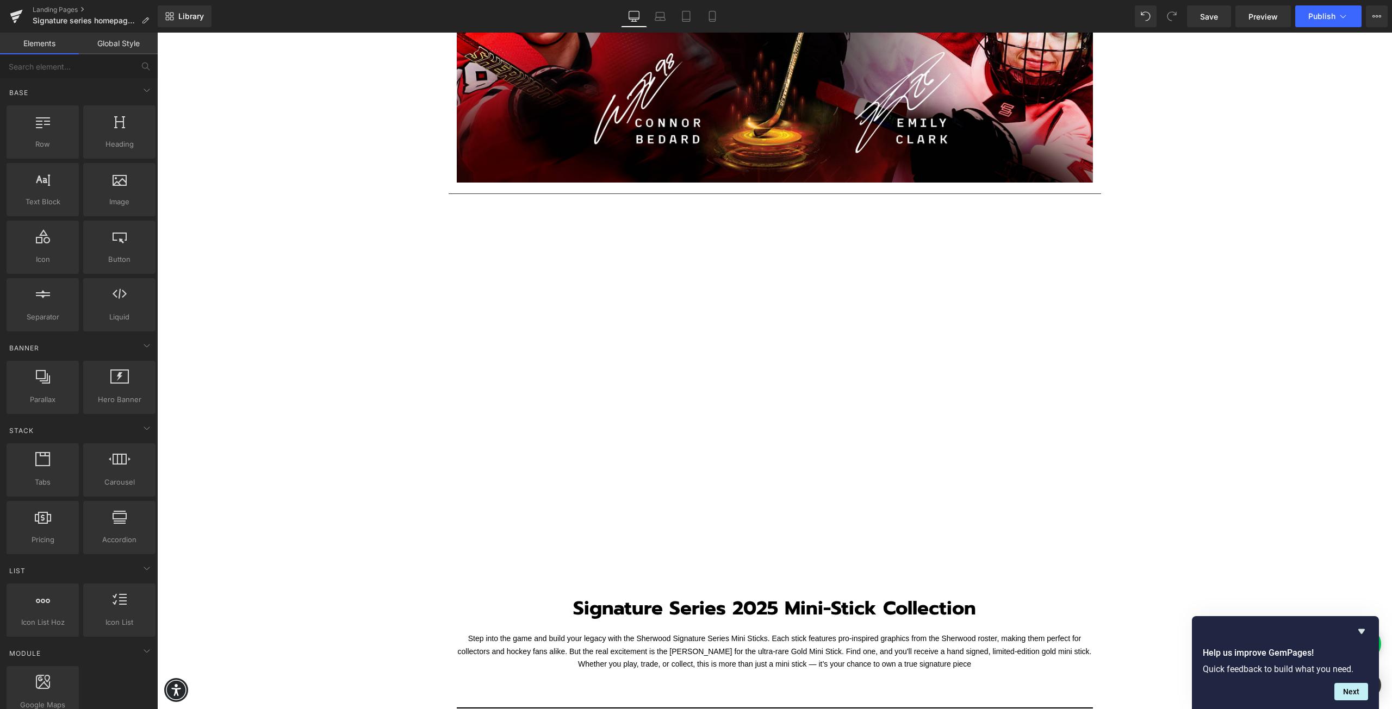
click at [459, 238] on div at bounding box center [775, 395] width 636 height 358
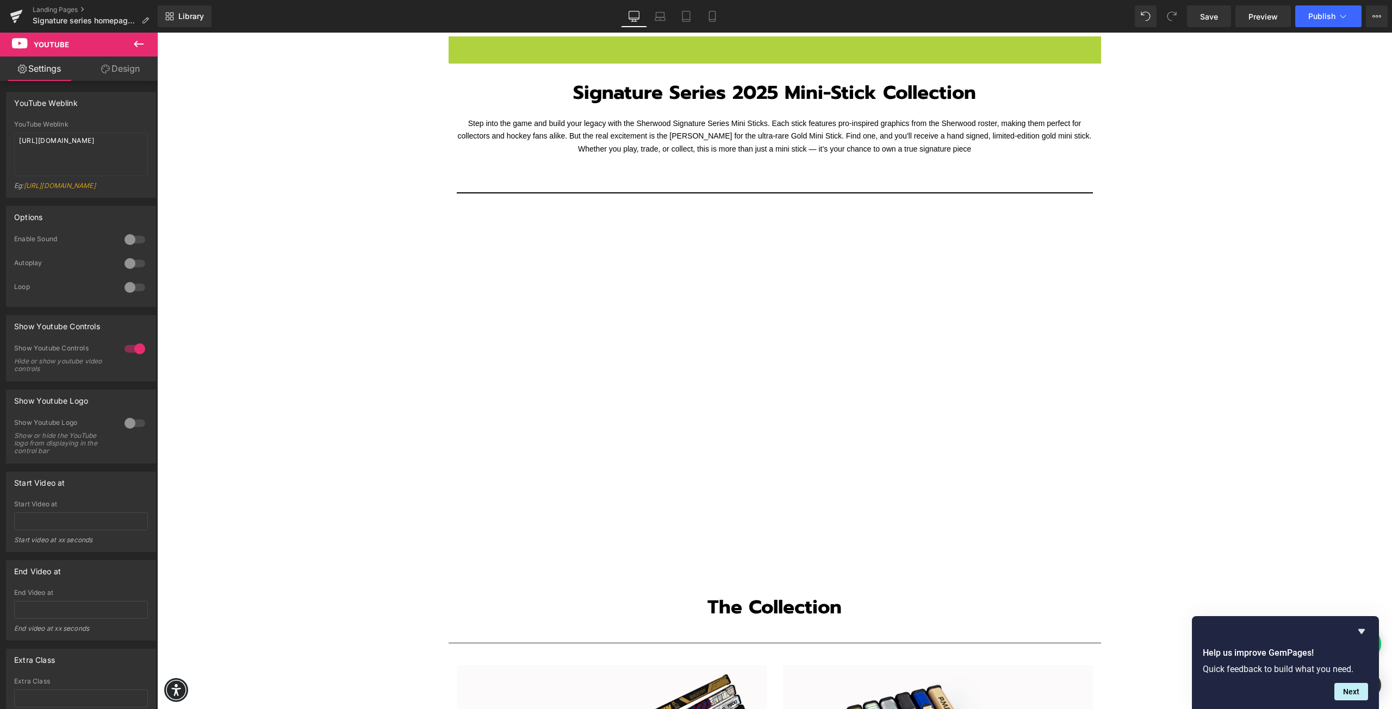
scroll to position [315, 0]
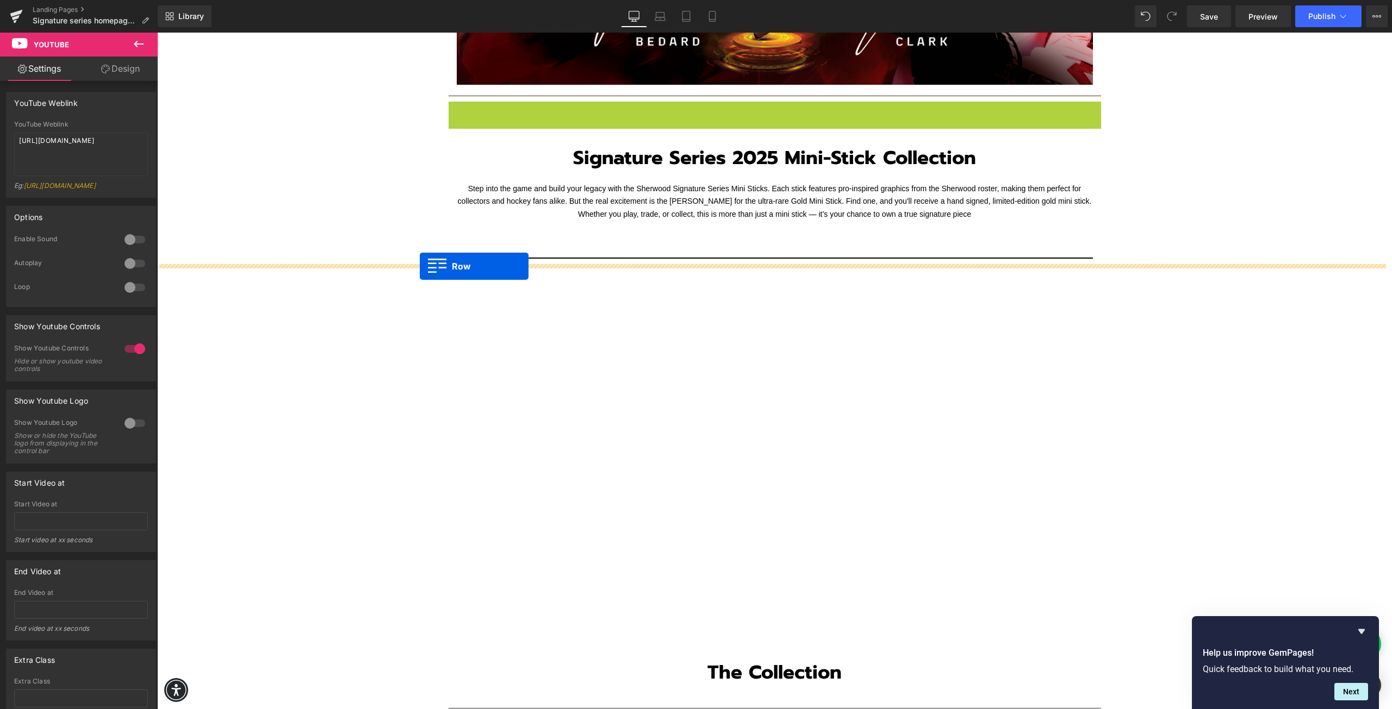
drag, startPoint x: 450, startPoint y: 43, endPoint x: 420, endPoint y: 266, distance: 224.9
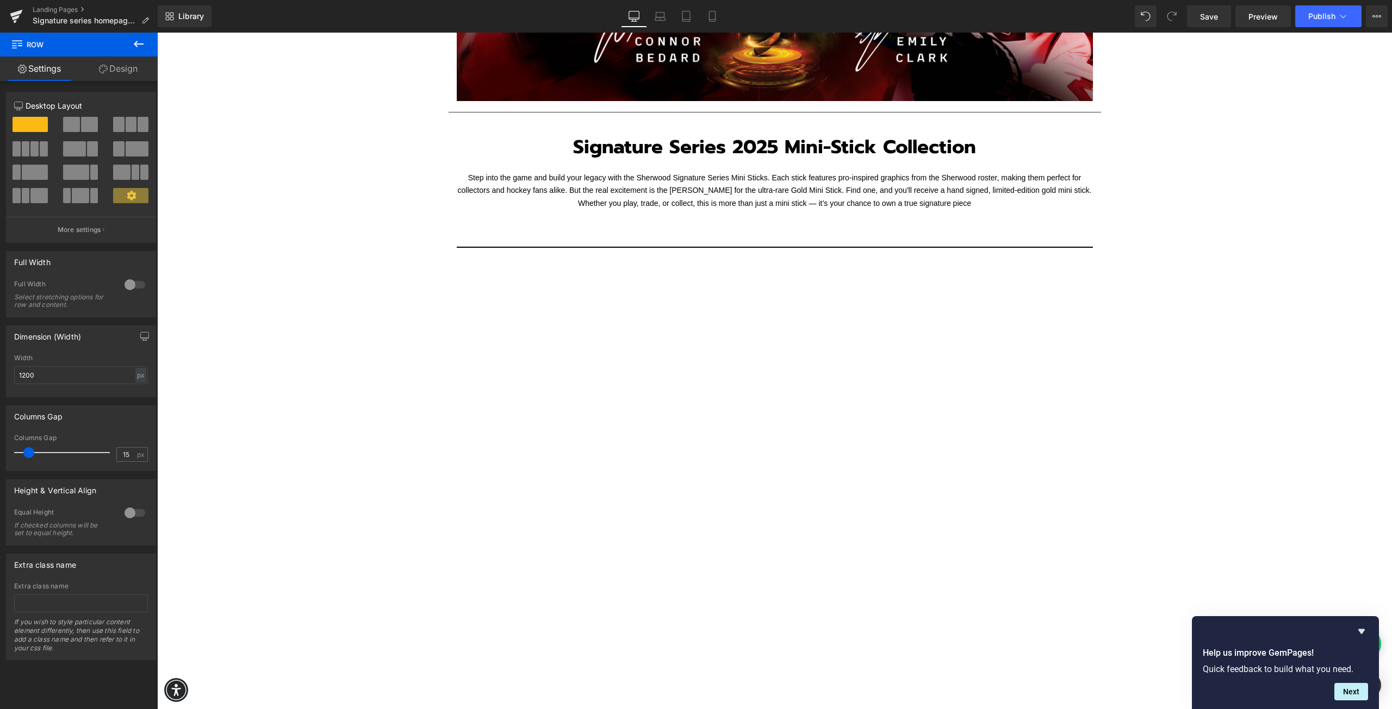
scroll to position [272, 0]
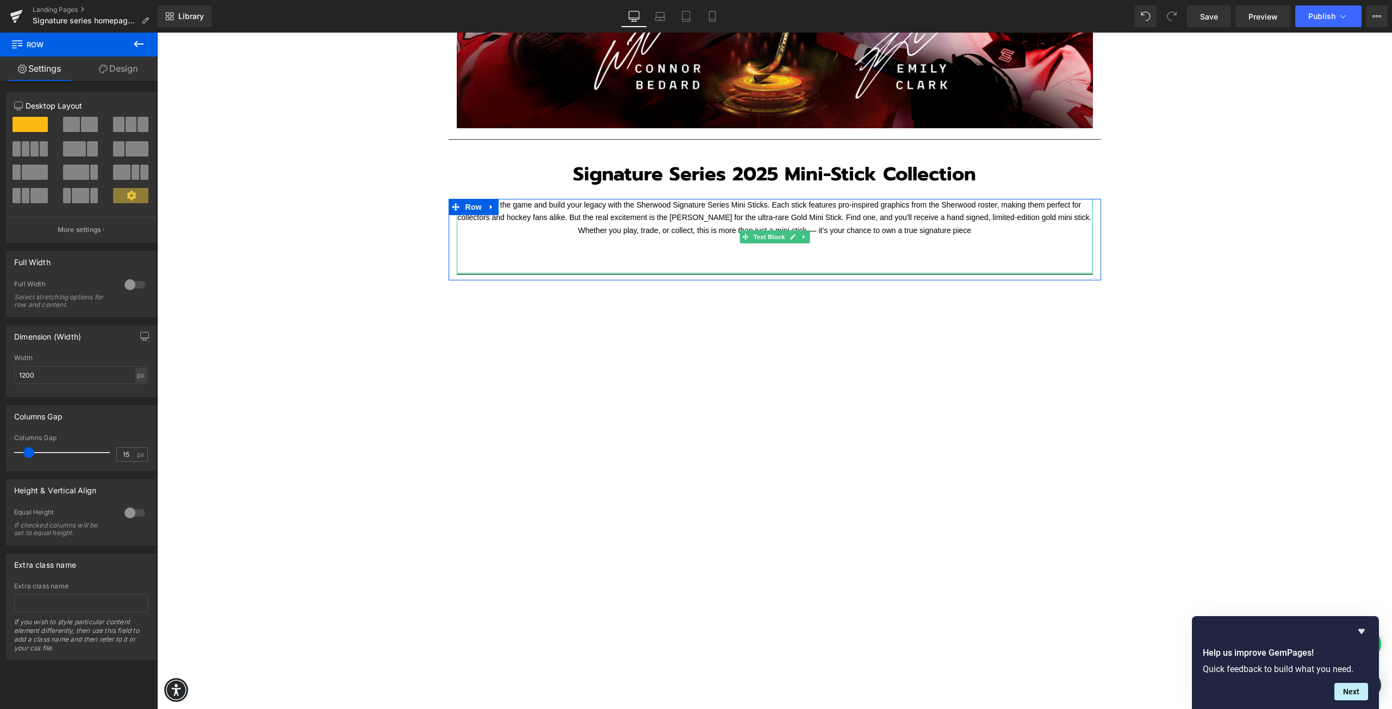
click at [510, 272] on div at bounding box center [775, 273] width 636 height 3
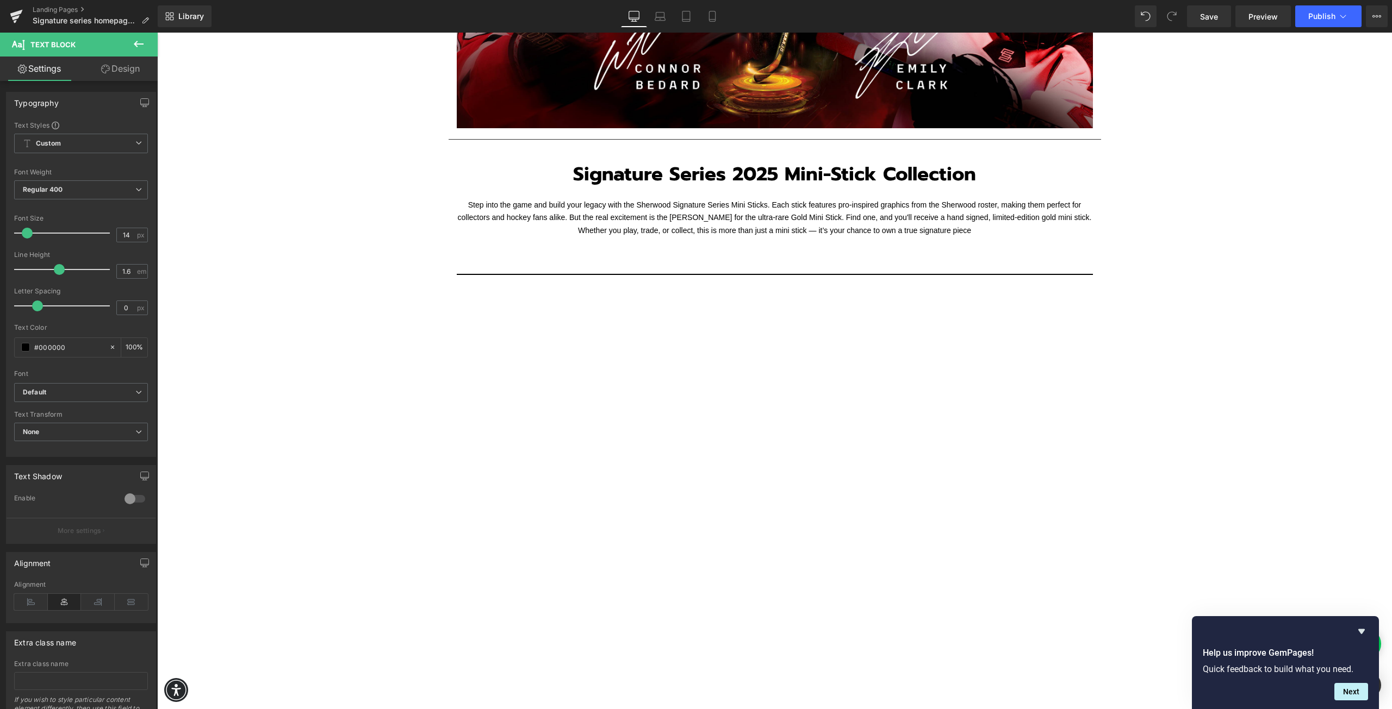
click at [139, 49] on icon at bounding box center [138, 44] width 13 height 13
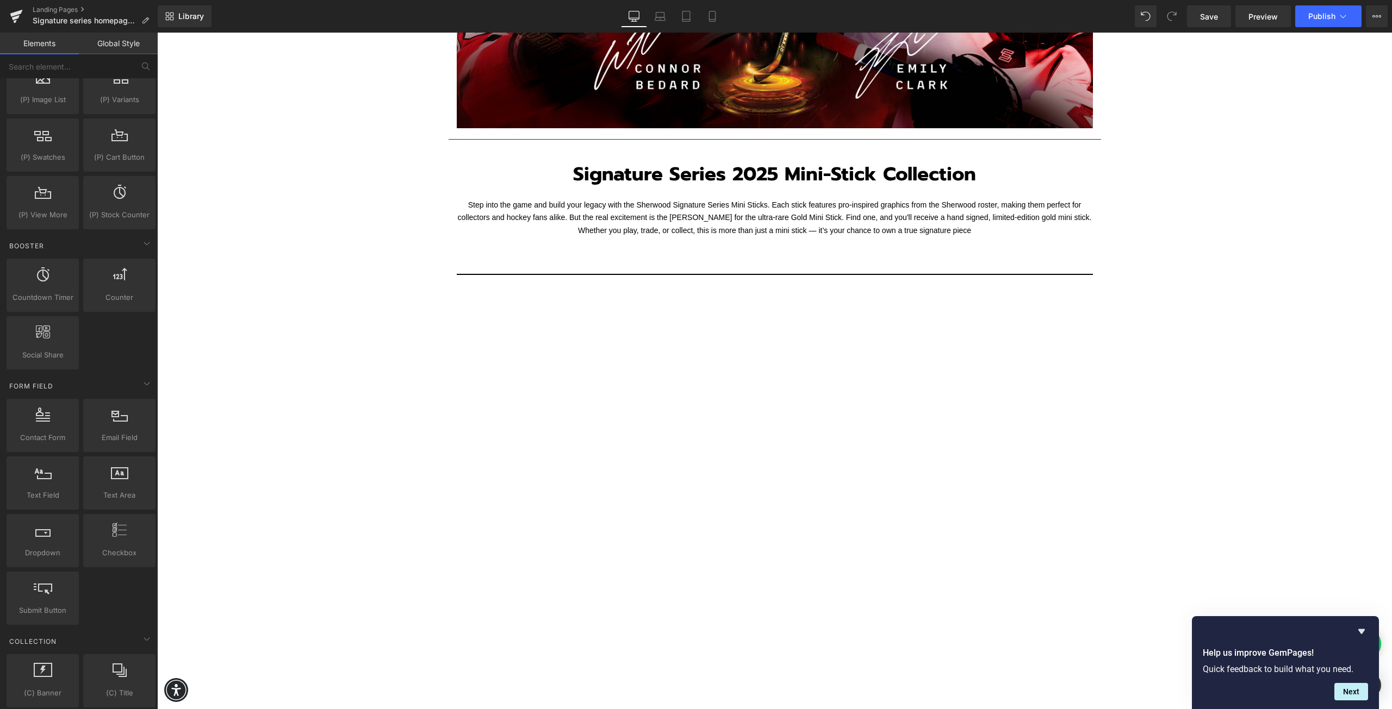
scroll to position [1196, 0]
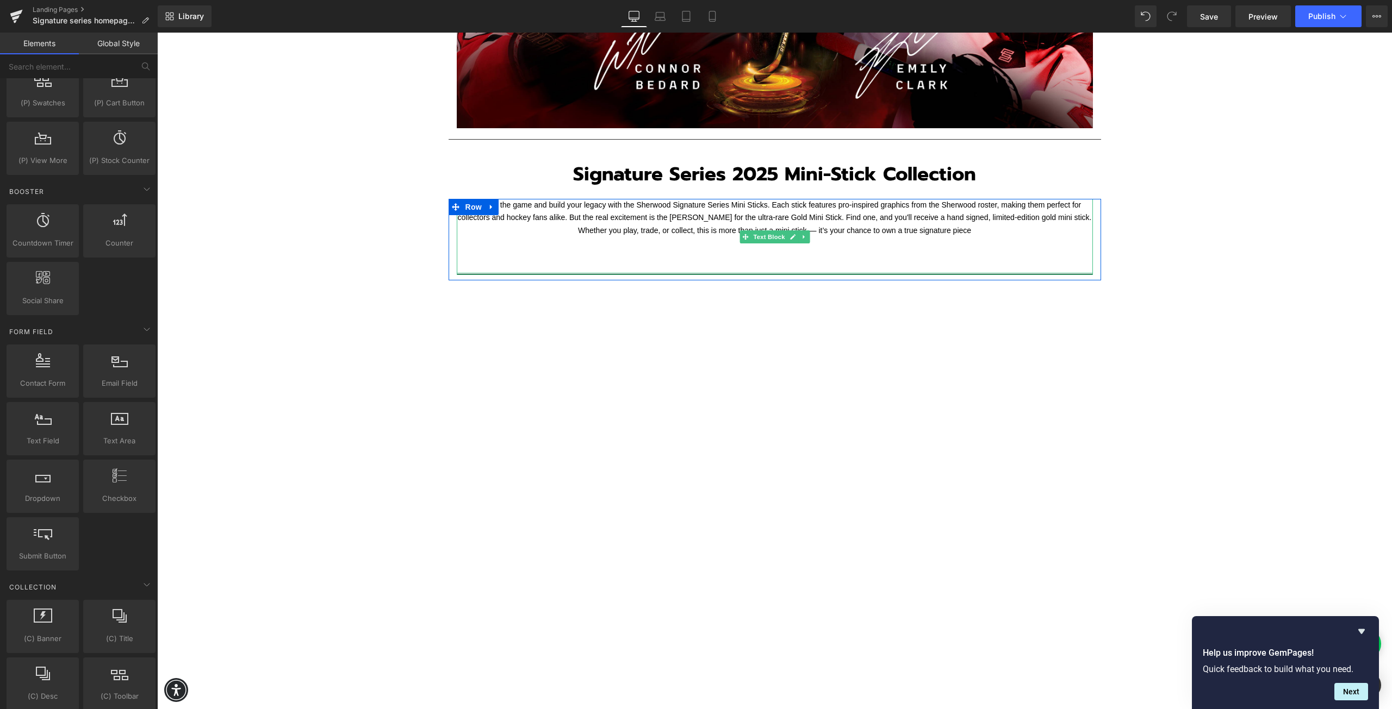
click at [540, 272] on div at bounding box center [775, 273] width 636 height 3
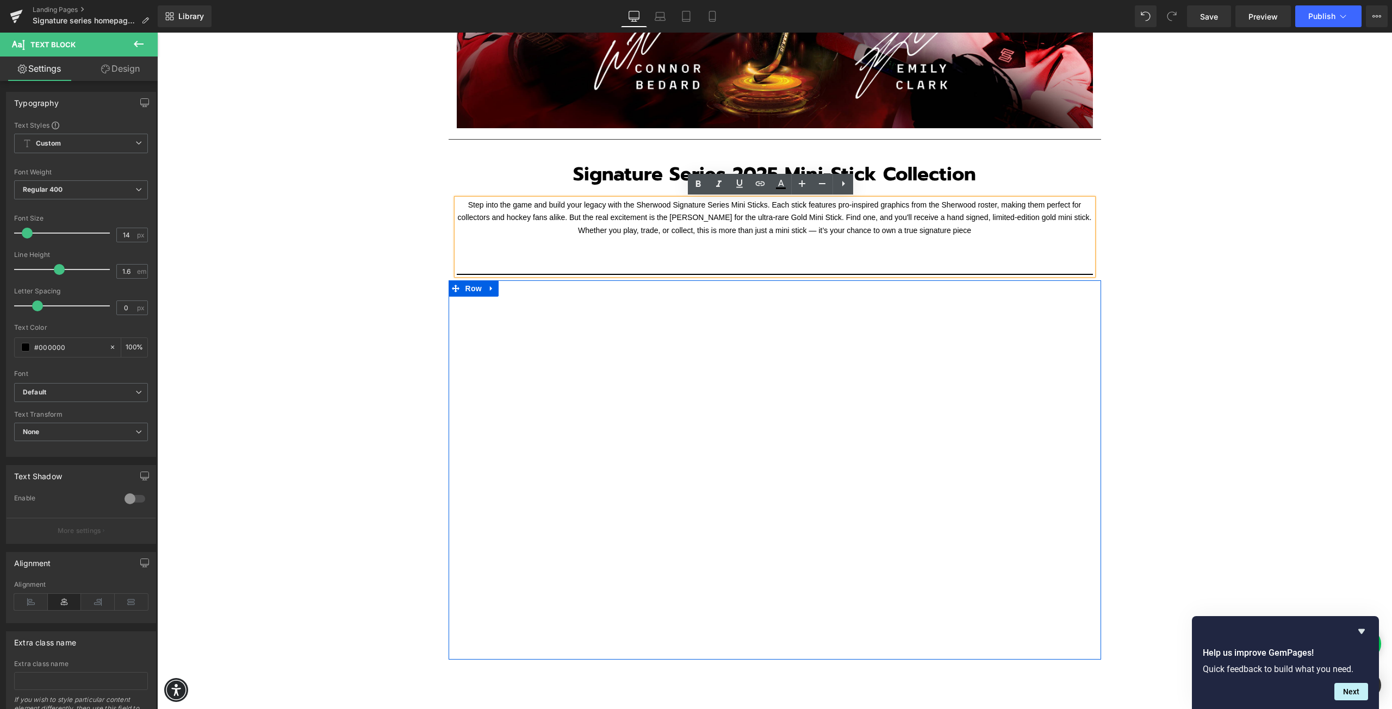
drag, startPoint x: 539, startPoint y: 274, endPoint x: 542, endPoint y: 300, distance: 26.4
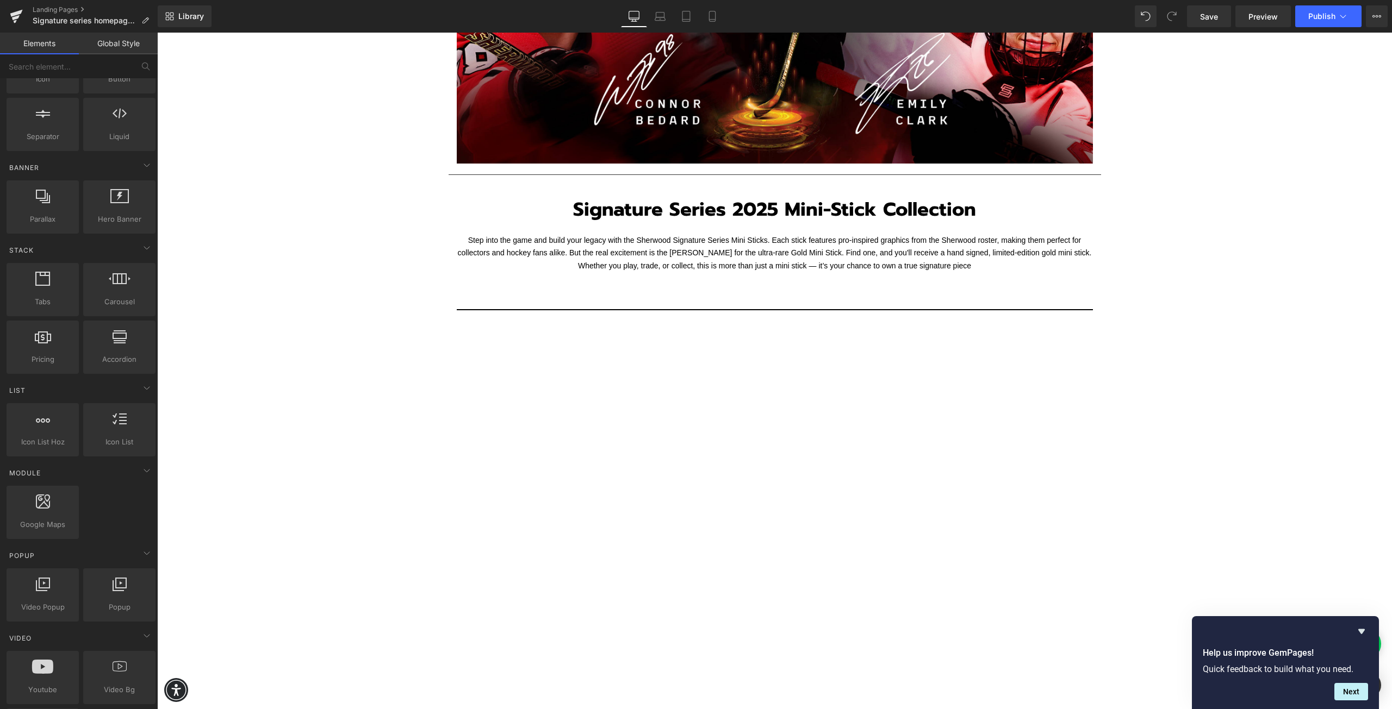
scroll to position [217, 0]
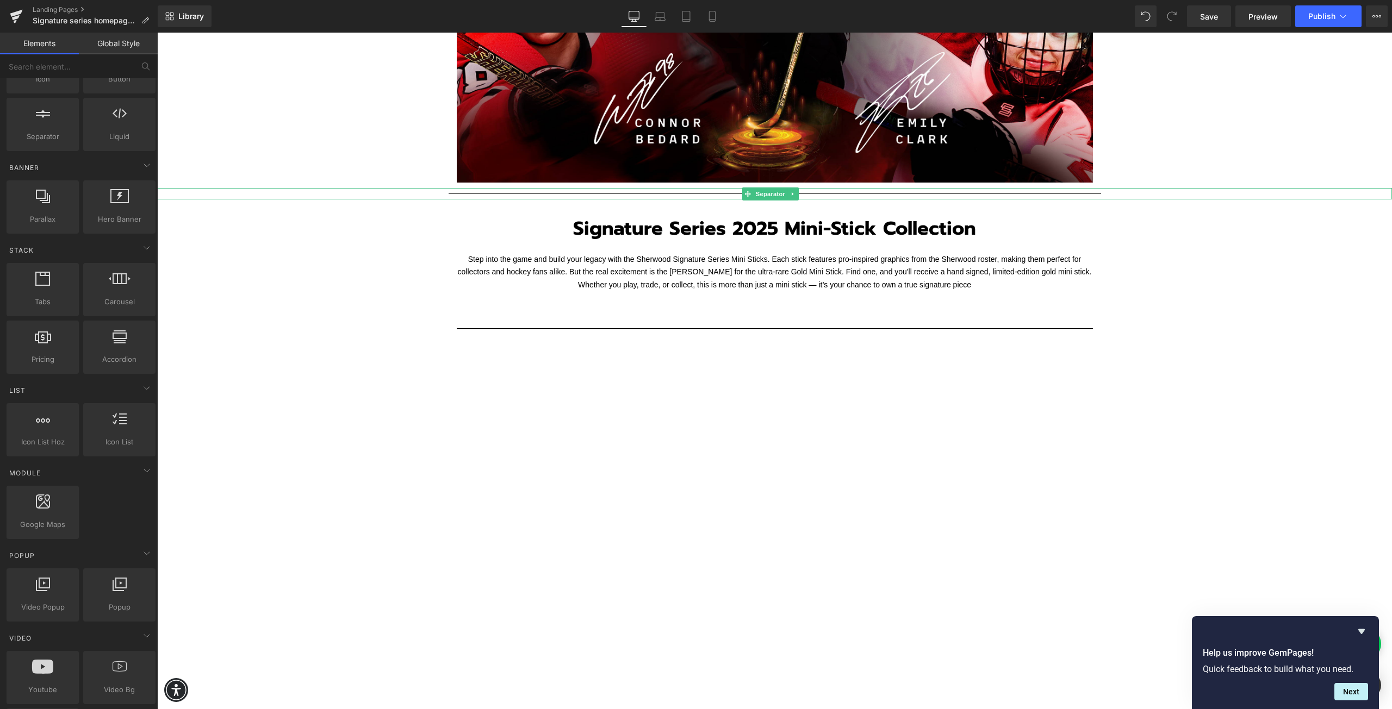
click at [537, 195] on hr at bounding box center [774, 197] width 652 height 6
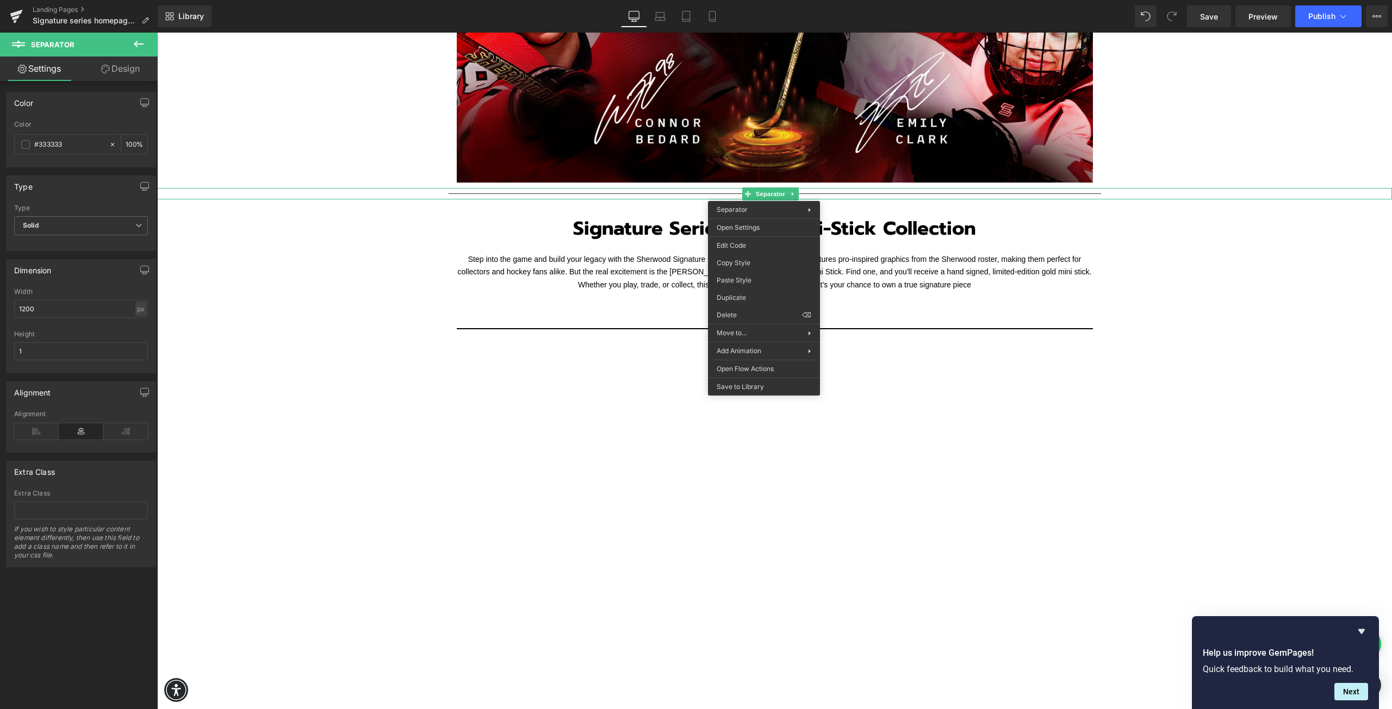
click at [139, 42] on icon at bounding box center [138, 44] width 13 height 13
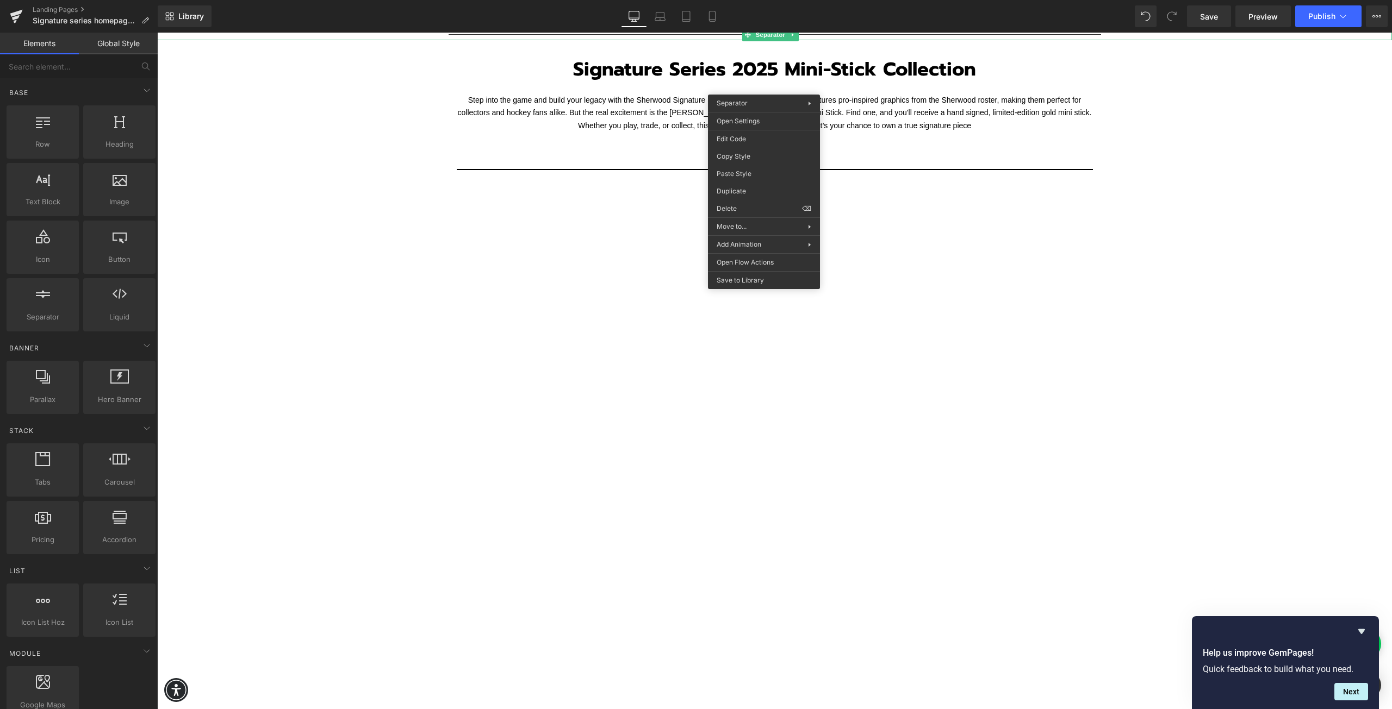
scroll to position [489, 0]
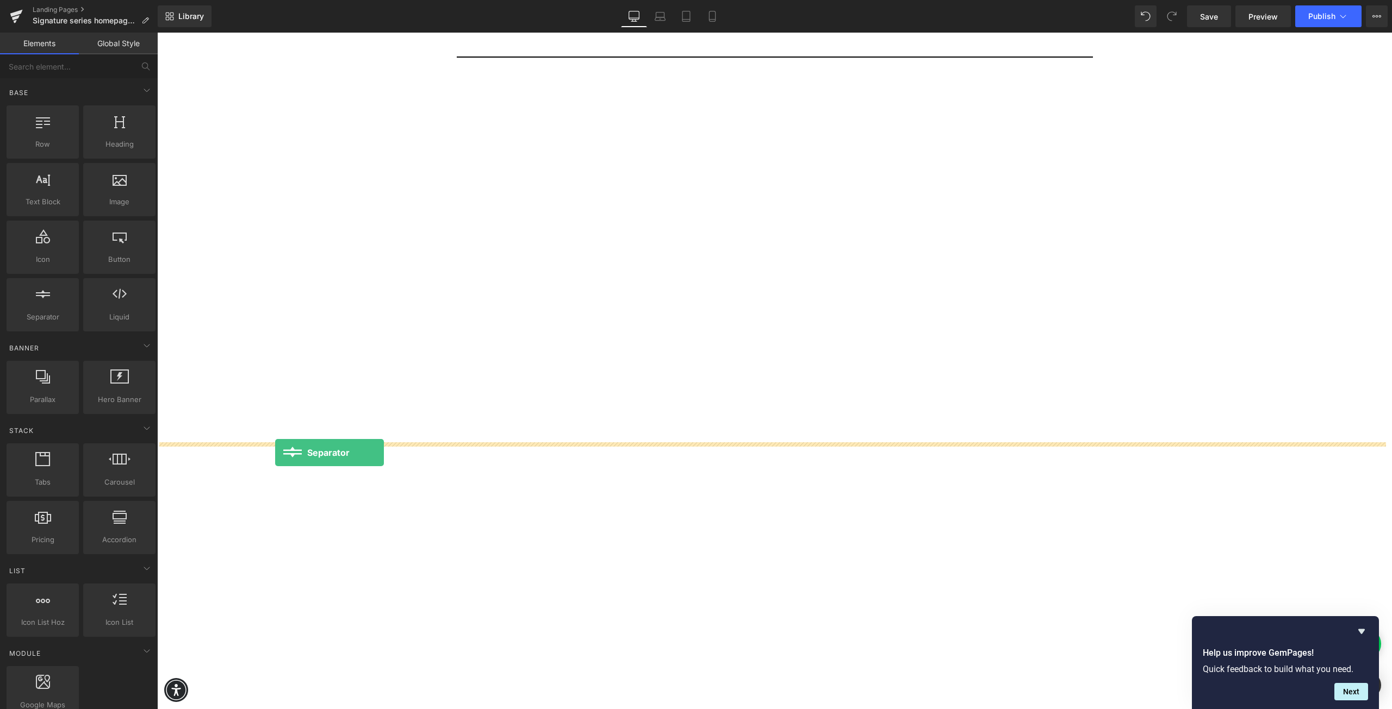
drag, startPoint x: 202, startPoint y: 337, endPoint x: 275, endPoint y: 453, distance: 136.8
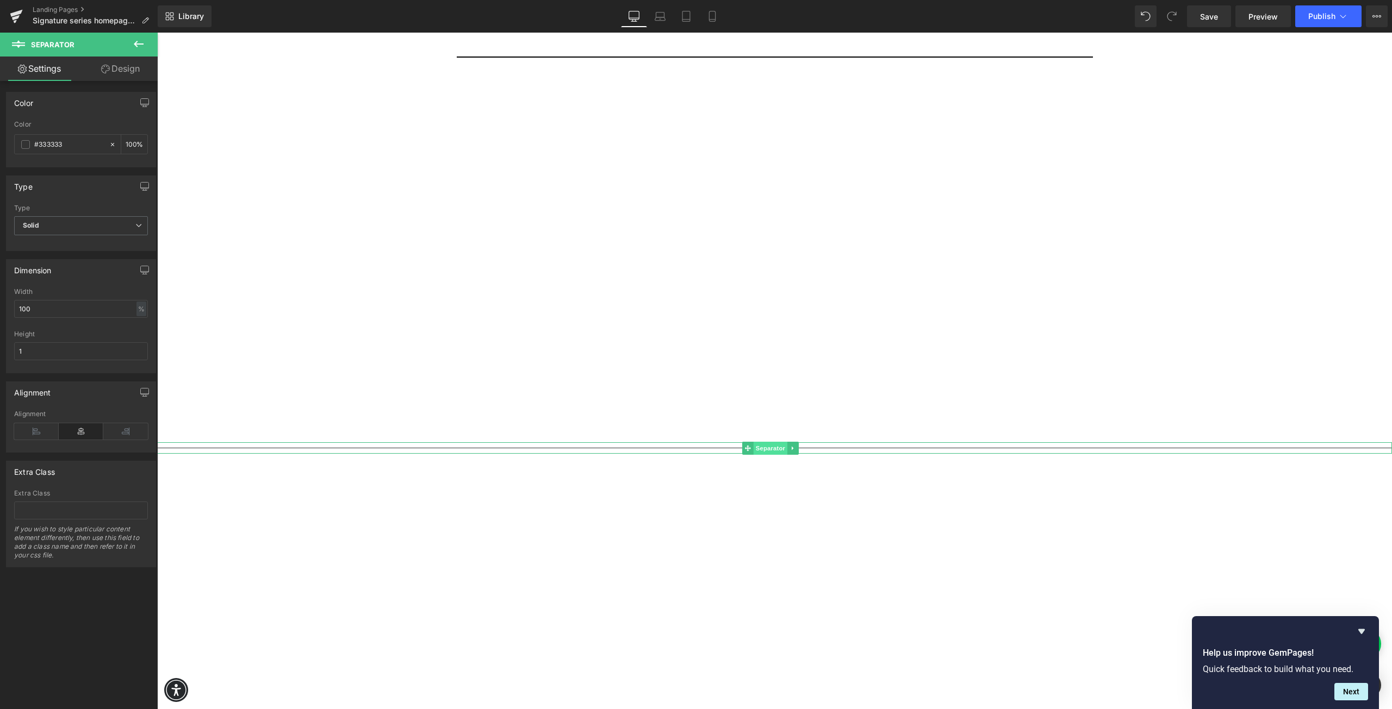
click at [757, 448] on span "Separator" at bounding box center [770, 448] width 34 height 13
click at [83, 226] on span "Solid" at bounding box center [81, 225] width 134 height 19
click at [73, 260] on li "Dashed" at bounding box center [78, 261] width 129 height 16
click at [74, 229] on span "Dashed" at bounding box center [81, 225] width 134 height 19
click at [66, 275] on li "Dotted" at bounding box center [78, 278] width 129 height 16
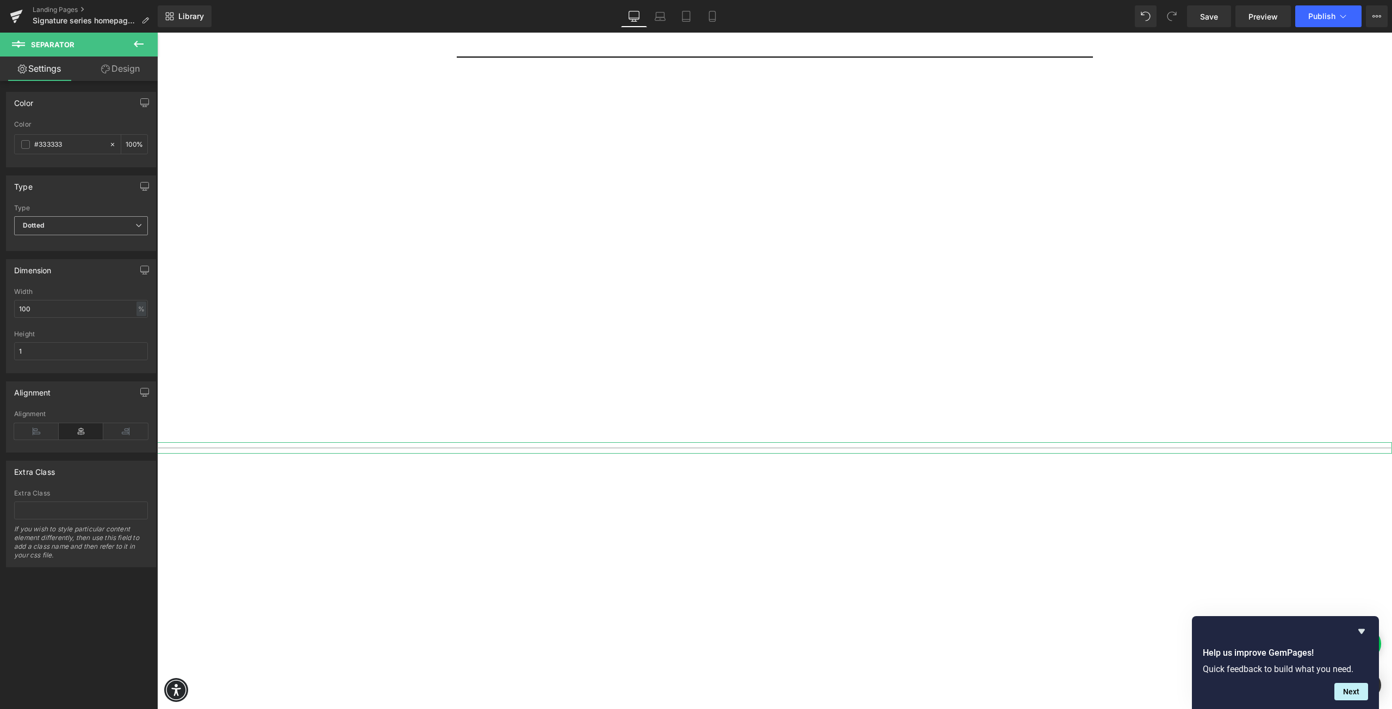
click at [74, 230] on span "Dotted" at bounding box center [81, 225] width 134 height 19
click at [62, 251] on li "Solid" at bounding box center [78, 245] width 129 height 16
click at [46, 353] on input "1" at bounding box center [81, 351] width 134 height 18
type input "5"
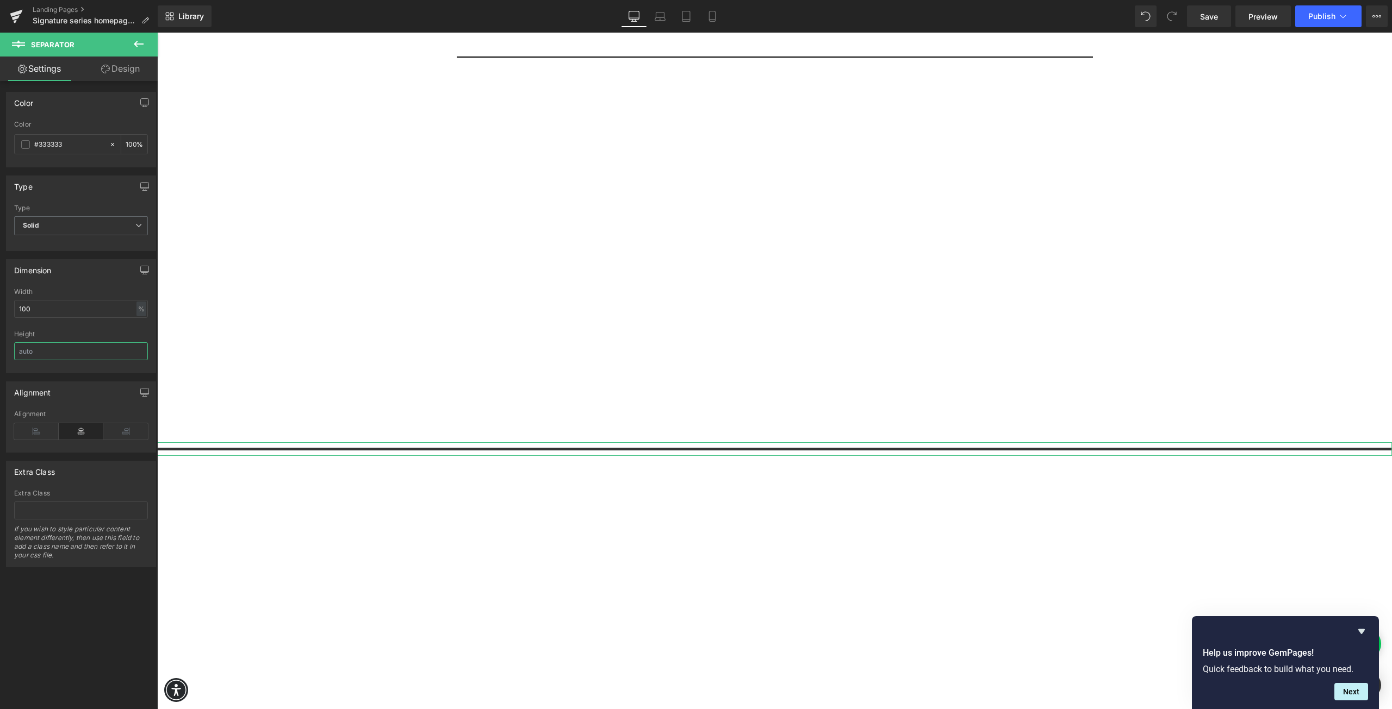
type input "1"
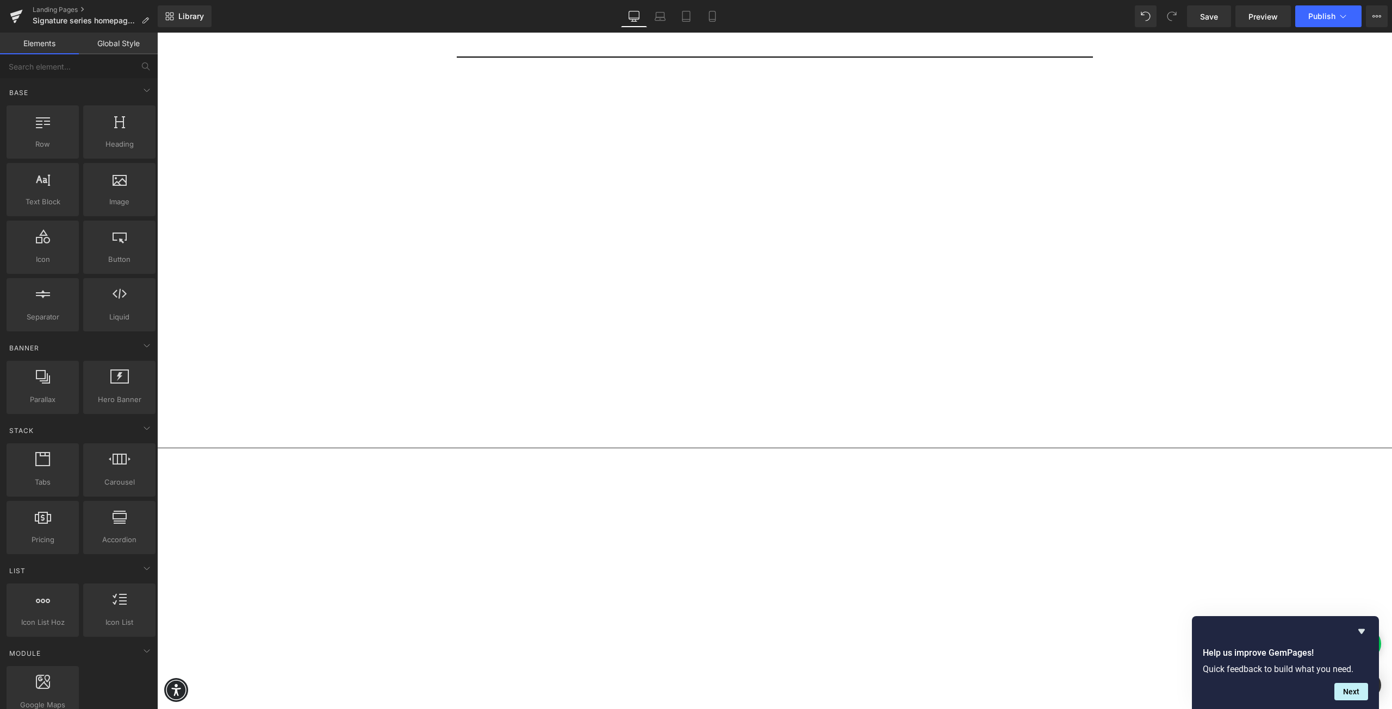
click at [300, 450] on hr at bounding box center [774, 451] width 1234 height 6
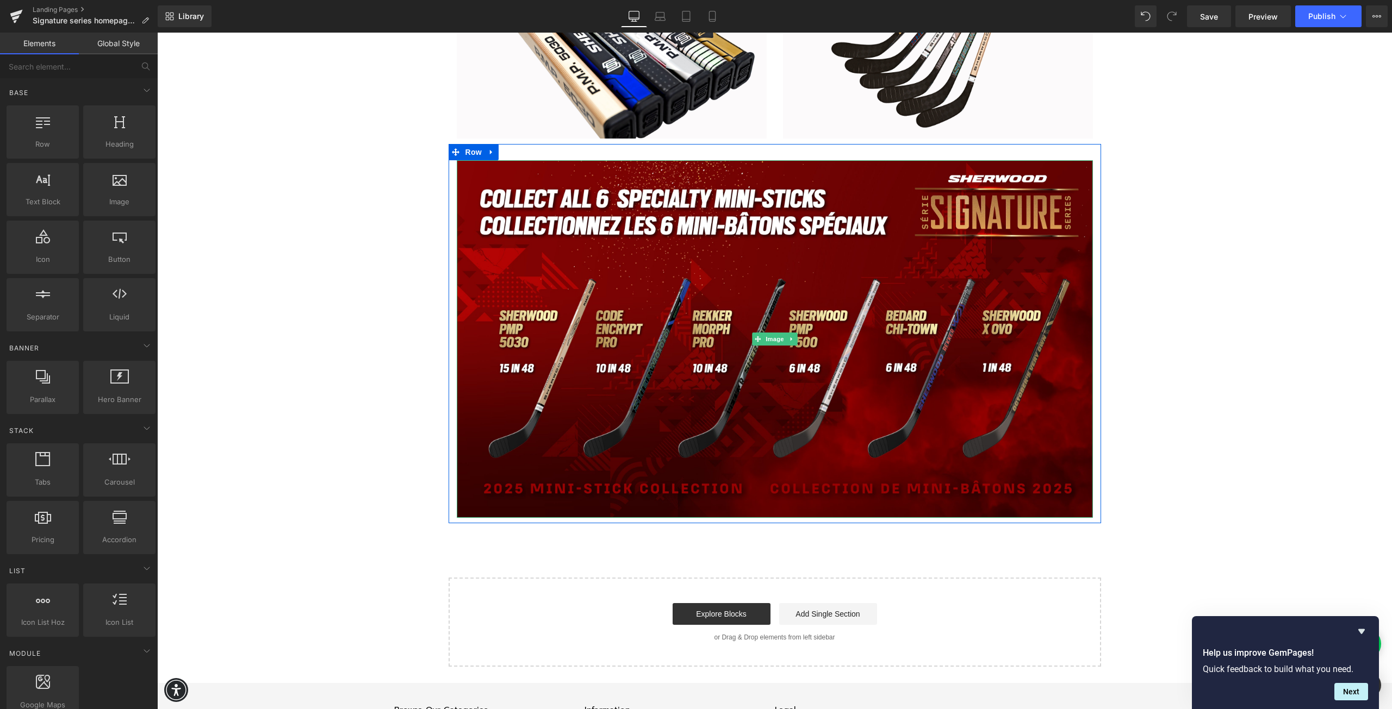
scroll to position [1685, 0]
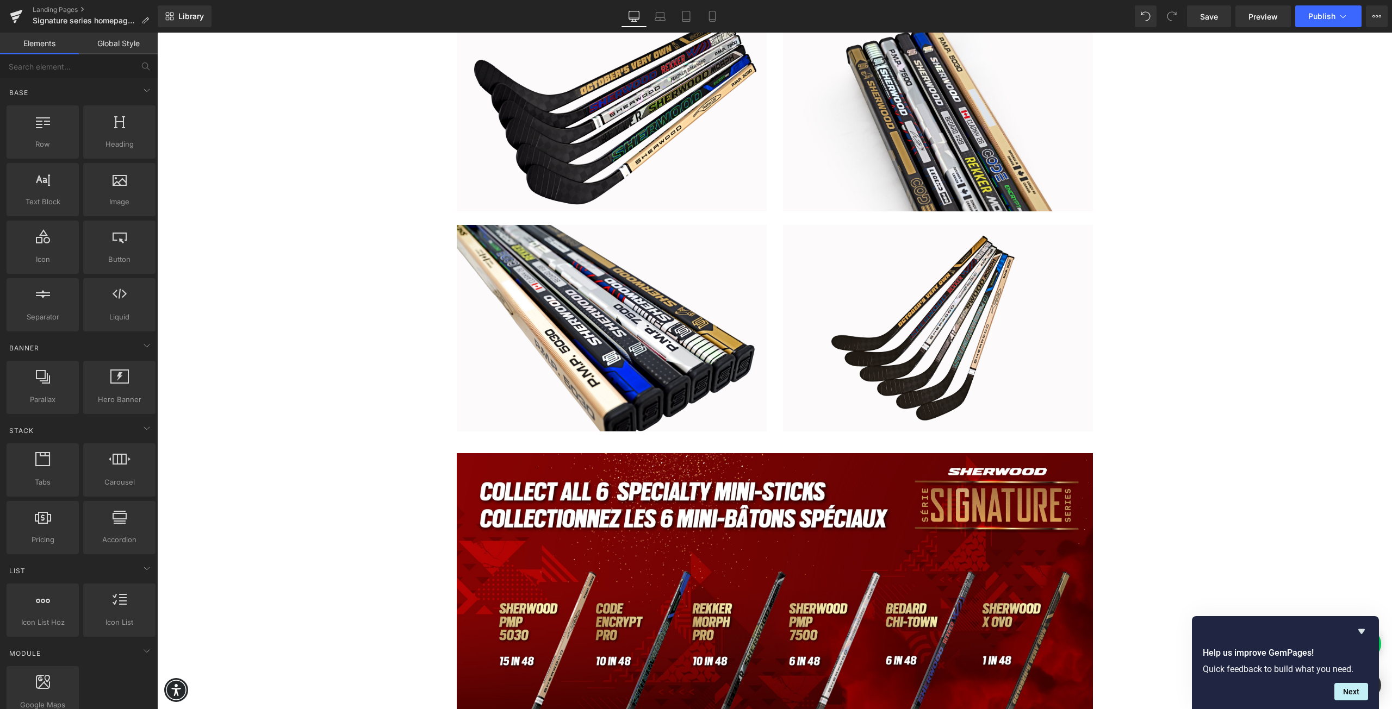
scroll to position [1522, 0]
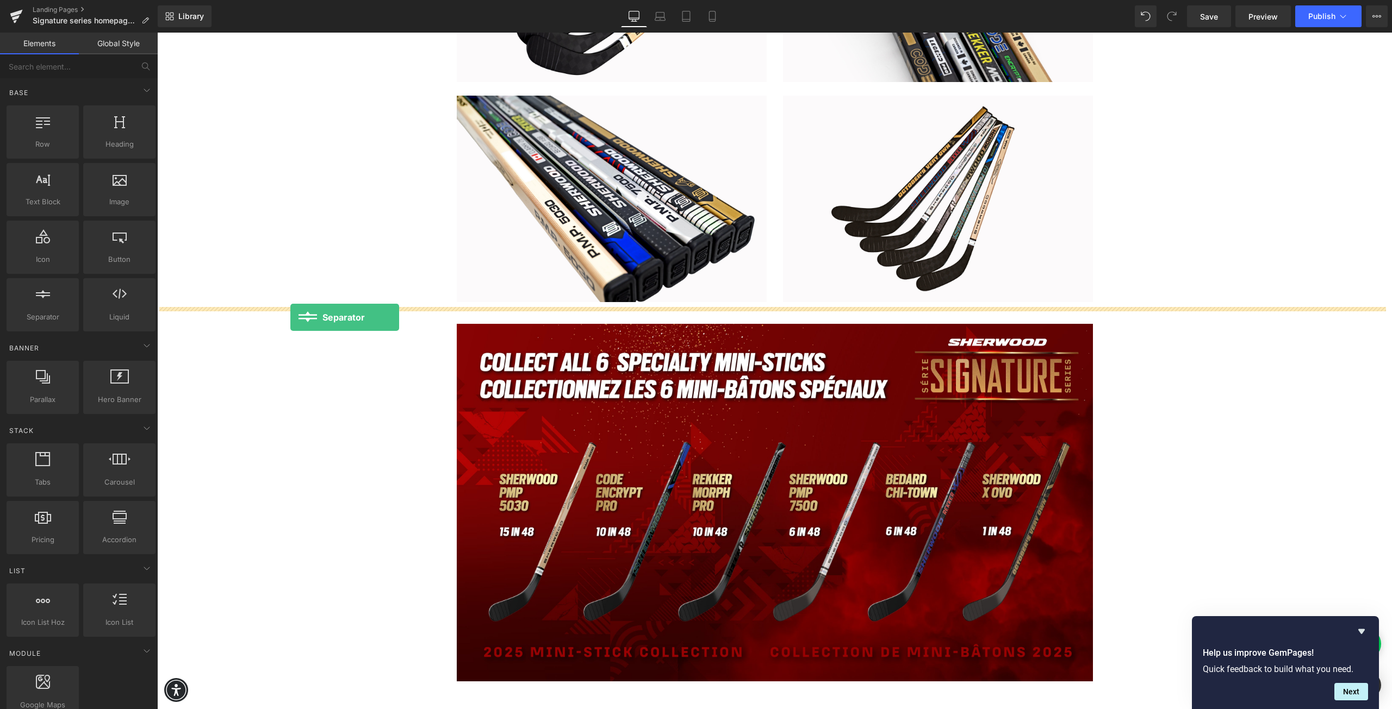
drag, startPoint x: 215, startPoint y: 344, endPoint x: 290, endPoint y: 317, distance: 79.9
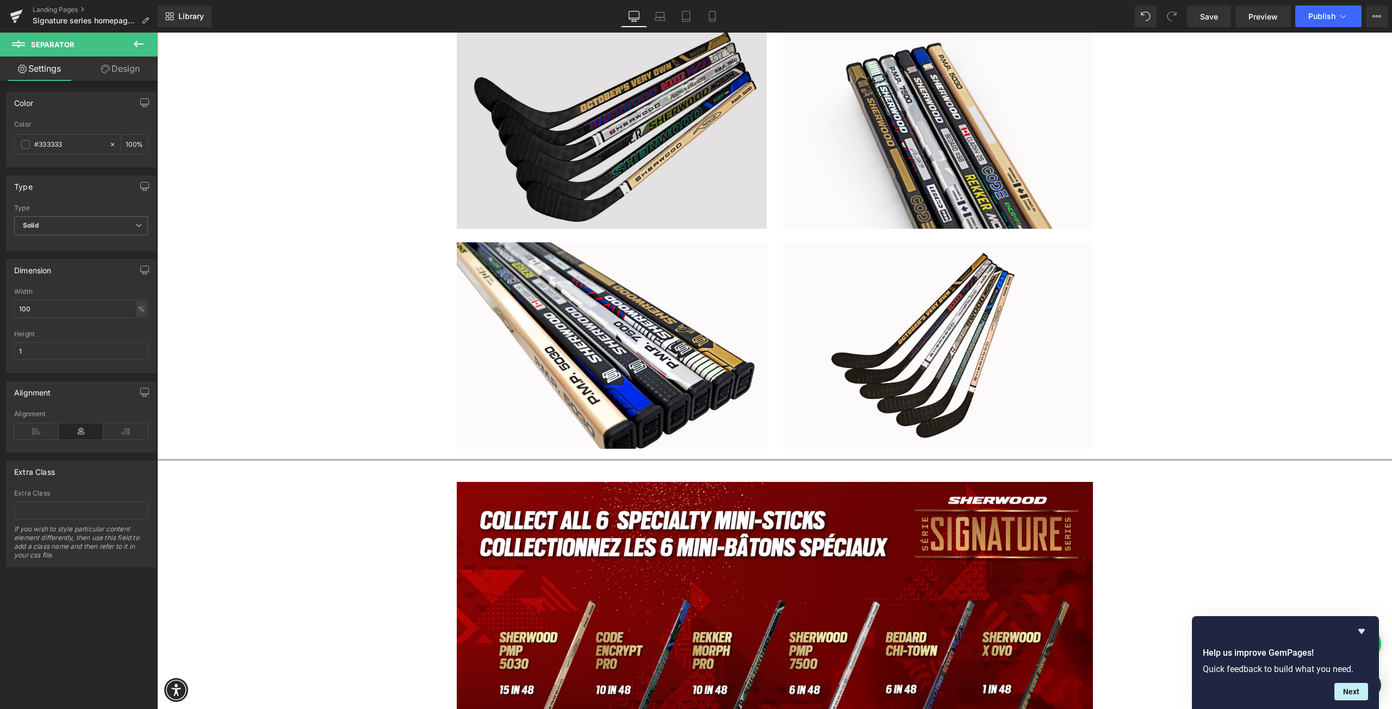
scroll to position [1196, 0]
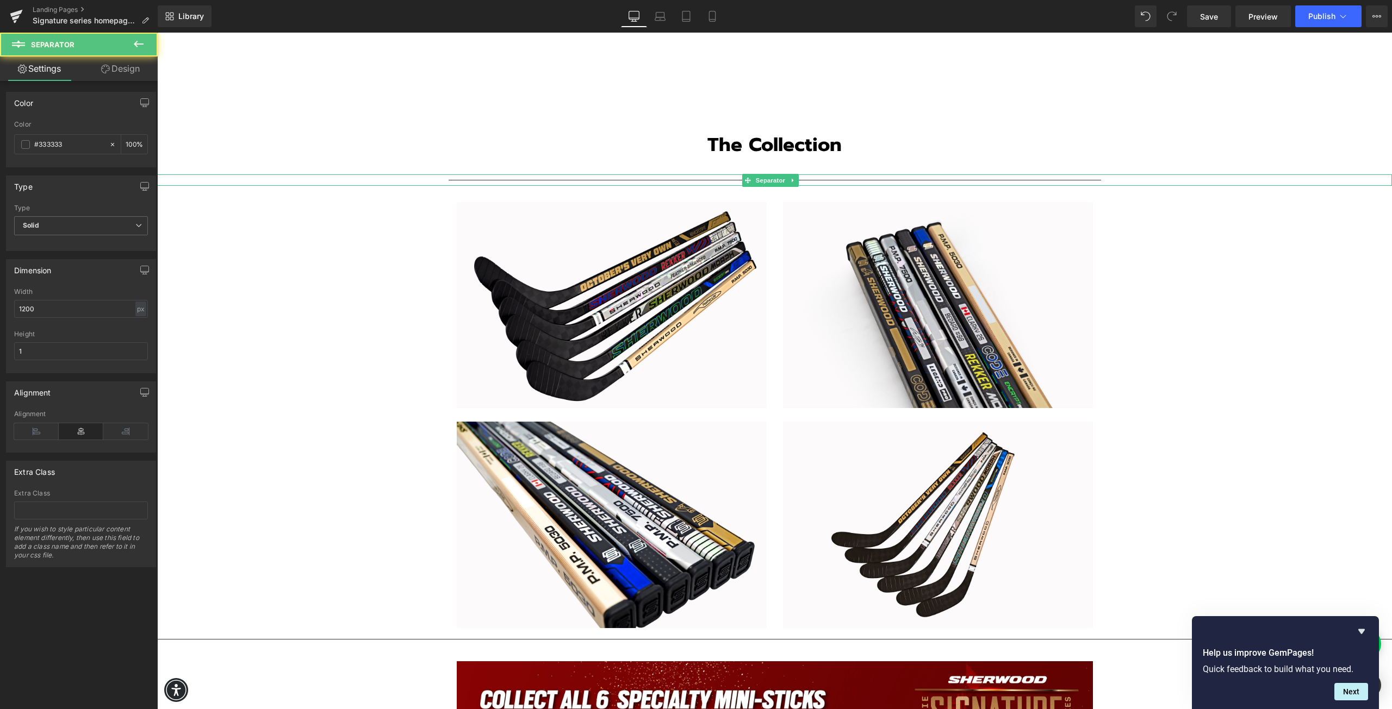
click at [558, 181] on hr at bounding box center [774, 183] width 652 height 6
click at [521, 180] on hr at bounding box center [774, 183] width 652 height 6
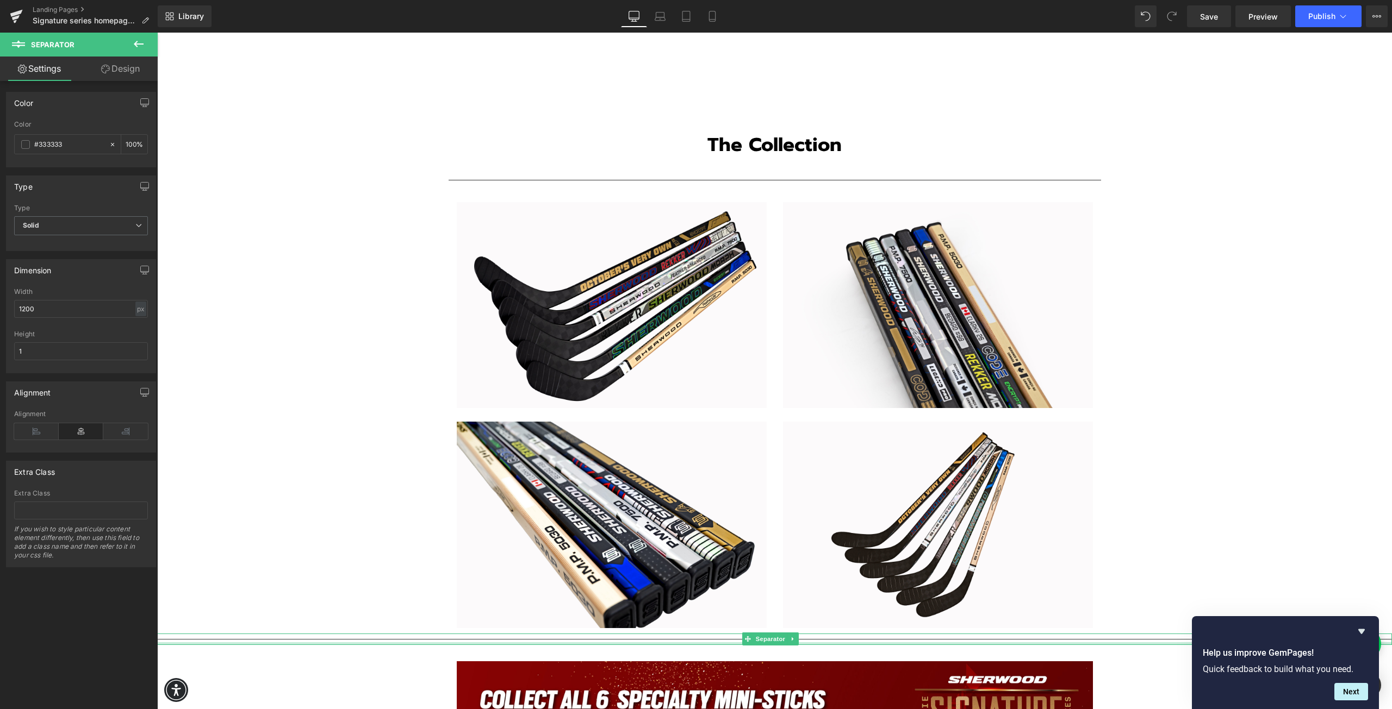
click at [513, 643] on div at bounding box center [774, 644] width 1234 height 3
click at [136, 308] on div "%" at bounding box center [141, 309] width 10 height 15
click at [134, 340] on li "px" at bounding box center [141, 342] width 14 height 16
drag, startPoint x: 45, startPoint y: 309, endPoint x: 11, endPoint y: 308, distance: 33.2
click at [11, 308] on div "2256px Width 2256 px % px 1px Height 1" at bounding box center [81, 330] width 149 height 85
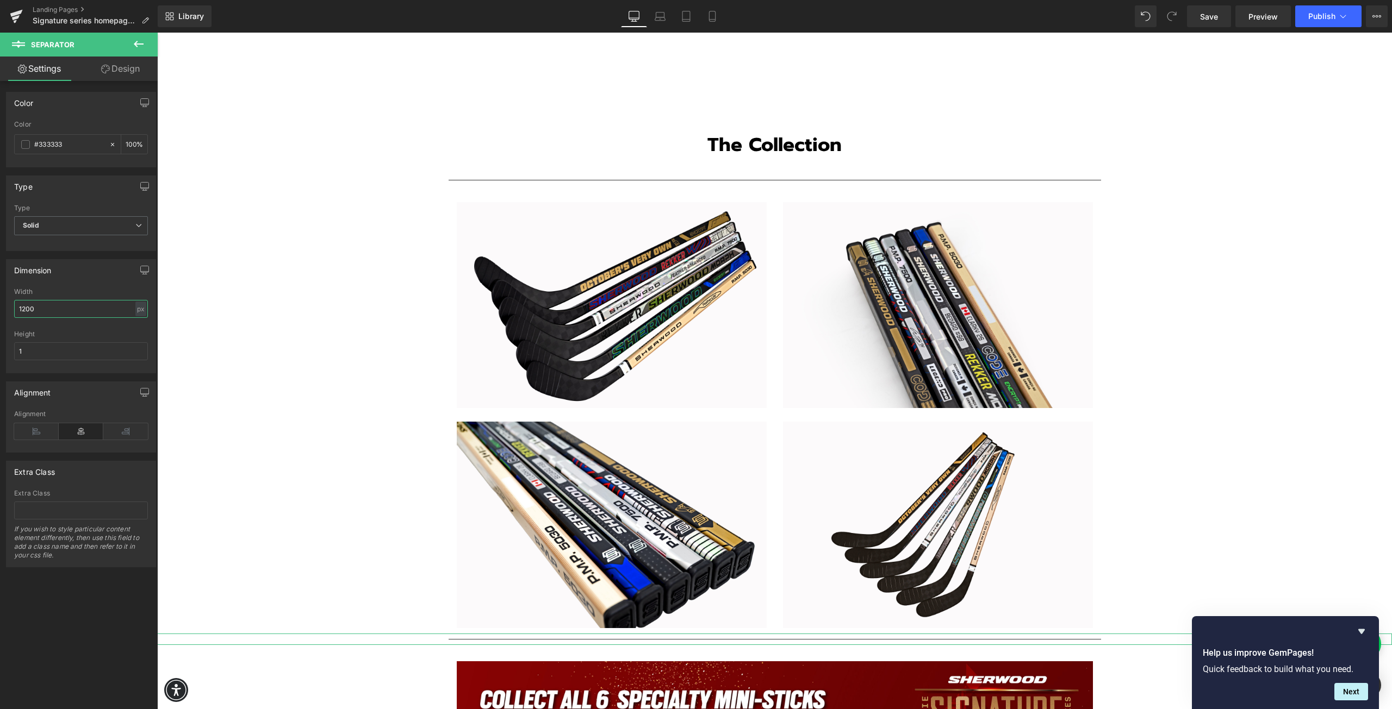
type input "1200"
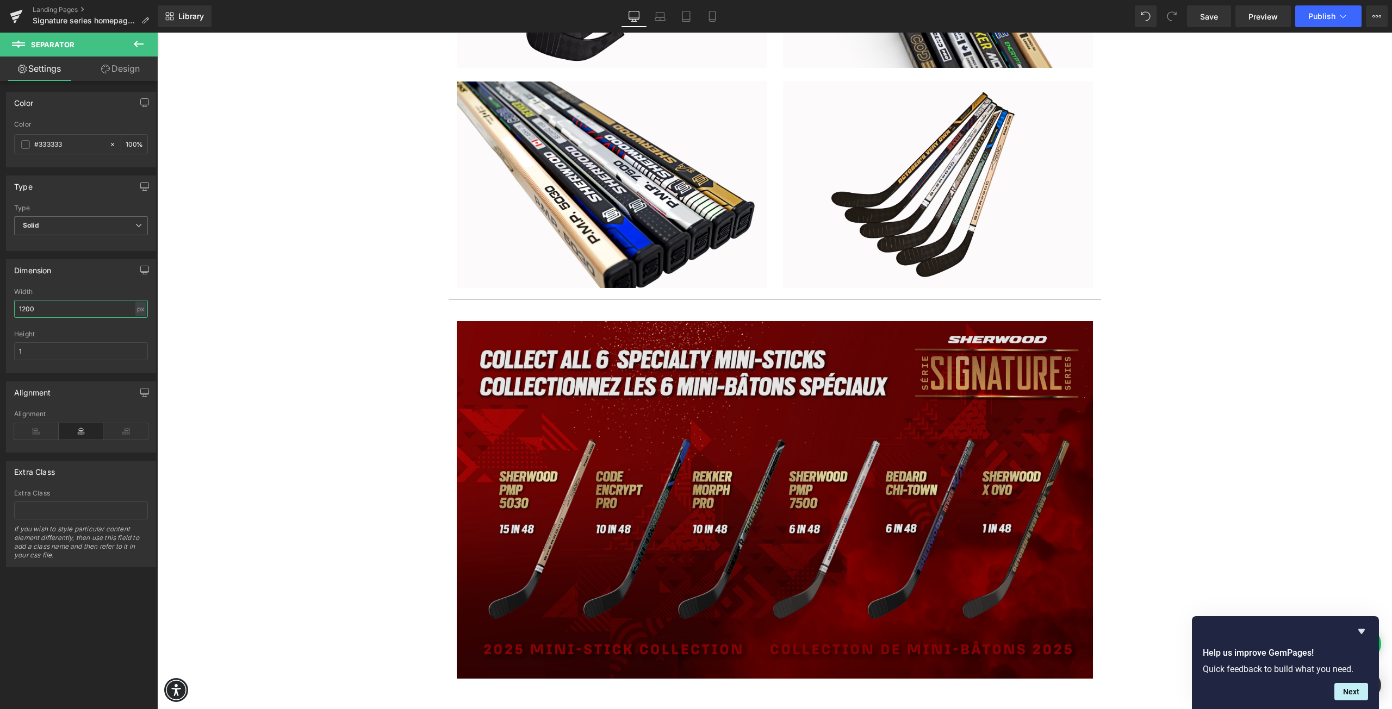
scroll to position [1522, 0]
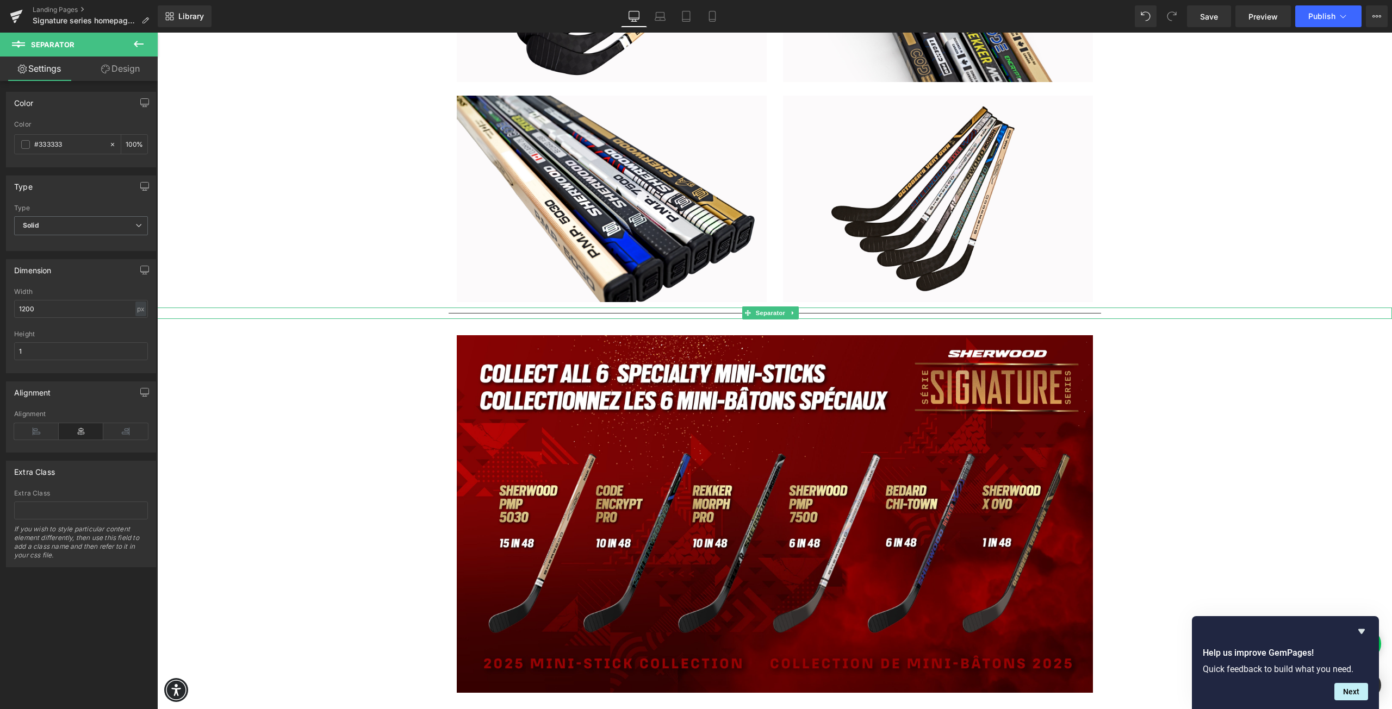
click at [999, 314] on hr at bounding box center [774, 316] width 652 height 6
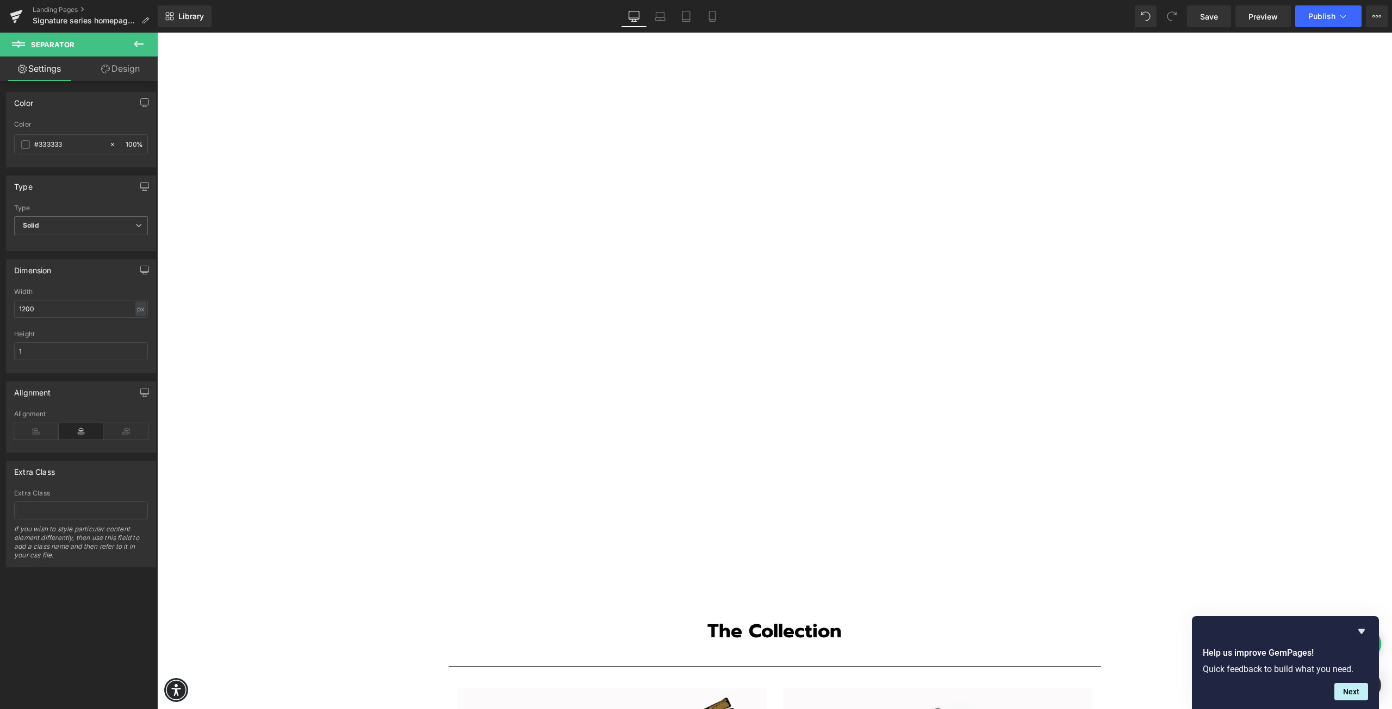
scroll to position [707, 0]
